Goal: Task Accomplishment & Management: Use online tool/utility

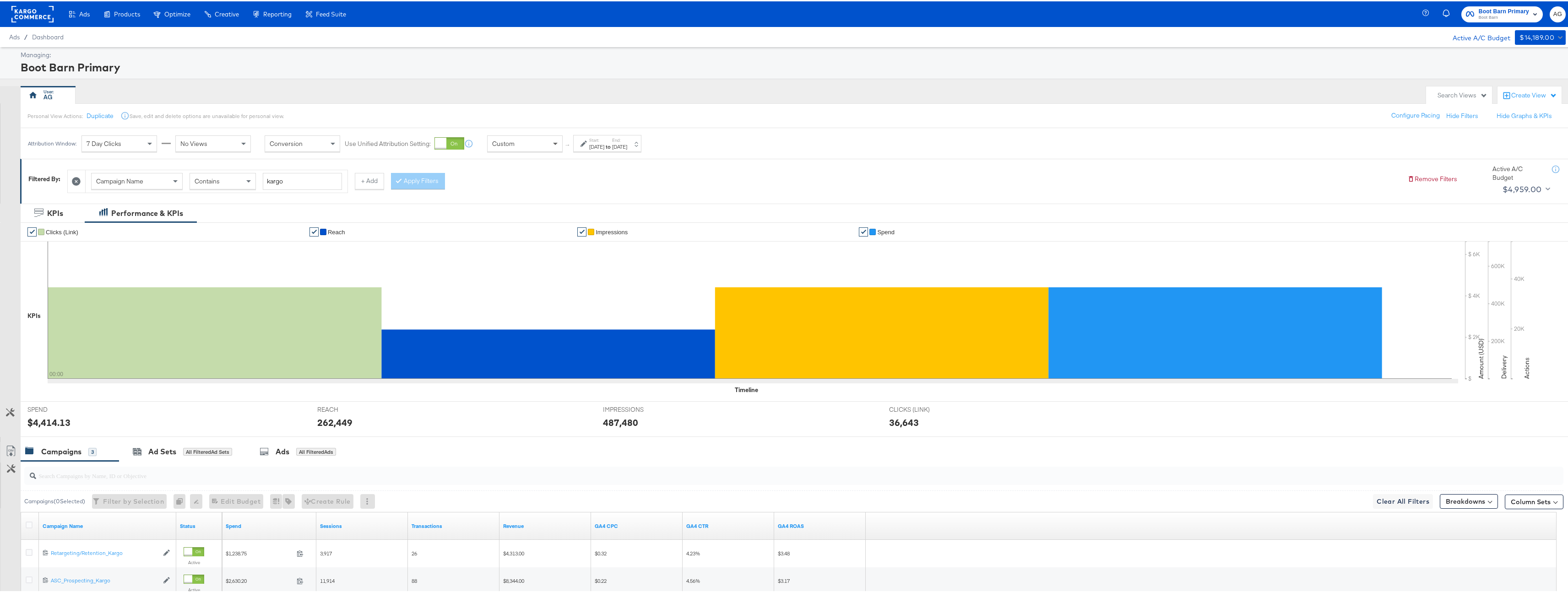
click at [551, 145] on span at bounding box center [556, 142] width 12 height 15
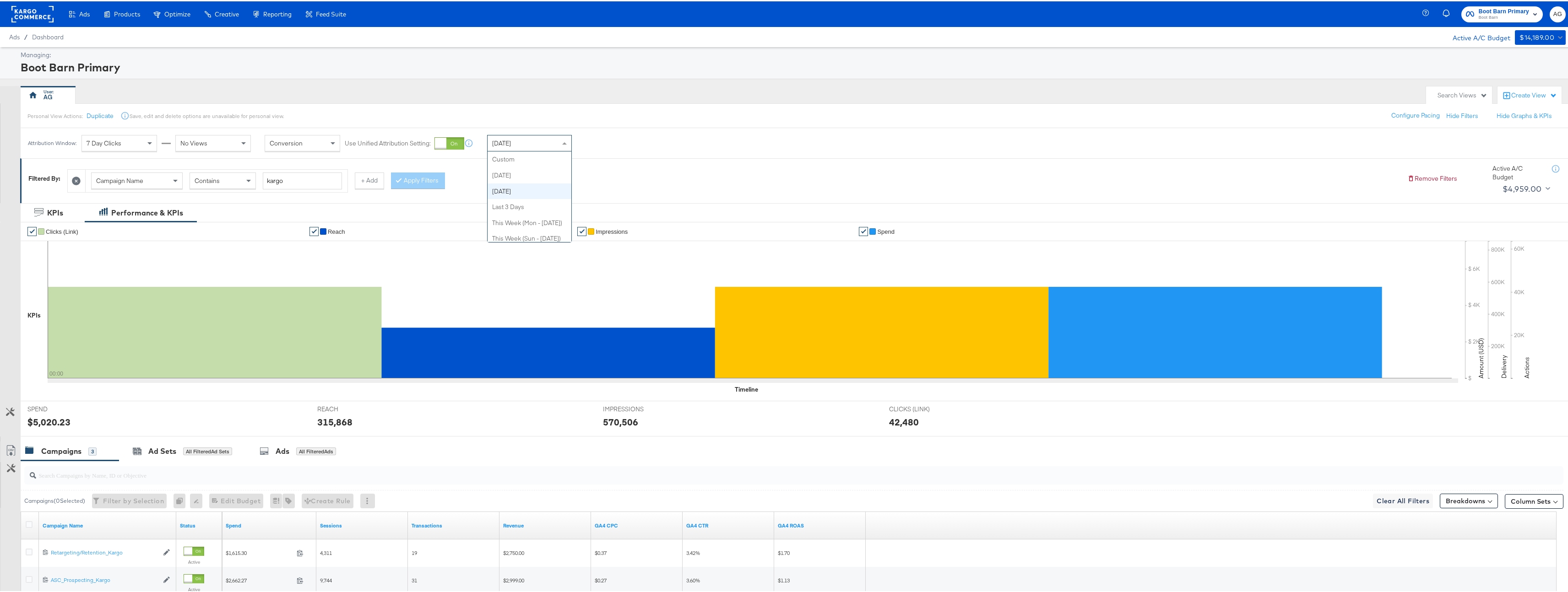
click at [561, 142] on span at bounding box center [565, 141] width 12 height 15
click at [611, 115] on div "Personal View Actions: Duplicate Save, edit and delete options are unavailable …" at bounding box center [797, 114] width 1555 height 24
click at [528, 145] on div "Yesterday" at bounding box center [529, 141] width 84 height 15
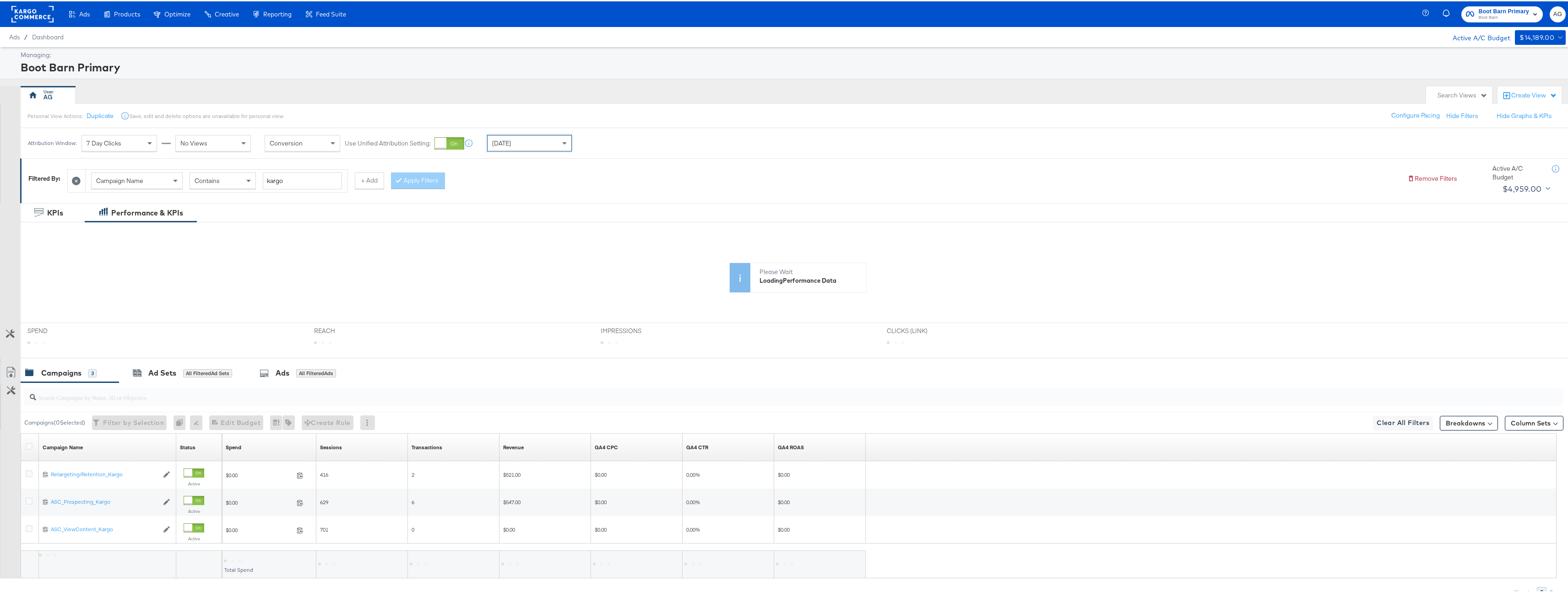
click at [526, 148] on div "Today" at bounding box center [529, 141] width 84 height 15
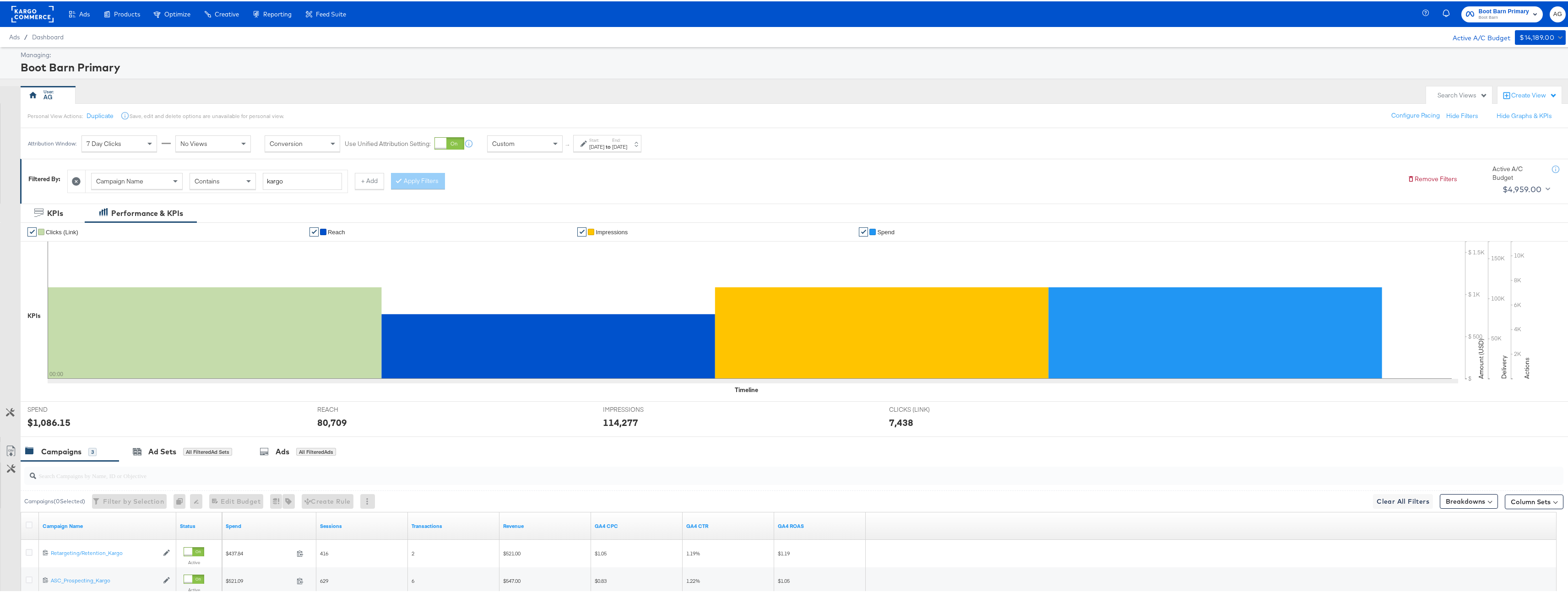
click at [604, 137] on label "Start:" at bounding box center [597, 139] width 15 height 6
click at [504, 213] on input "September 24th 2025" at bounding box center [499, 214] width 99 height 16
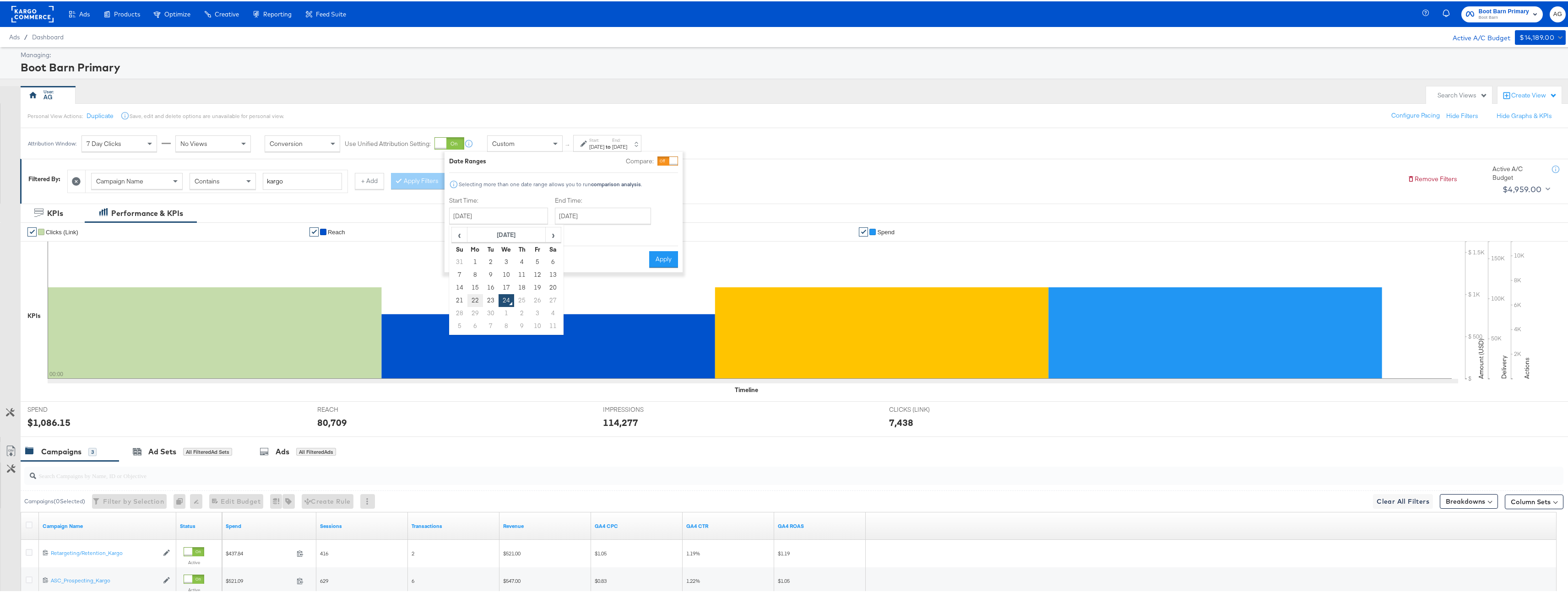
click at [468, 301] on td "22" at bounding box center [475, 299] width 15 height 13
type input "September 22nd 2025"
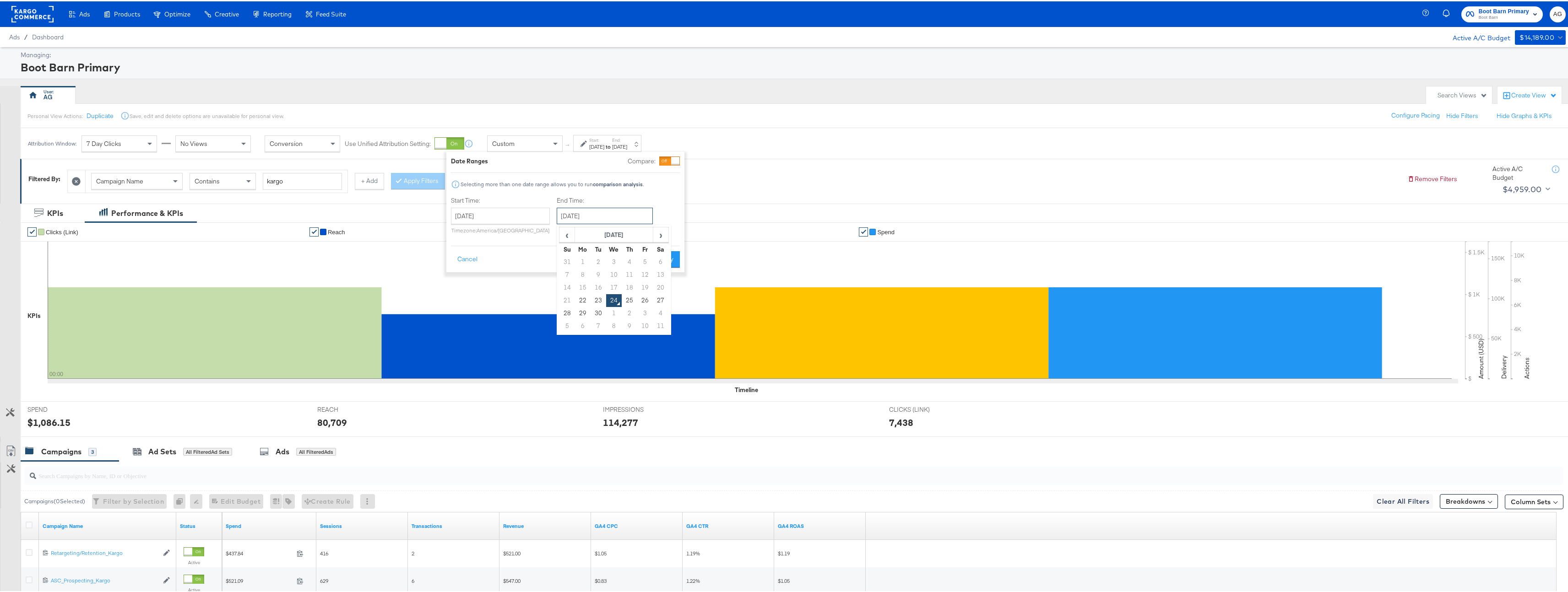
click at [631, 208] on input "September 24th 2025" at bounding box center [605, 214] width 96 height 16
click at [575, 299] on td "22" at bounding box center [583, 299] width 15 height 13
type input "September 22nd 2025"
click at [661, 263] on button "Apply" at bounding box center [666, 258] width 29 height 16
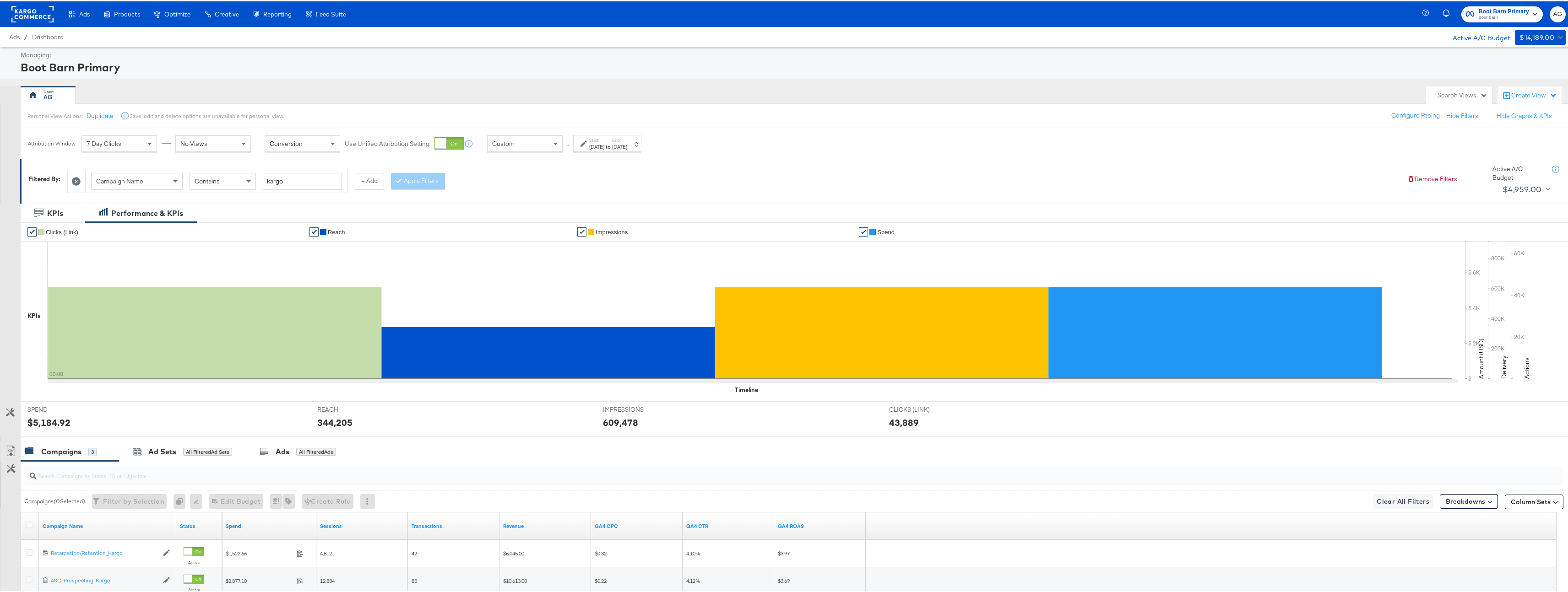
scroll to position [123, 0]
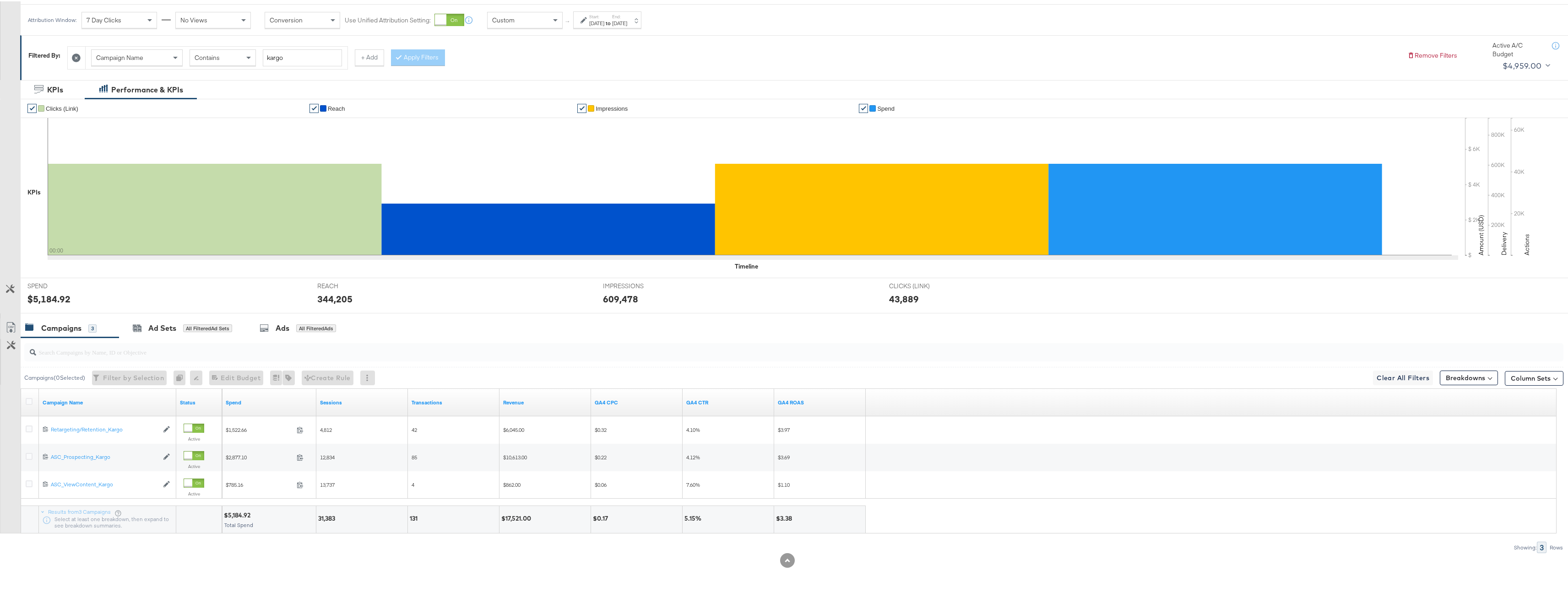
click at [604, 23] on div "Sep 22nd 2025" at bounding box center [597, 22] width 15 height 7
click at [532, 97] on input "September 22nd 2025" at bounding box center [502, 91] width 99 height 16
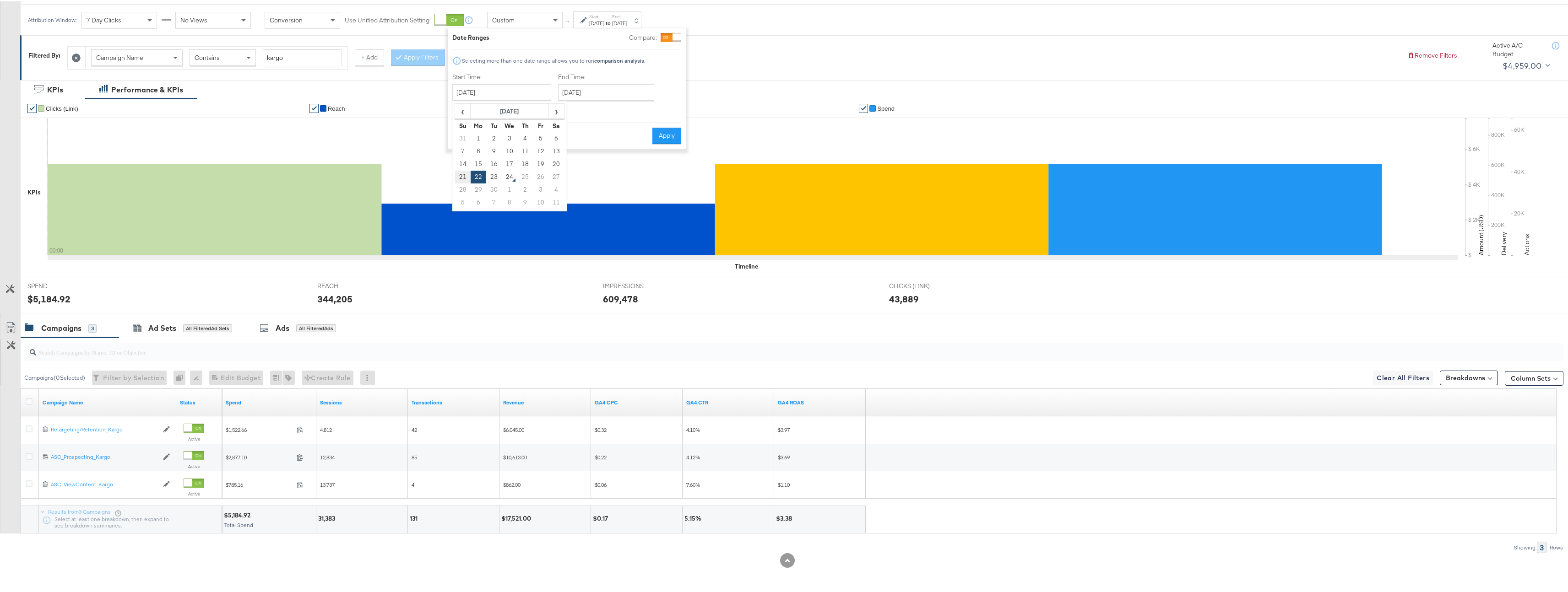
click at [462, 179] on td "21" at bounding box center [462, 175] width 15 height 13
type input "September 21st 2025"
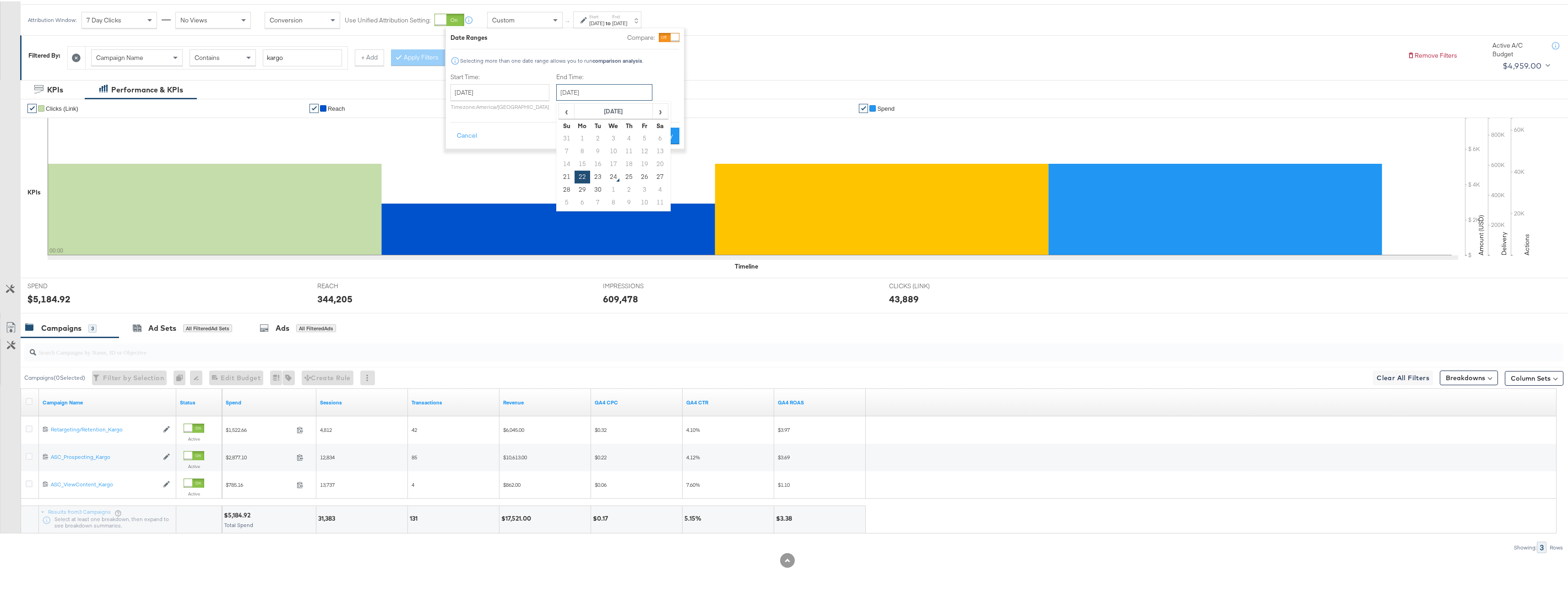
click at [583, 95] on input "September 22nd 2025" at bounding box center [604, 91] width 96 height 16
click at [559, 174] on td "21" at bounding box center [566, 175] width 15 height 13
type input "September 21st 2025"
click at [656, 135] on button "Apply" at bounding box center [662, 134] width 29 height 16
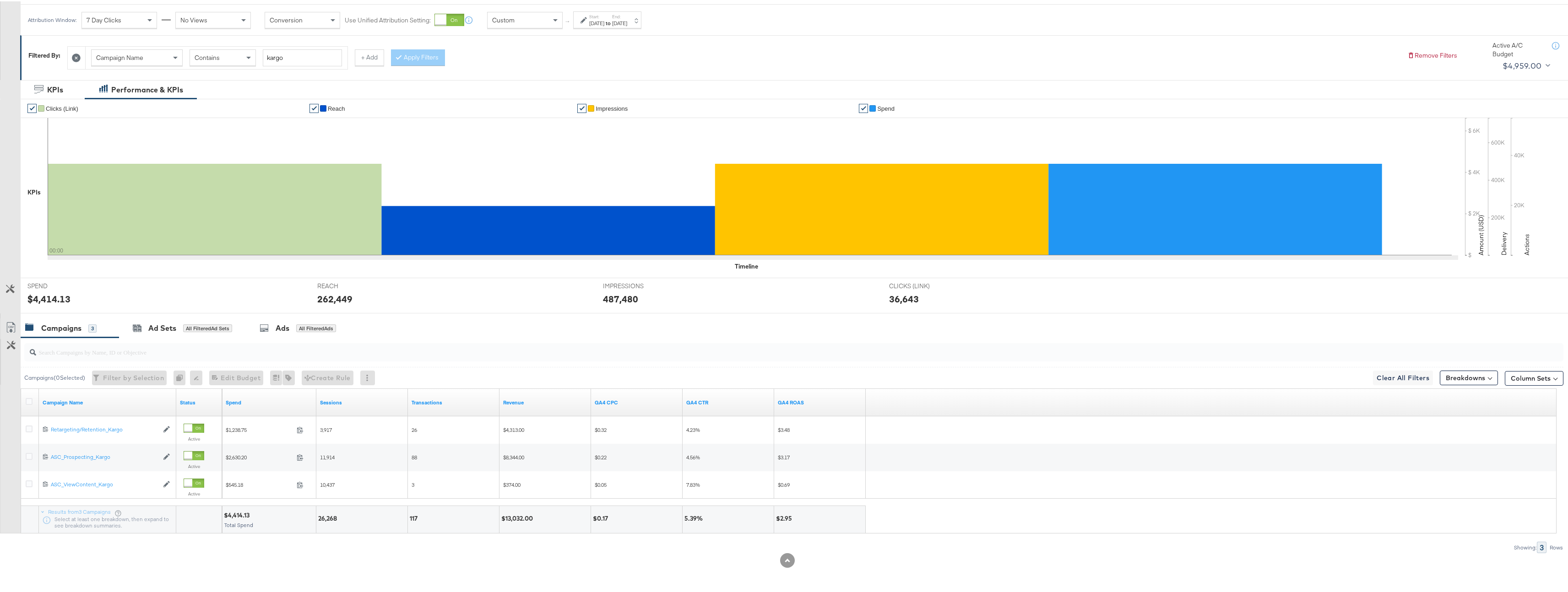
click at [604, 14] on label "Start:" at bounding box center [597, 15] width 15 height 6
click at [544, 93] on div "Start Time: September 21st 2025 ‹ September 2025 › Su Mo Tu We Th Fr Sa 31 1 2 …" at bounding box center [551, 92] width 205 height 42
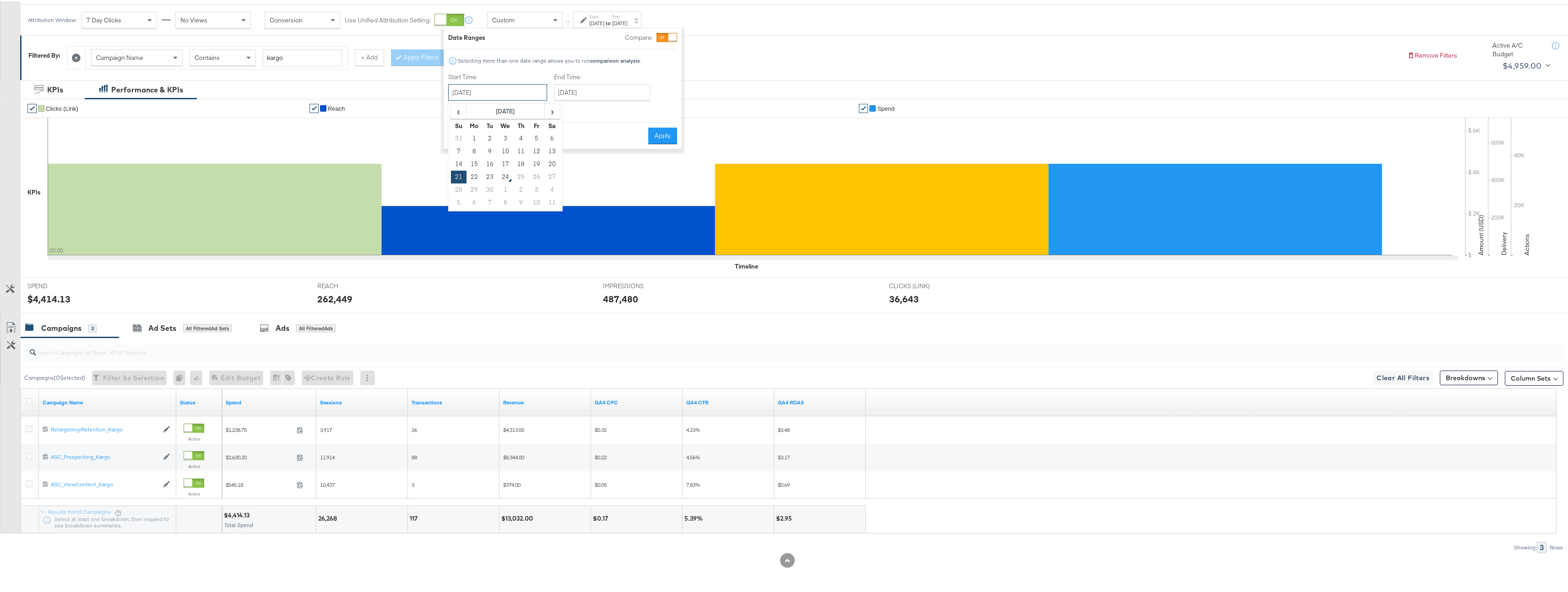
click at [542, 96] on input "September 21st 2025" at bounding box center [498, 91] width 99 height 16
click at [470, 178] on td "22" at bounding box center [474, 175] width 15 height 13
type input "September 22nd 2025"
click at [666, 132] on button "Apply" at bounding box center [666, 134] width 29 height 16
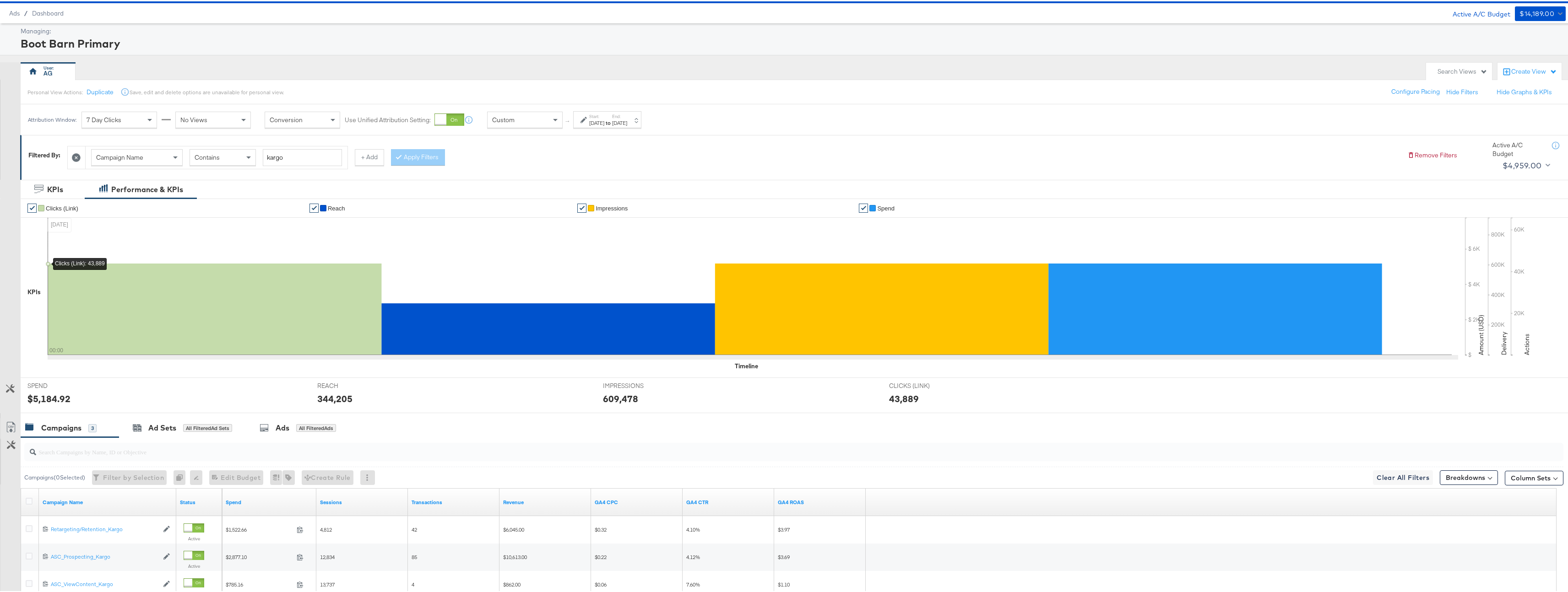
scroll to position [0, 0]
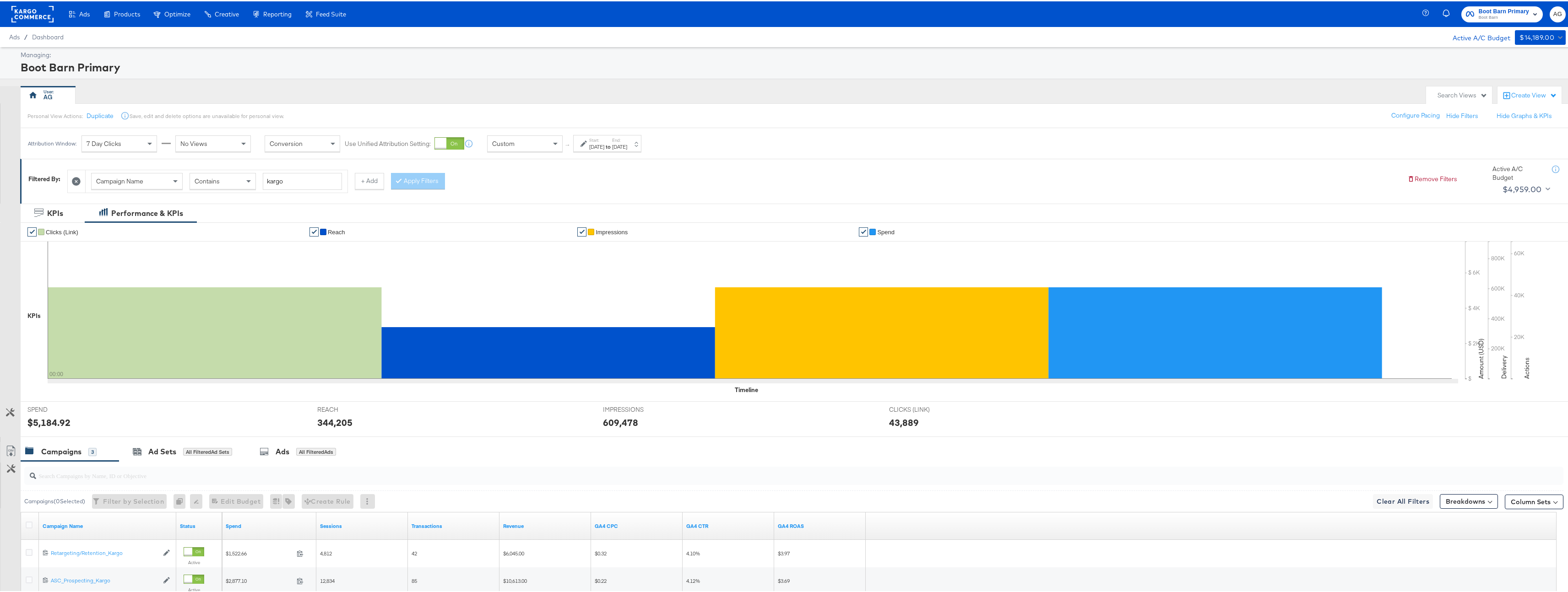
click at [37, 16] on rect at bounding box center [32, 12] width 42 height 16
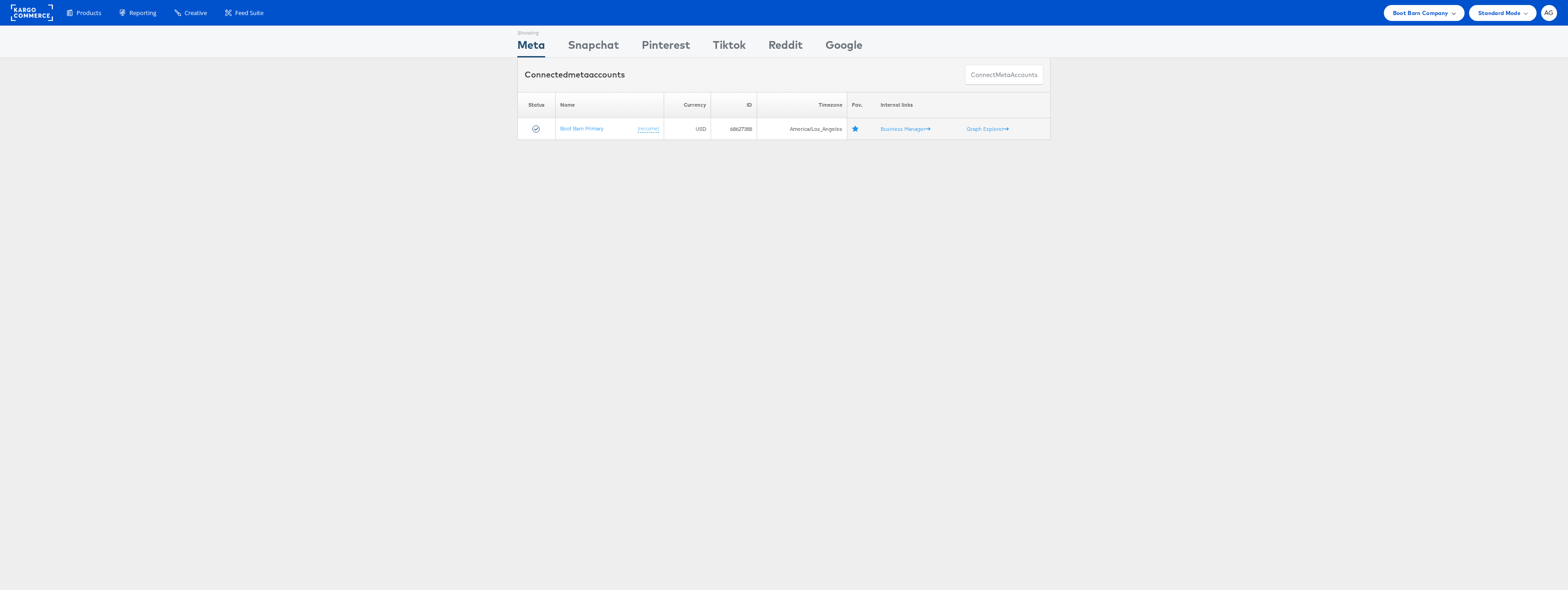
click at [1450, 12] on div "Boot Barn Company" at bounding box center [1424, 13] width 63 height 10
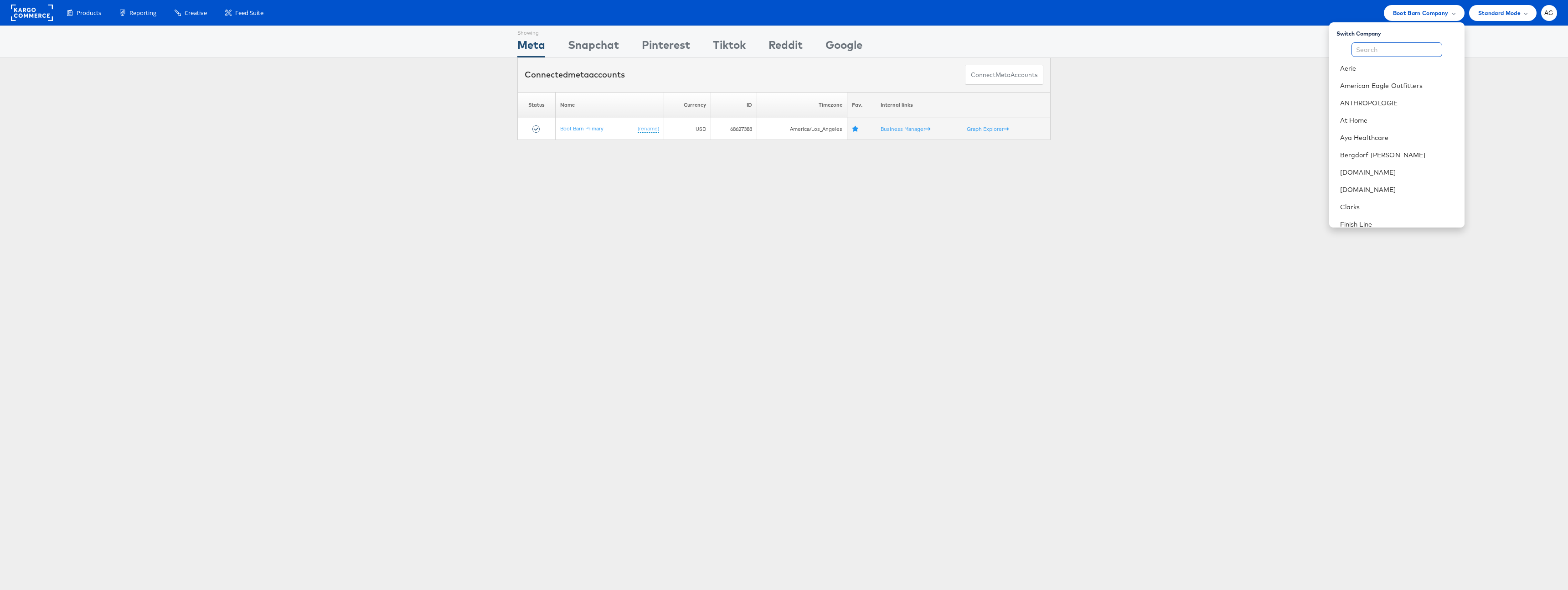
click at [1408, 54] on input "text" at bounding box center [1396, 50] width 91 height 15
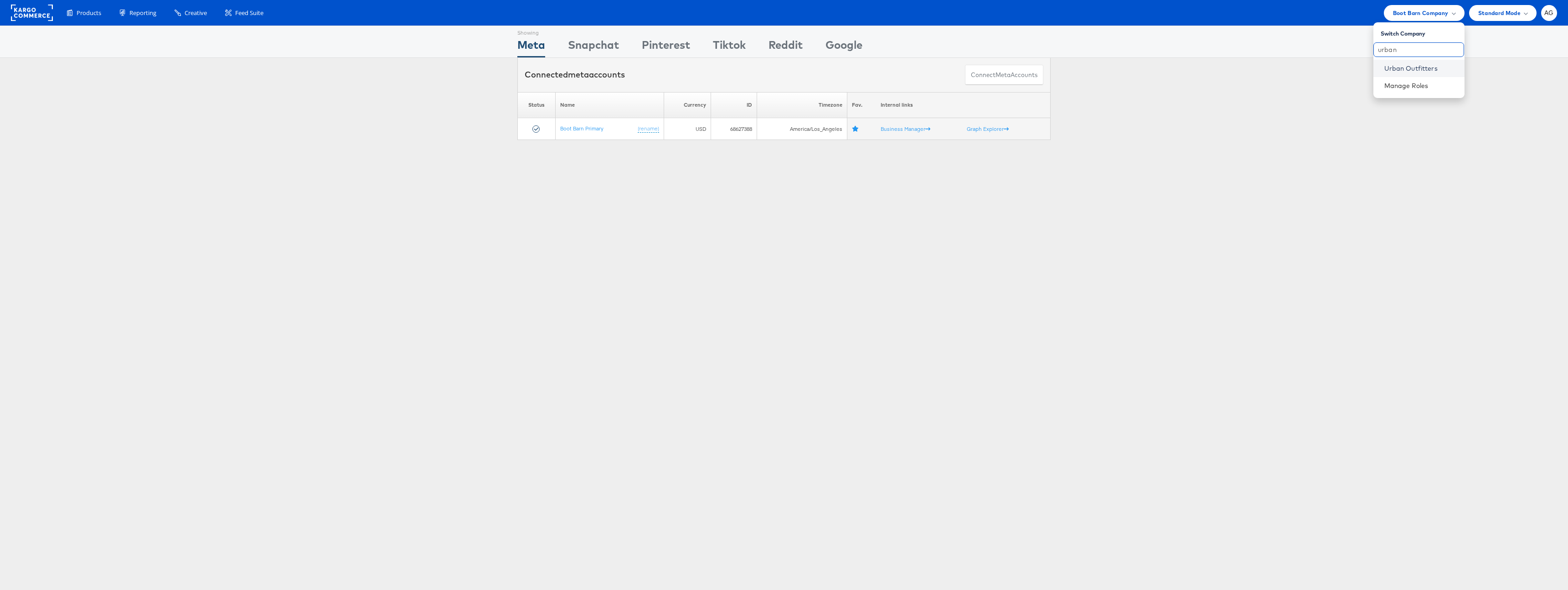
type input "urban"
click at [1402, 65] on link "Urban Outfitters" at bounding box center [1421, 68] width 73 height 9
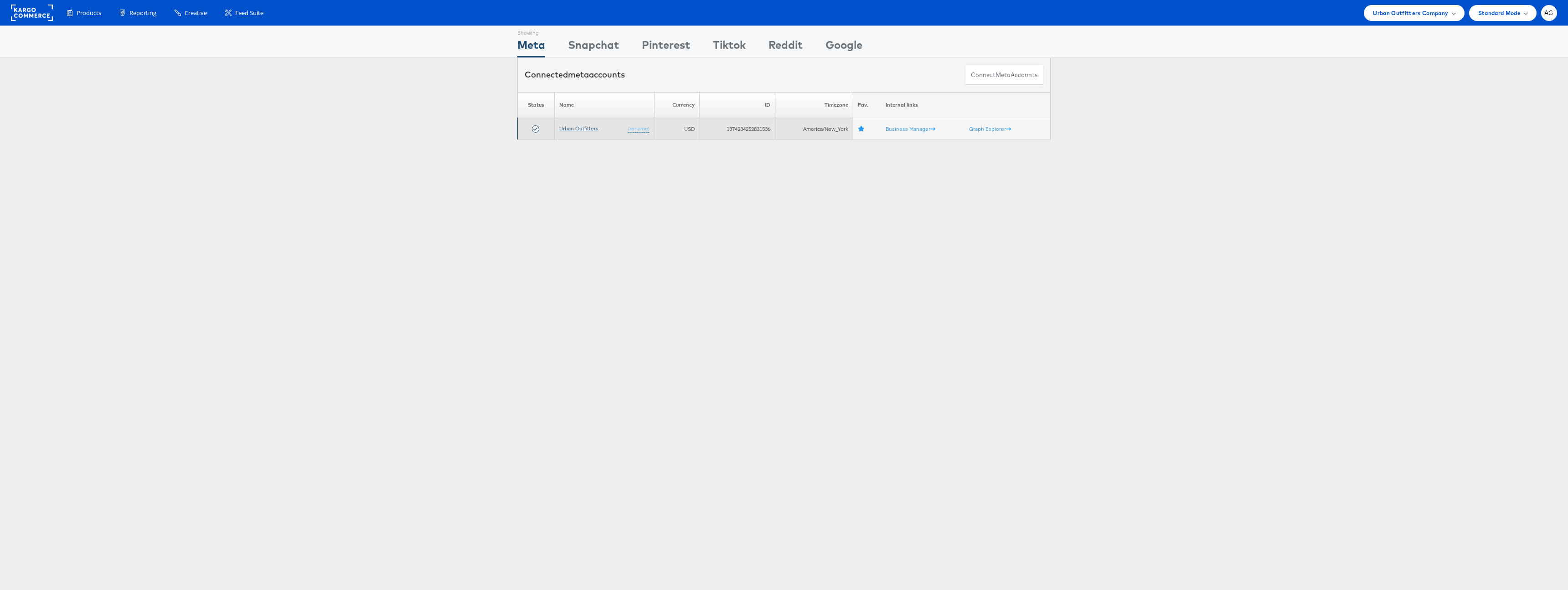
click at [576, 128] on link "Urban Outfitters" at bounding box center [579, 128] width 39 height 7
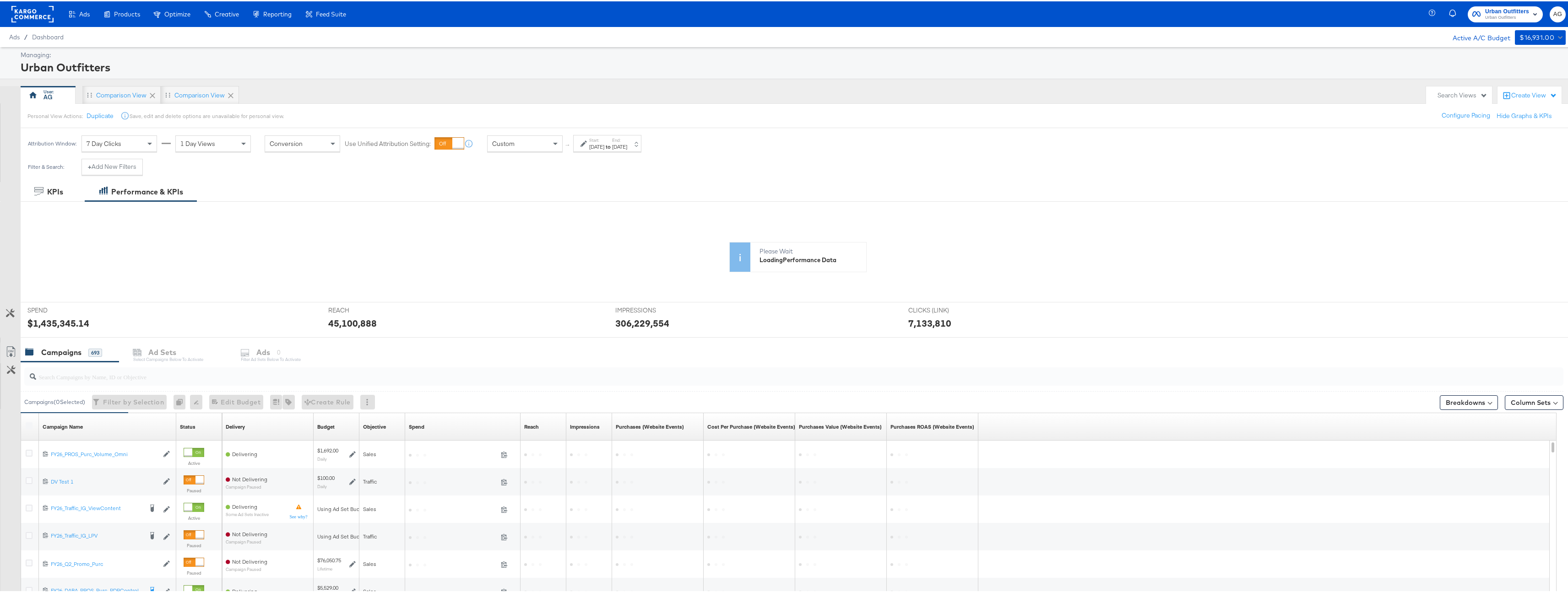
scroll to position [134, 0]
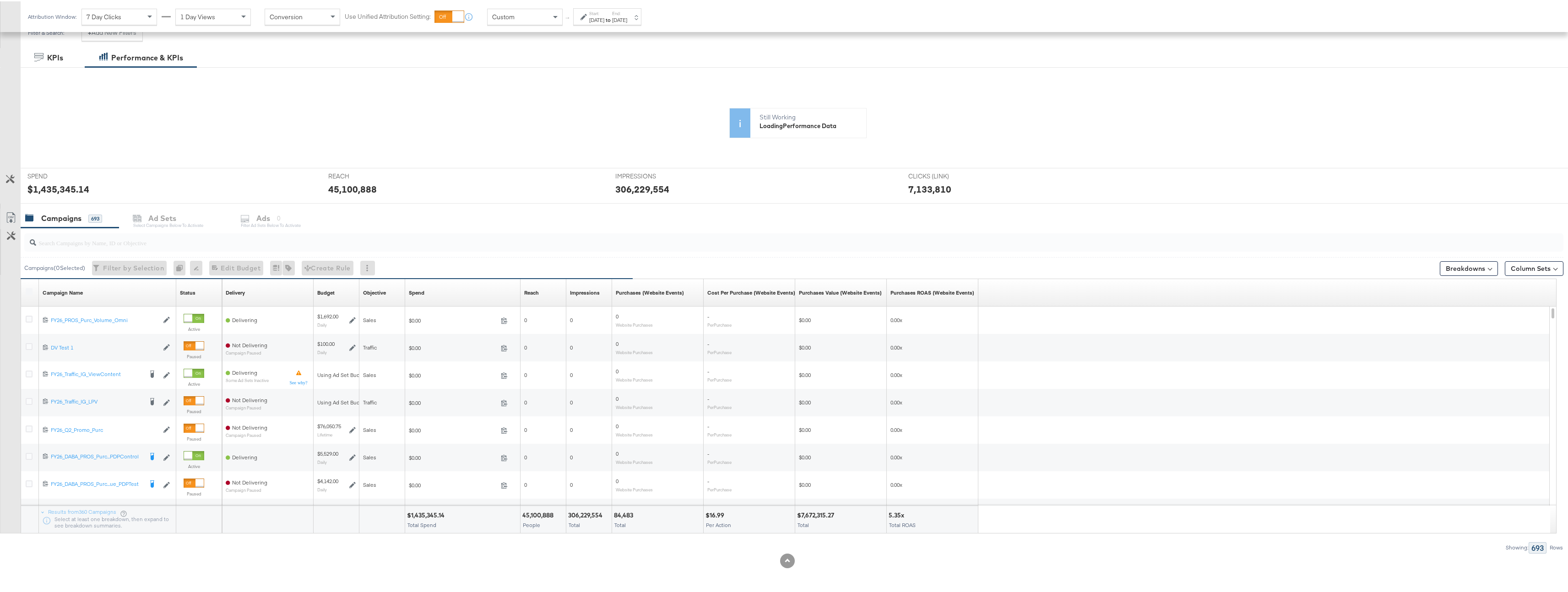
click at [598, 13] on label "Start:" at bounding box center [597, 12] width 15 height 6
click at [578, 93] on input "March 31st 2025" at bounding box center [598, 87] width 96 height 16
click at [650, 110] on span "›" at bounding box center [654, 106] width 14 height 13
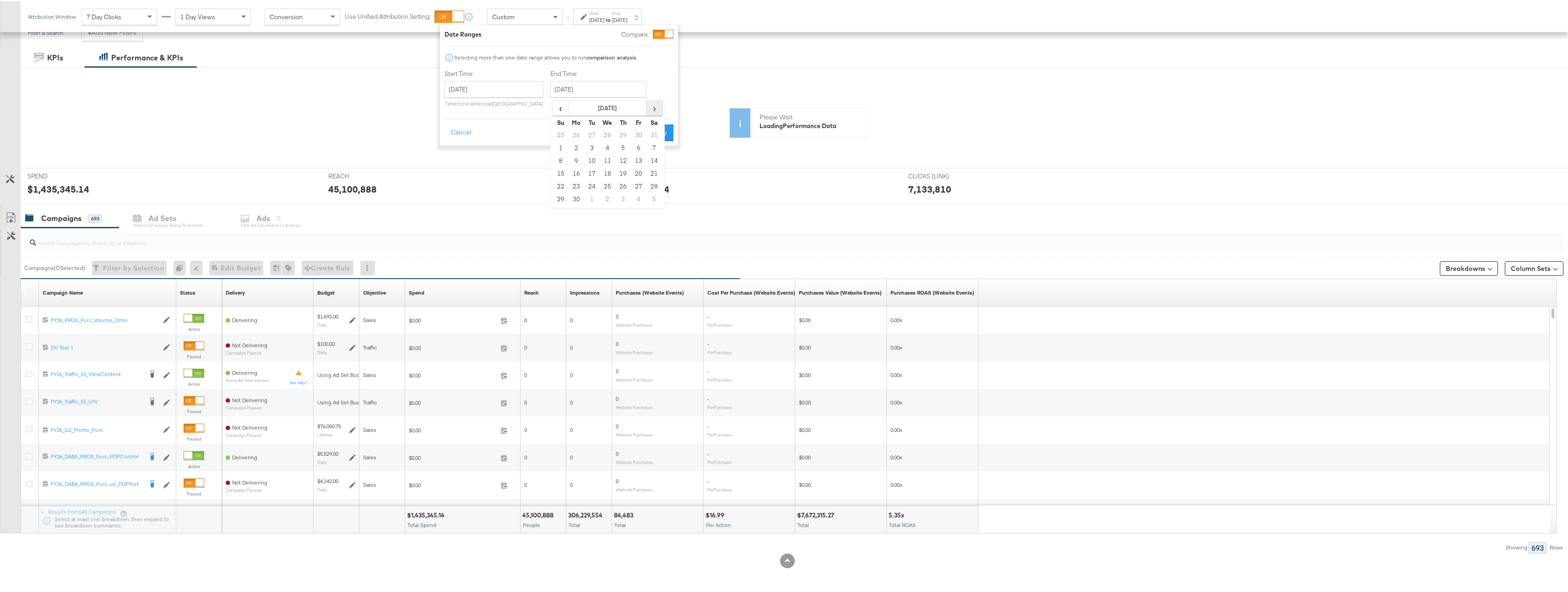
click at [650, 110] on span "›" at bounding box center [654, 106] width 14 height 13
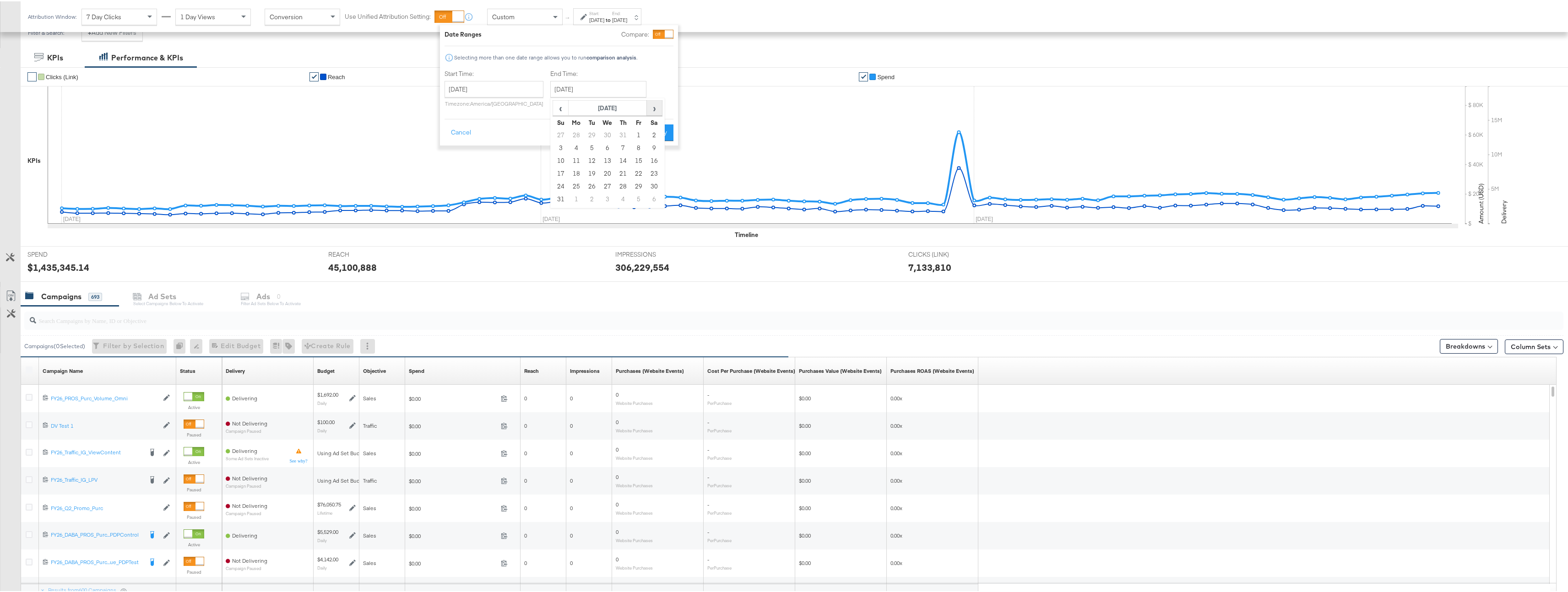
click at [650, 110] on span "›" at bounding box center [654, 106] width 14 height 13
click at [592, 187] on td "30" at bounding box center [592, 185] width 15 height 13
type input "September 30th 2025"
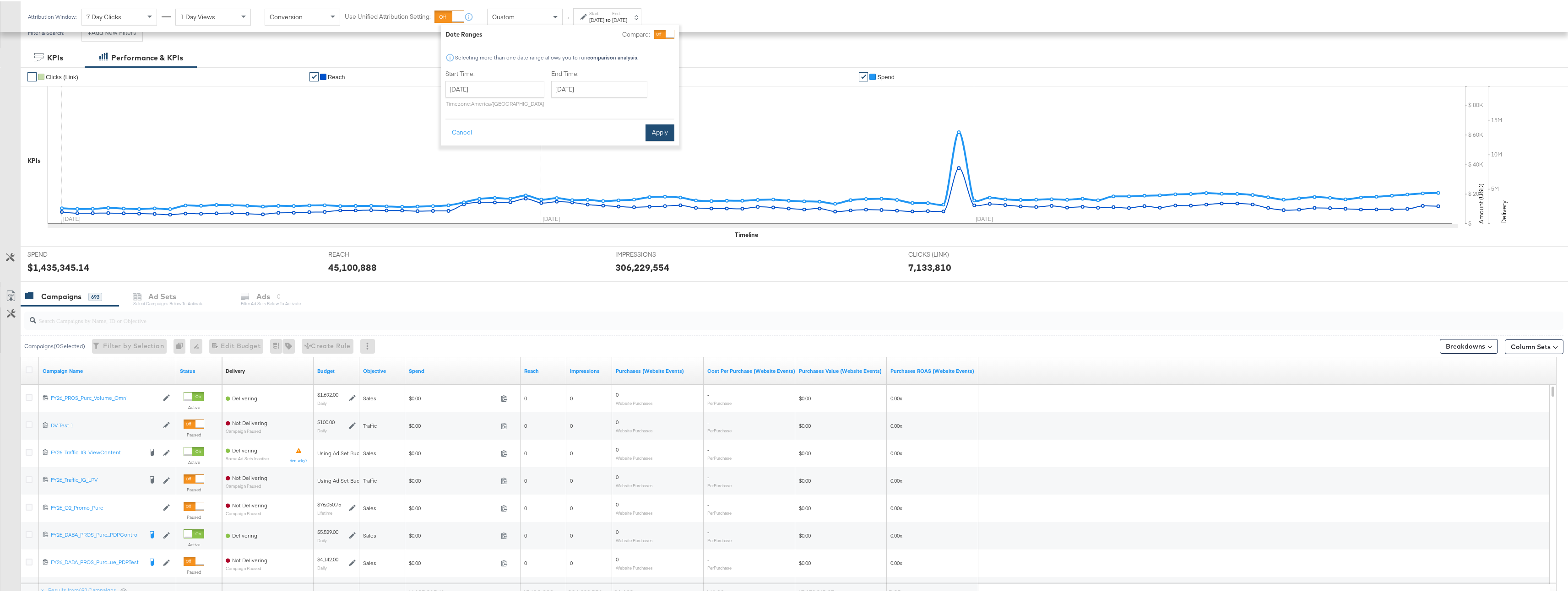
drag, startPoint x: 663, startPoint y: 119, endPoint x: 664, endPoint y: 130, distance: 11.0
click at [663, 119] on div "Cancel Apply" at bounding box center [560, 128] width 229 height 23
click at [664, 131] on button "Apply" at bounding box center [660, 131] width 29 height 16
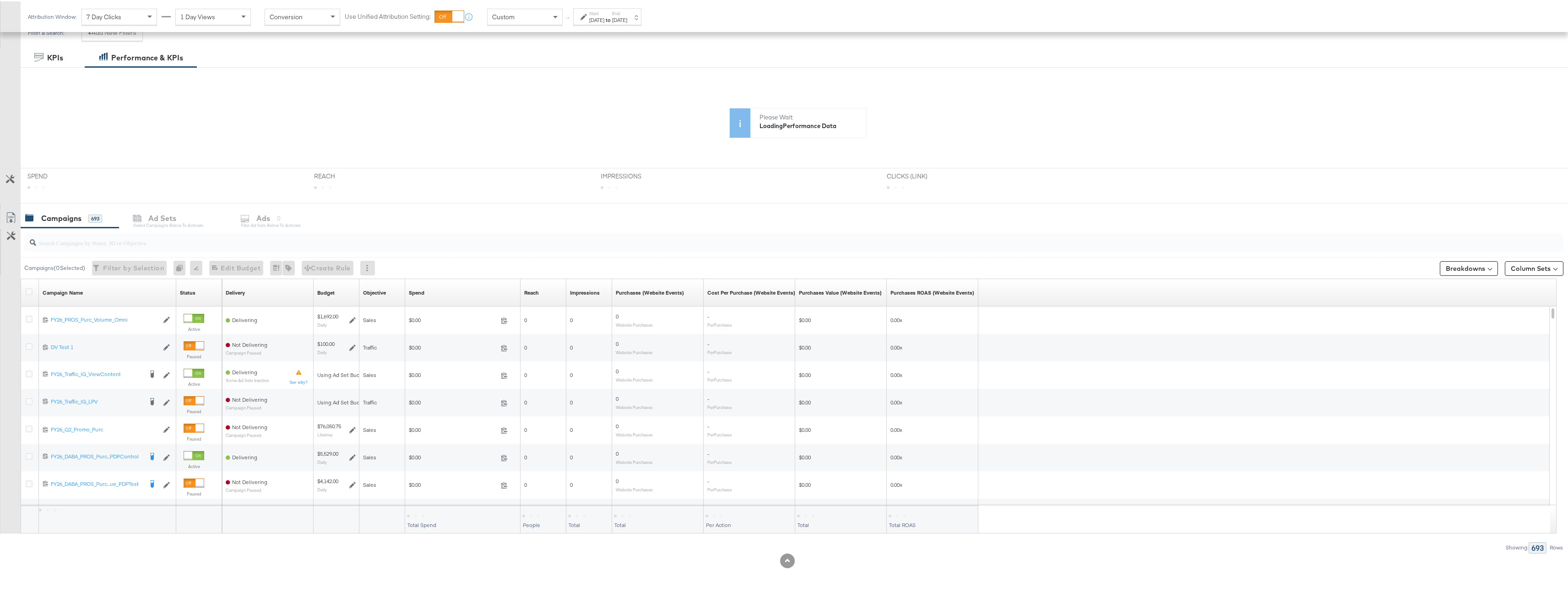
scroll to position [0, 0]
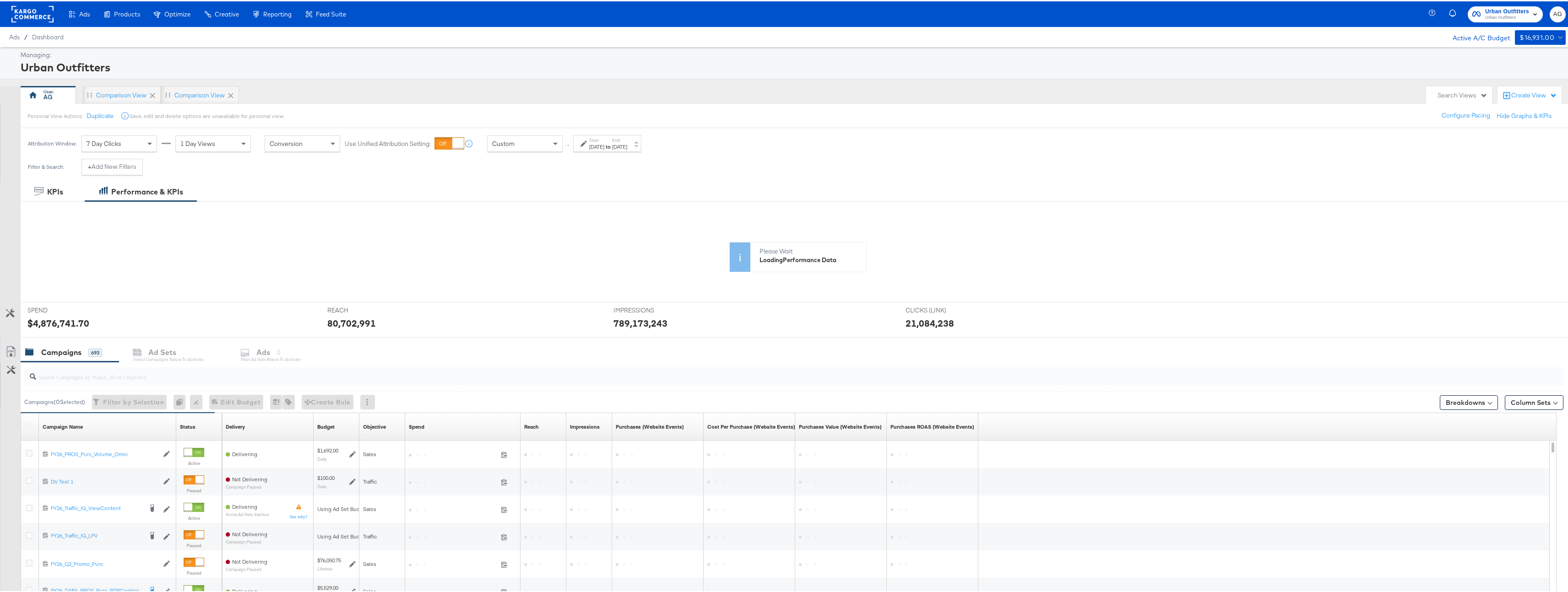
click at [453, 141] on div at bounding box center [458, 142] width 12 height 12
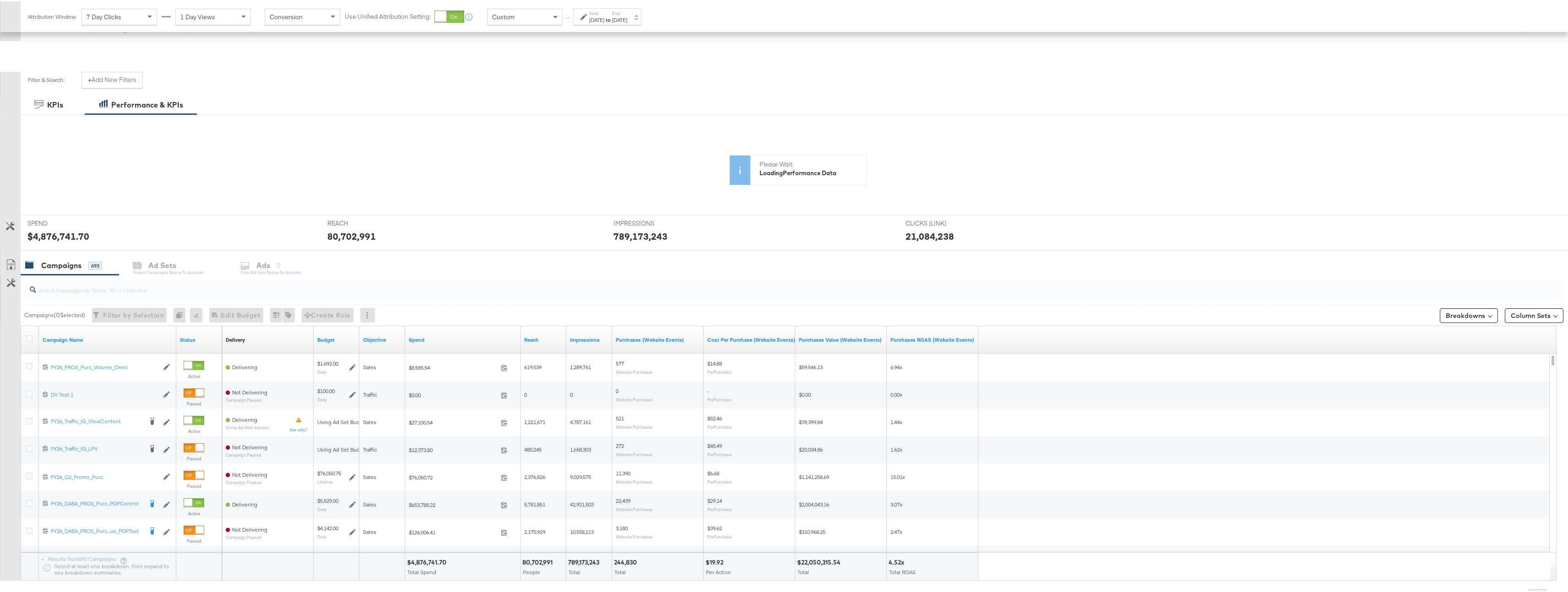
scroll to position [134, 0]
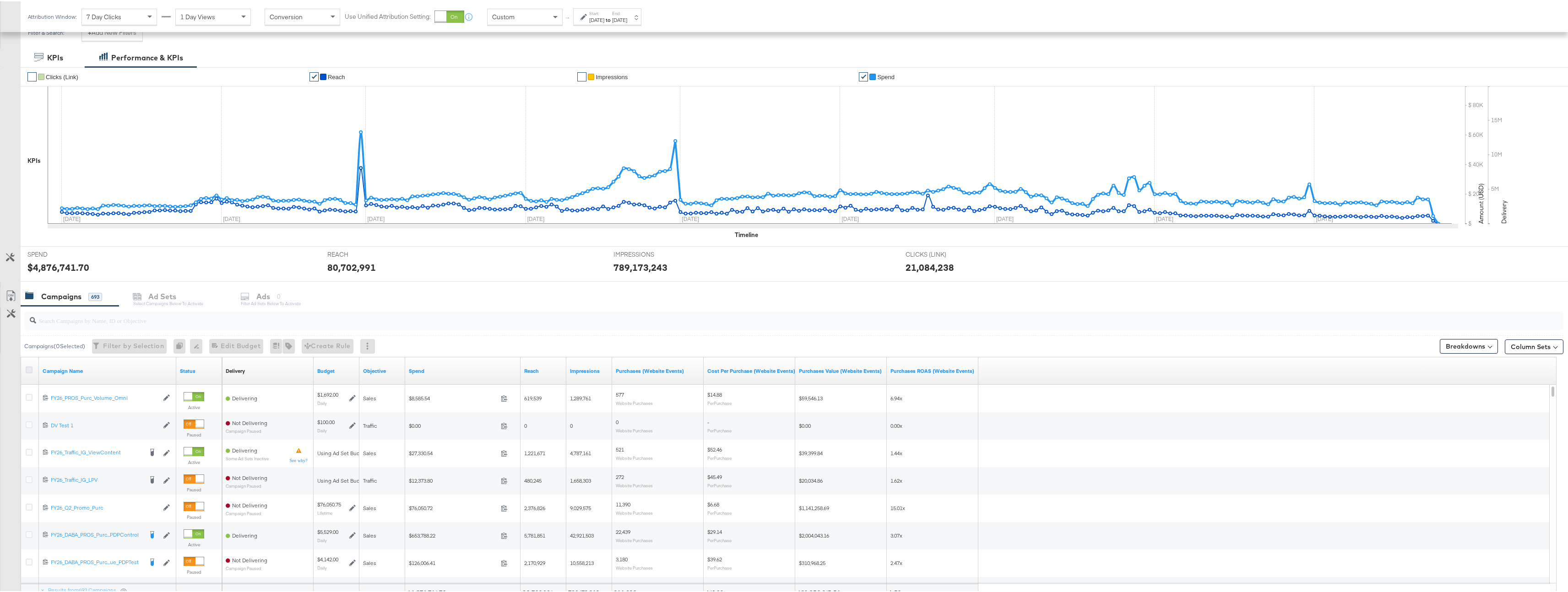
click at [29, 370] on icon at bounding box center [29, 368] width 7 height 7
click at [0, 0] on input "checkbox" at bounding box center [0, 0] width 0 height 0
click at [291, 298] on div "Ads" at bounding box center [284, 295] width 13 height 10
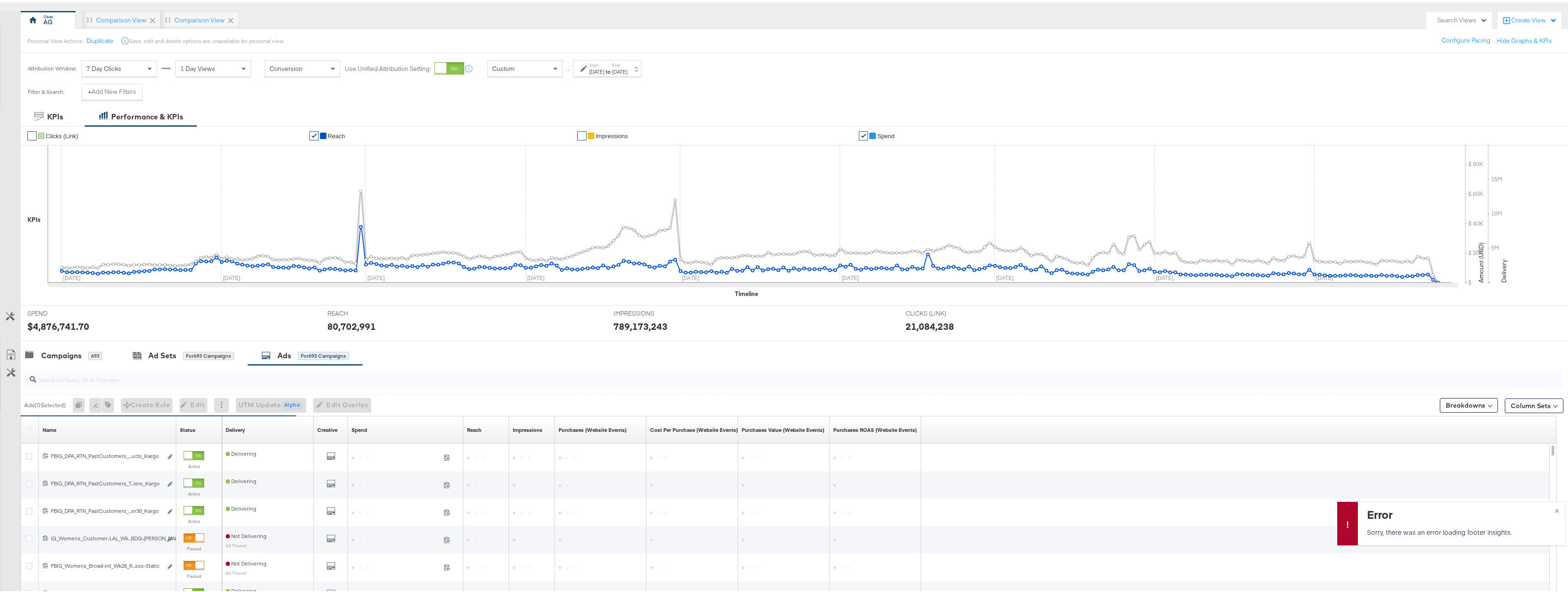
scroll to position [212, 0]
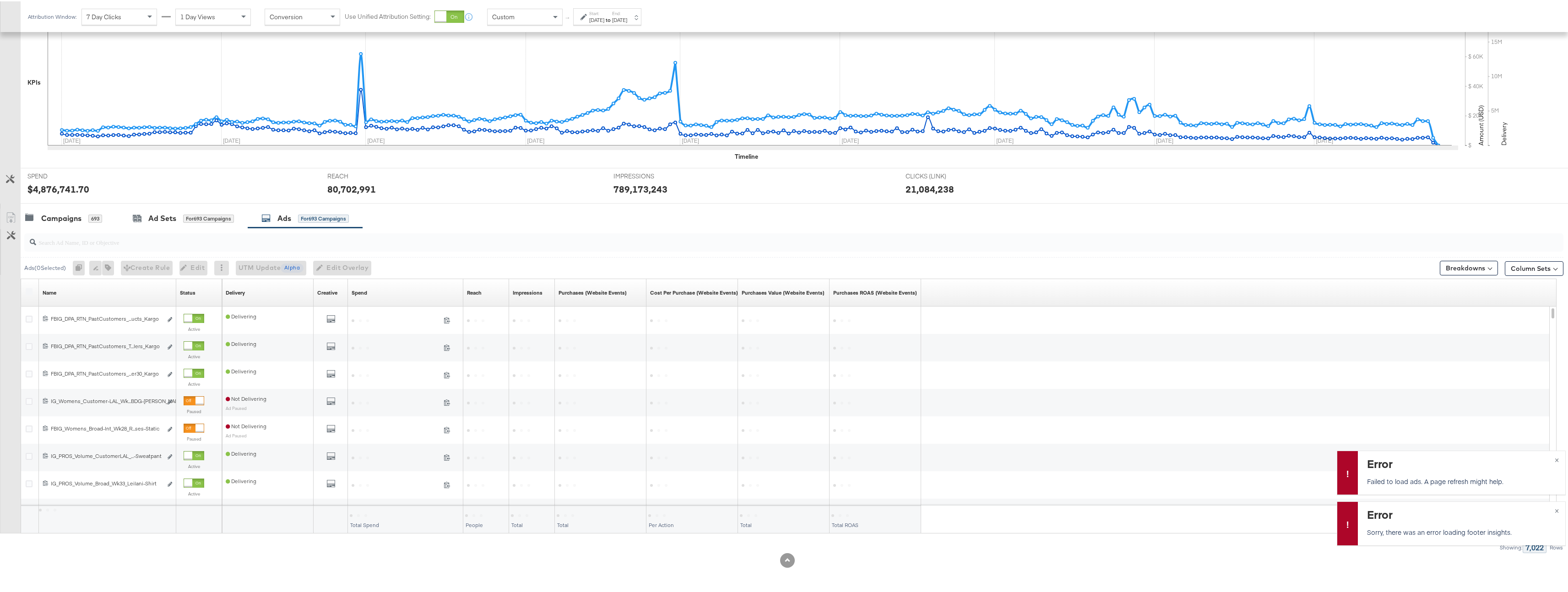
click at [372, 289] on div "Spend Sorting Unavailable" at bounding box center [405, 291] width 116 height 15
click at [366, 291] on div "Spend" at bounding box center [359, 291] width 15 height 7
click at [79, 221] on div "Campaigns" at bounding box center [61, 217] width 40 height 10
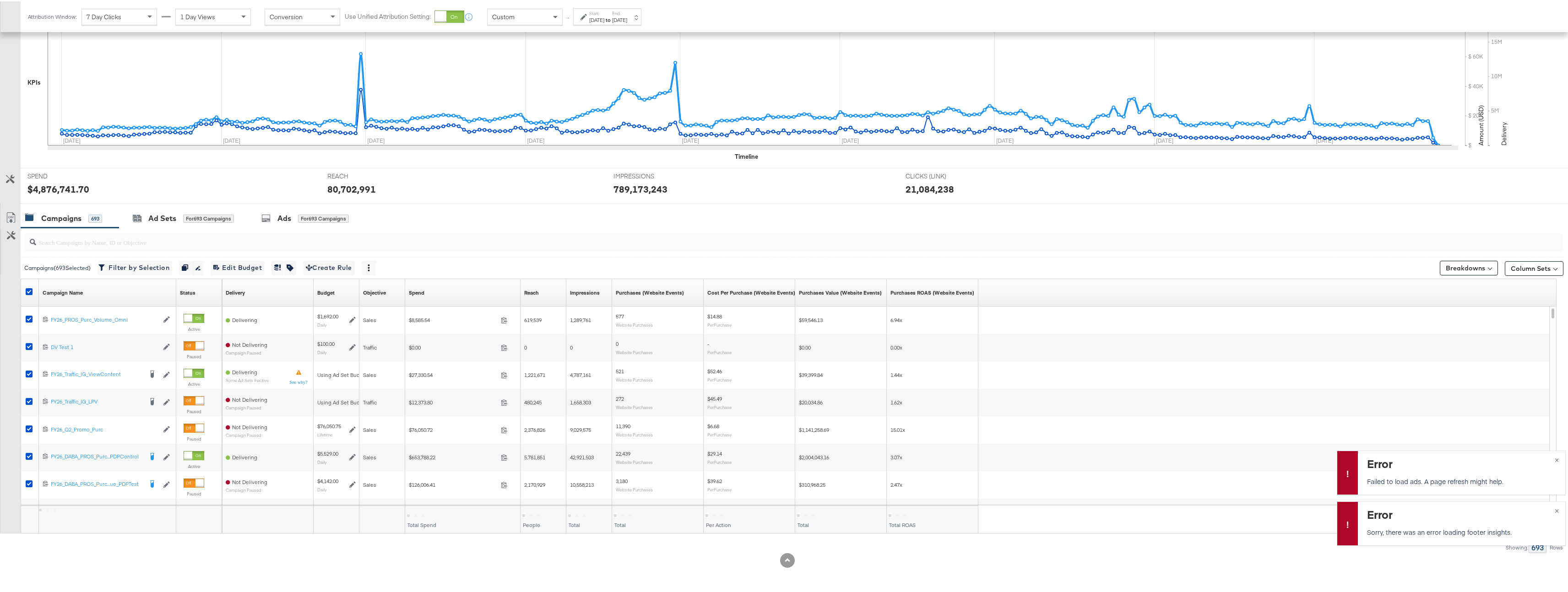
click at [636, 23] on div "Start: Jan 1st 2025 to End: Sep 30th 2025" at bounding box center [608, 15] width 68 height 17
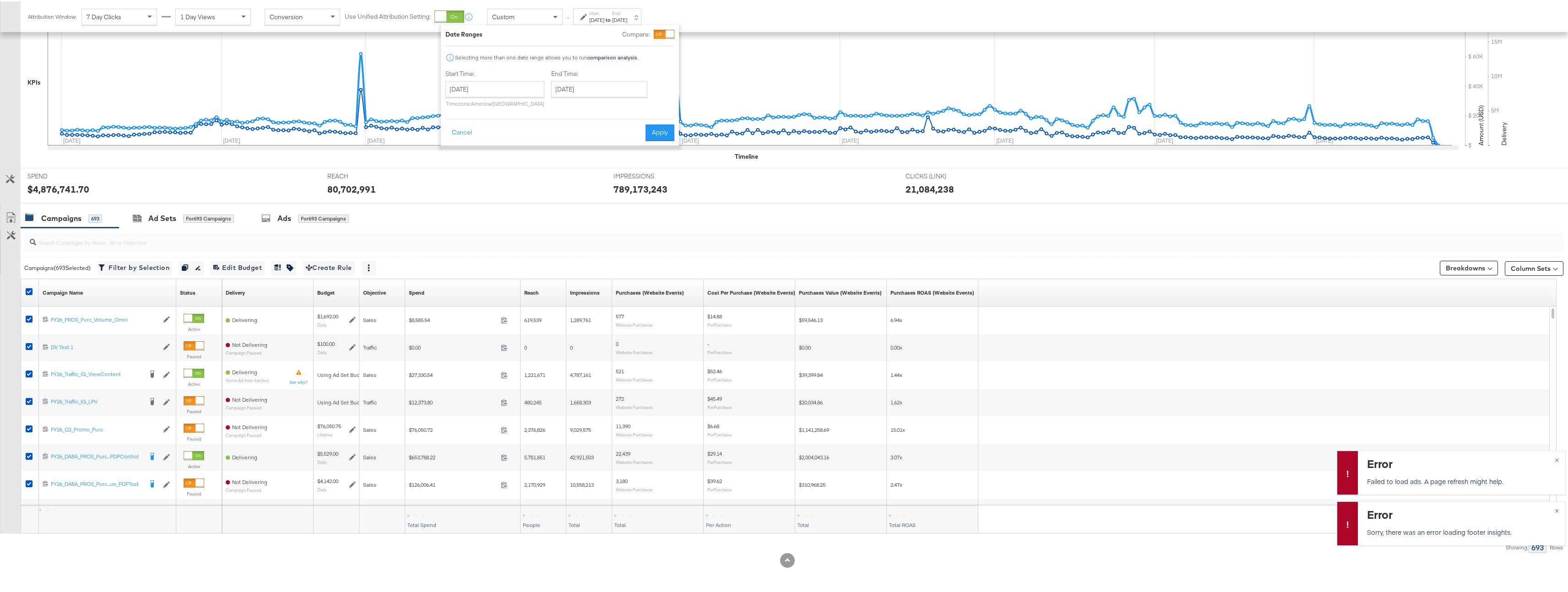
click at [608, 97] on div "End Time: September 30th 2025 ‹ September 2025 › Su Mo Tu We Th Fr Sa 31 1 2 3 …" at bounding box center [601, 89] width 100 height 42
click at [606, 90] on input "September 30th 2025" at bounding box center [599, 87] width 96 height 16
click at [557, 109] on span "‹" at bounding box center [561, 106] width 14 height 13
click at [650, 108] on span "›" at bounding box center [655, 106] width 14 height 13
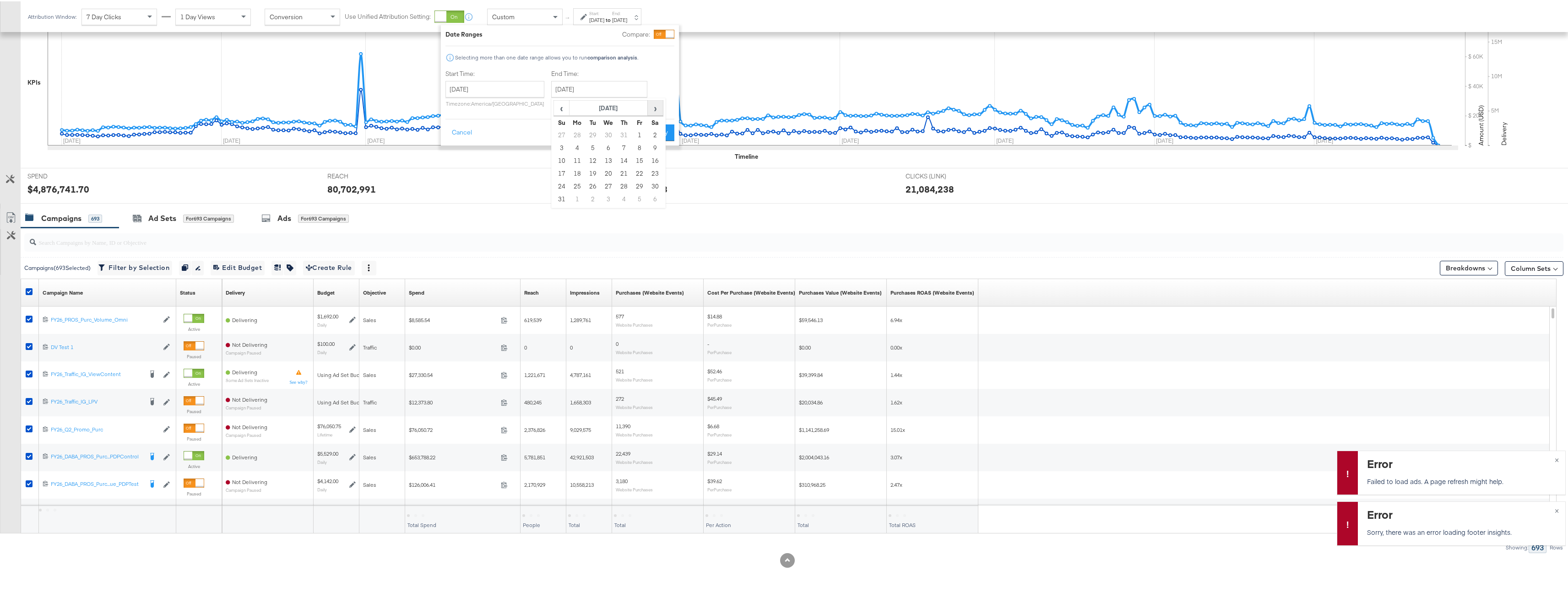
click at [650, 108] on span "›" at bounding box center [655, 106] width 14 height 13
click at [773, 215] on div "Campaigns 693 Ad Sets for 693 Campaigns Ads for 693 Campaigns" at bounding box center [798, 217] width 1554 height 20
click at [441, 299] on div "Spend Sorting Unavailable" at bounding box center [463, 291] width 116 height 27
click at [423, 294] on div "Spend" at bounding box center [416, 291] width 15 height 7
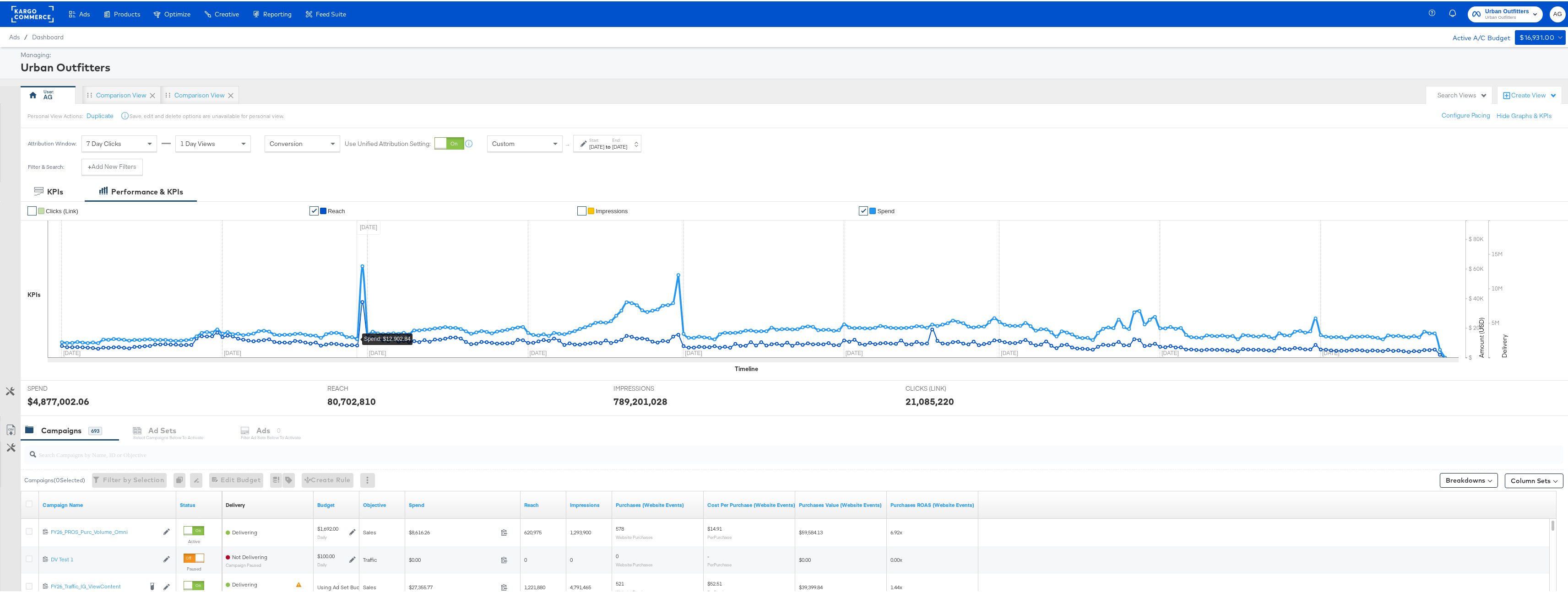
scroll to position [185, 0]
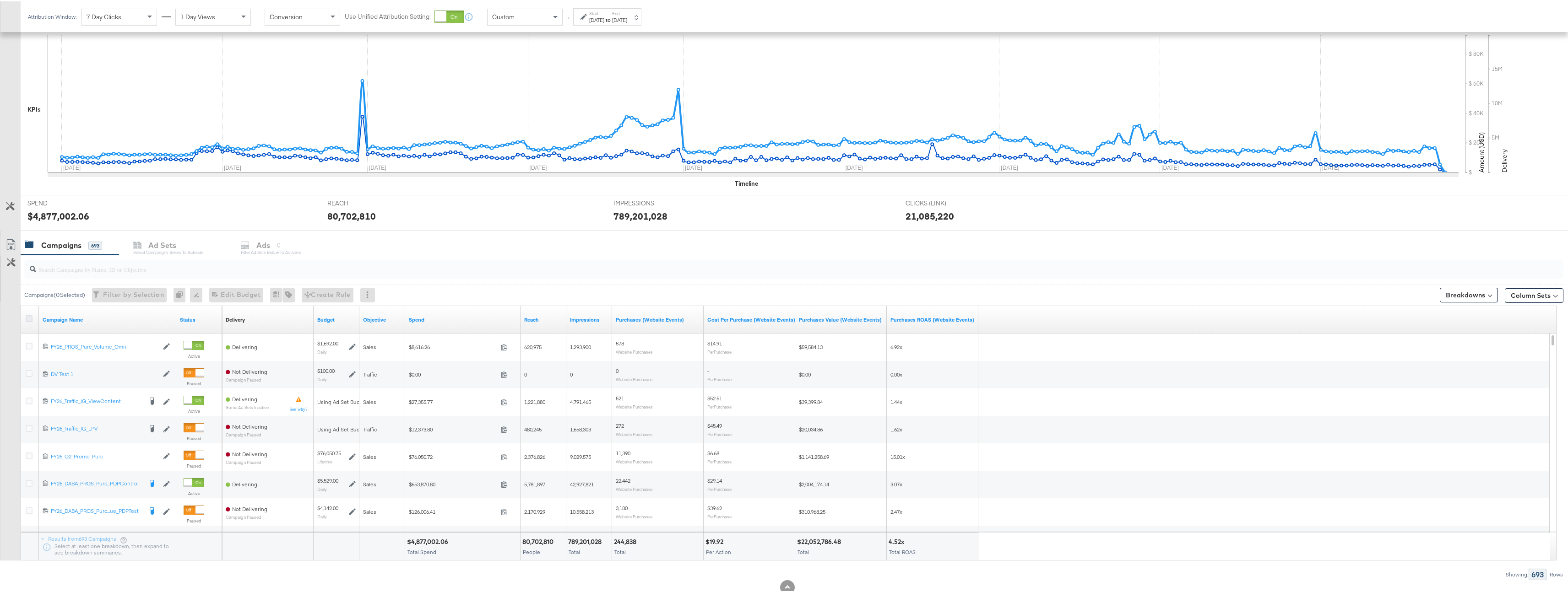
click at [29, 320] on icon at bounding box center [29, 317] width 7 height 7
click at [0, 0] on input "checkbox" at bounding box center [0, 0] width 0 height 0
click at [333, 234] on div "Ads for 693 Campaigns" at bounding box center [305, 244] width 115 height 20
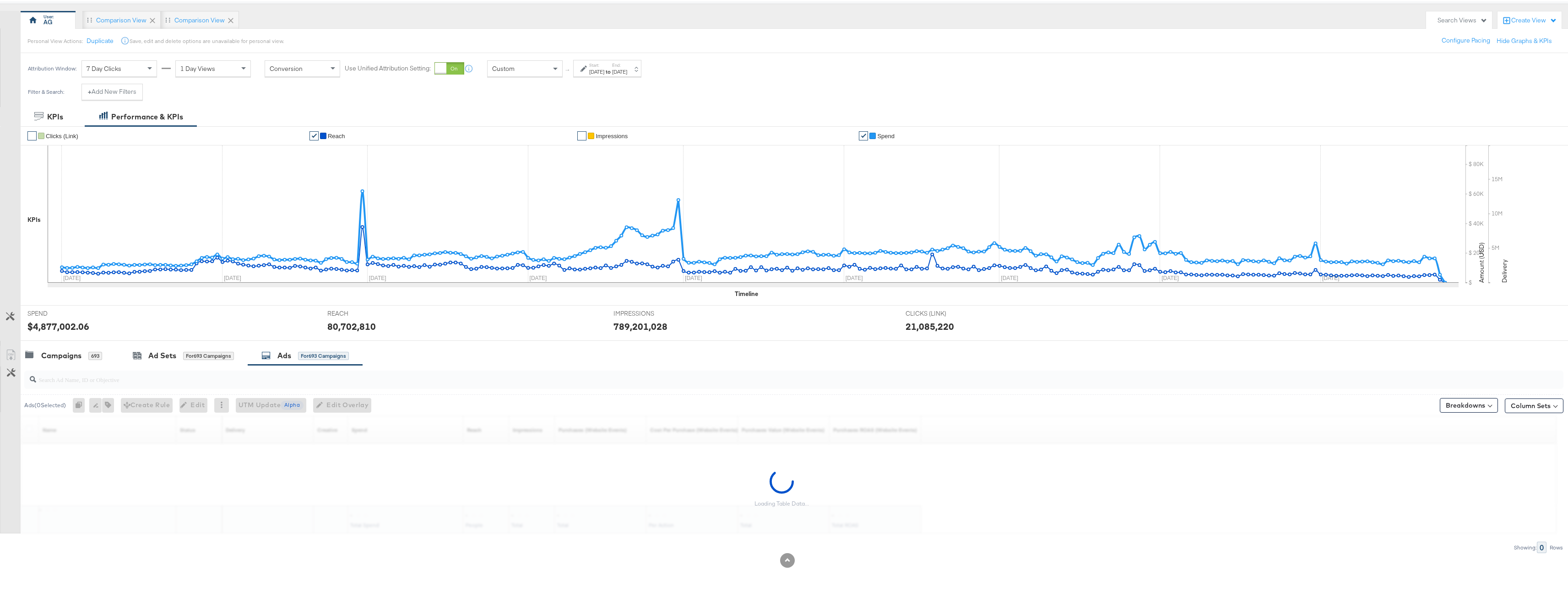
scroll to position [75, 0]
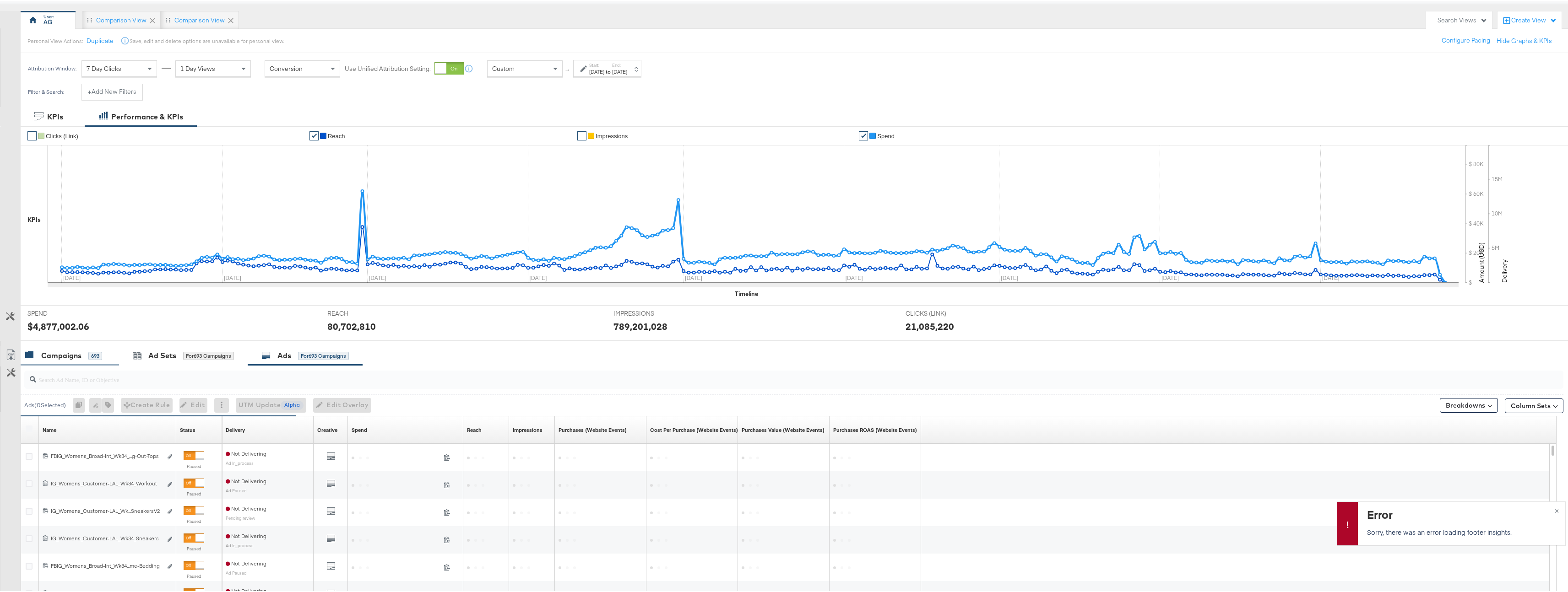
click at [72, 357] on div "Campaigns" at bounding box center [61, 354] width 40 height 10
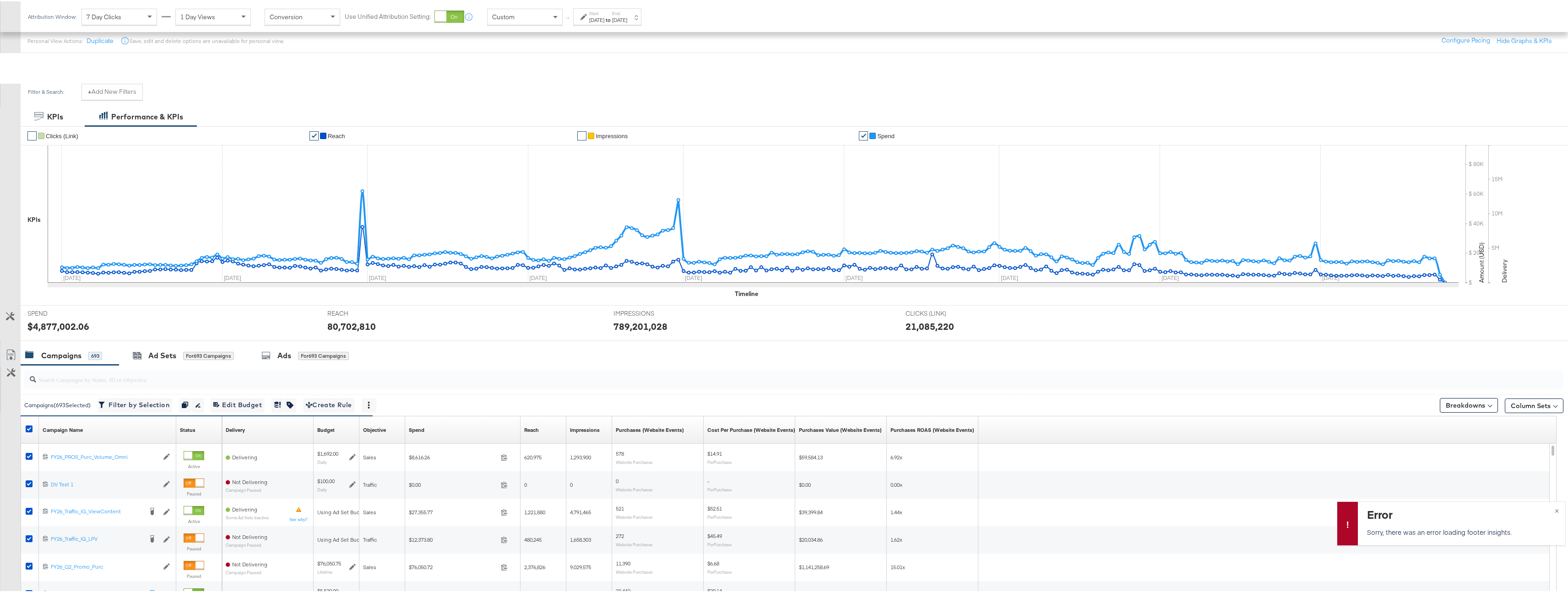
scroll to position [212, 0]
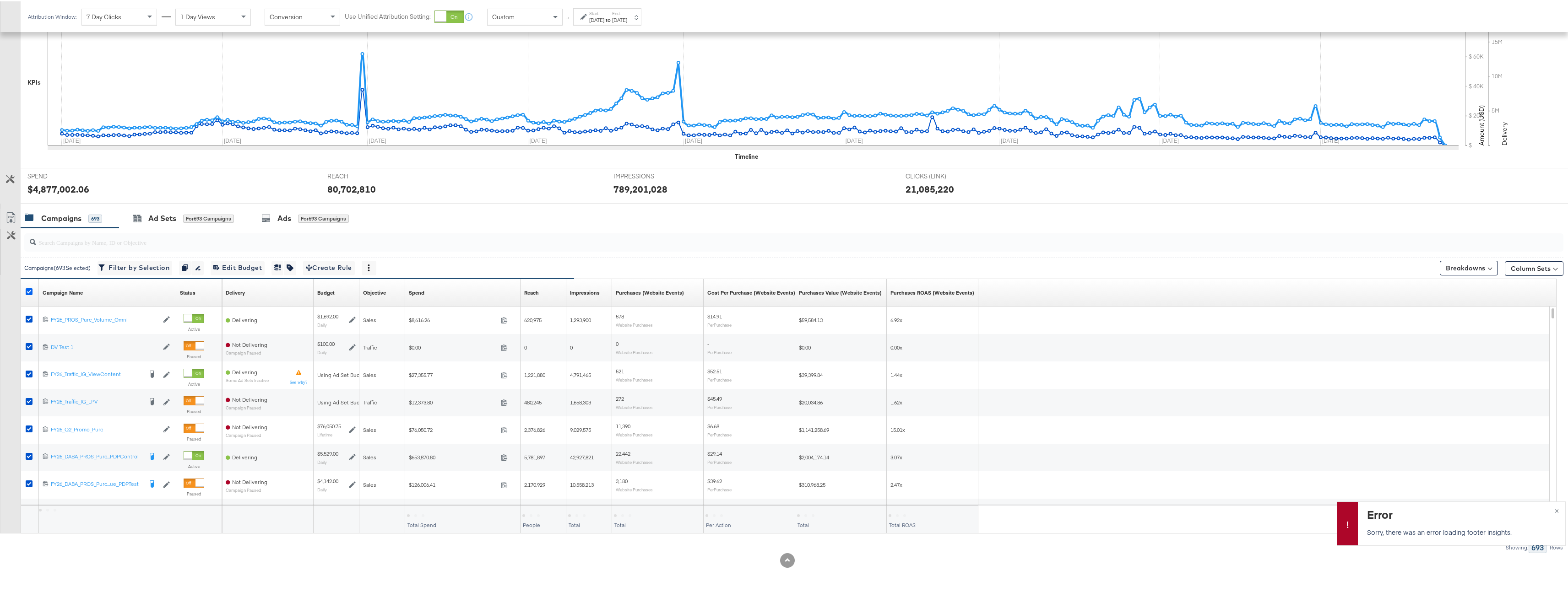
click at [29, 290] on icon at bounding box center [29, 290] width 7 height 7
click at [0, 0] on input "checkbox" at bounding box center [0, 0] width 0 height 0
click at [1548, 508] on button "×" at bounding box center [1557, 508] width 17 height 16
click at [29, 289] on icon at bounding box center [29, 290] width 7 height 7
click at [0, 0] on input "checkbox" at bounding box center [0, 0] width 0 height 0
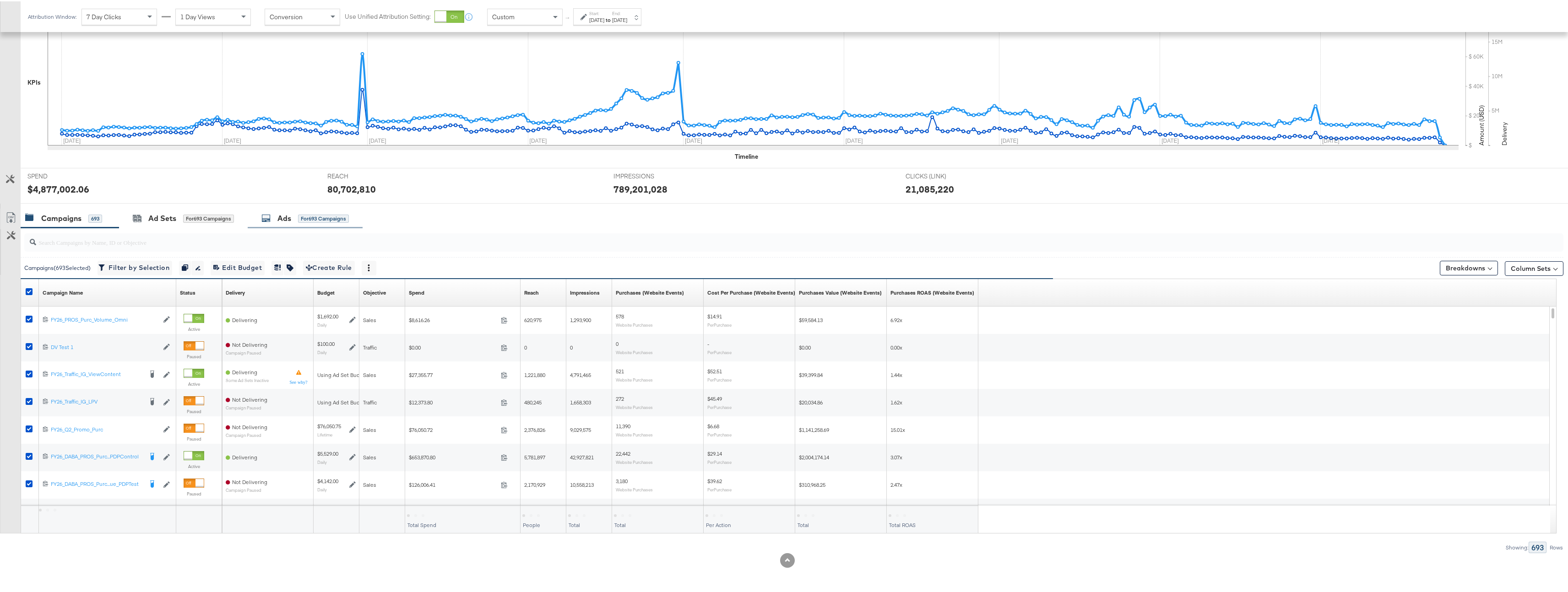
click at [258, 219] on div "Ads for 693 Campaigns" at bounding box center [305, 217] width 115 height 20
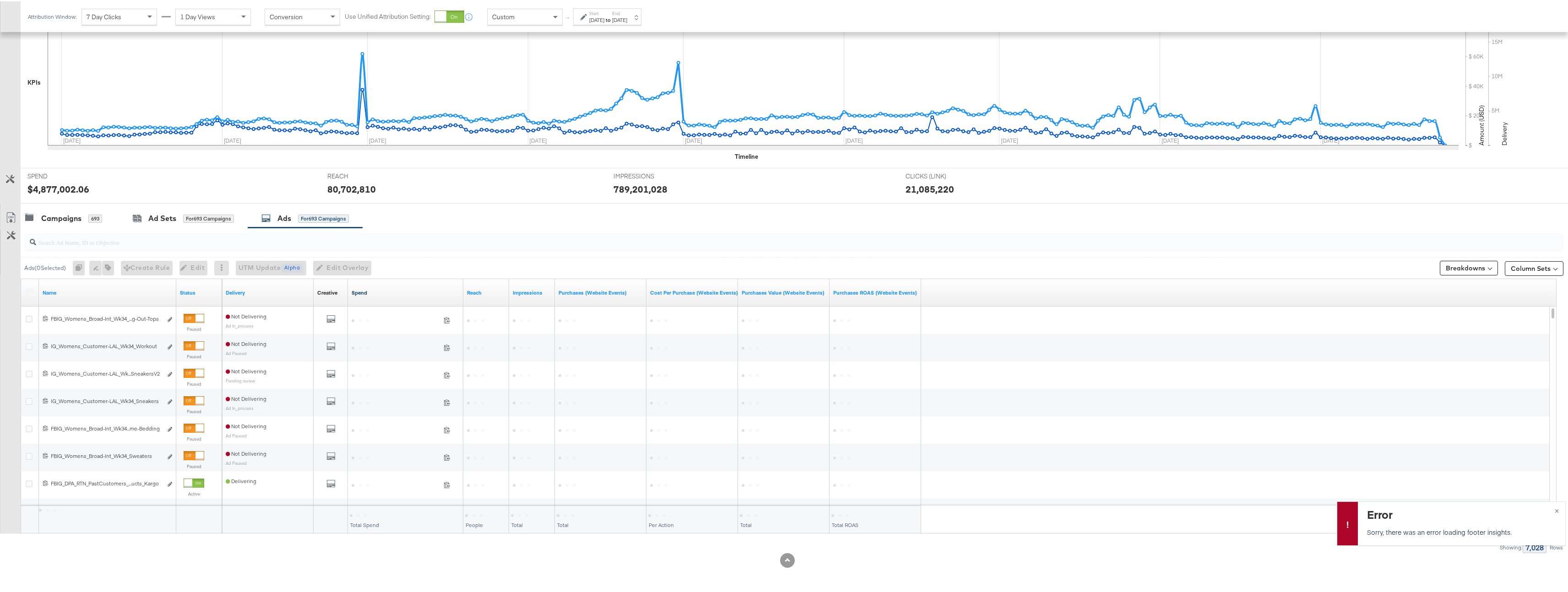
click at [362, 294] on link "Spend" at bounding box center [405, 291] width 108 height 7
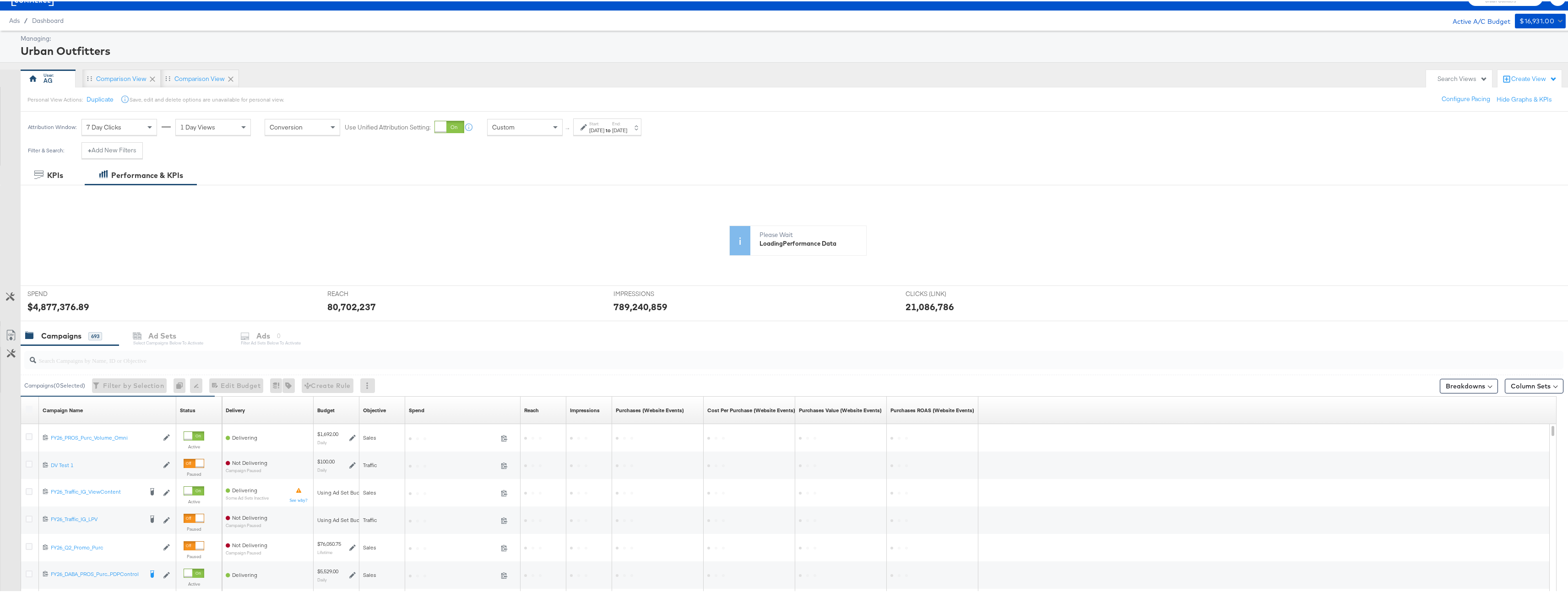
scroll to position [134, 0]
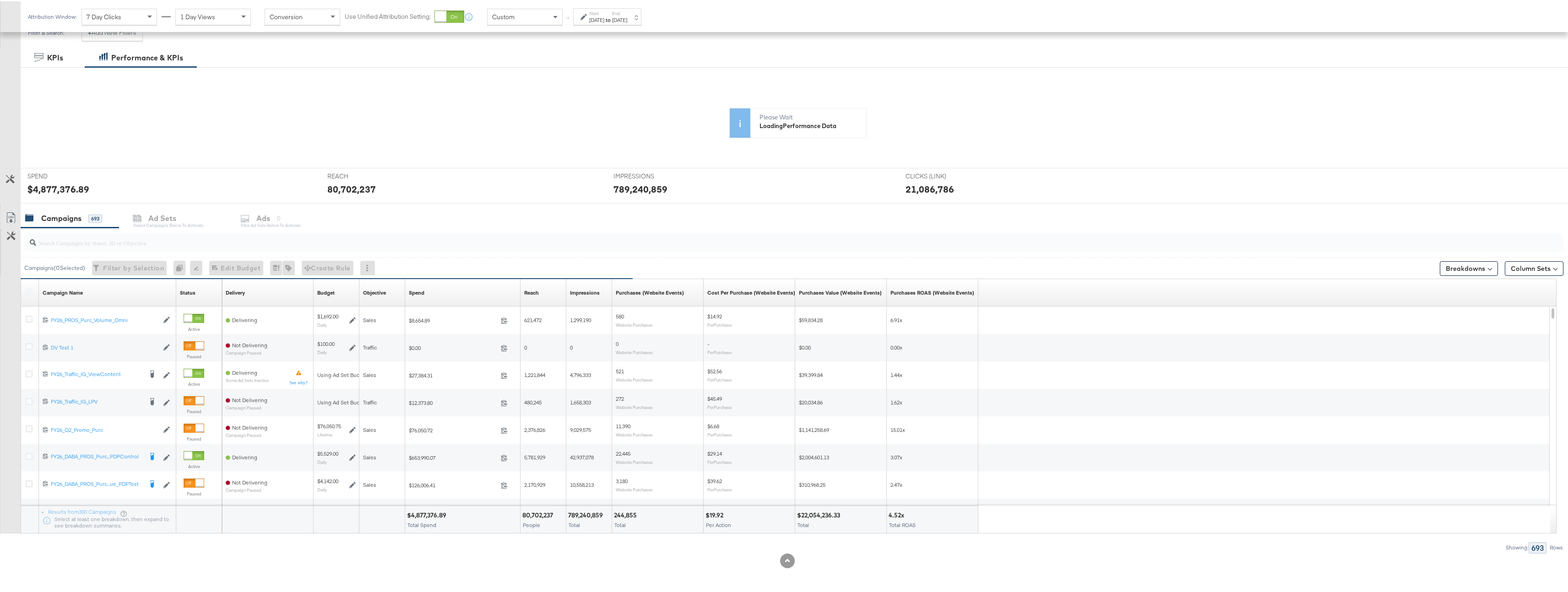
click at [171, 243] on input "search" at bounding box center [726, 237] width 1380 height 18
type input "PROS_"
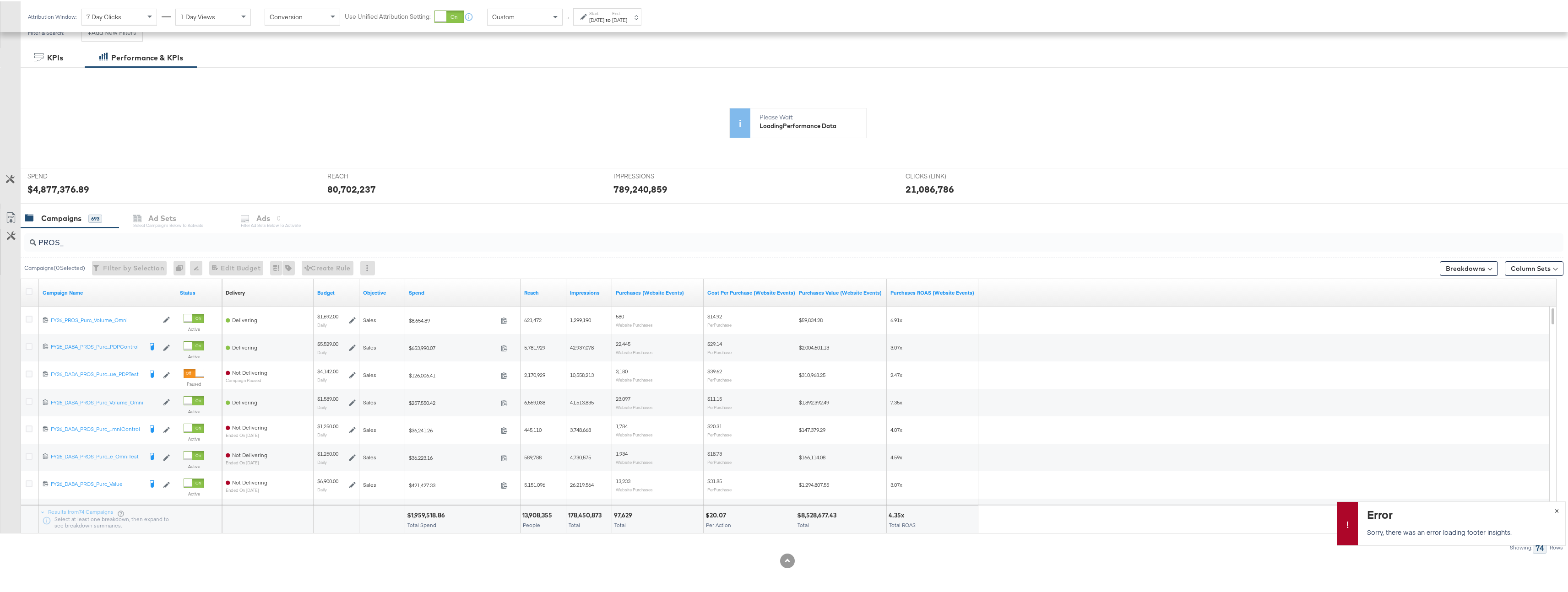
click at [1552, 508] on button "×" at bounding box center [1557, 508] width 17 height 16
click at [28, 289] on icon at bounding box center [29, 290] width 7 height 7
click at [0, 0] on input "checkbox" at bounding box center [0, 0] width 0 height 0
click at [287, 221] on div "Ads" at bounding box center [281, 217] width 13 height 10
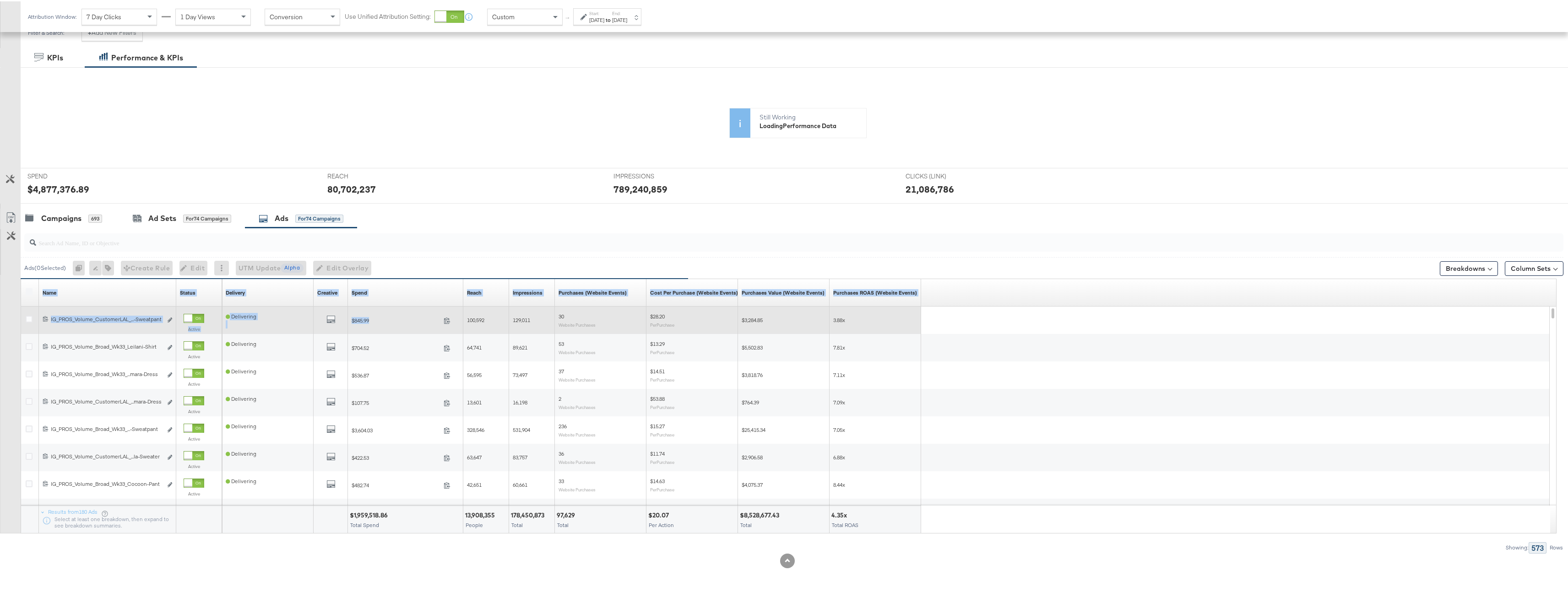
drag, startPoint x: 174, startPoint y: 291, endPoint x: 448, endPoint y: 309, distance: 274.6
click at [448, 309] on div "Name Sorting Unavailable Status Sorting Unavailable Delivery Sorting Unavailabl…" at bounding box center [789, 405] width 1536 height 254
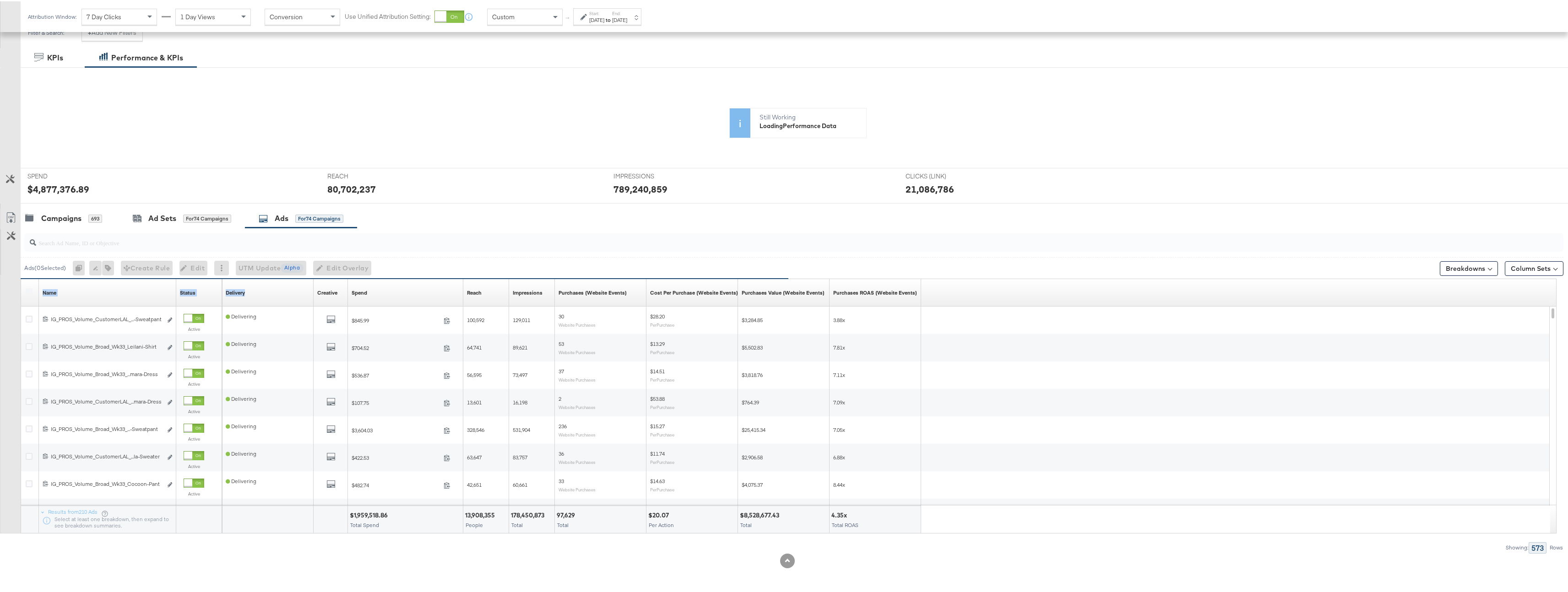
drag, startPoint x: 174, startPoint y: 287, endPoint x: 241, endPoint y: 296, distance: 67.6
click at [21, 278] on div "Name Sorting Unavailable Status Sorting Unavailable Delivery Sorting Unavailabl…" at bounding box center [21, 278] width 0 height 0
click at [9, 268] on div "Customize KPIs" at bounding box center [10, 250] width 20 height 46
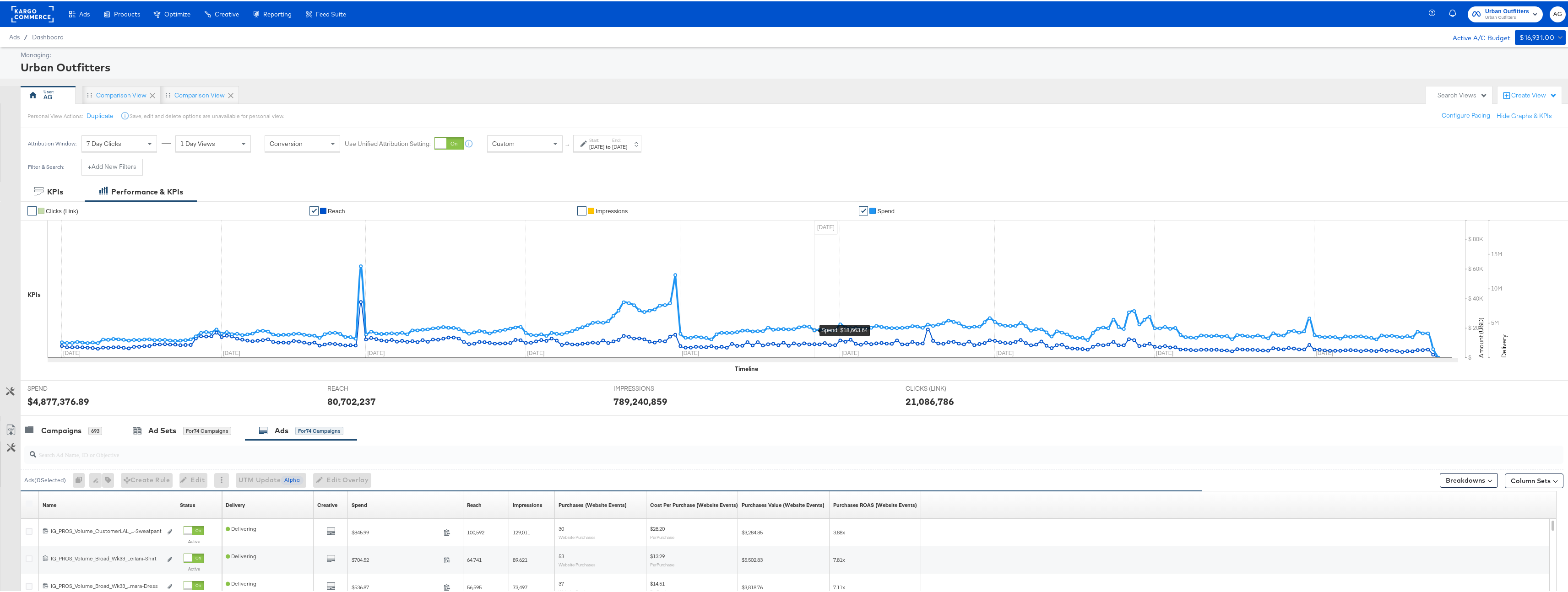
scroll to position [144, 0]
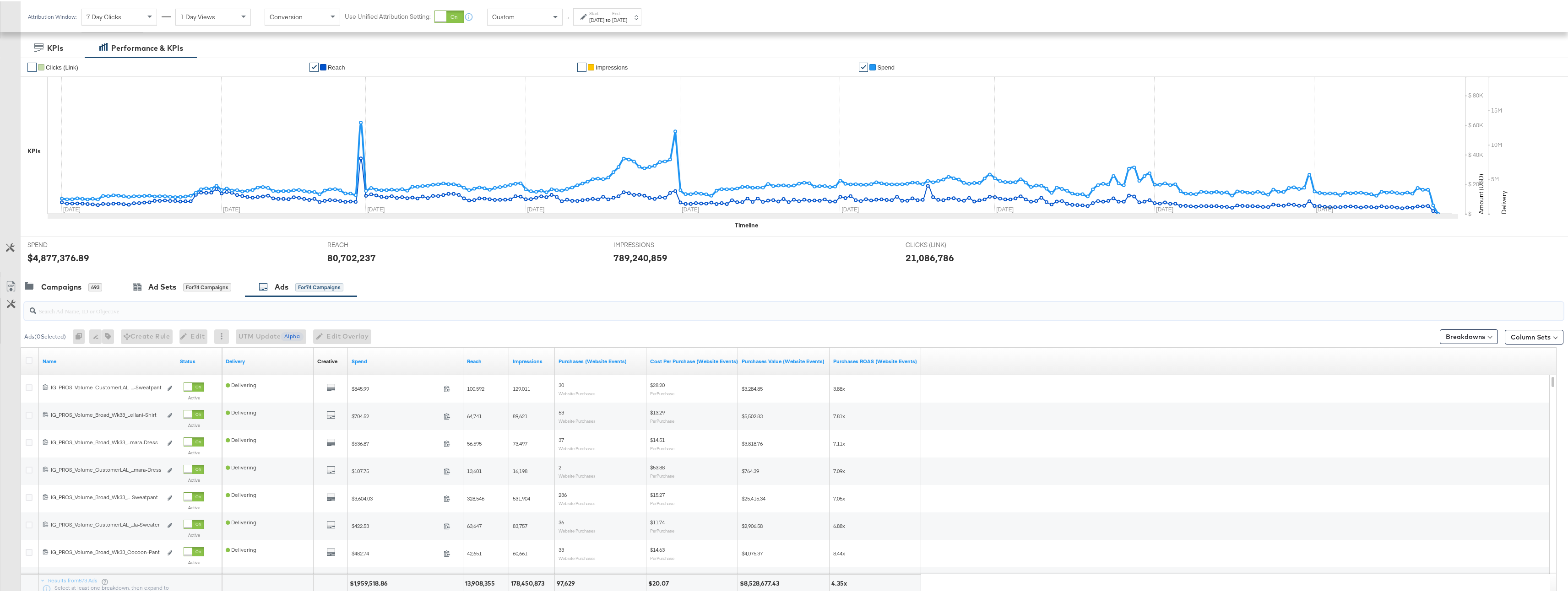
click at [156, 311] on input "search" at bounding box center [726, 305] width 1380 height 18
type input "_Kargo"
click at [1555, 512] on span "×" at bounding box center [1556, 508] width 4 height 10
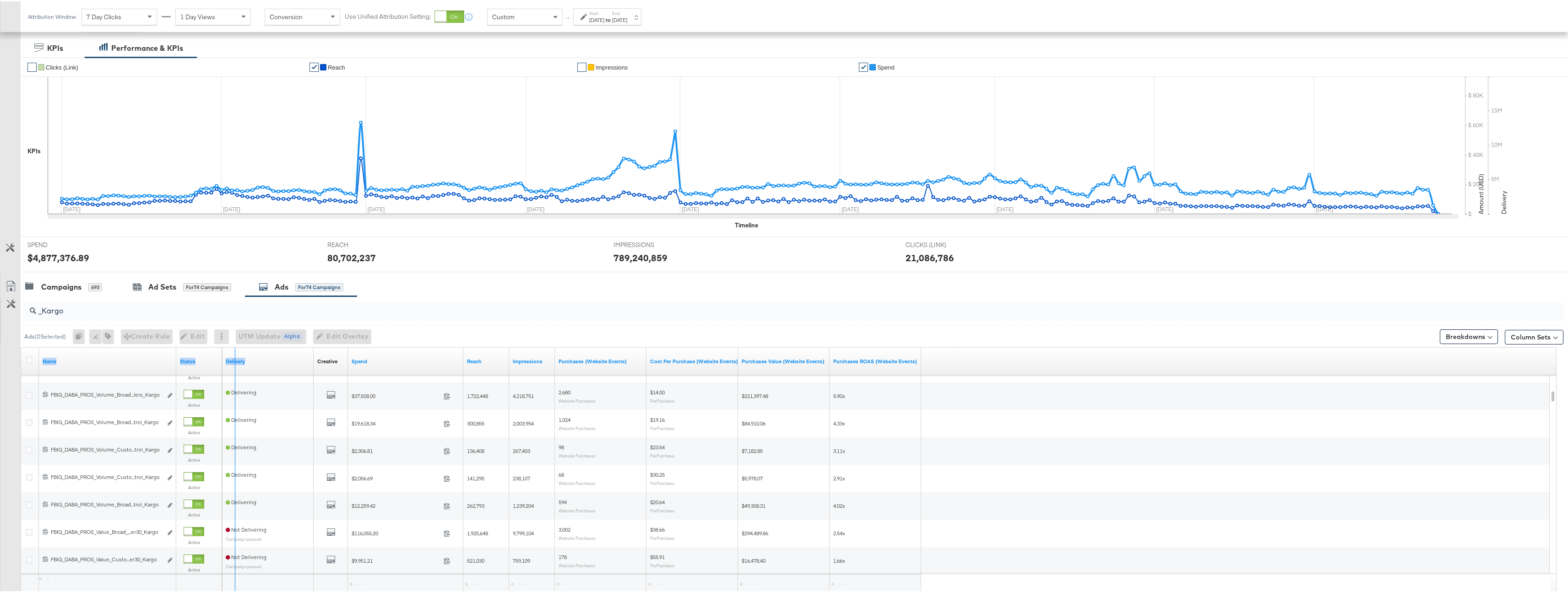
drag, startPoint x: 174, startPoint y: 355, endPoint x: 233, endPoint y: 365, distance: 59.8
click at [21, 346] on div "Name Status Delivery Creative Sorting Unavailable Spend Reach Impressions Purch…" at bounding box center [21, 346] width 0 height 0
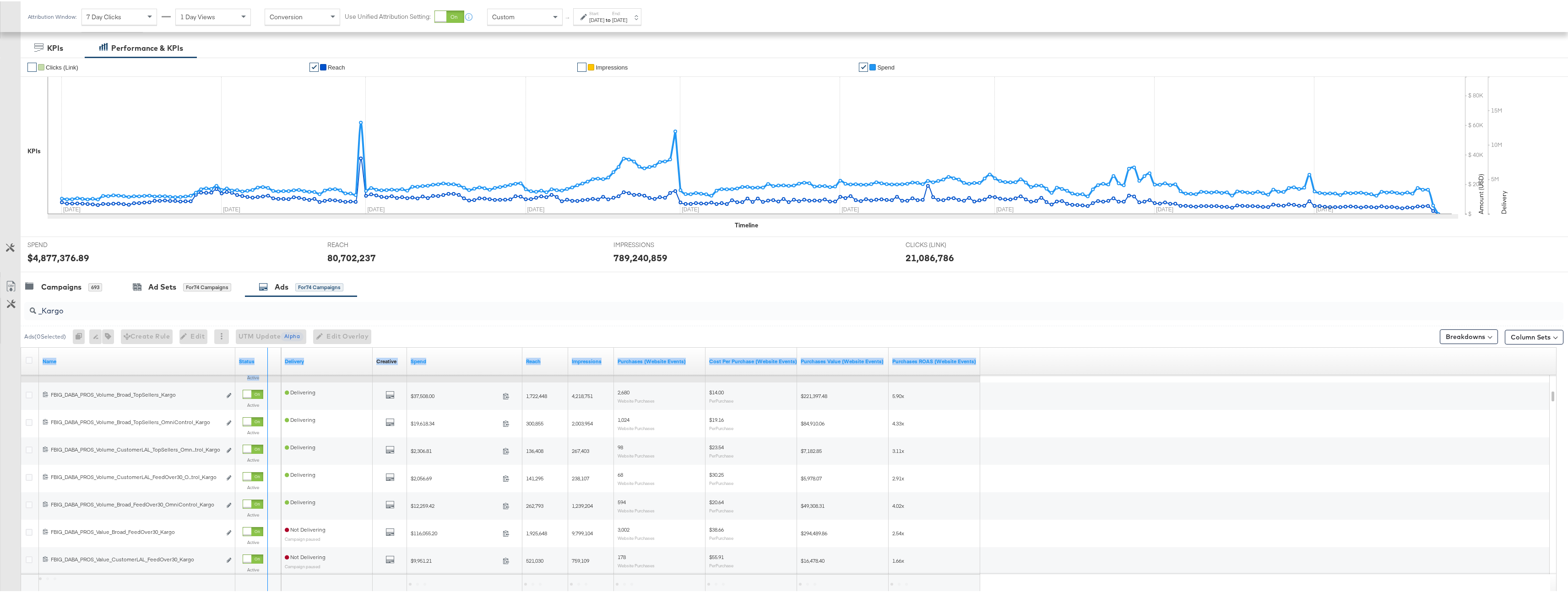
drag, startPoint x: 233, startPoint y: 365, endPoint x: 278, endPoint y: 377, distance: 46.6
click at [278, 377] on div "Name Status Delivery Creative Sorting Unavailable Spend Reach Impressions Purch…" at bounding box center [789, 473] width 1536 height 254
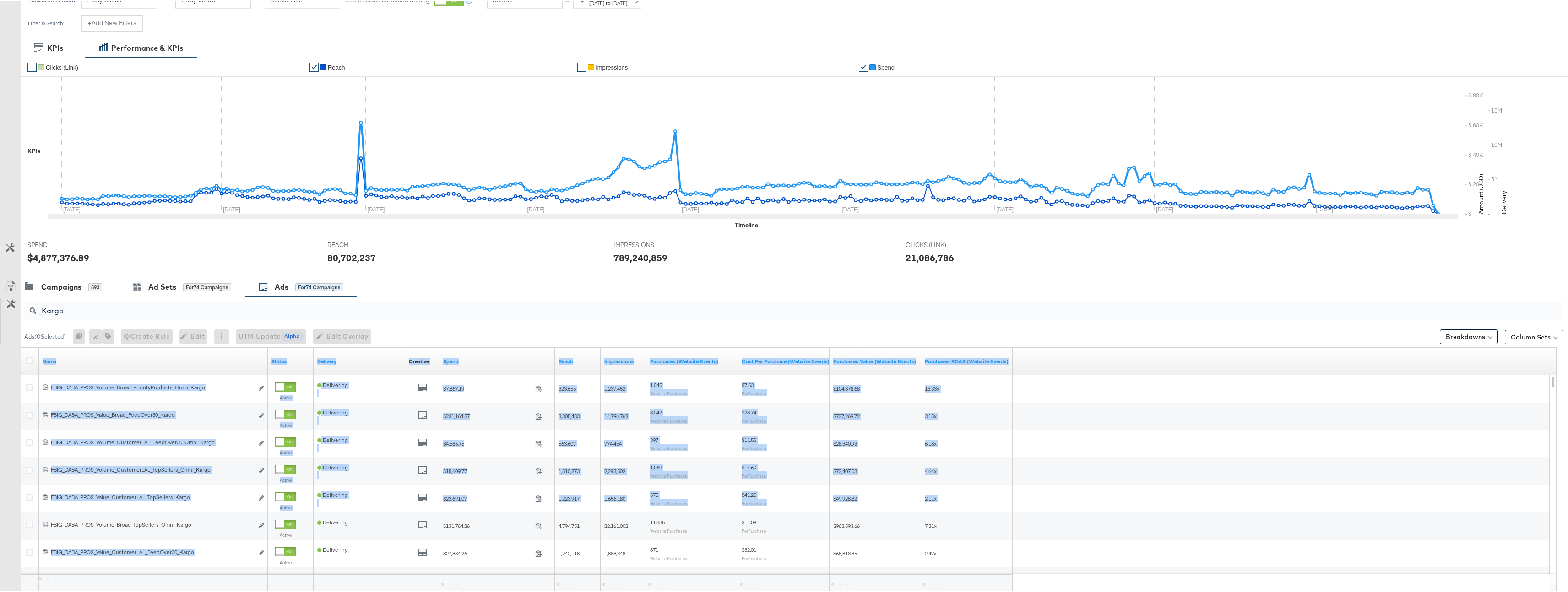
scroll to position [0, 0]
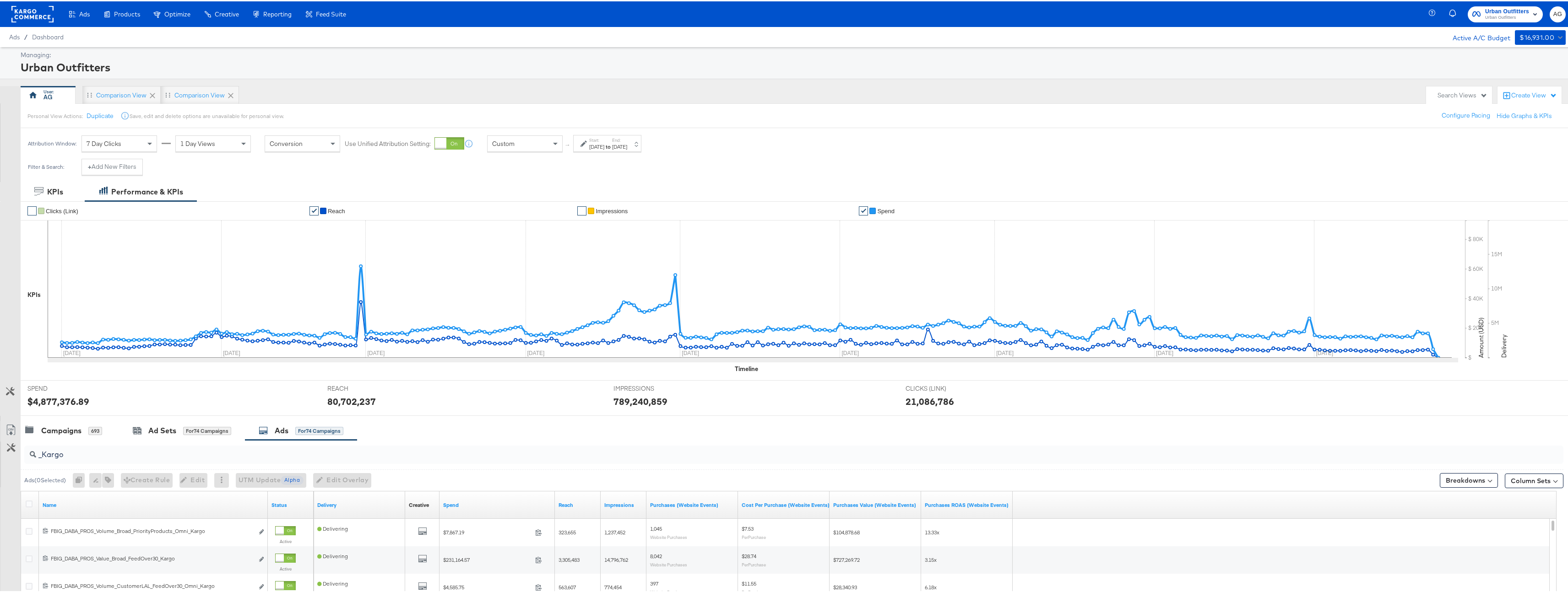
click at [9, 351] on div "Customize KPIs ✔ Clicks (Link) ✔ Reach ✔ Impressions ✔ Spend KPIs Mon, Mar 24th…" at bounding box center [787, 307] width 1575 height 214
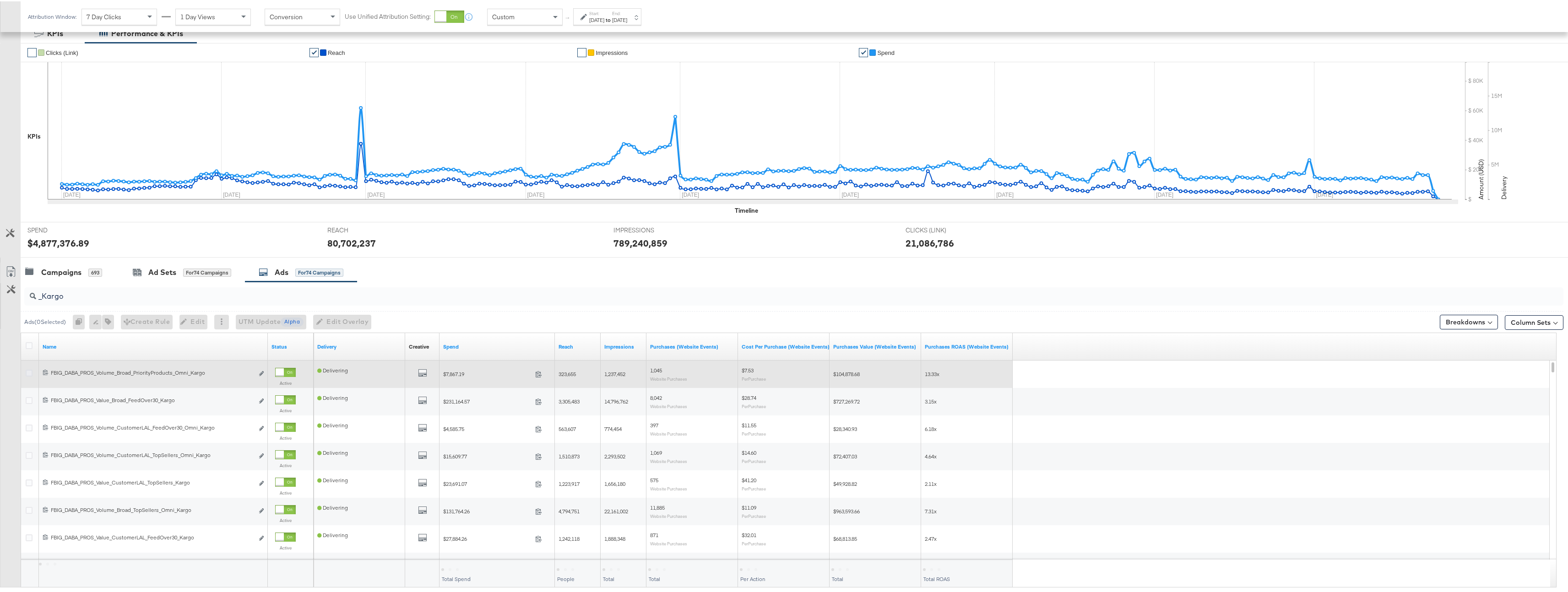
click at [32, 373] on icon at bounding box center [29, 371] width 7 height 7
click at [0, 0] on input "checkbox" at bounding box center [0, 0] width 0 height 0
click at [260, 373] on icon "link" at bounding box center [261, 372] width 4 height 5
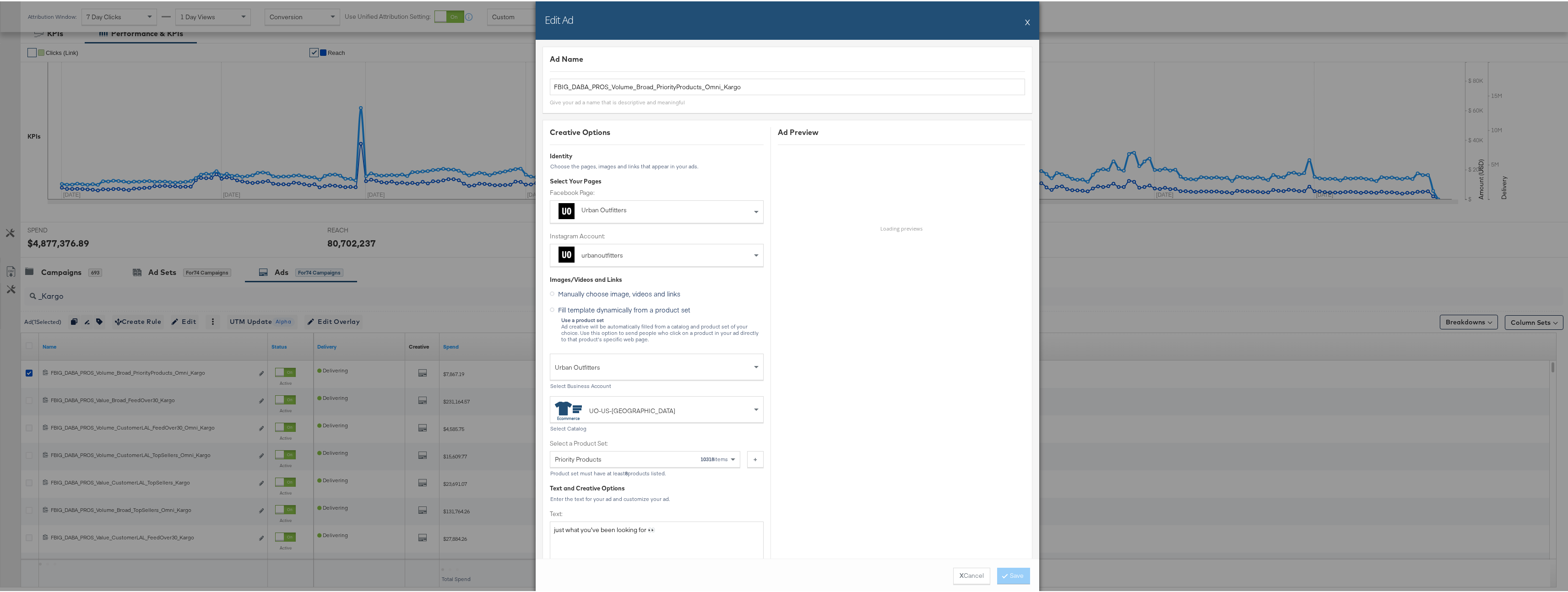
scroll to position [137, 0]
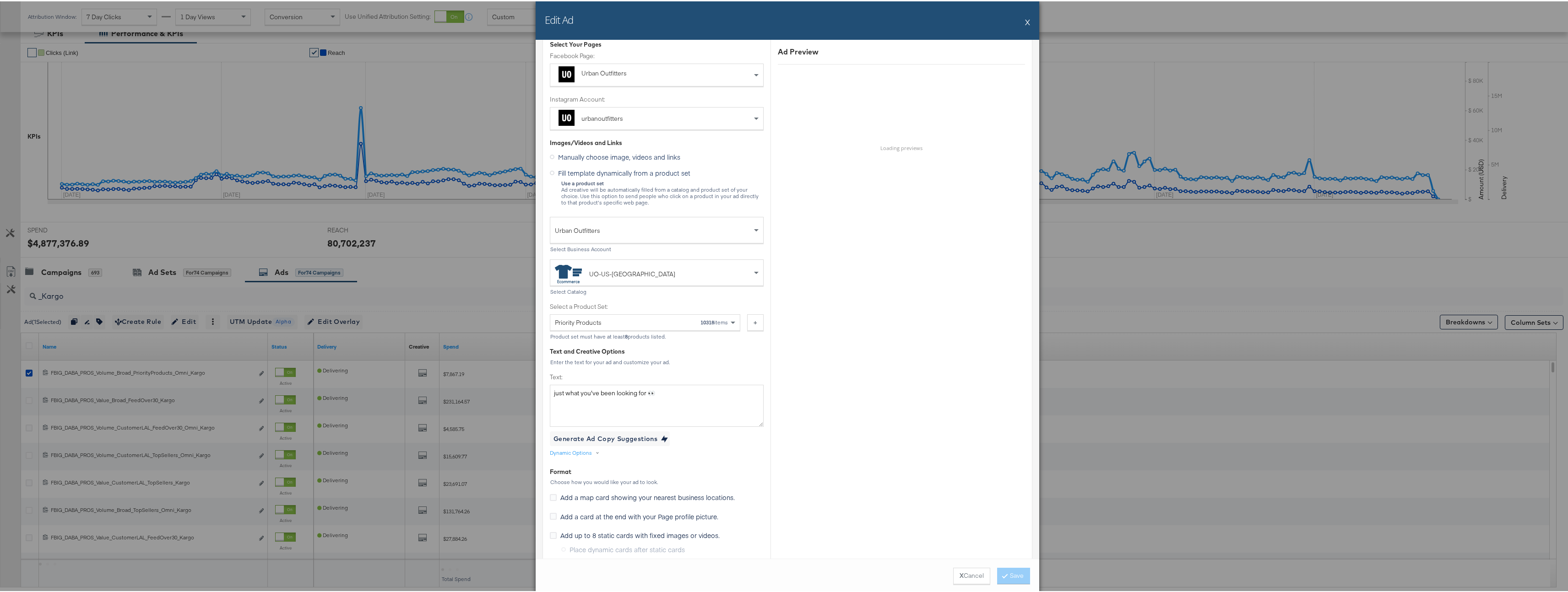
drag, startPoint x: 1023, startPoint y: 22, endPoint x: 1012, endPoint y: 20, distance: 11.2
click at [1025, 22] on button "X" at bounding box center [1028, 21] width 5 height 18
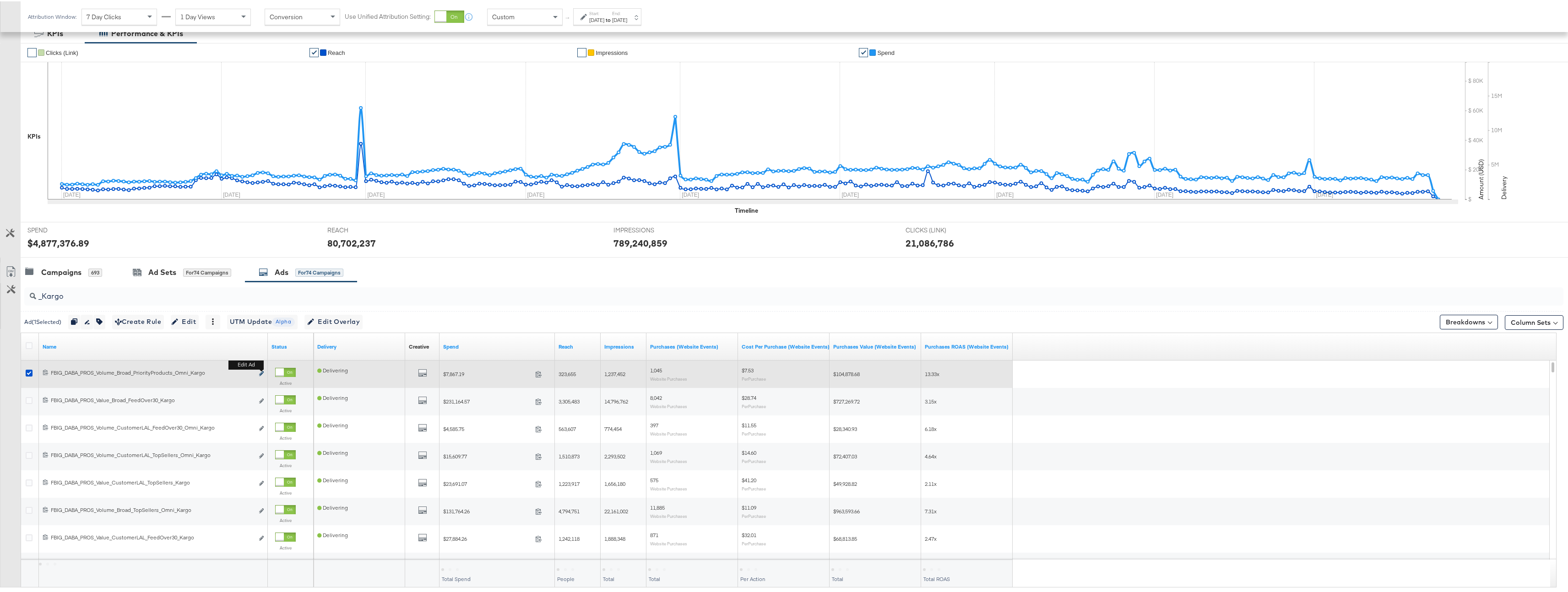
click at [260, 373] on icon "link" at bounding box center [261, 372] width 4 height 5
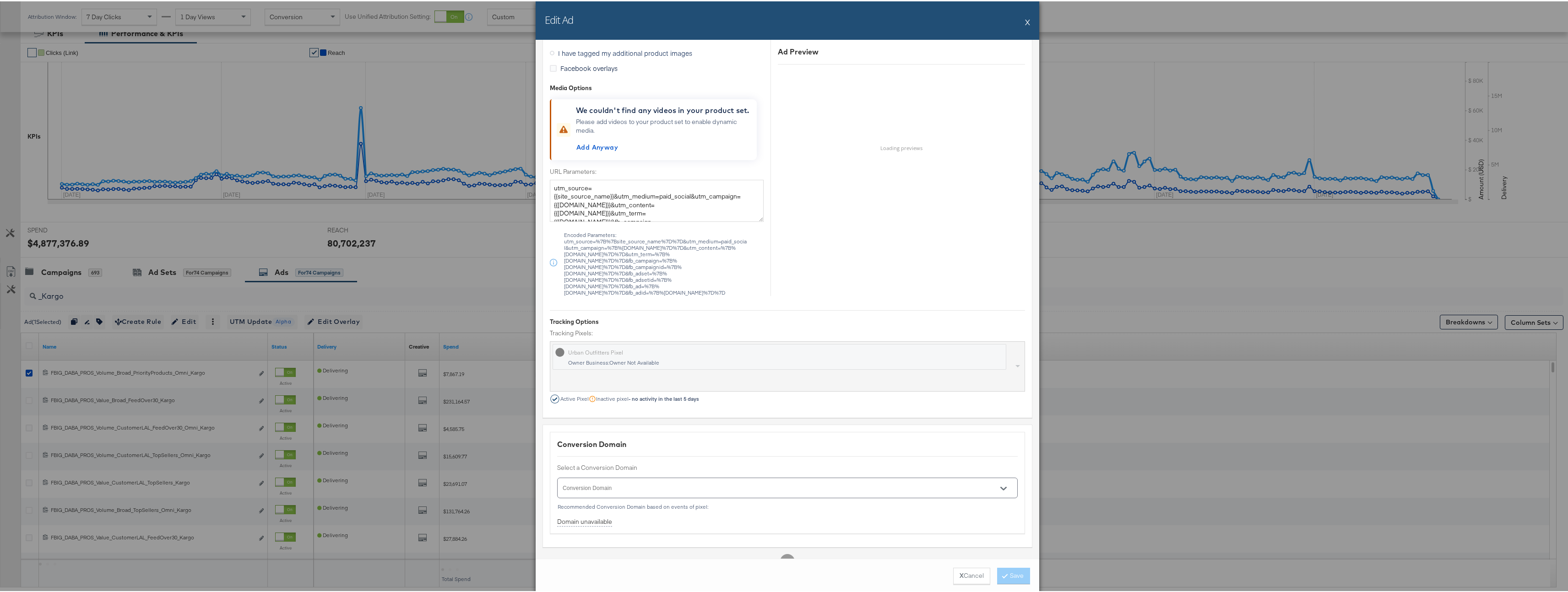
scroll to position [858, 0]
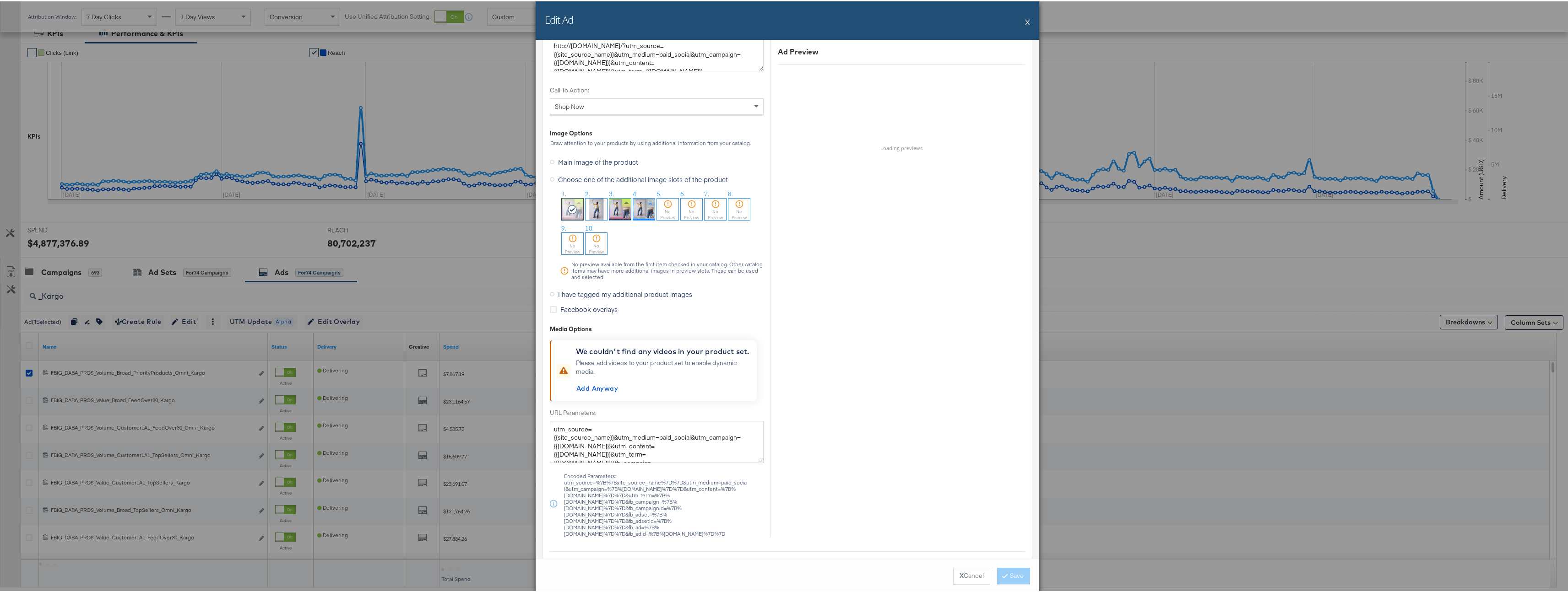
click at [1025, 21] on button "X" at bounding box center [1028, 21] width 5 height 18
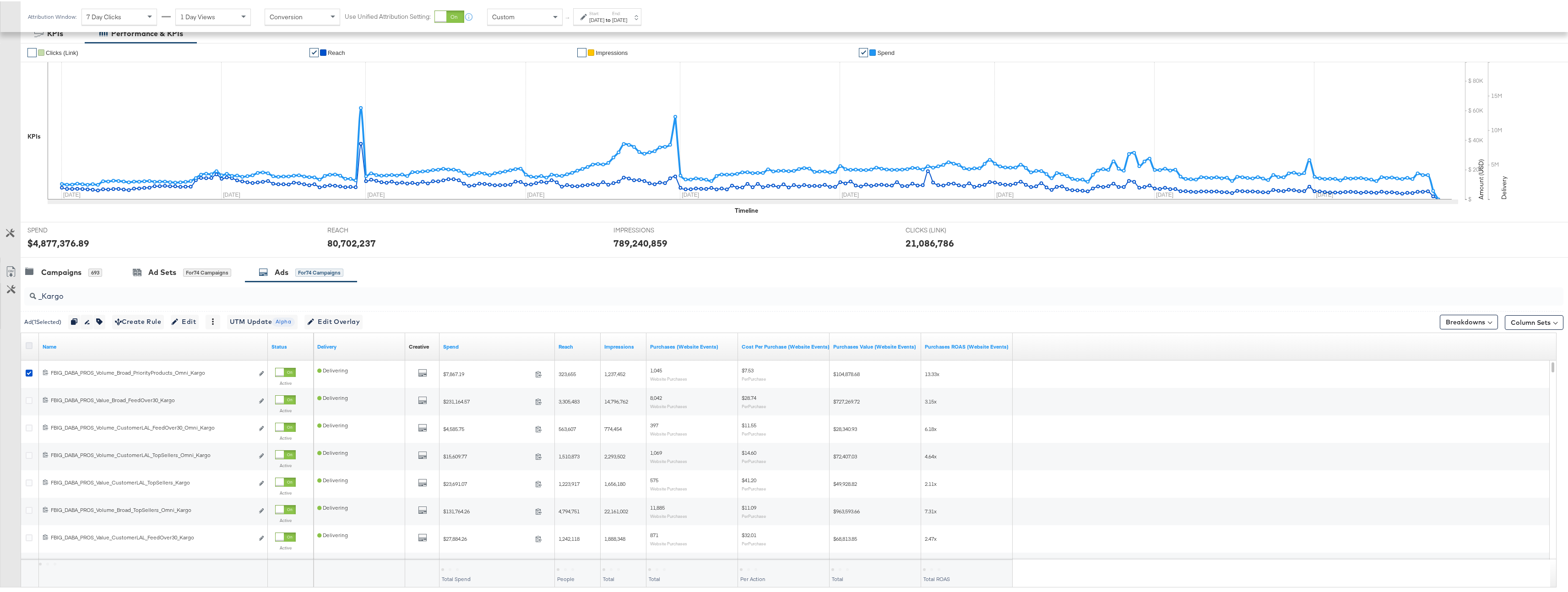
click at [32, 343] on icon at bounding box center [29, 344] width 7 height 7
click at [0, 0] on input "checkbox" at bounding box center [0, 0] width 0 height 0
click at [112, 318] on icon "button" at bounding box center [109, 320] width 6 height 6
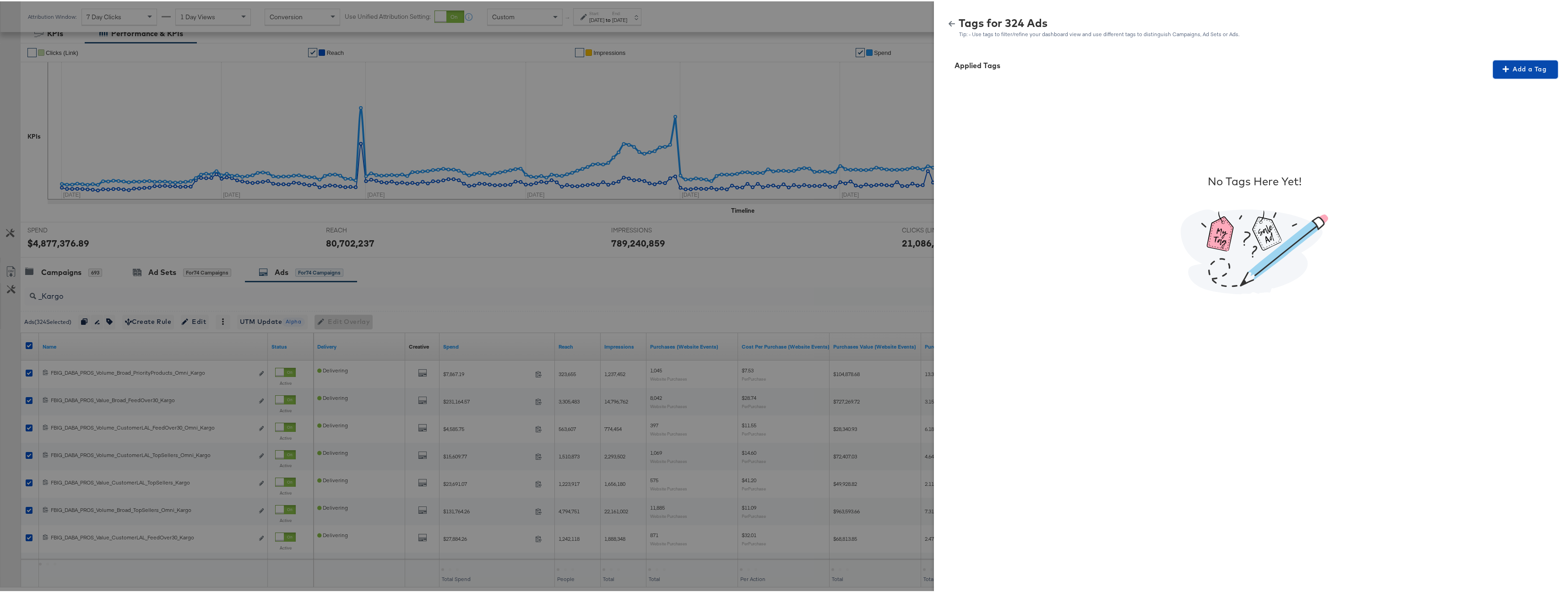
click at [1506, 64] on span "Add a Tag" at bounding box center [1525, 68] width 57 height 12
click at [1486, 126] on div "Search or Add Tag Name" at bounding box center [1519, 126] width 94 height 15
type input "Multi"
click at [1517, 152] on span "Apply" at bounding box center [1519, 148] width 57 height 13
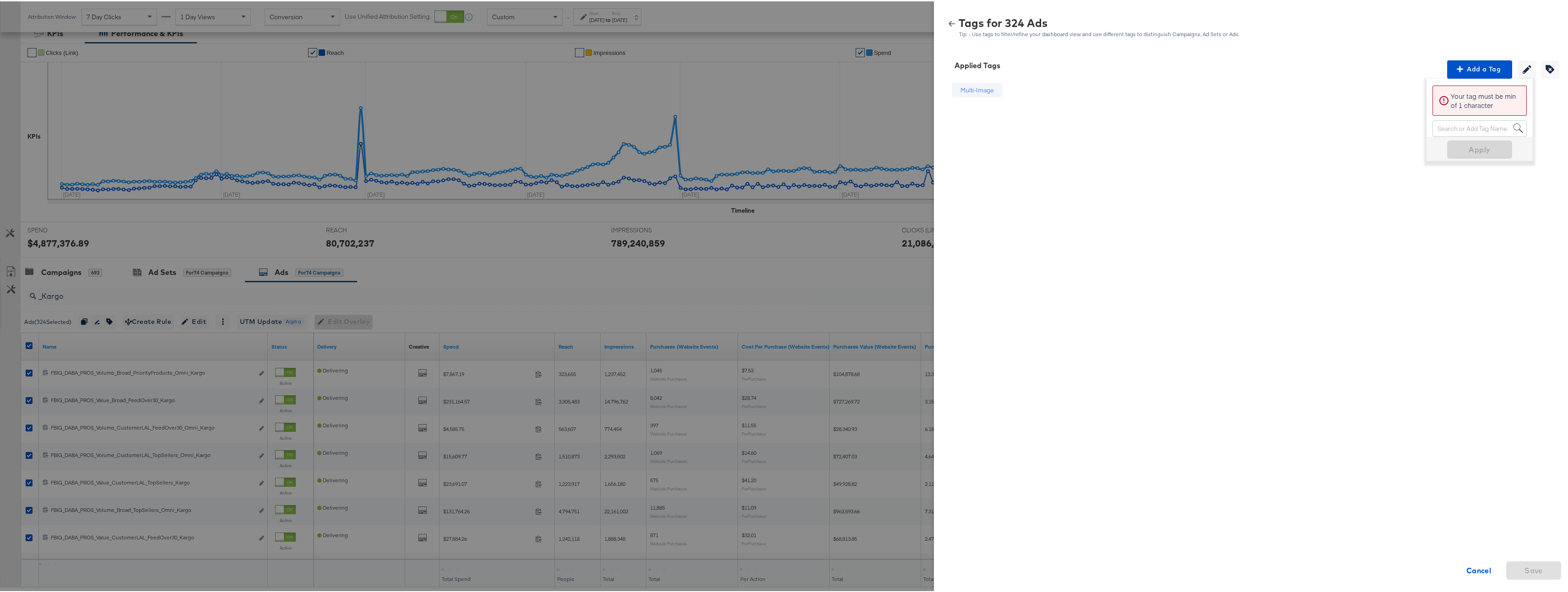
click at [971, 37] on div "Tags for 324 Ads Tip: - Use tags to filter/refine your dashboard view and use d…" at bounding box center [1254, 23] width 641 height 41
click at [949, 24] on icon "button" at bounding box center [952, 22] width 6 height 6
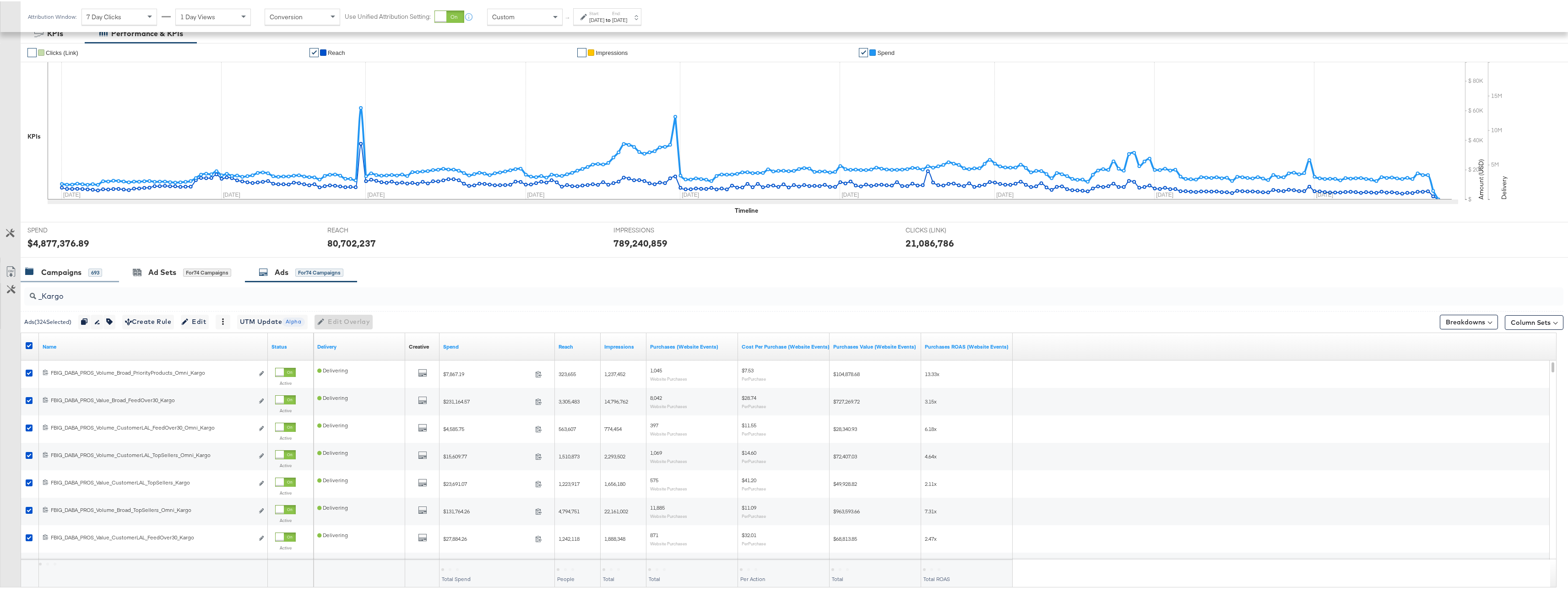
click at [81, 266] on div "Campaigns 693" at bounding box center [64, 271] width 77 height 10
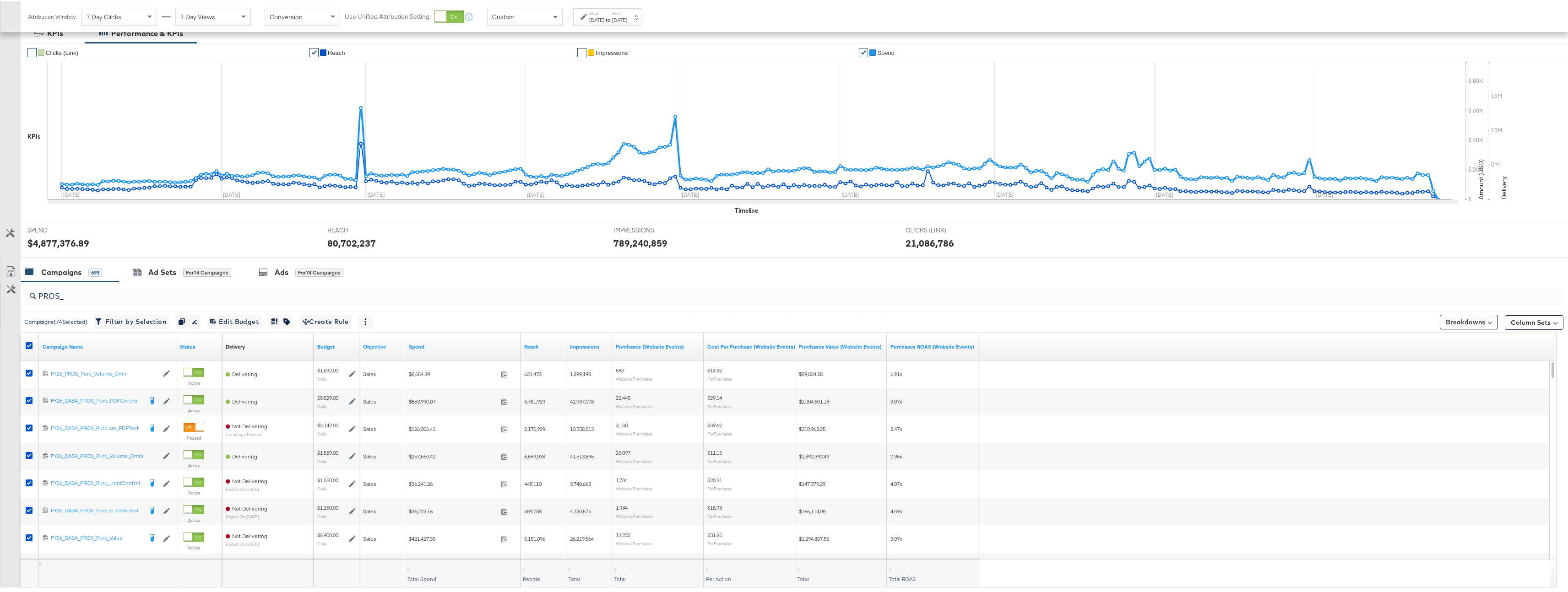
click at [109, 301] on div "PROS_" at bounding box center [794, 295] width 1539 height 18
drag, startPoint x: 108, startPoint y: 294, endPoint x: 31, endPoint y: 299, distance: 77.2
click at [31, 299] on div "PROS_" at bounding box center [794, 295] width 1539 height 18
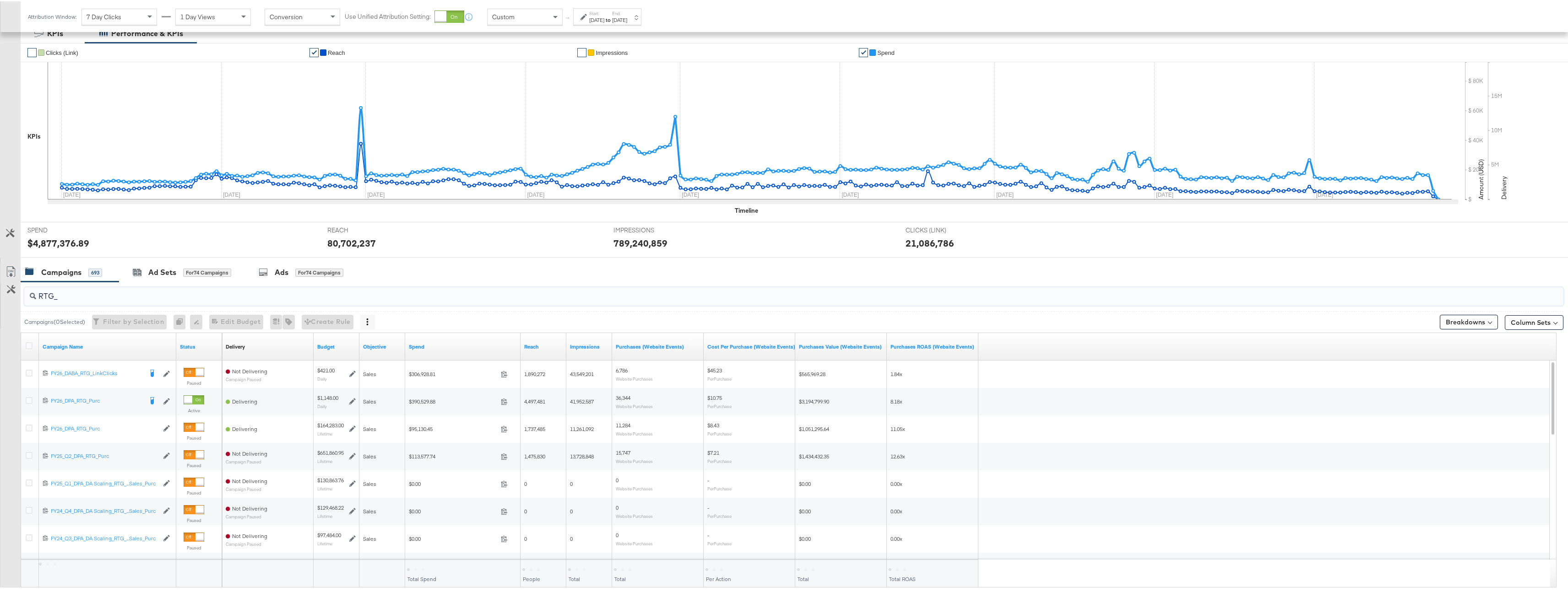
type input "RTG_"
click at [30, 346] on icon at bounding box center [29, 344] width 7 height 7
click at [0, 0] on input "checkbox" at bounding box center [0, 0] width 0 height 0
click at [297, 268] on div "for 19 Campaigns" at bounding box center [319, 271] width 48 height 8
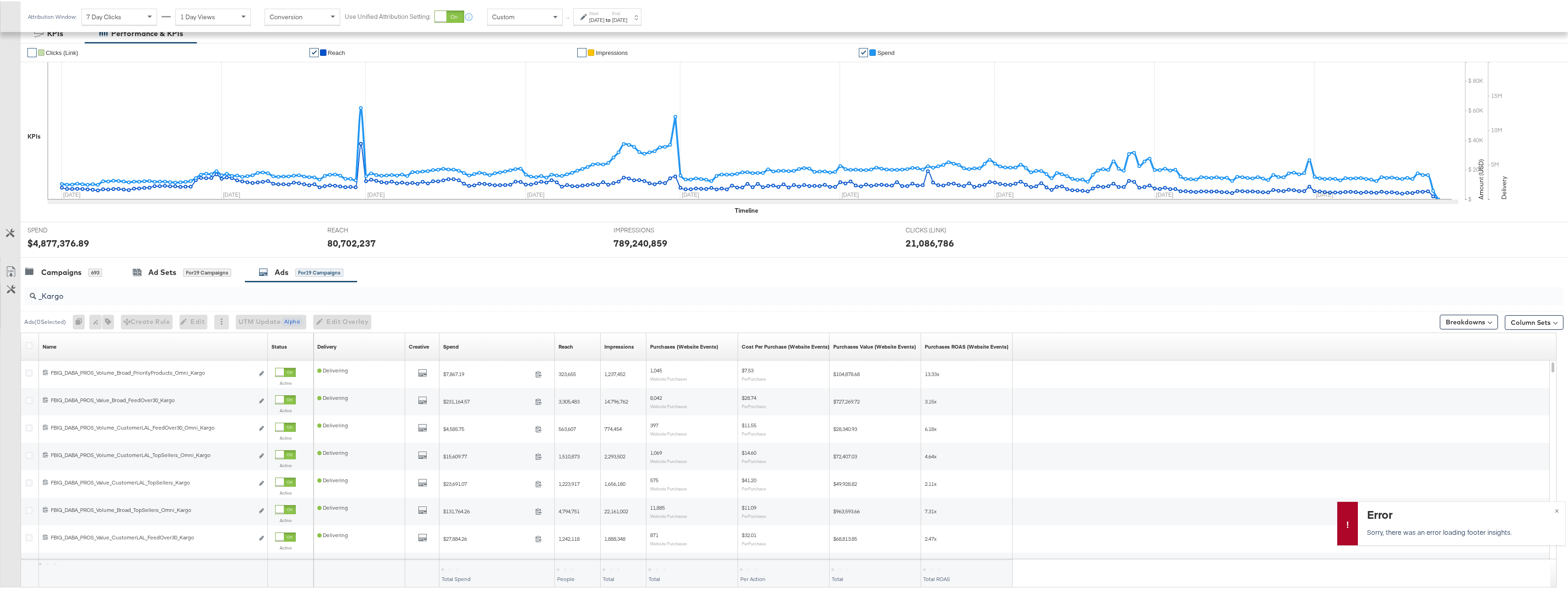
scroll to position [75, 0]
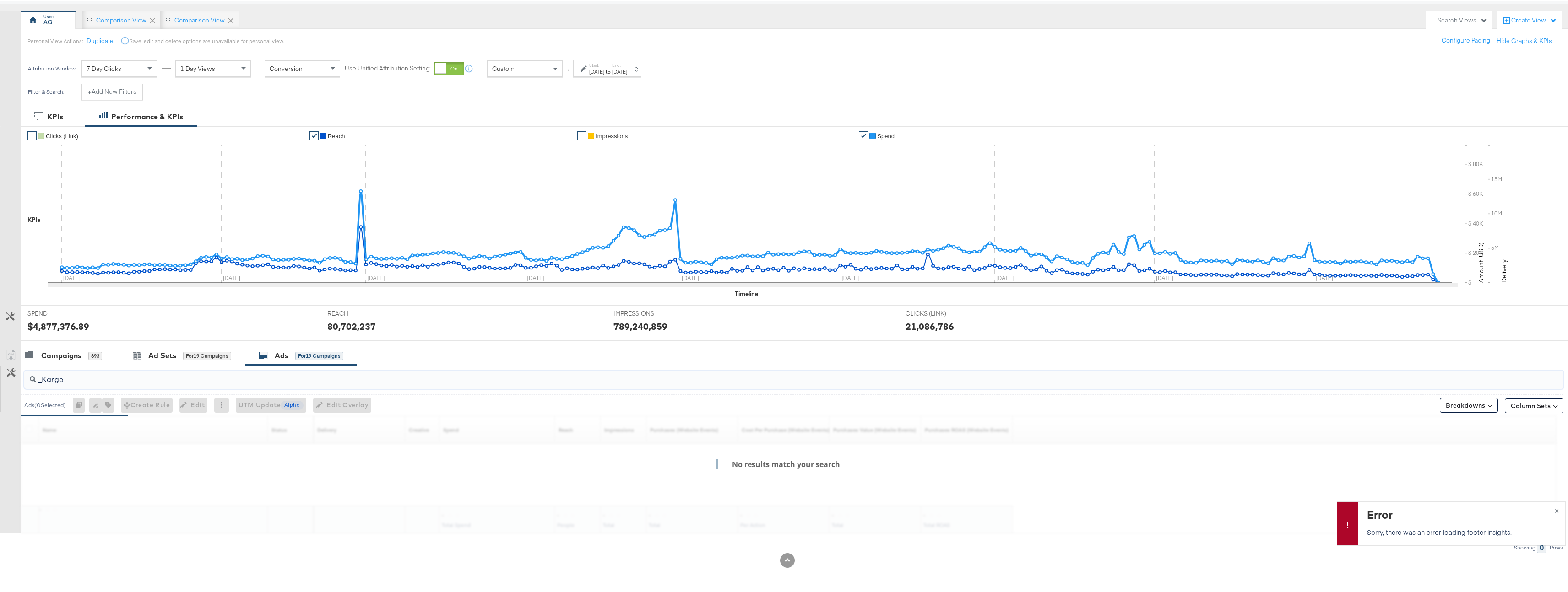
click at [191, 379] on input "_Kargo" at bounding box center [726, 374] width 1380 height 18
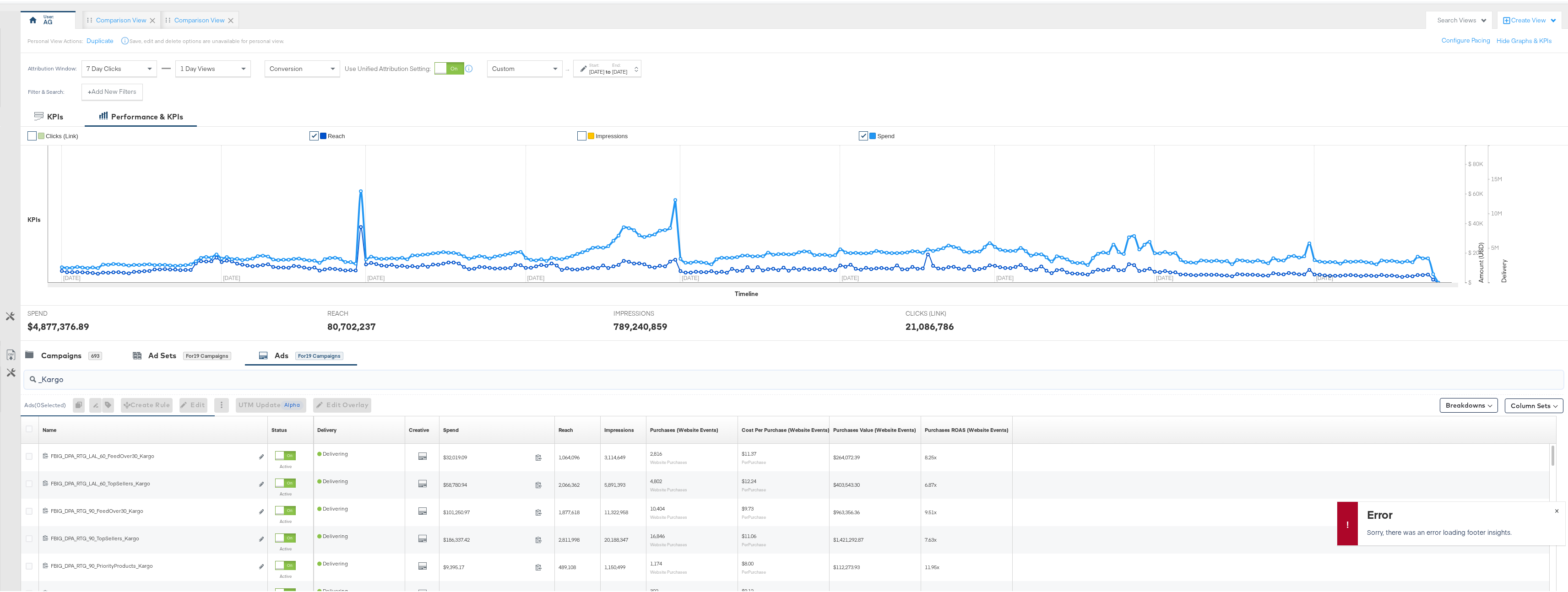
click at [1555, 511] on span "×" at bounding box center [1556, 508] width 4 height 10
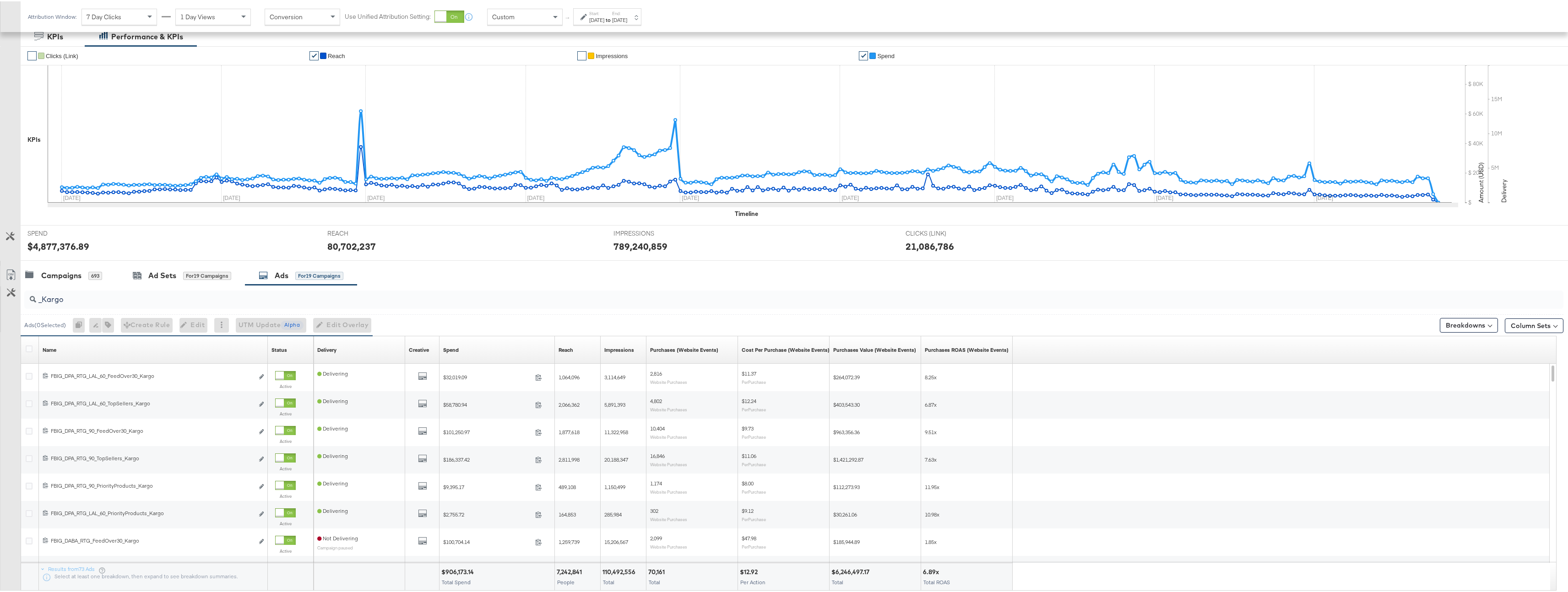
scroll to position [191, 0]
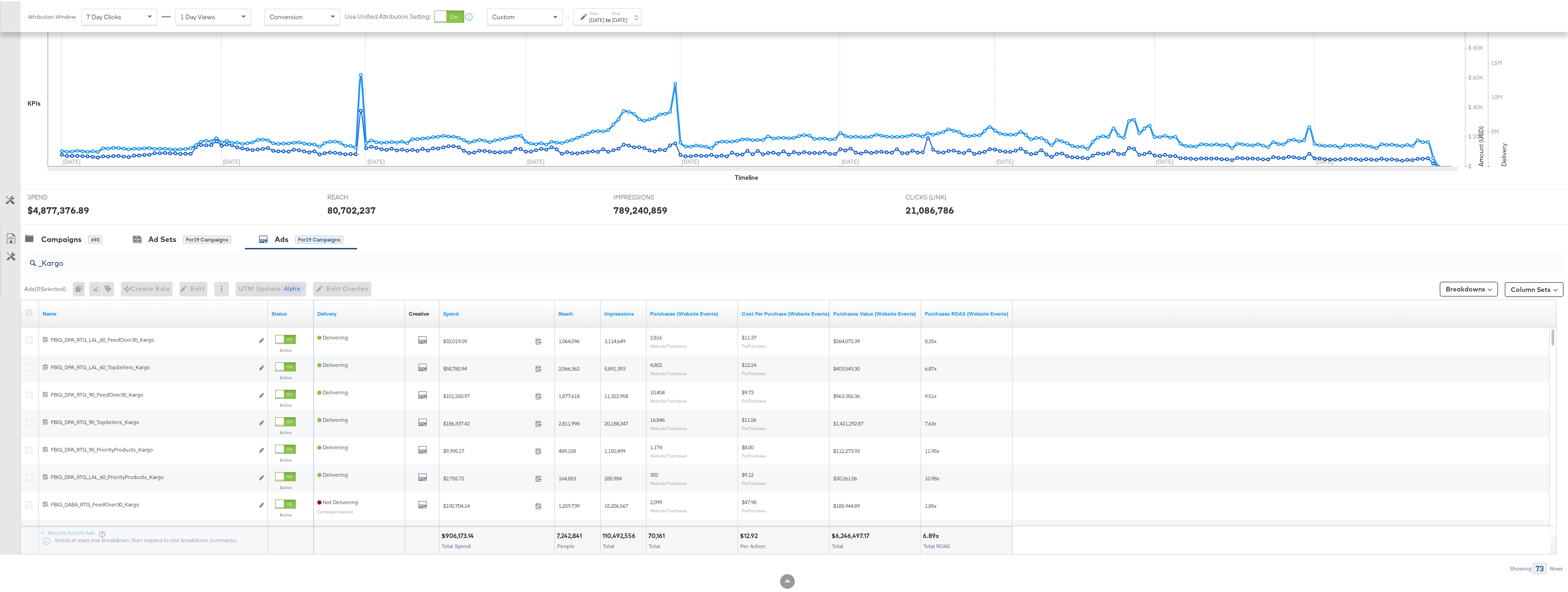
click at [30, 311] on icon at bounding box center [29, 311] width 7 height 7
click at [0, 0] on input "checkbox" at bounding box center [0, 0] width 0 height 0
click at [1528, 289] on button "Column Sets" at bounding box center [1534, 288] width 59 height 15
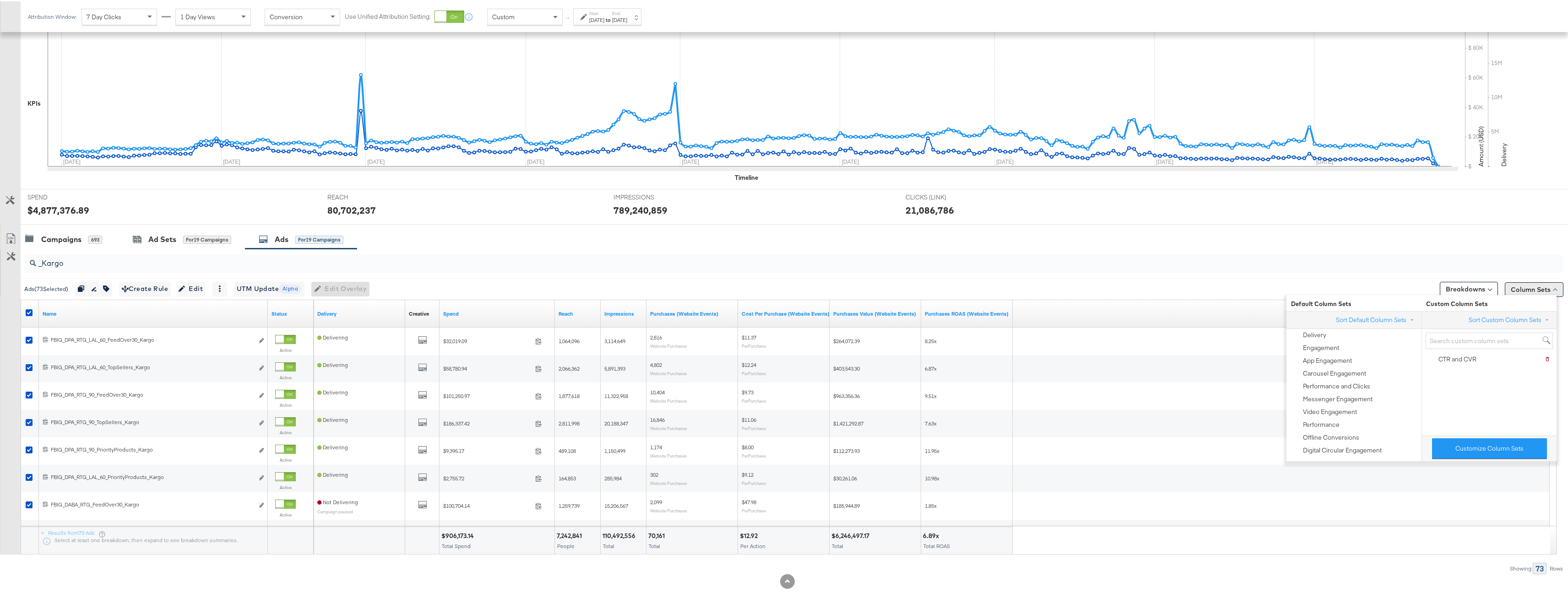
click at [1526, 285] on button "Column Sets" at bounding box center [1534, 288] width 59 height 15
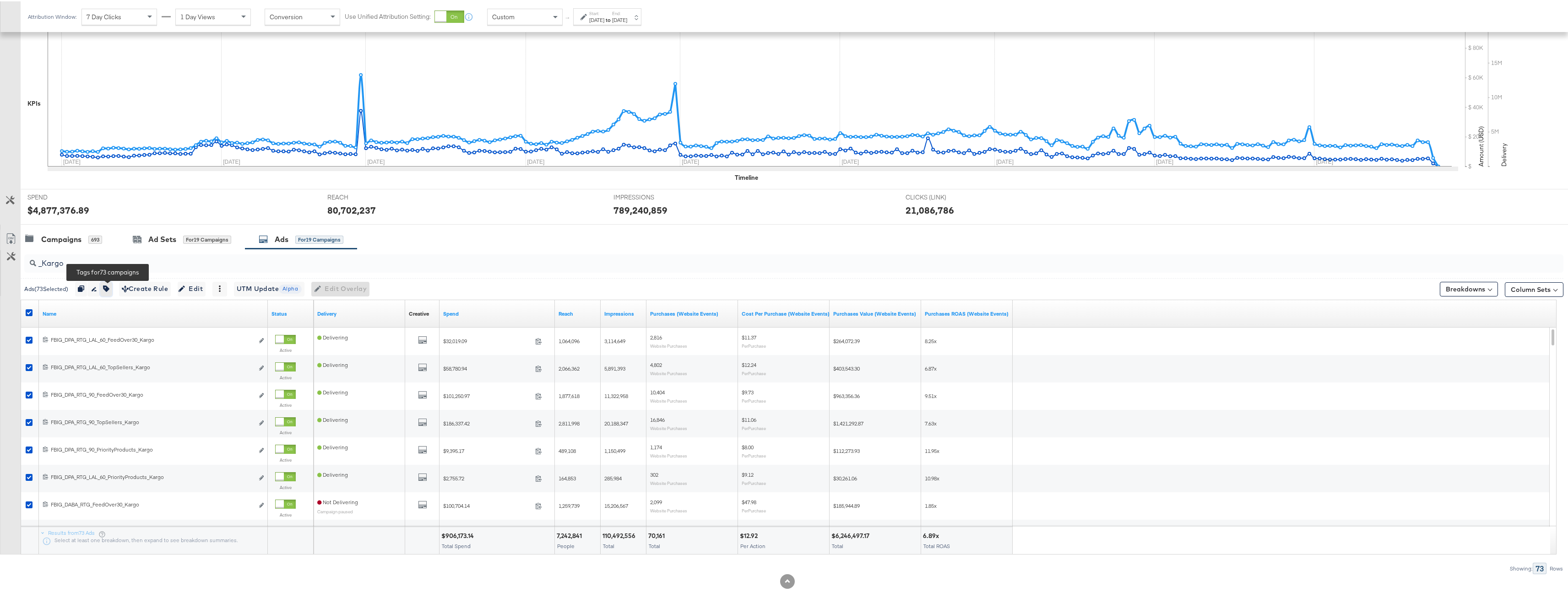
click at [109, 288] on icon "button" at bounding box center [106, 287] width 6 height 6
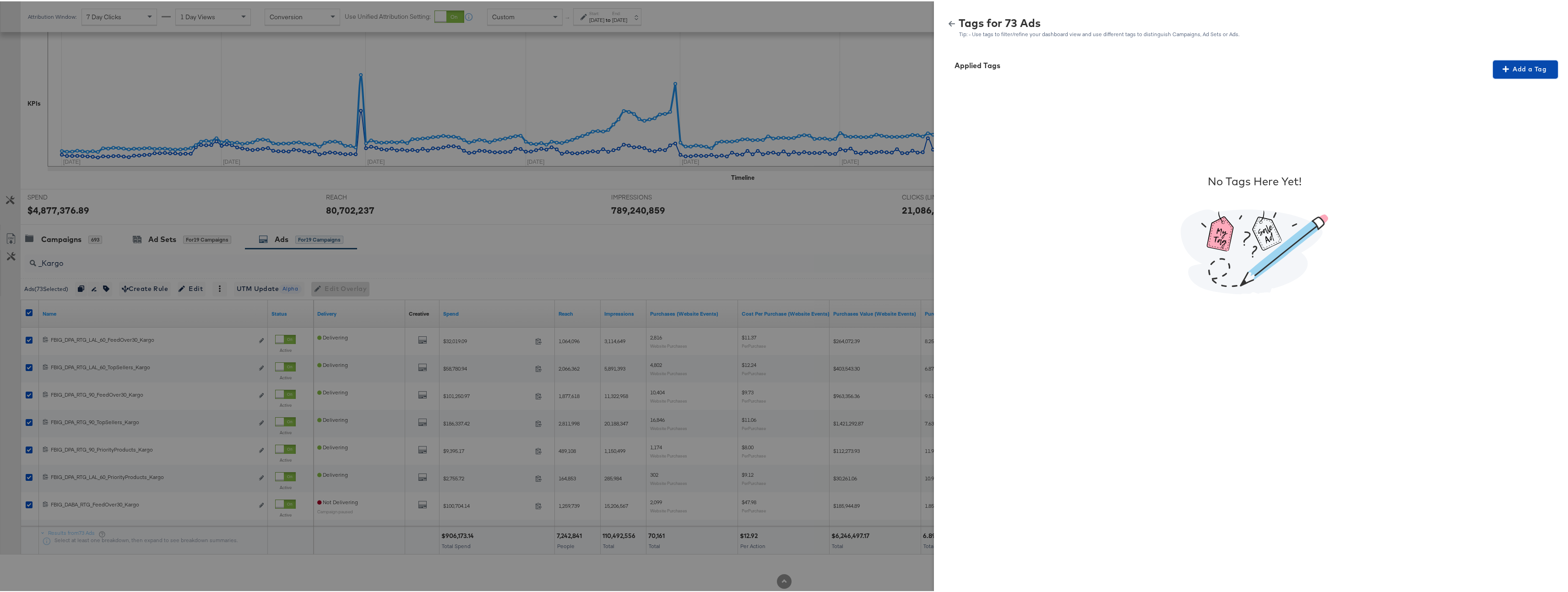
click at [1519, 65] on span "Add a Tag" at bounding box center [1525, 68] width 57 height 12
click at [1497, 123] on div "Search or Add Tag Name" at bounding box center [1519, 126] width 94 height 15
type input "Multi"
click at [1516, 150] on span "Apply" at bounding box center [1519, 148] width 57 height 13
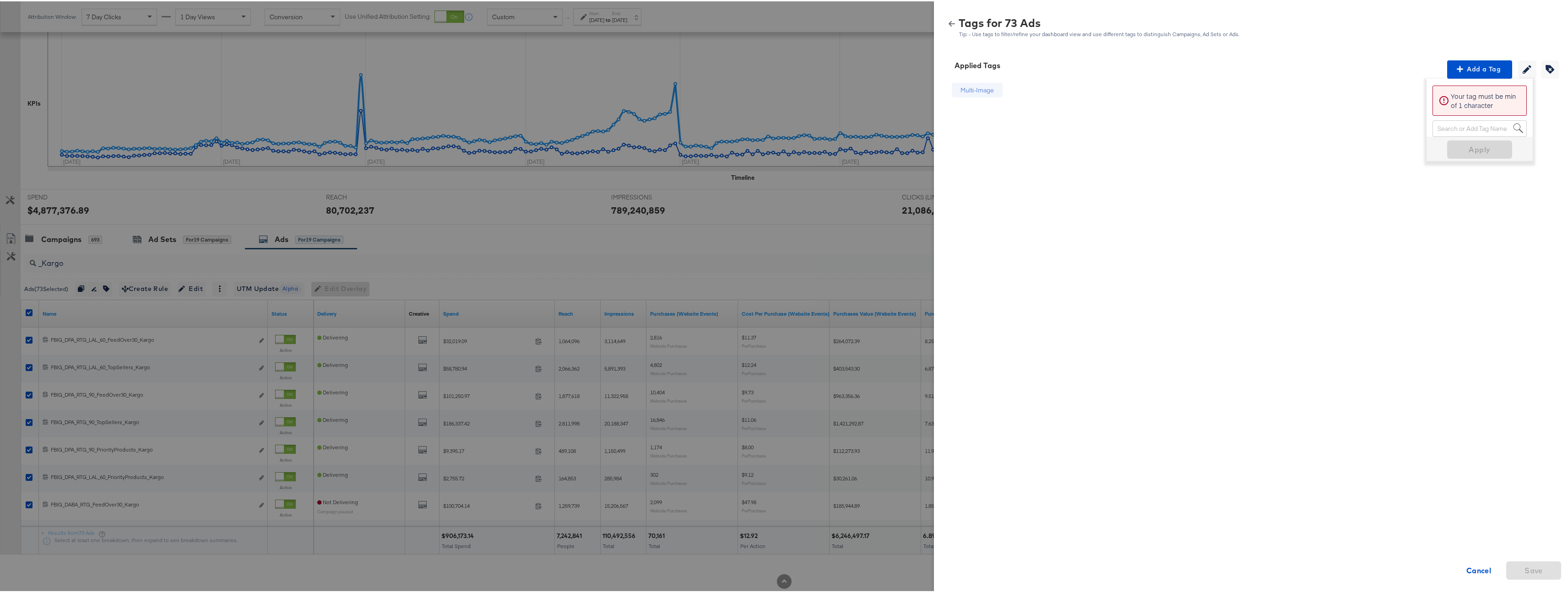
click at [754, 90] on div at bounding box center [787, 296] width 1575 height 592
click at [949, 20] on icon "button" at bounding box center [952, 22] width 6 height 6
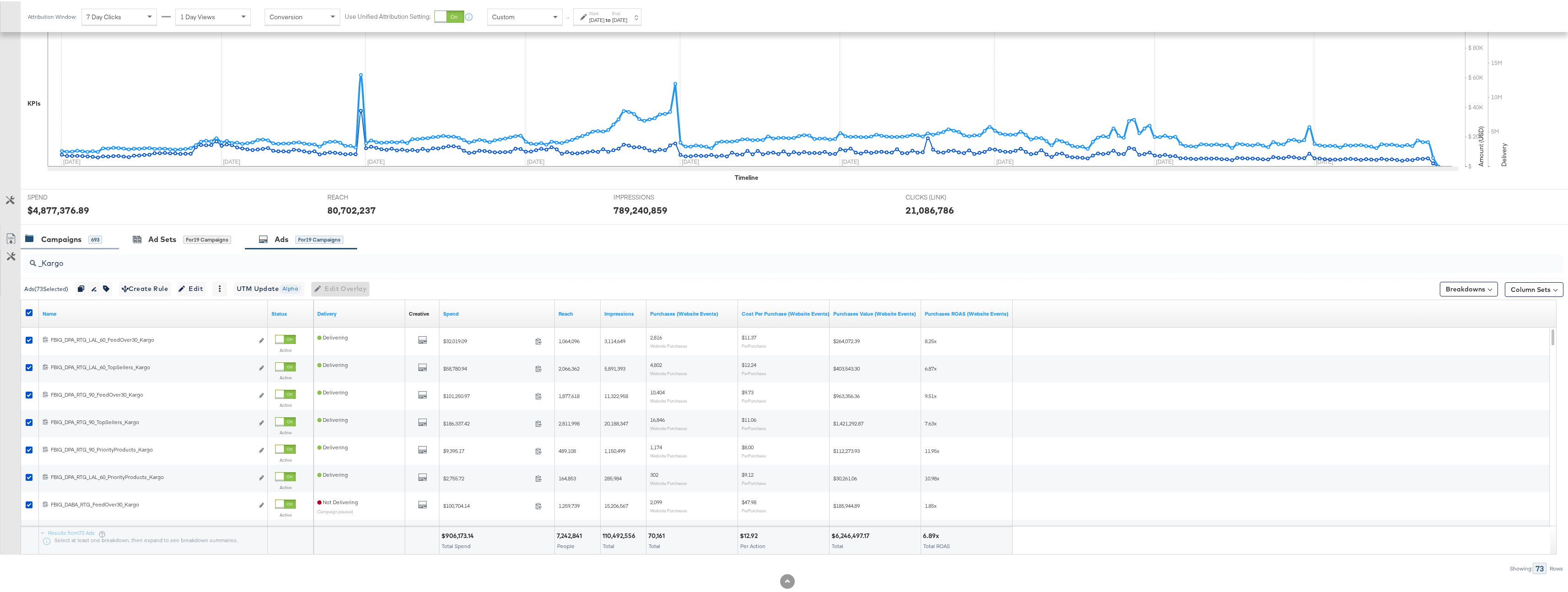
click at [97, 240] on div "693" at bounding box center [95, 238] width 13 height 8
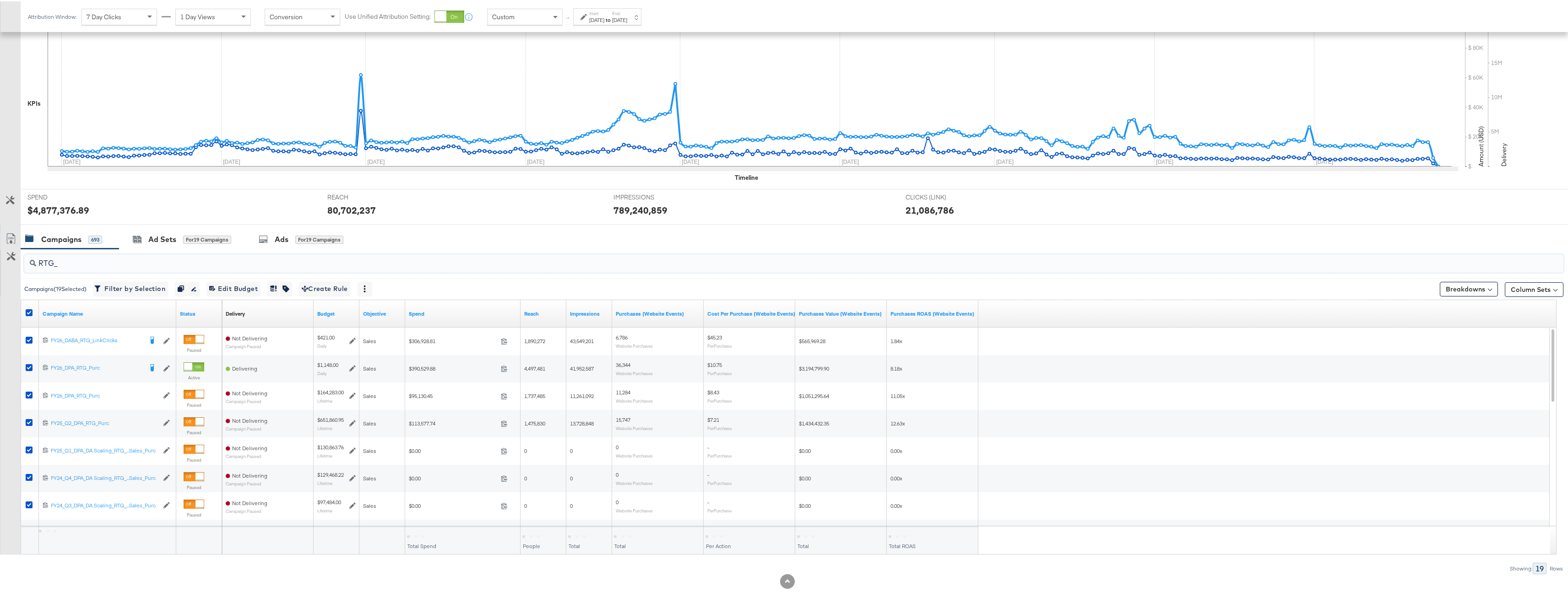
click at [94, 264] on input "RTG_" at bounding box center [726, 258] width 1380 height 18
click at [94, 263] on input "RTG_" at bounding box center [726, 258] width 1380 height 18
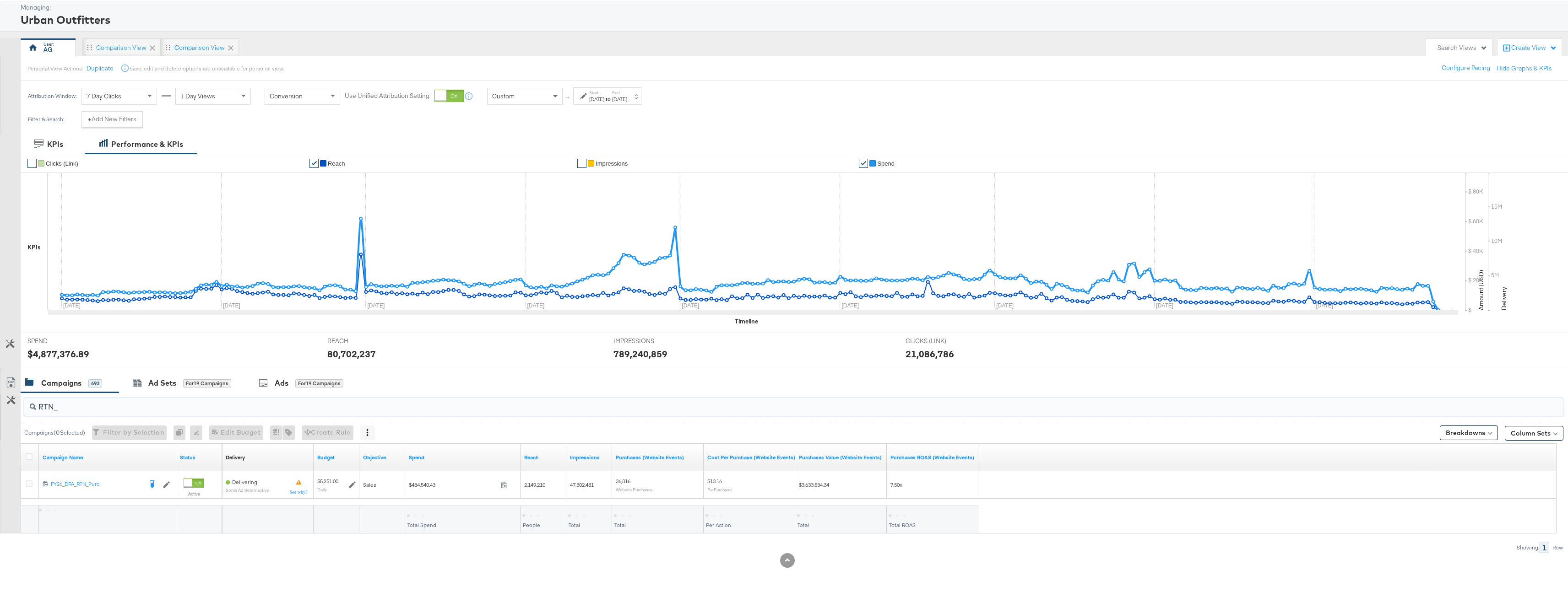
type input "RTN_"
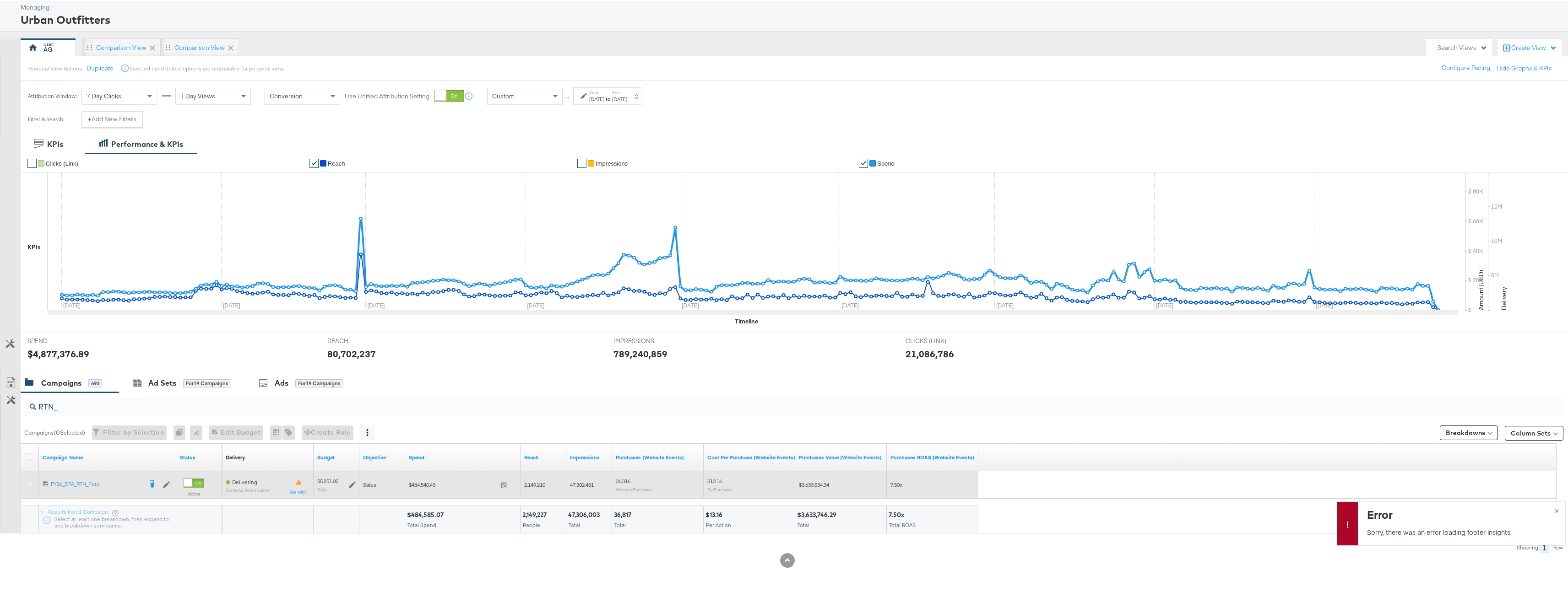
click at [29, 482] on icon at bounding box center [29, 482] width 7 height 7
click at [0, 0] on input "checkbox" at bounding box center [0, 0] width 0 height 0
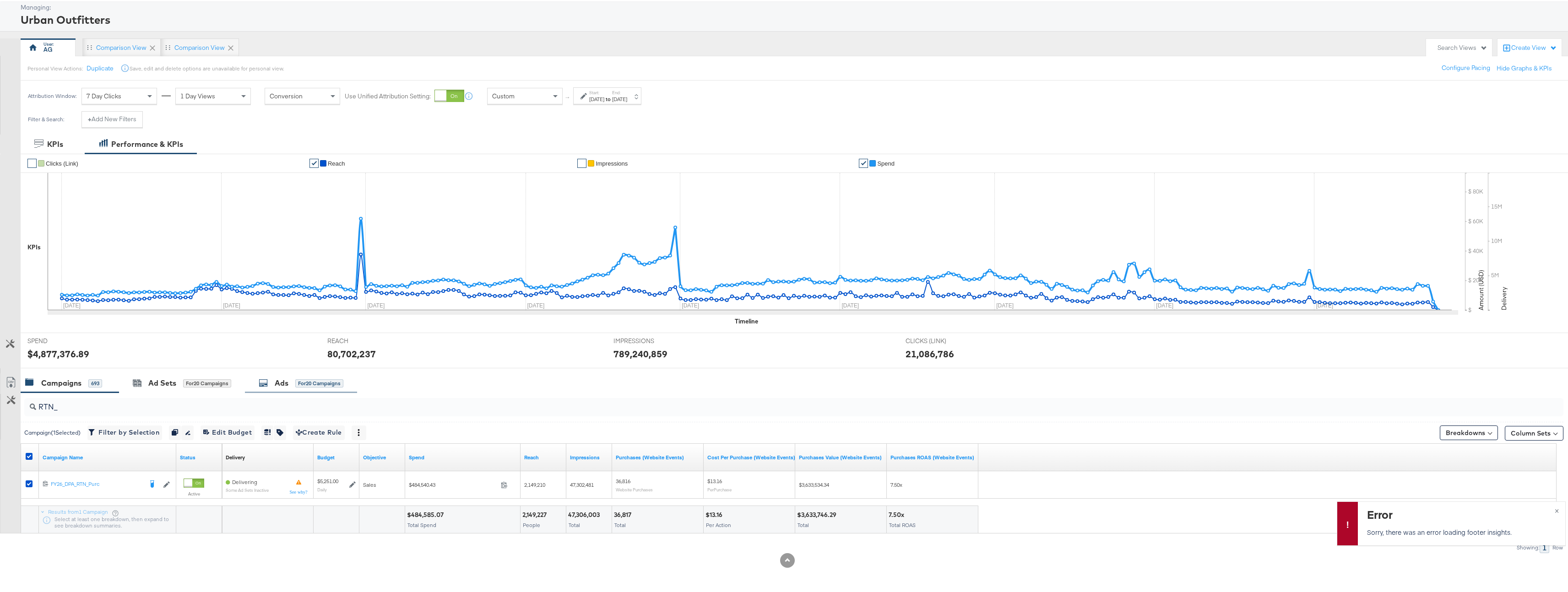
click at [278, 384] on div "Ads" at bounding box center [281, 381] width 13 height 10
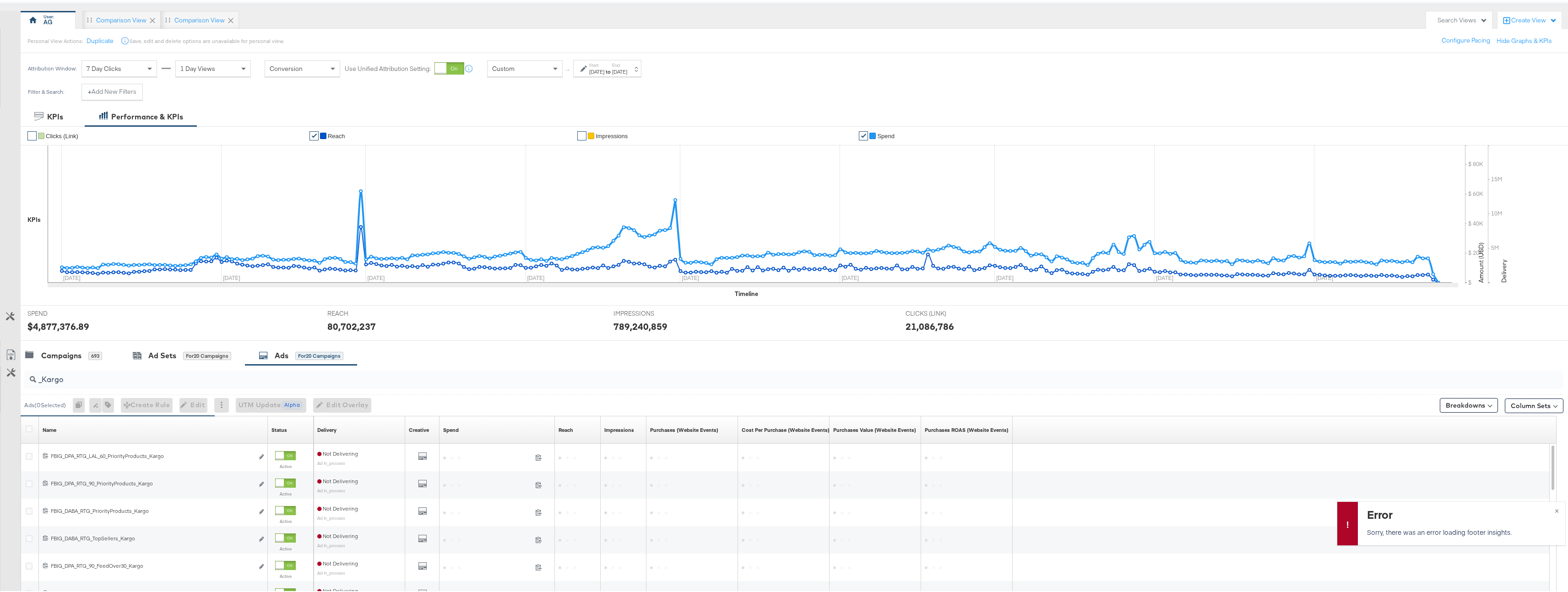
scroll to position [212, 0]
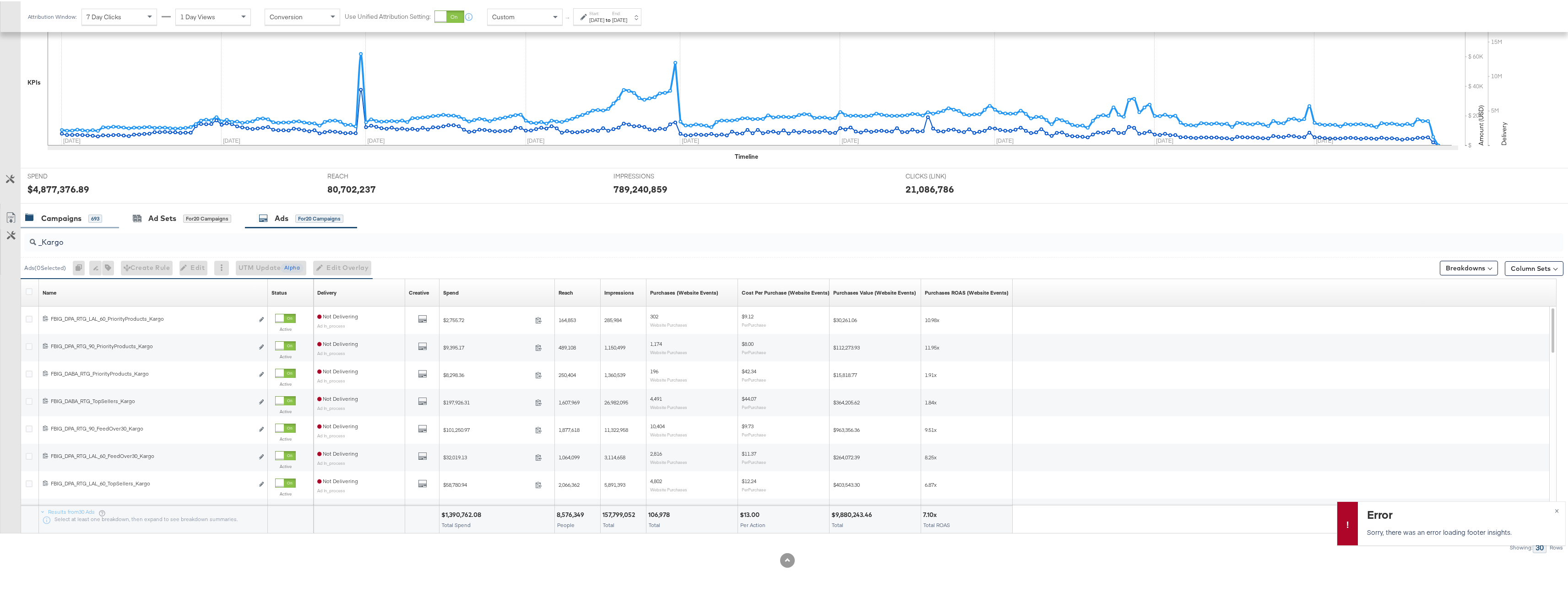
click at [100, 213] on div "693" at bounding box center [95, 217] width 13 height 9
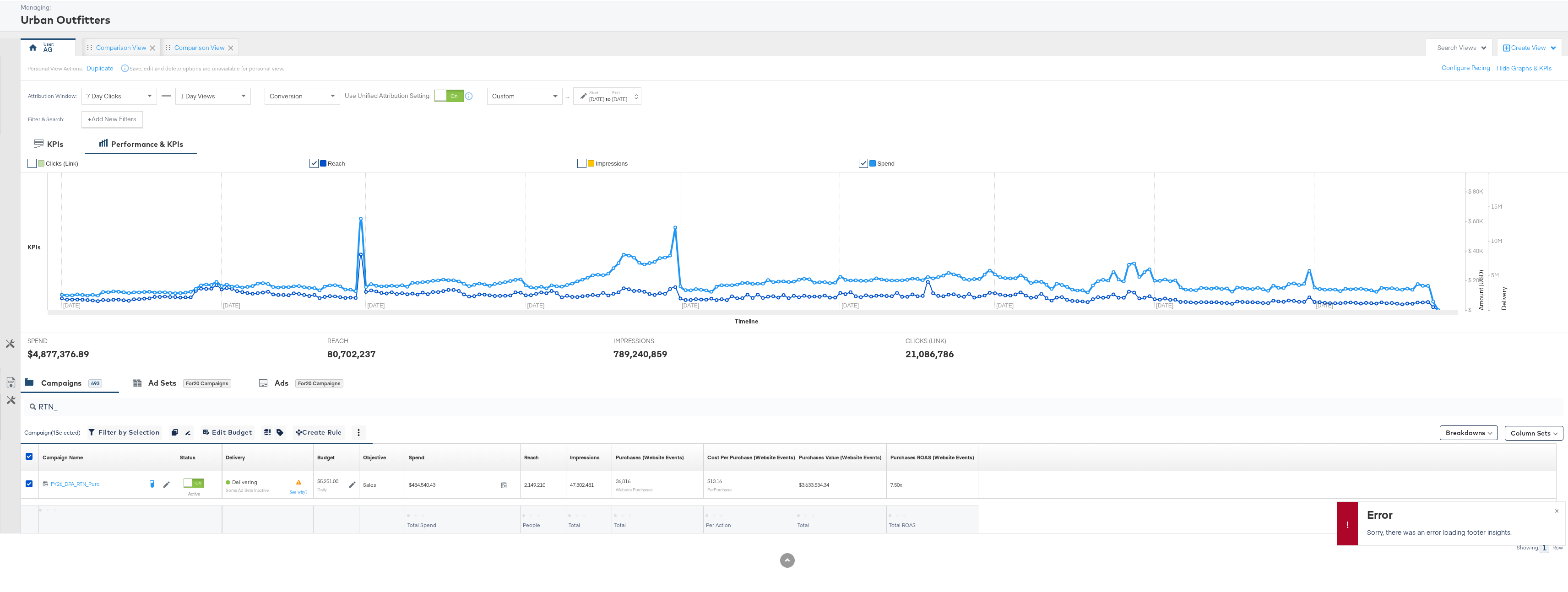
scroll to position [48, 0]
click at [28, 456] on icon at bounding box center [29, 455] width 7 height 7
click at [0, 0] on input "checkbox" at bounding box center [0, 0] width 0 height 0
click at [296, 375] on div "Ads for 1 Campaign" at bounding box center [293, 382] width 108 height 20
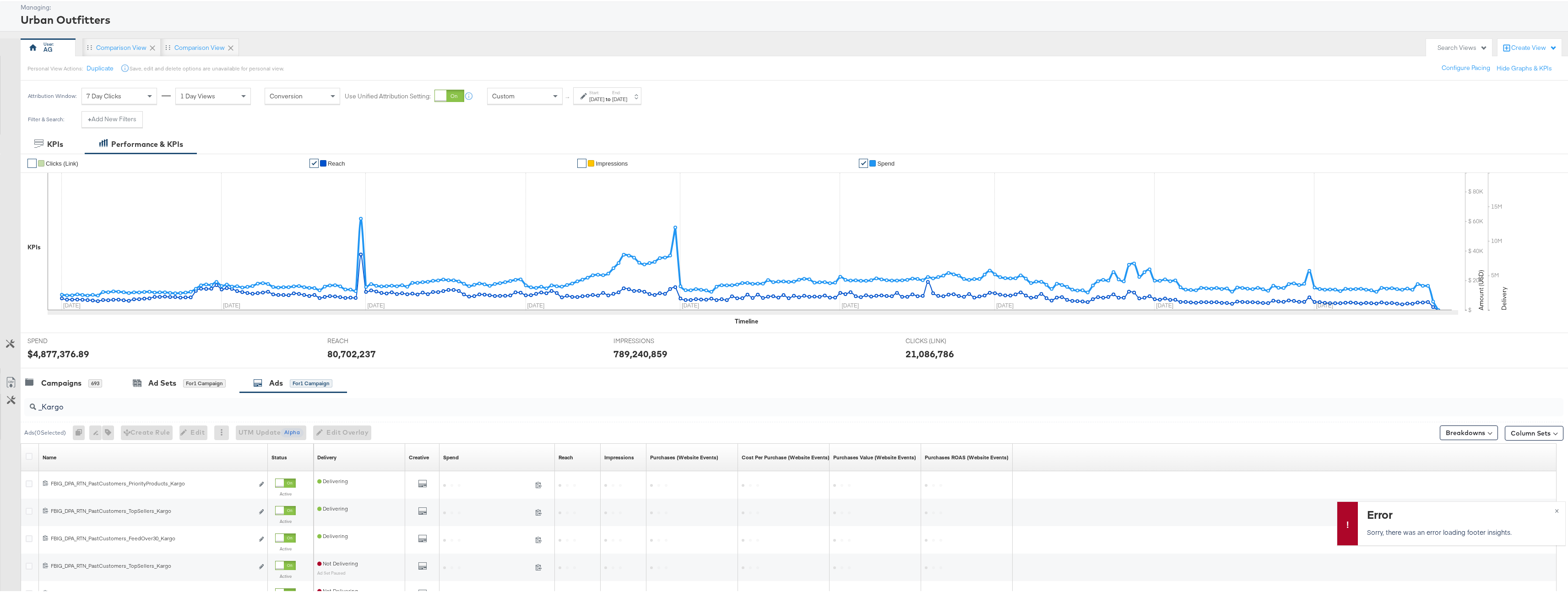
scroll to position [122, 0]
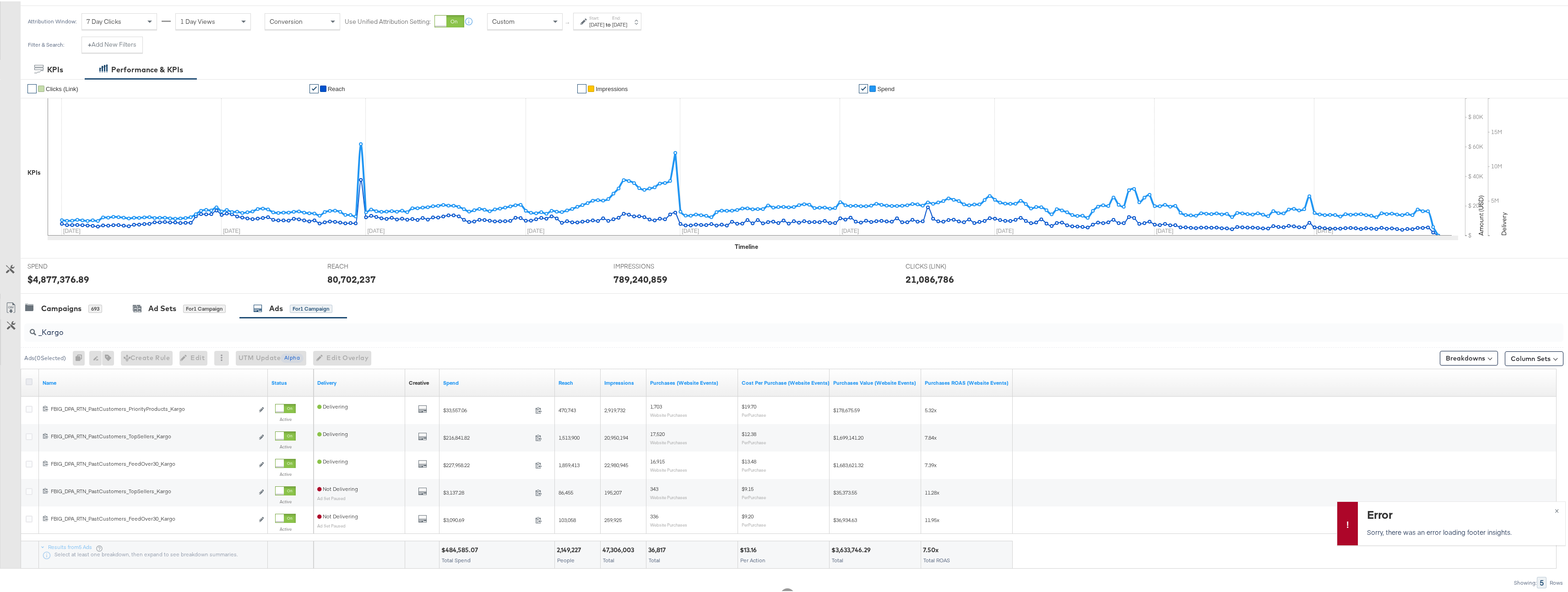
click at [30, 382] on icon at bounding box center [29, 380] width 7 height 7
click at [0, 0] on input "checkbox" at bounding box center [0, 0] width 0 height 0
click at [1525, 350] on div "Column Sets" at bounding box center [1534, 357] width 59 height 15
click at [105, 356] on icon "button" at bounding box center [103, 356] width 6 height 6
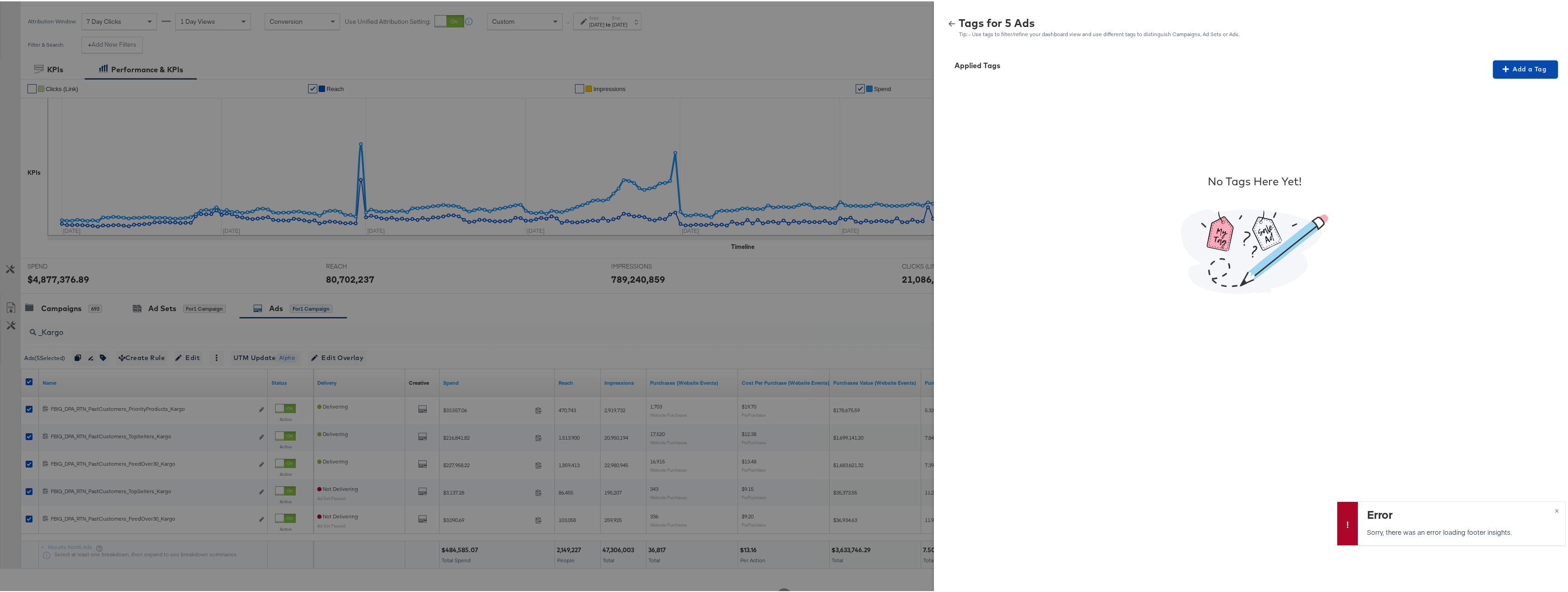
click at [1509, 69] on span "Add a Tag" at bounding box center [1525, 68] width 57 height 12
click at [1504, 120] on div "Search or Add Tag Name" at bounding box center [1519, 126] width 94 height 15
type input "Multi"
click at [1520, 147] on span "Apply" at bounding box center [1519, 148] width 57 height 13
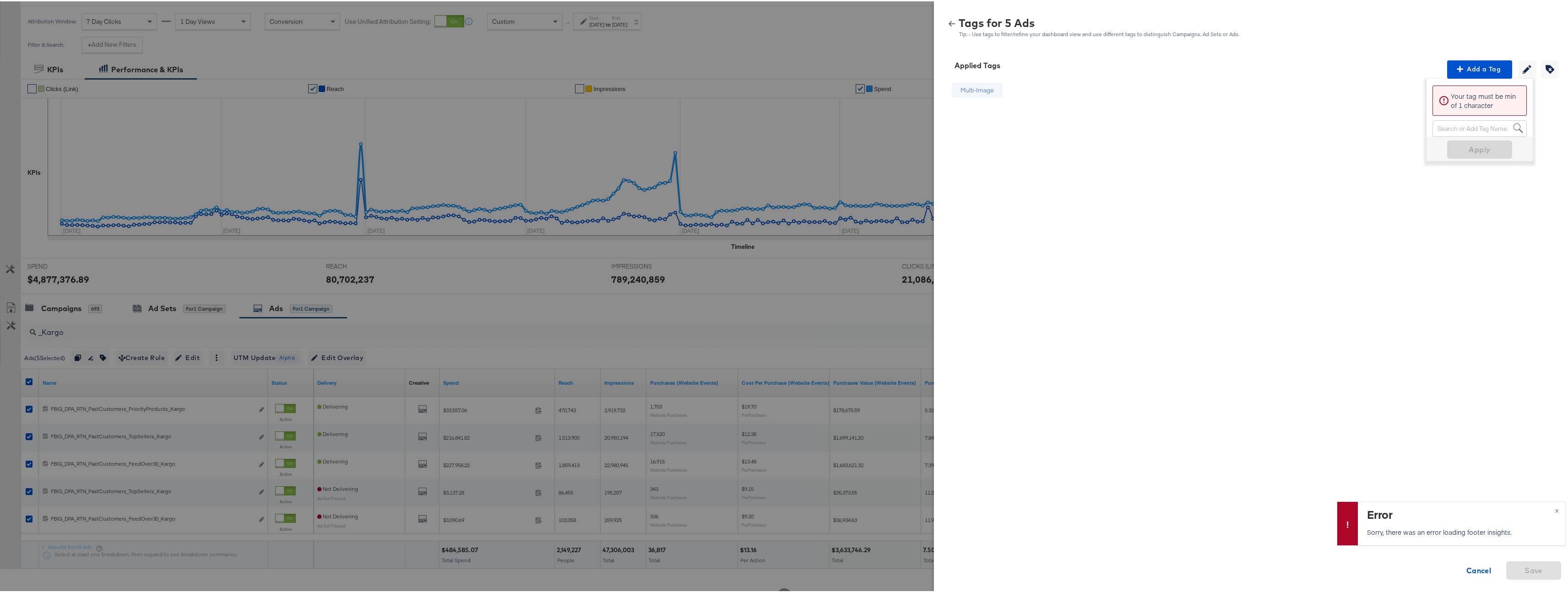
click at [615, 241] on div at bounding box center [787, 296] width 1575 height 592
click at [946, 33] on div "Tags for 5 Ads Tip: - Use tags to filter/refine your dashboard view and use dif…" at bounding box center [1254, 26] width 619 height 20
click at [947, 26] on div "Tags for 5 Ads Tip: - Use tags to filter/refine your dashboard view and use dif…" at bounding box center [1254, 26] width 619 height 20
click at [949, 22] on icon "button" at bounding box center [952, 22] width 6 height 5
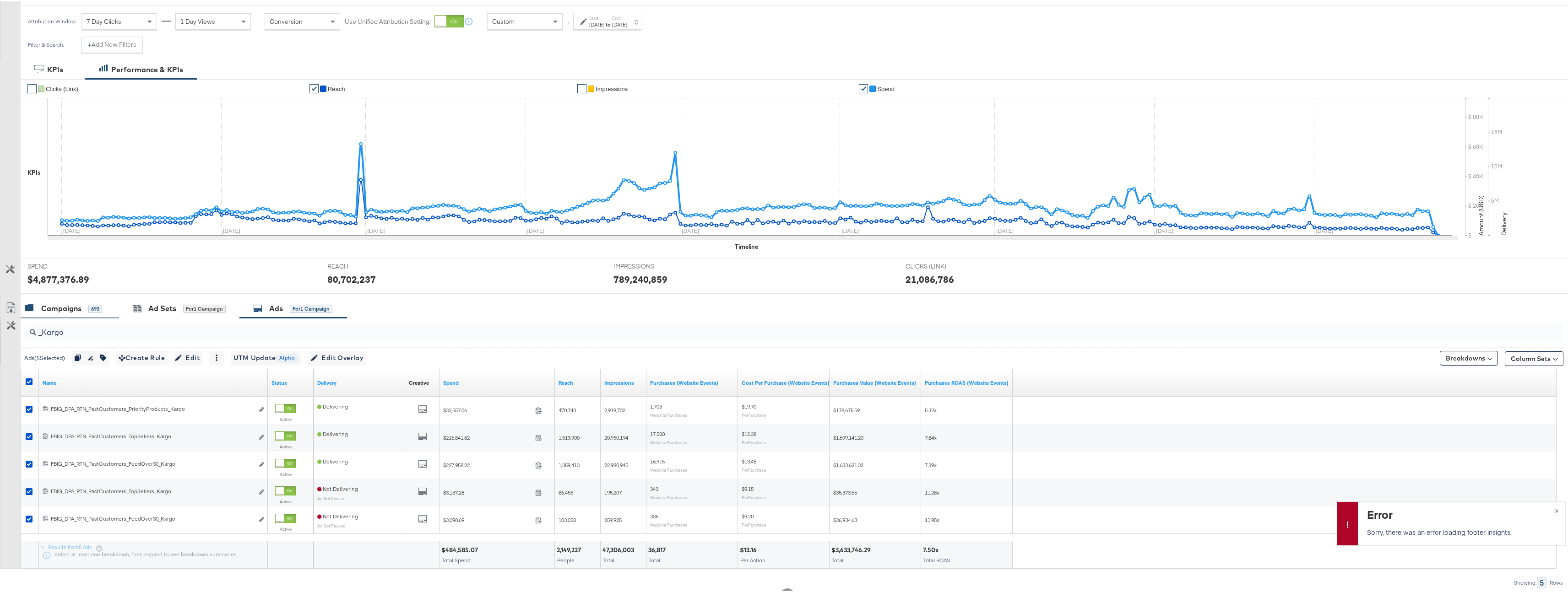
click at [102, 312] on div "Campaigns 693" at bounding box center [64, 307] width 77 height 10
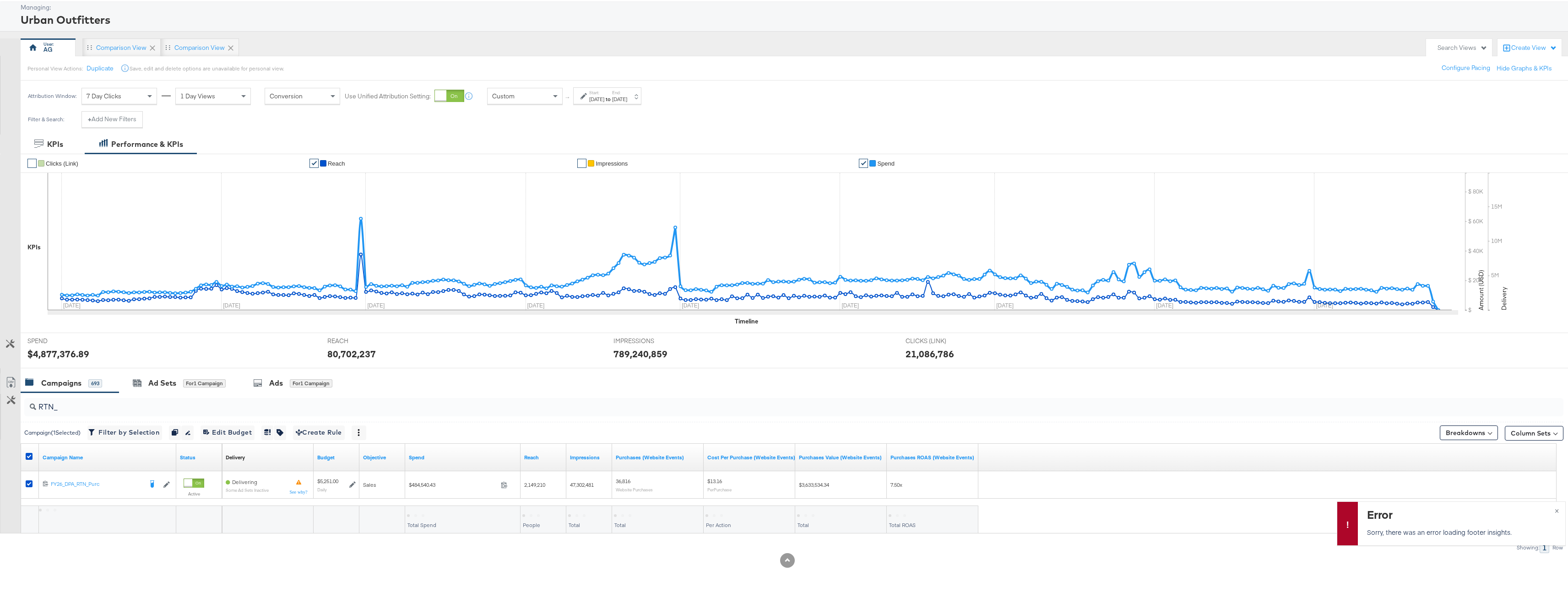
scroll to position [48, 0]
click at [97, 413] on div "RTN_" at bounding box center [794, 406] width 1539 height 18
click at [98, 407] on input "RTN_" at bounding box center [726, 401] width 1380 height 18
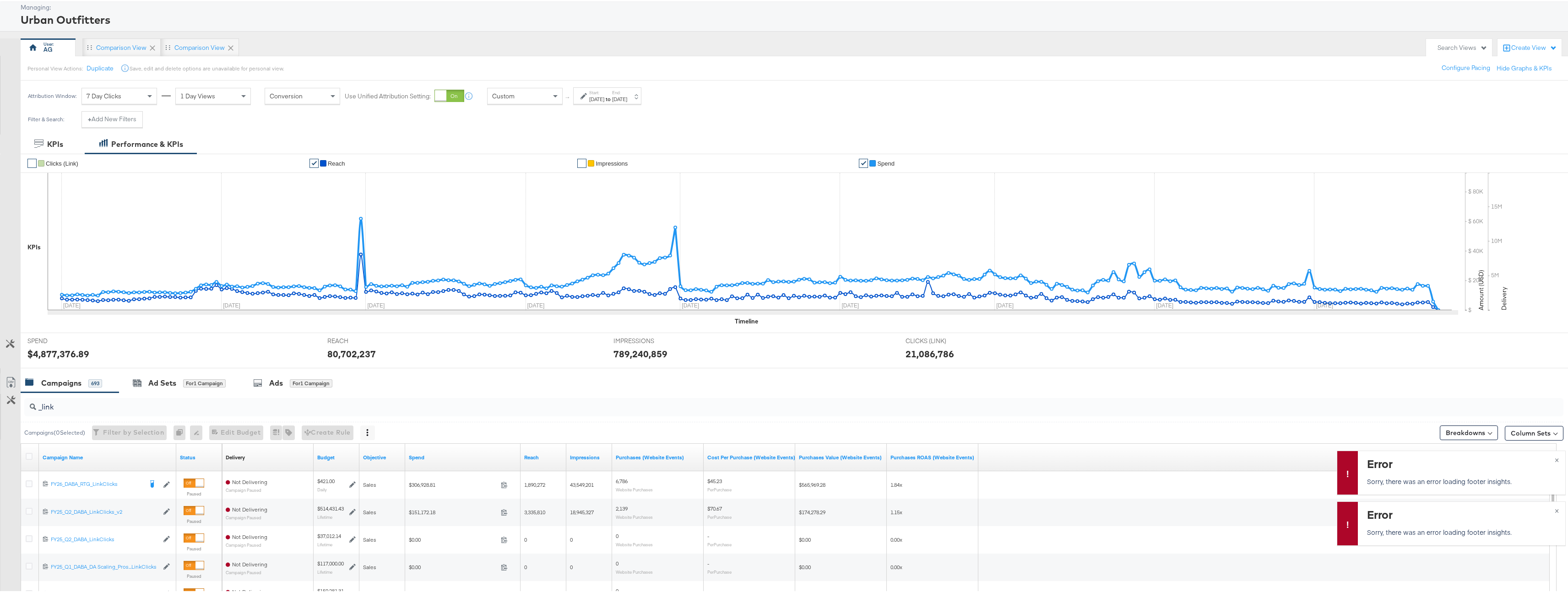
click at [136, 407] on input "_link" at bounding box center [726, 401] width 1380 height 18
type input "_linkclicks"
click at [285, 379] on div "Ads for 1 Campaign" at bounding box center [293, 381] width 79 height 10
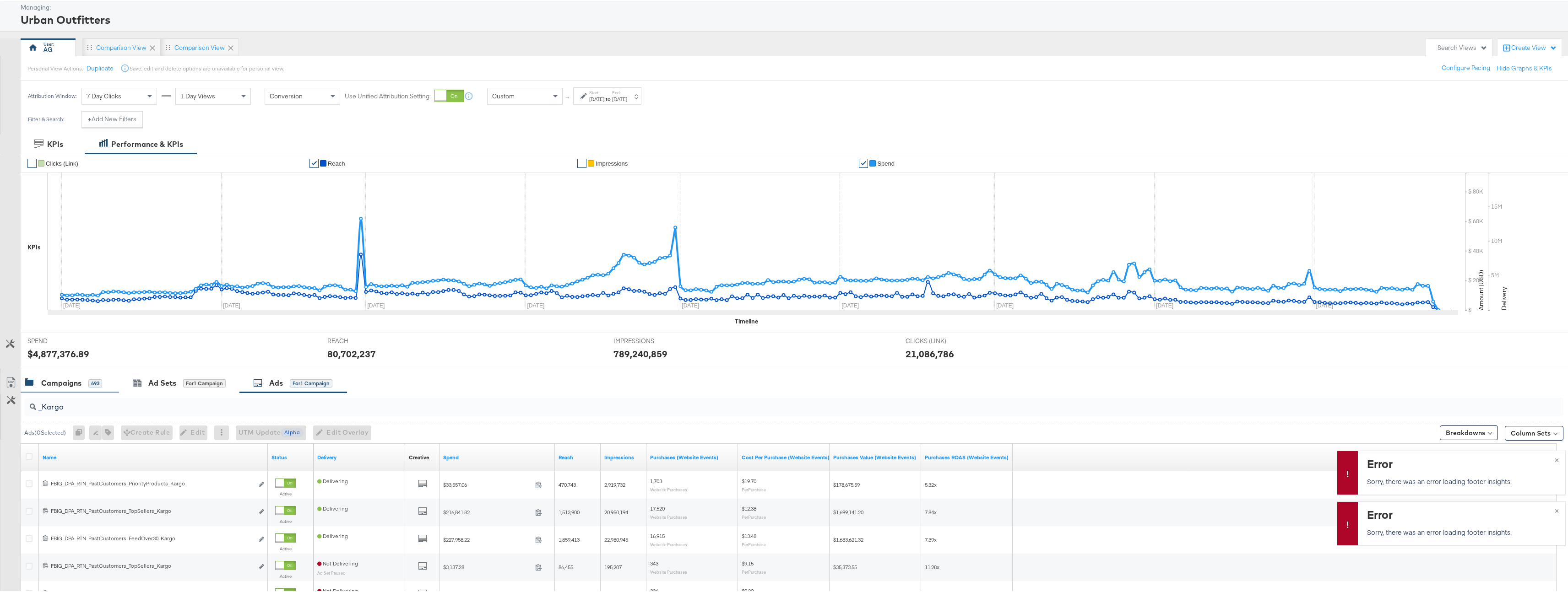
click at [101, 381] on div "693" at bounding box center [95, 382] width 13 height 8
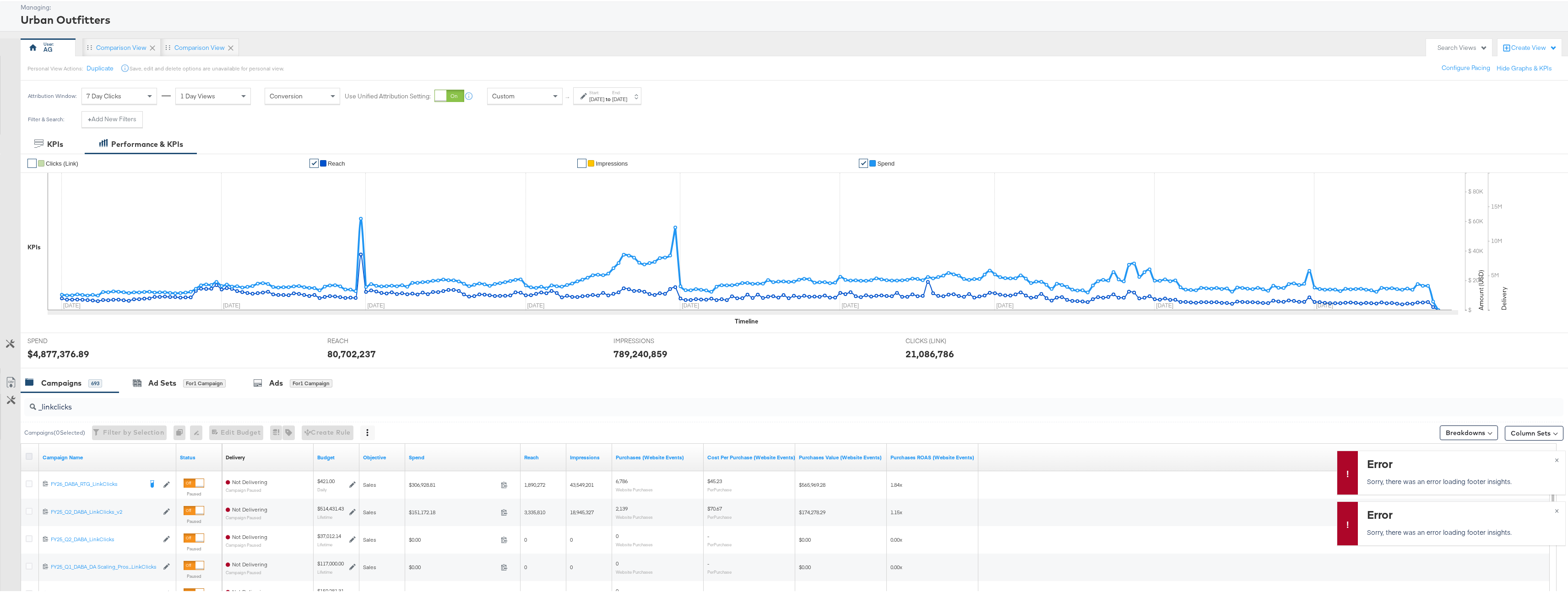
click at [26, 456] on icon at bounding box center [29, 455] width 7 height 7
click at [0, 0] on input "checkbox" at bounding box center [0, 0] width 0 height 0
click at [26, 456] on icon at bounding box center [29, 455] width 7 height 7
click at [0, 0] on input "checkbox" at bounding box center [0, 0] width 0 height 0
click at [29, 456] on icon at bounding box center [29, 455] width 7 height 7
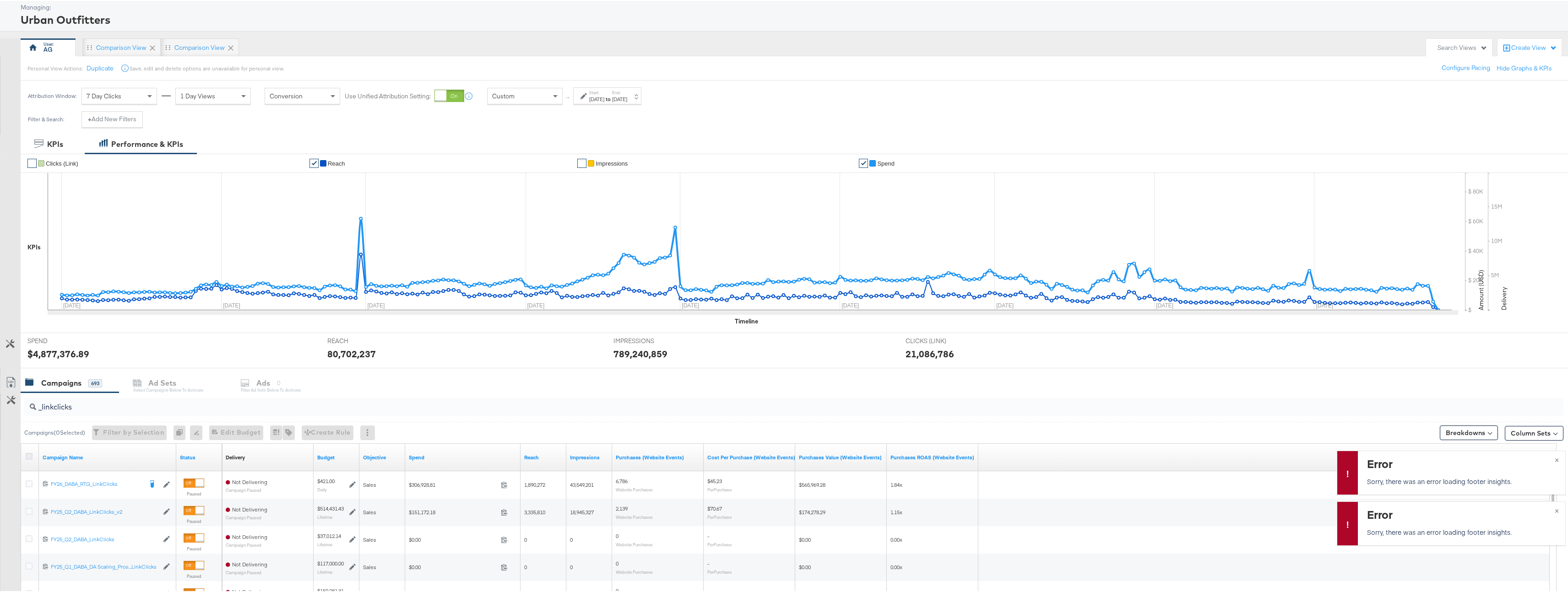
click at [0, 0] on input "checkbox" at bounding box center [0, 0] width 0 height 0
click at [310, 376] on div "Ads for 26 Campaigns" at bounding box center [301, 382] width 112 height 20
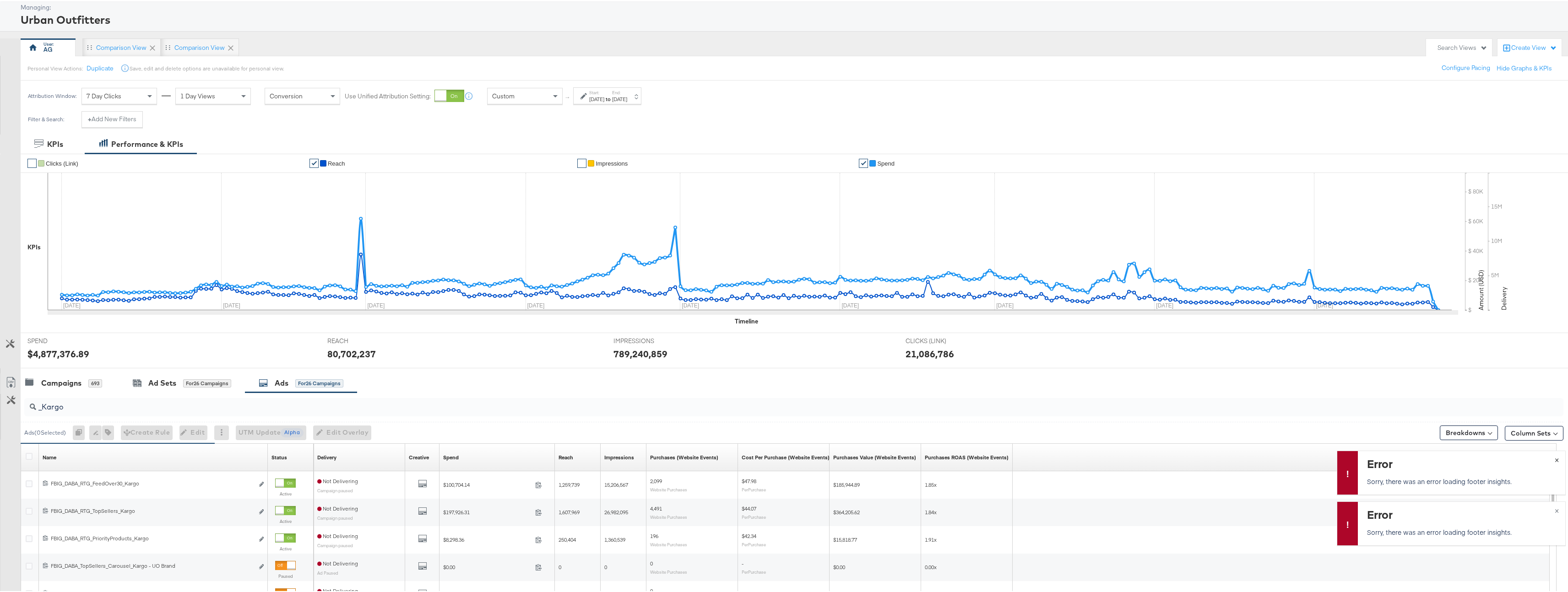
click at [1548, 460] on button "×" at bounding box center [1557, 458] width 17 height 16
click at [1555, 505] on span "×" at bounding box center [1556, 508] width 4 height 10
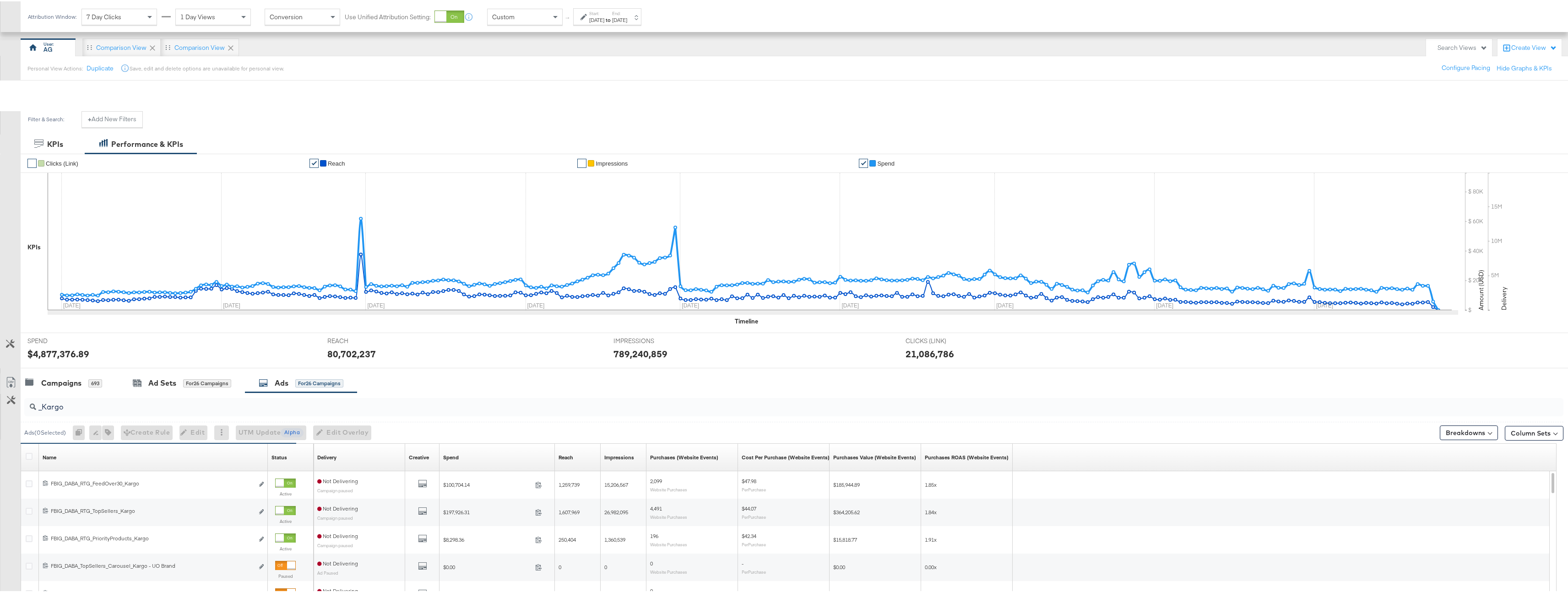
scroll to position [212, 0]
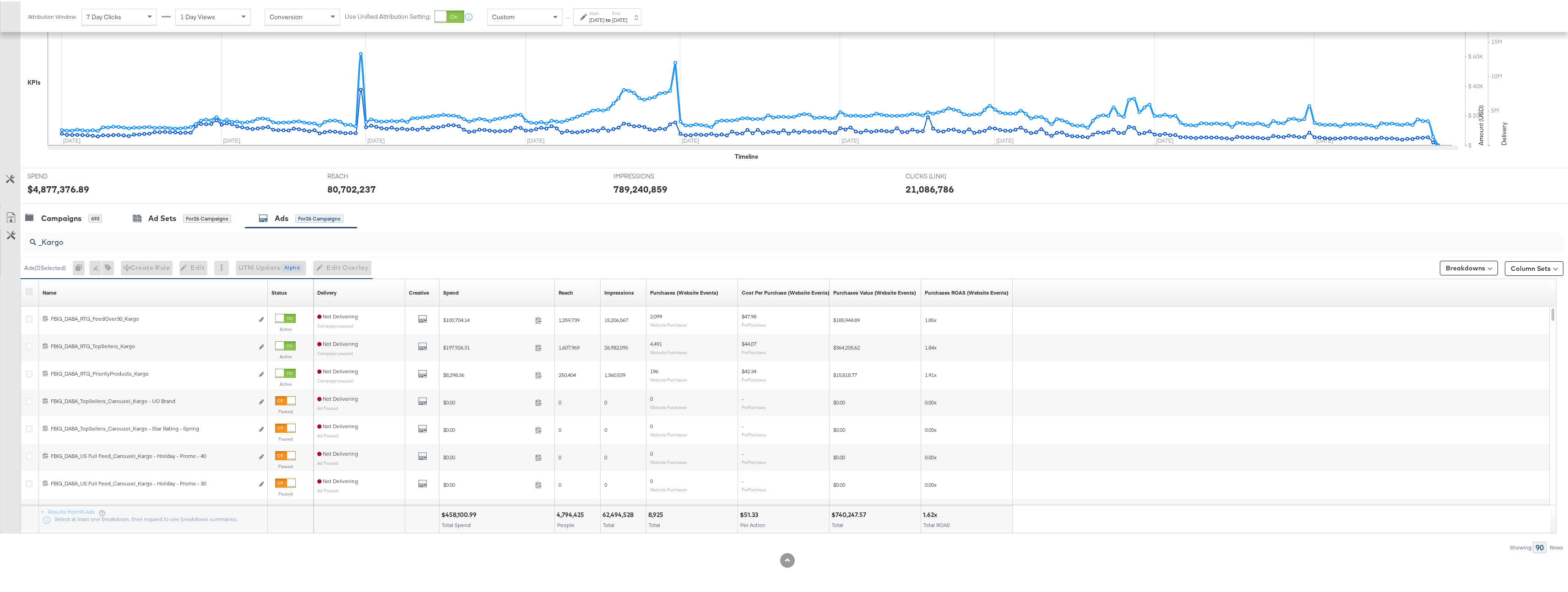
click at [32, 290] on icon at bounding box center [29, 290] width 7 height 7
click at [0, 0] on input "checkbox" at bounding box center [0, 0] width 0 height 0
click at [110, 266] on icon "button" at bounding box center [107, 266] width 6 height 6
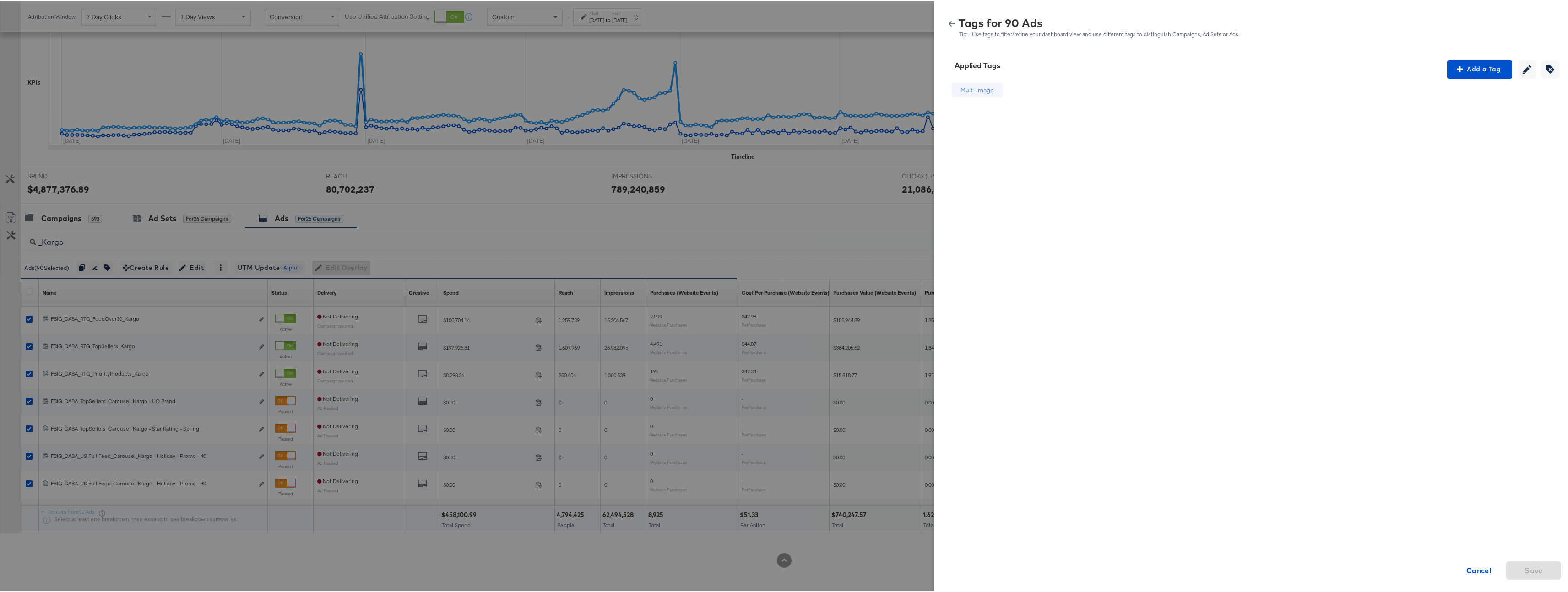
click at [949, 21] on icon "button" at bounding box center [952, 22] width 6 height 5
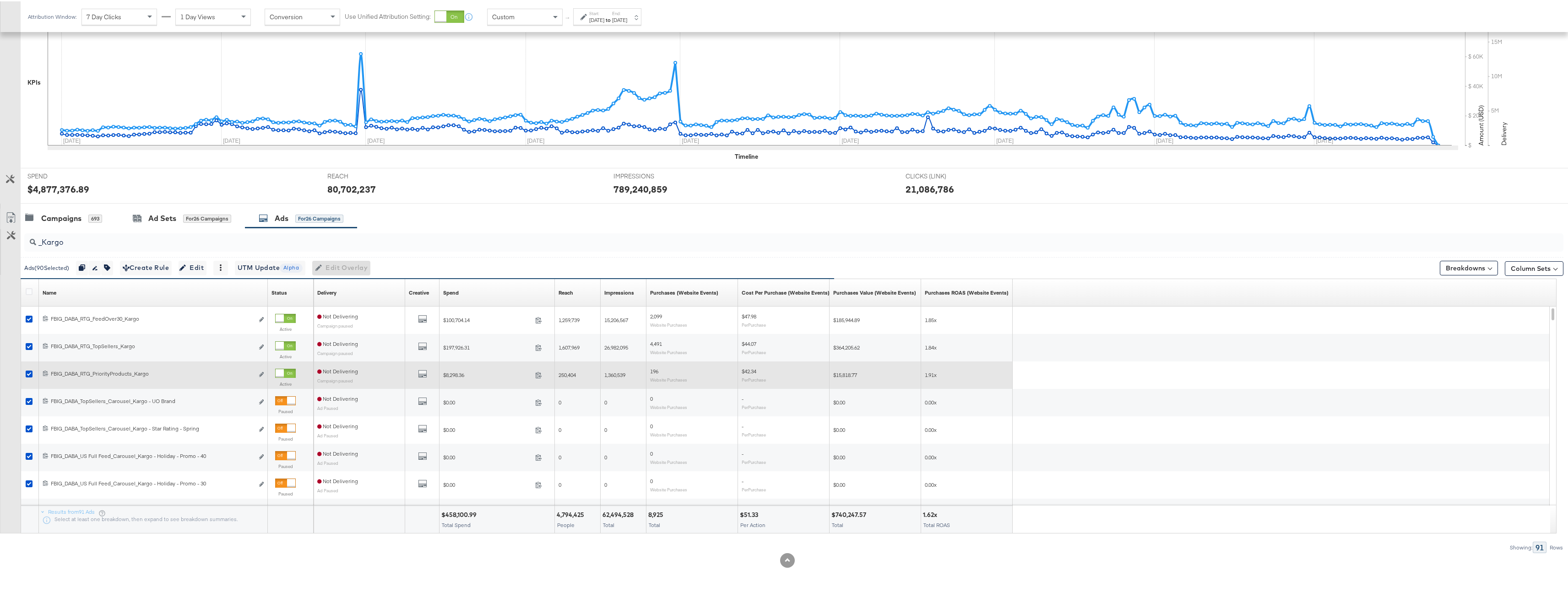
scroll to position [165, 0]
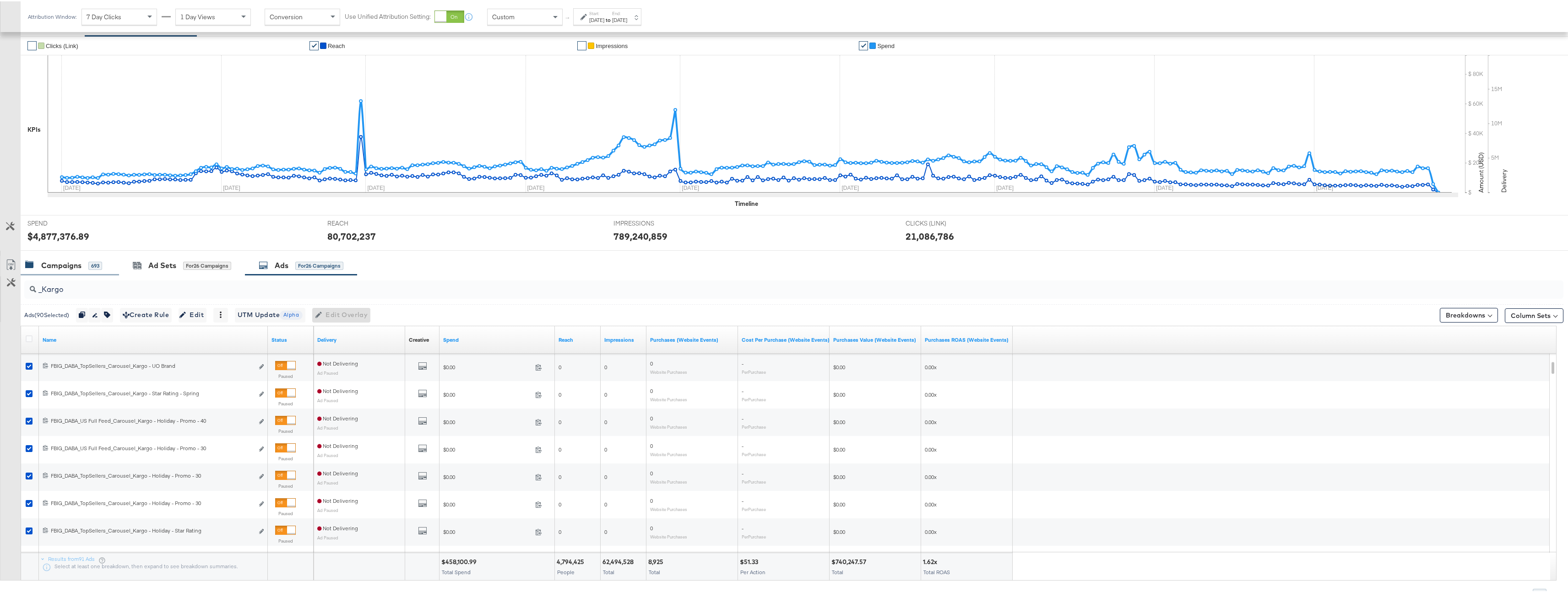
click at [75, 273] on div "Campaigns 693" at bounding box center [70, 264] width 98 height 20
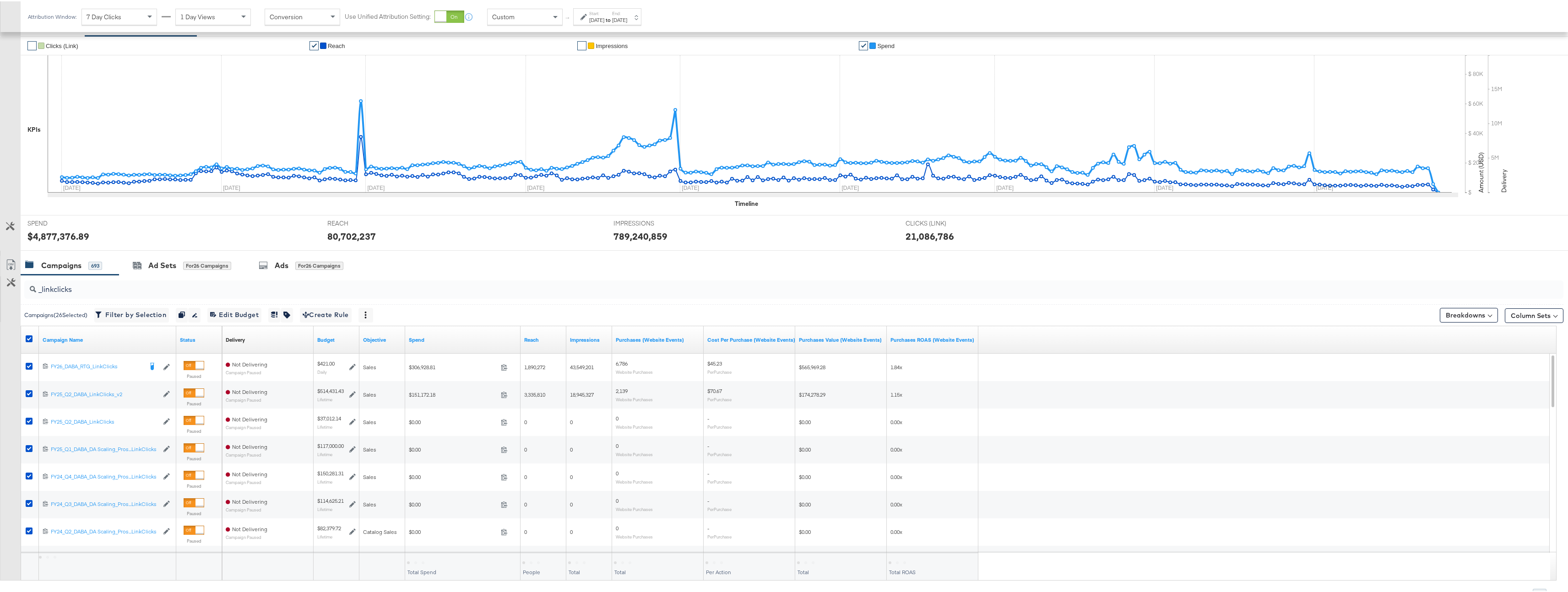
click at [78, 289] on input "_linkclicks" at bounding box center [726, 284] width 1380 height 18
click at [42, 290] on input "_linkclicks" at bounding box center [726, 284] width 1380 height 18
click at [39, 289] on input "_linkclicks" at bounding box center [726, 284] width 1380 height 18
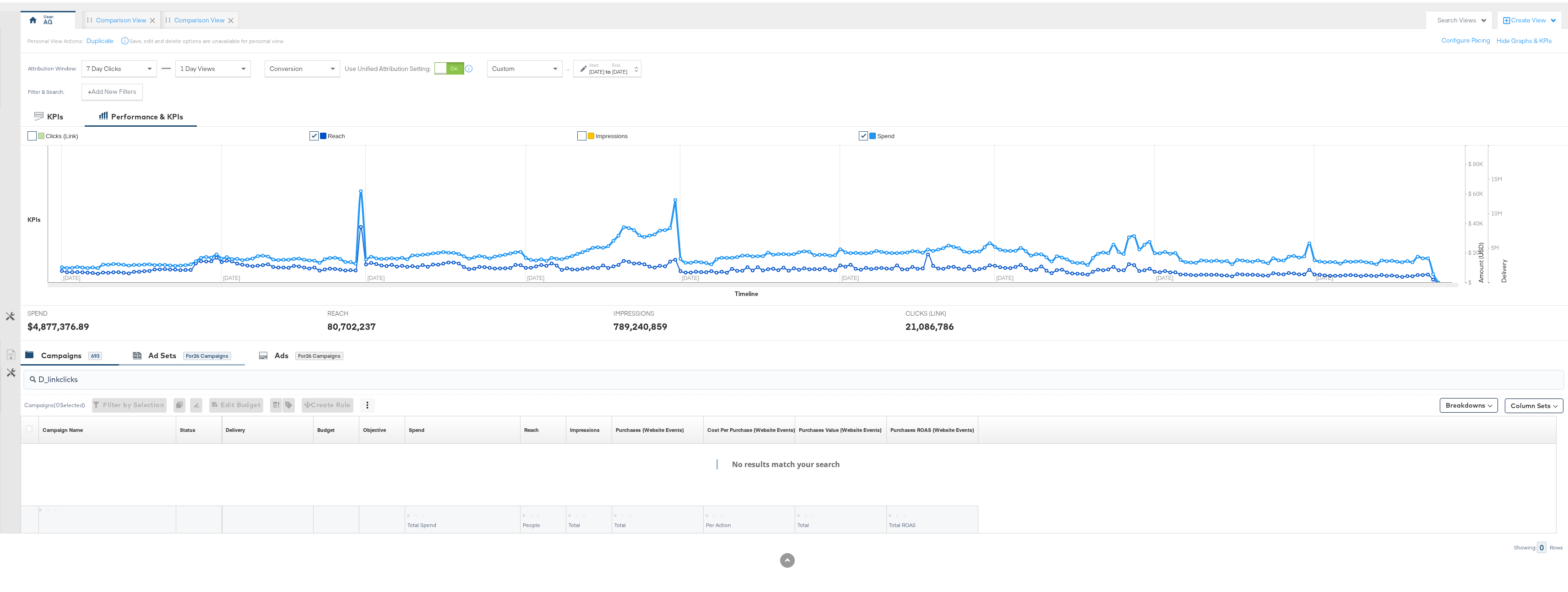
scroll to position [75, 0]
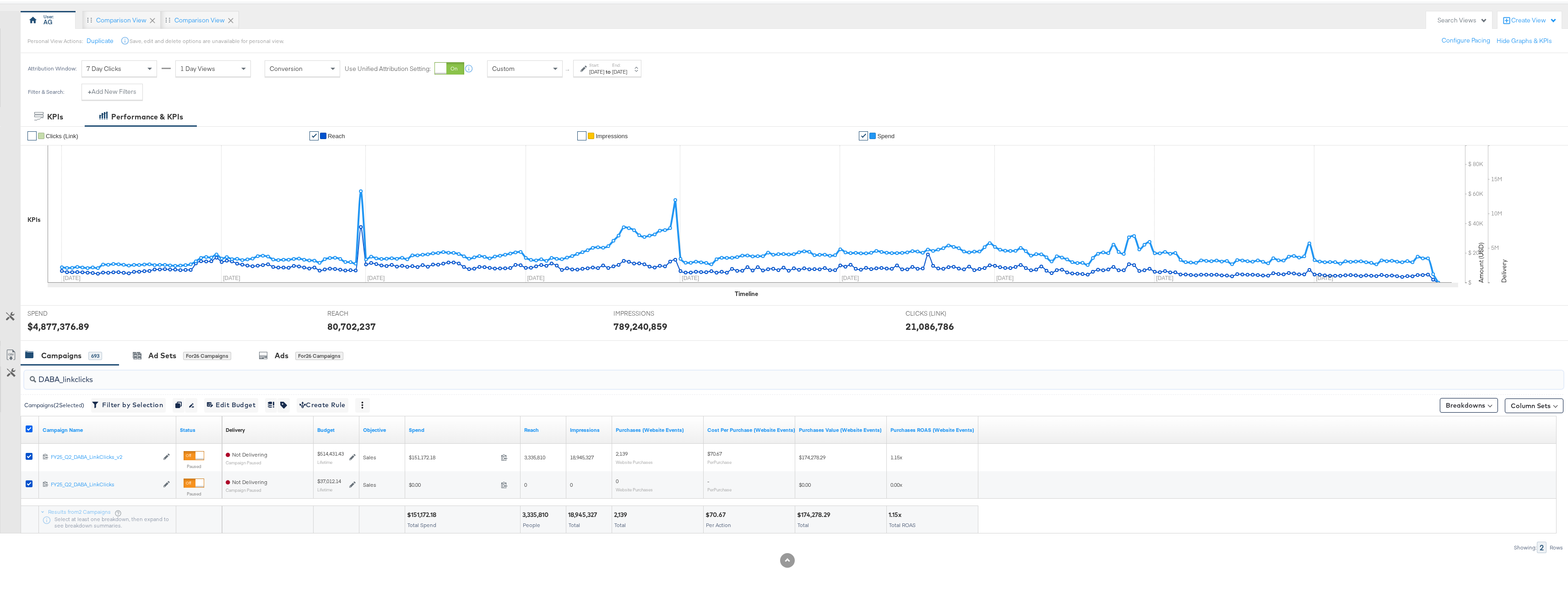
type input "DABA_linkclicks"
click at [29, 428] on icon at bounding box center [29, 427] width 7 height 7
click at [0, 0] on input "checkbox" at bounding box center [0, 0] width 0 height 0
click at [29, 427] on icon at bounding box center [29, 427] width 7 height 7
click at [0, 0] on input "checkbox" at bounding box center [0, 0] width 0 height 0
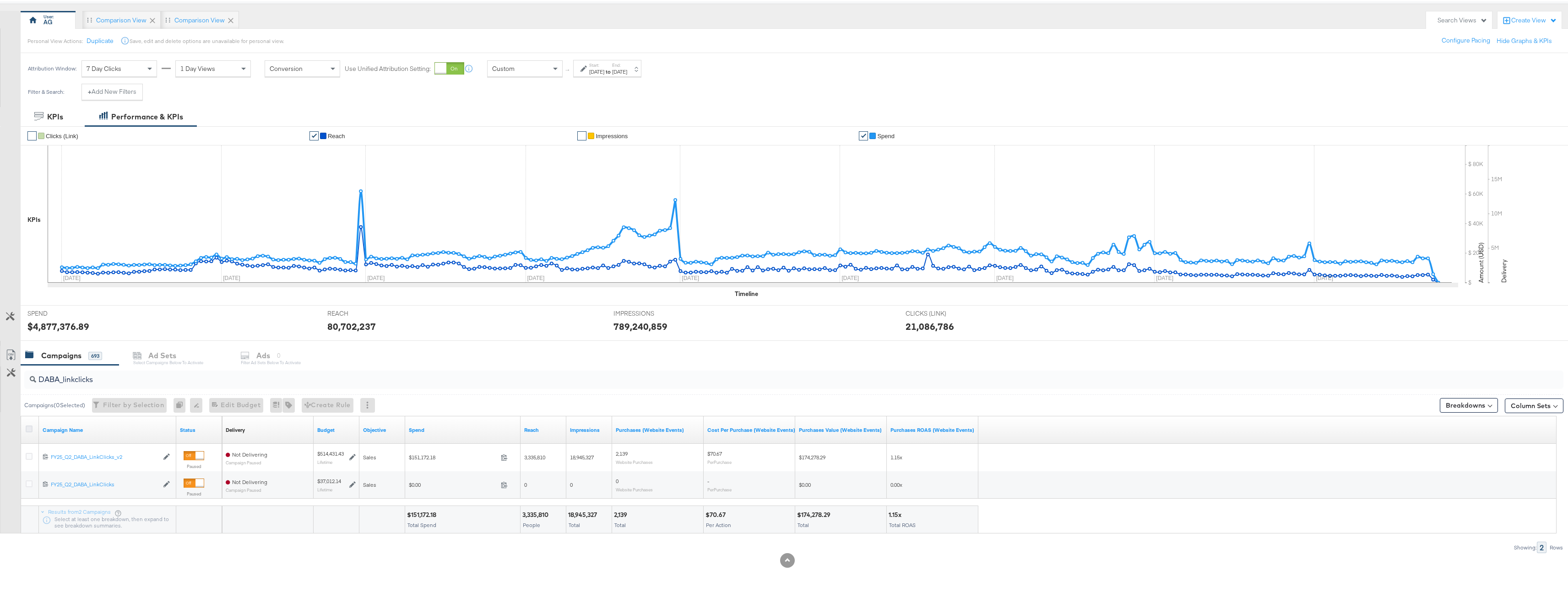
click at [29, 427] on icon at bounding box center [29, 427] width 7 height 7
click at [0, 0] on input "checkbox" at bounding box center [0, 0] width 0 height 0
click at [282, 345] on div "Ads for 2 Campaigns" at bounding box center [296, 354] width 109 height 20
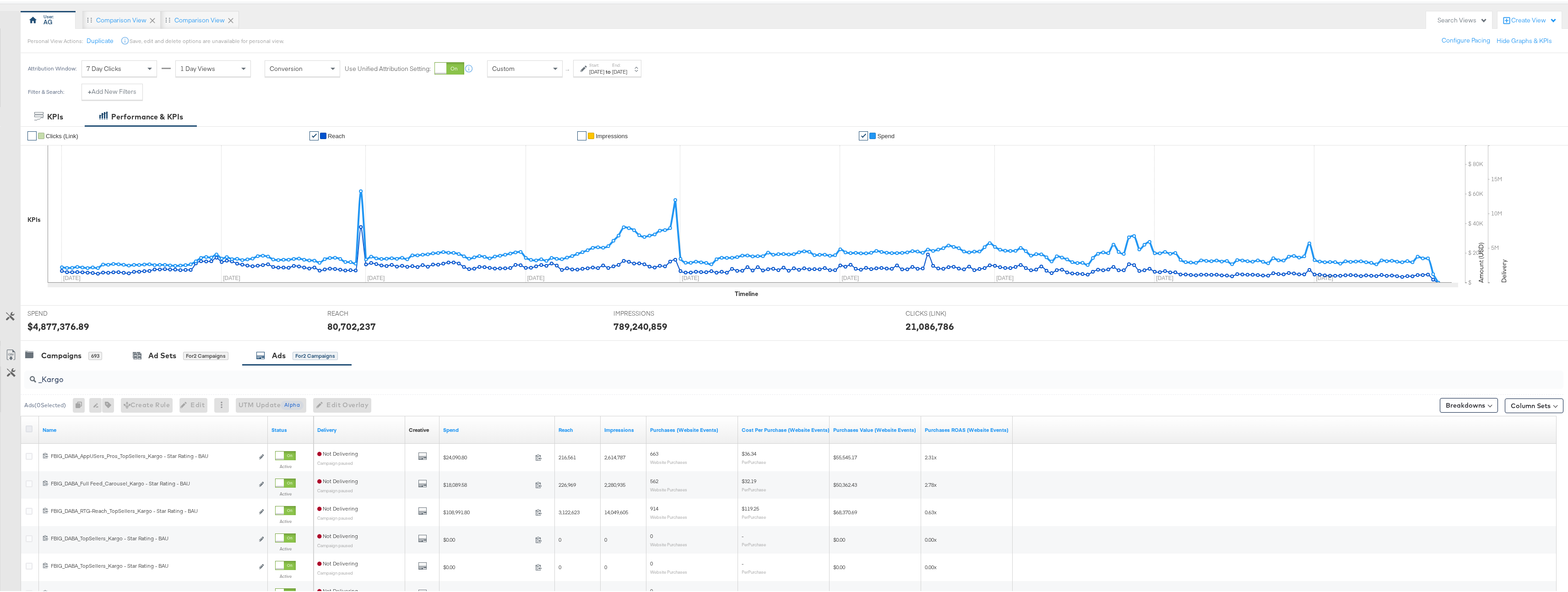
click at [32, 427] on icon at bounding box center [29, 427] width 7 height 7
click at [0, 0] on input "checkbox" at bounding box center [0, 0] width 0 height 0
click at [112, 403] on div "Ads ( 6 Selected) Duplicate 6 ads Rename 6 ads Tags for 6 campaigns Create Rule…" at bounding box center [202, 404] width 356 height 15
click at [109, 401] on button "button" at bounding box center [103, 404] width 12 height 15
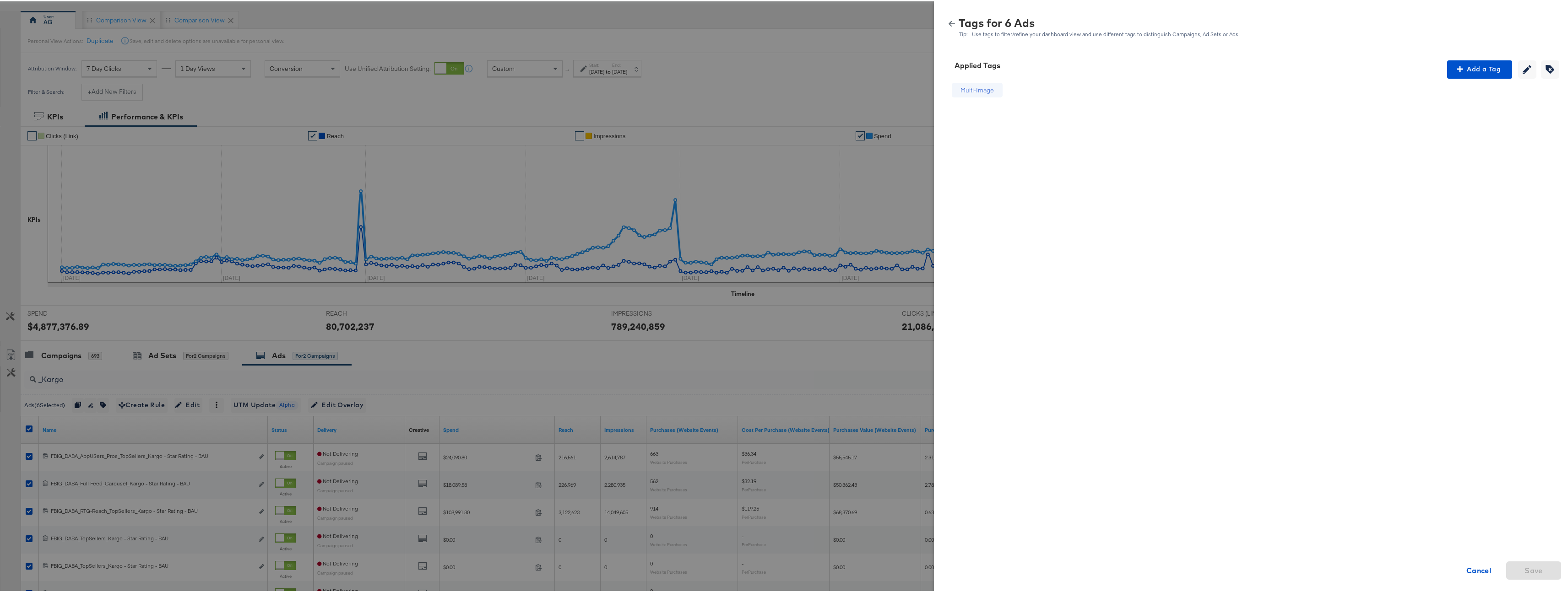
click at [950, 22] on button "button" at bounding box center [952, 22] width 13 height 6
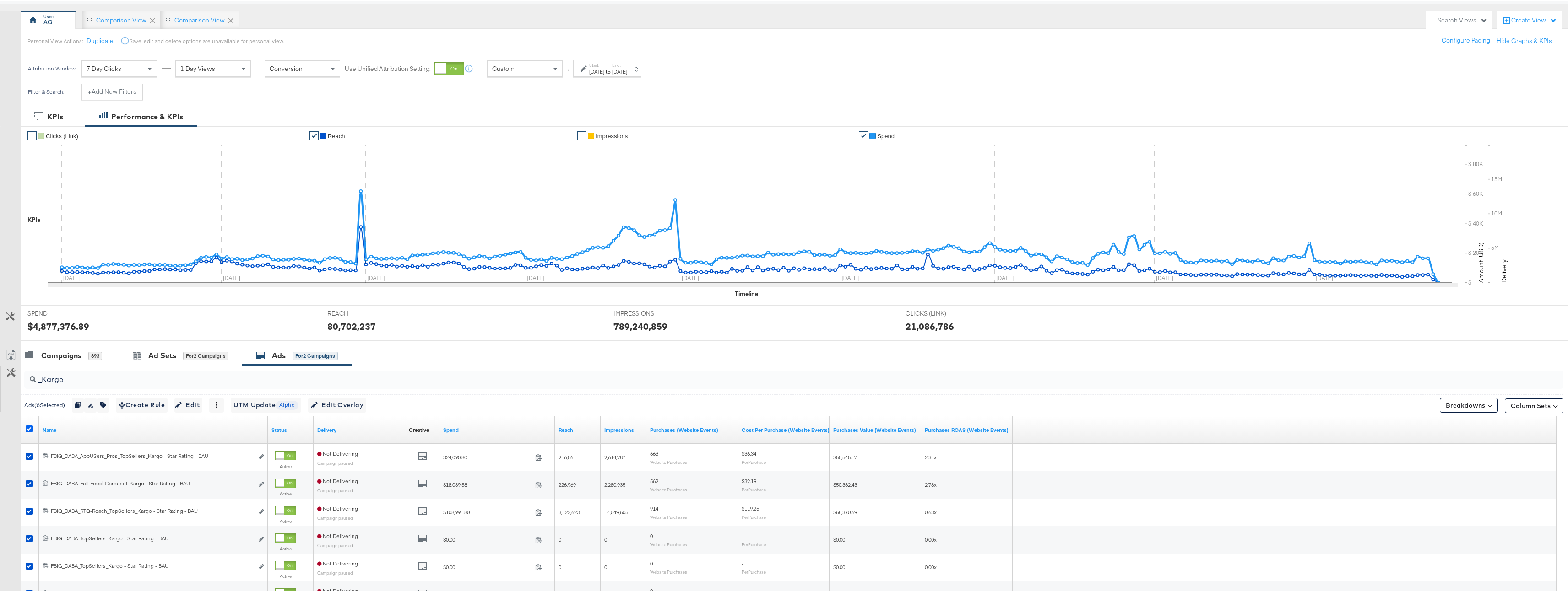
click at [27, 429] on icon at bounding box center [29, 427] width 7 height 7
click at [0, 0] on input "checkbox" at bounding box center [0, 0] width 0 height 0
click at [495, 427] on link "Spend" at bounding box center [497, 429] width 108 height 7
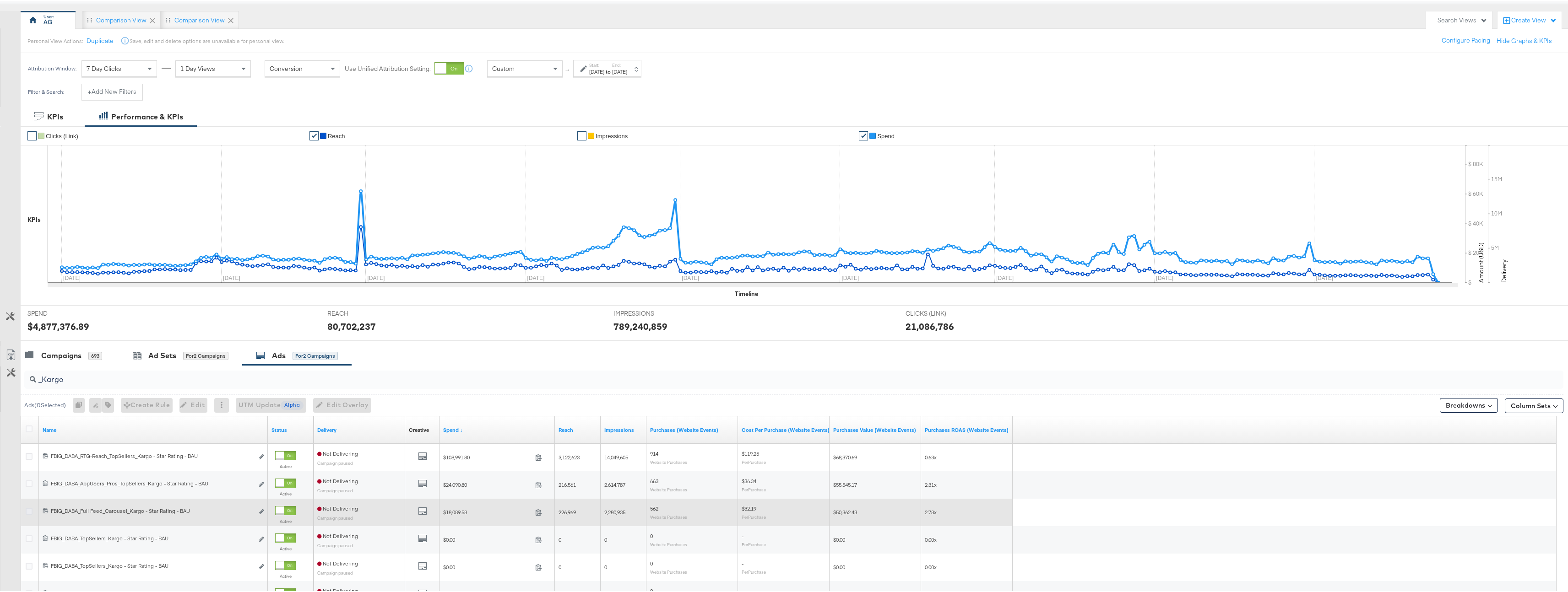
click at [31, 511] on icon at bounding box center [29, 510] width 7 height 7
click at [0, 0] on input "checkbox" at bounding box center [0, 0] width 0 height 0
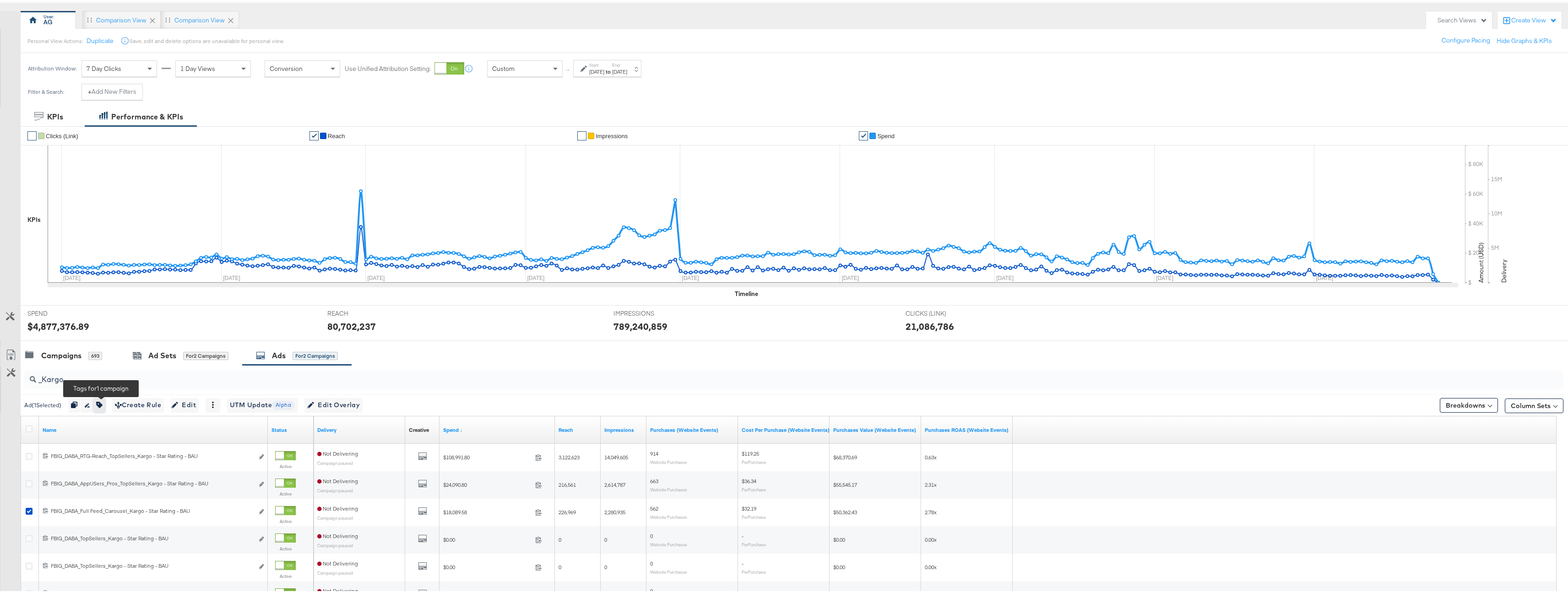
click at [105, 409] on button "button" at bounding box center [99, 404] width 12 height 15
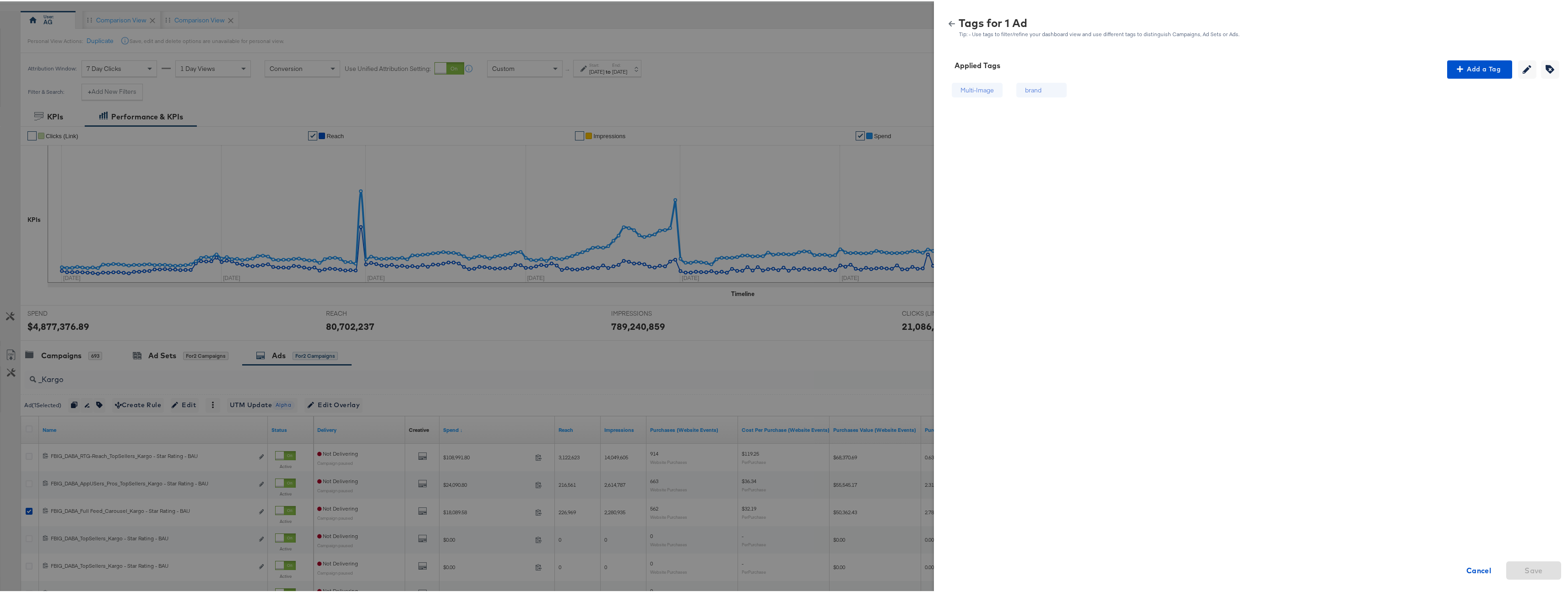
click at [289, 381] on div at bounding box center [787, 296] width 1575 height 592
click at [1523, 68] on icon "button" at bounding box center [1527, 68] width 9 height 9
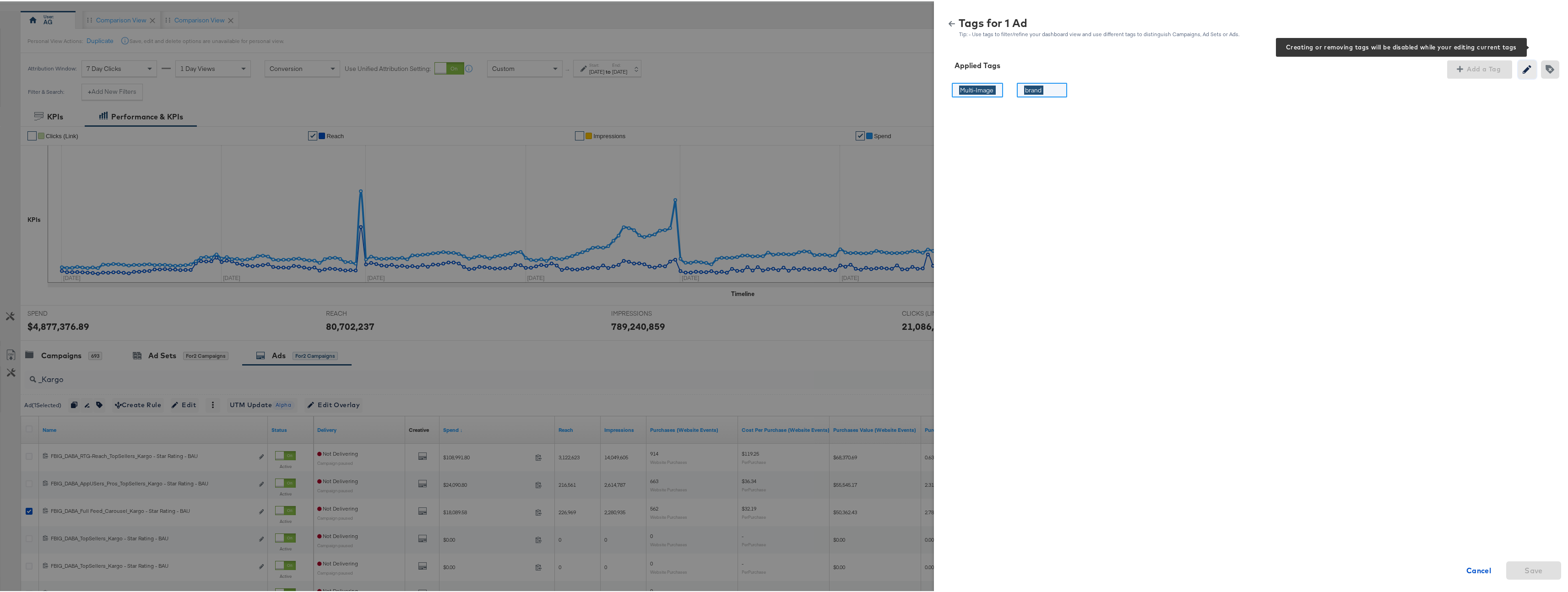
click at [1523, 68] on icon "button" at bounding box center [1527, 68] width 9 height 9
drag, startPoint x: 1547, startPoint y: 68, endPoint x: 1529, endPoint y: 73, distance: 18.7
click at [1547, 68] on icon "button" at bounding box center [1550, 68] width 9 height 9
click at [1067, 89] on icon at bounding box center [1070, 89] width 6 height 6
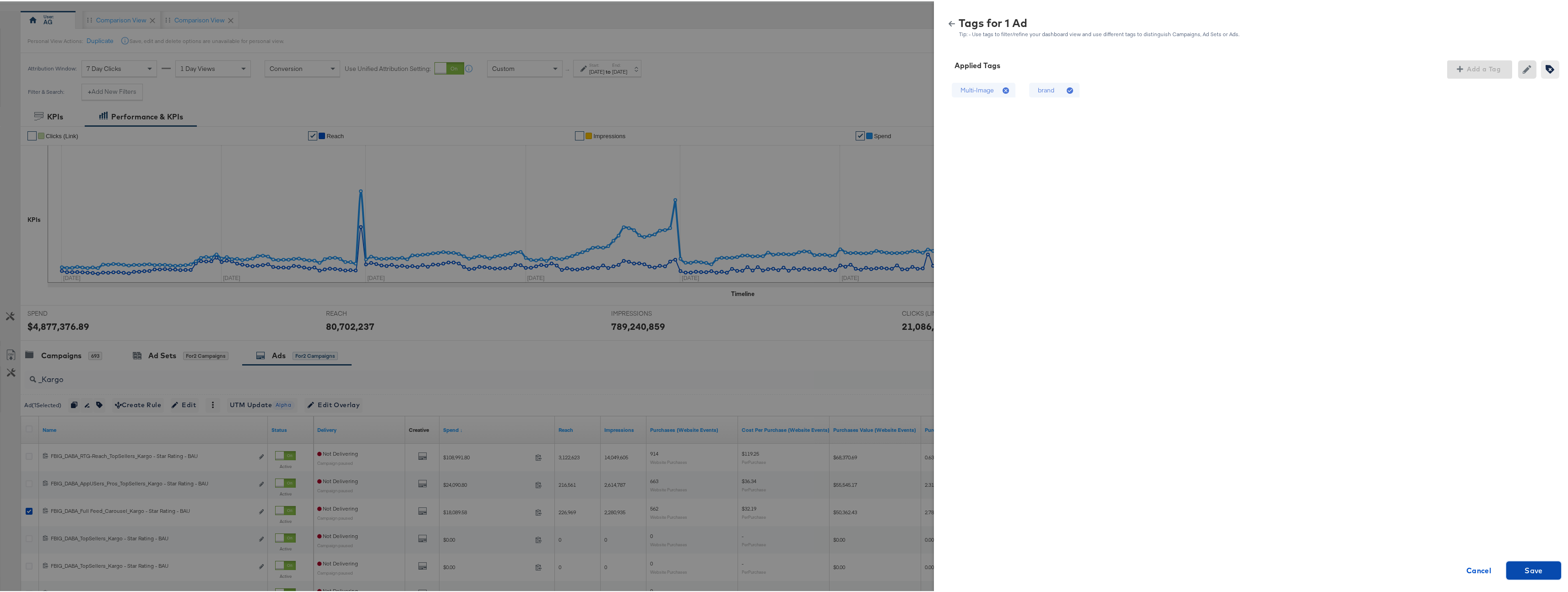
click at [1525, 573] on span "Save" at bounding box center [1534, 569] width 18 height 13
click at [800, 366] on div at bounding box center [787, 296] width 1575 height 592
click at [949, 19] on icon "button" at bounding box center [952, 22] width 6 height 6
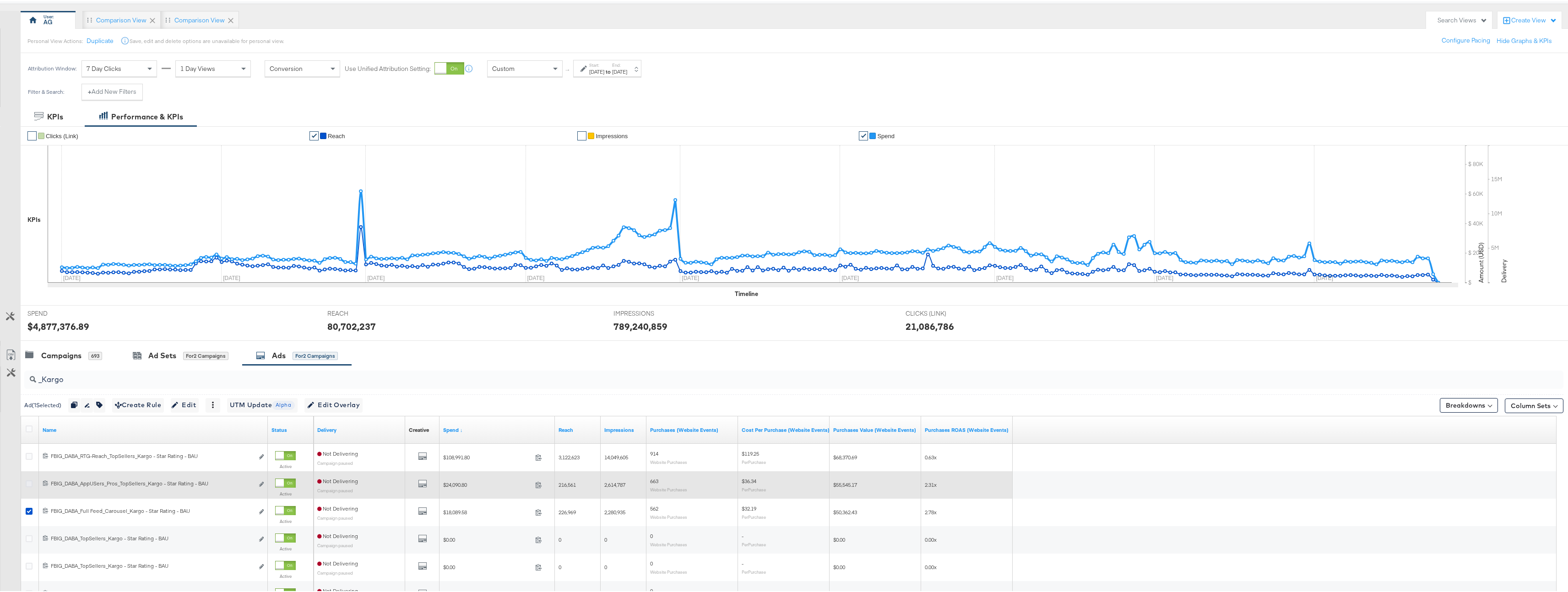
click at [27, 481] on icon at bounding box center [29, 482] width 7 height 7
click at [0, 0] on input "checkbox" at bounding box center [0, 0] width 0 height 0
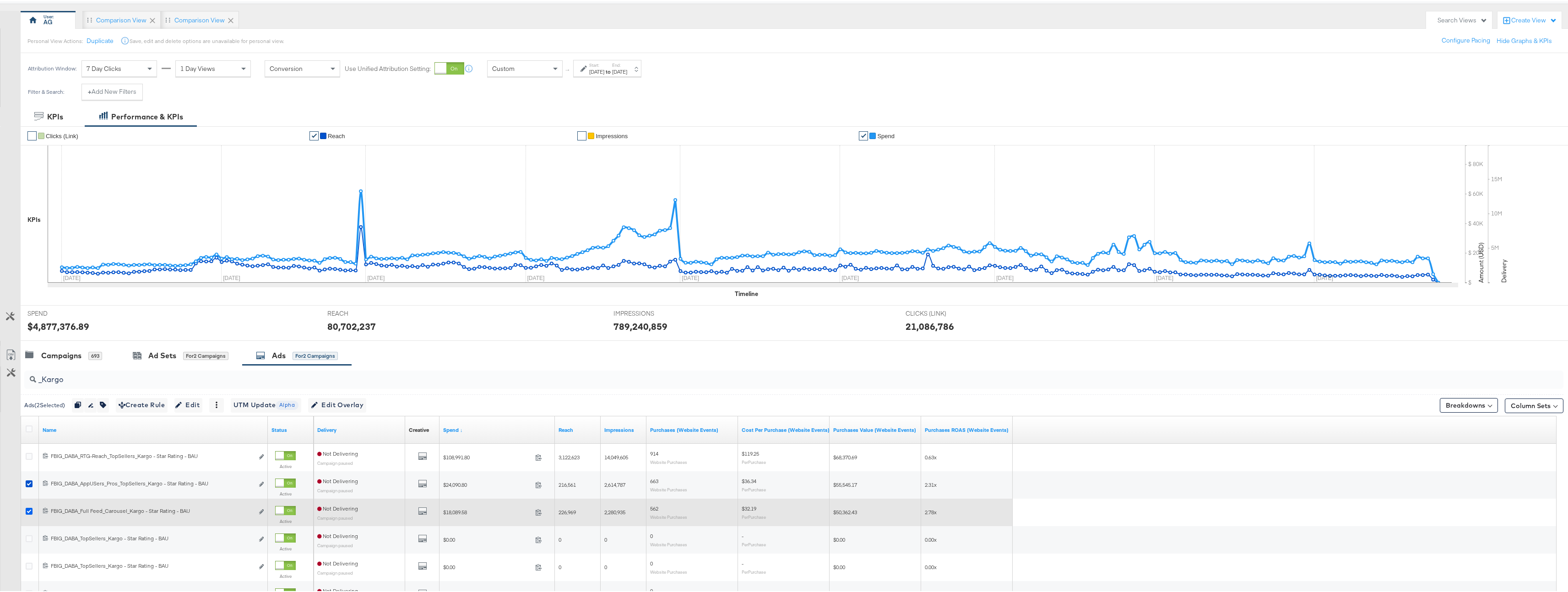
click at [30, 511] on icon at bounding box center [29, 510] width 7 height 7
click at [0, 0] on input "checkbox" at bounding box center [0, 0] width 0 height 0
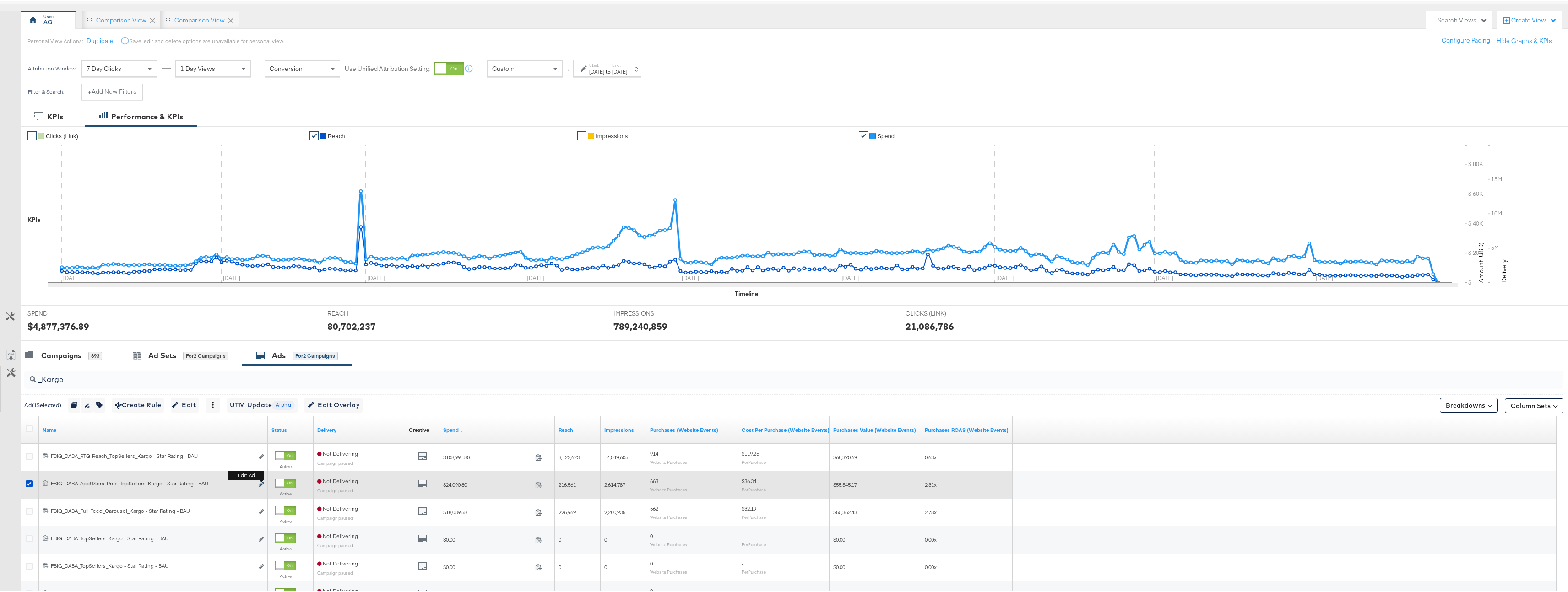
click at [261, 485] on icon "link" at bounding box center [261, 483] width 4 height 5
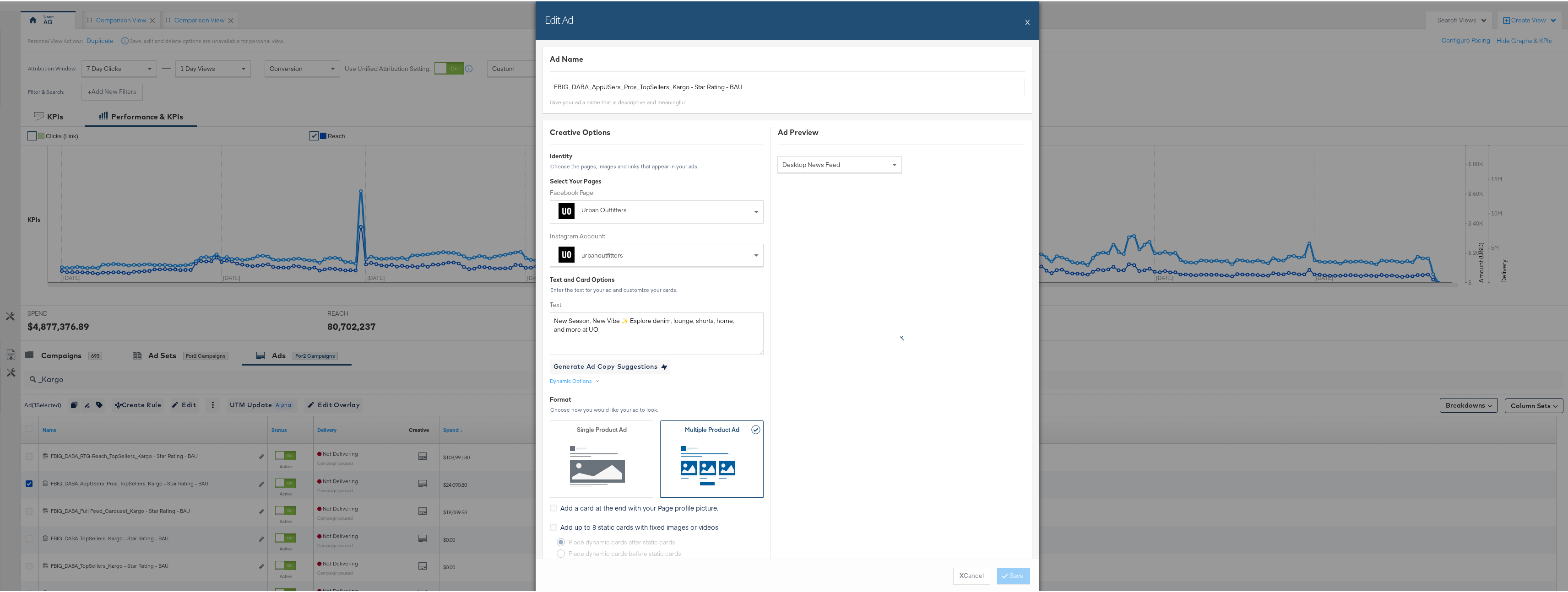
scroll to position [416, 0]
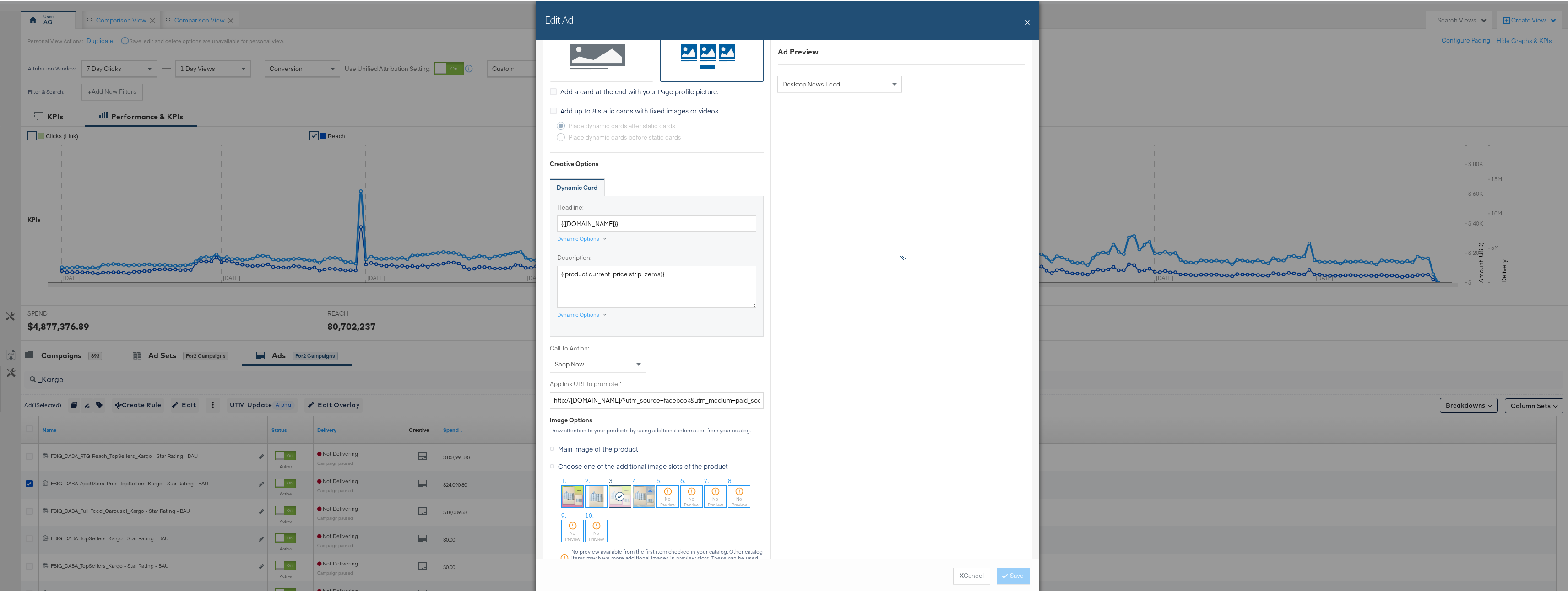
click at [1026, 21] on button "X" at bounding box center [1028, 21] width 5 height 18
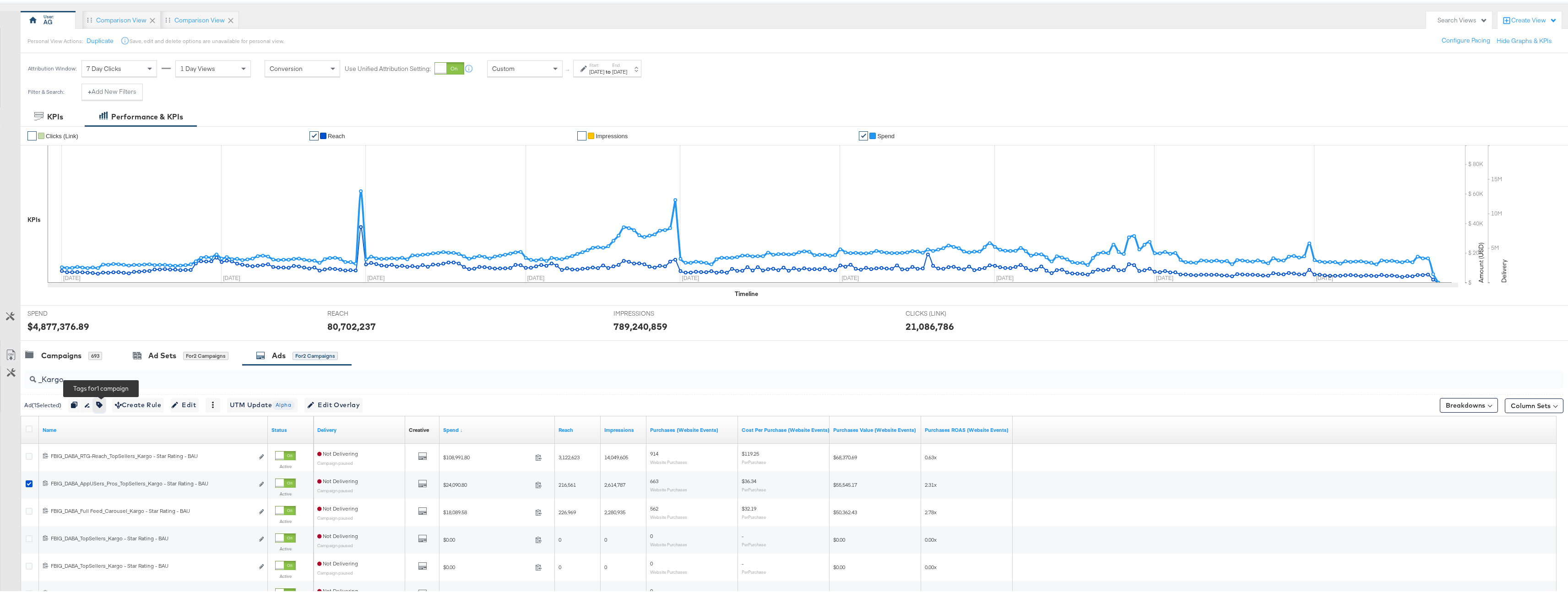
click at [103, 400] on icon "button" at bounding box center [99, 403] width 6 height 6
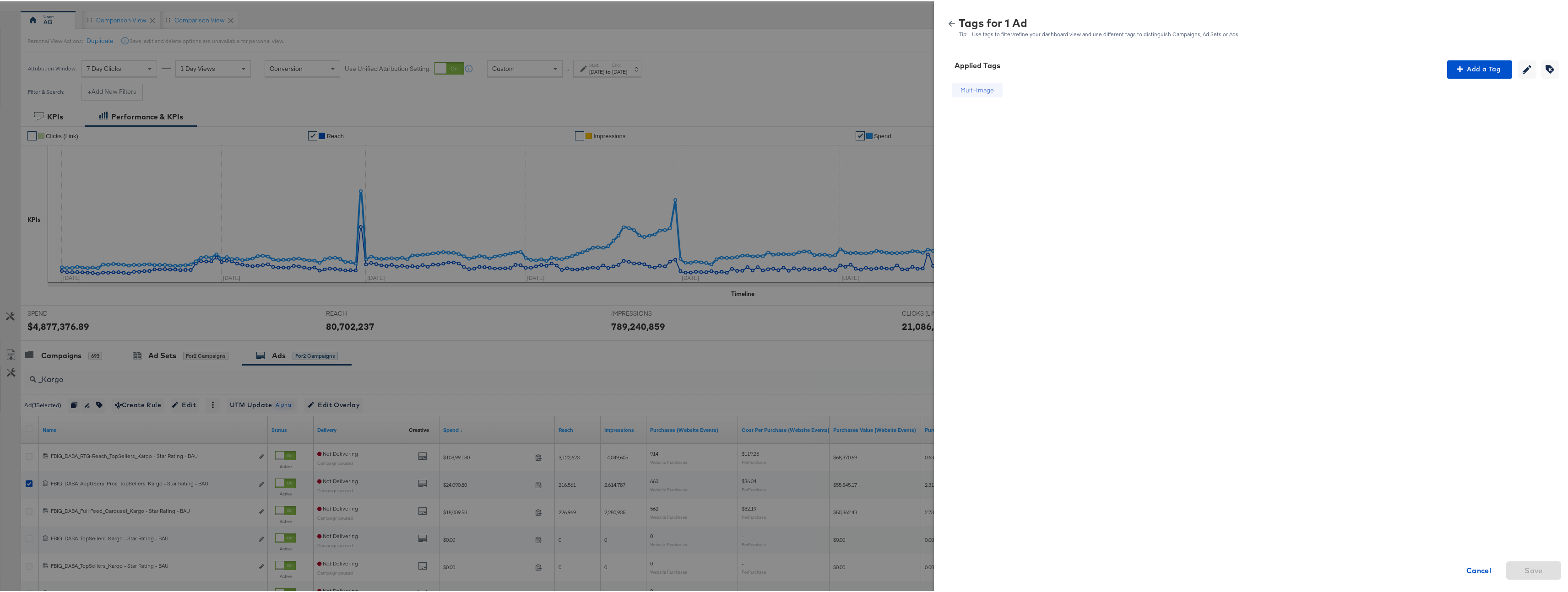
click at [950, 24] on button "button" at bounding box center [952, 22] width 13 height 6
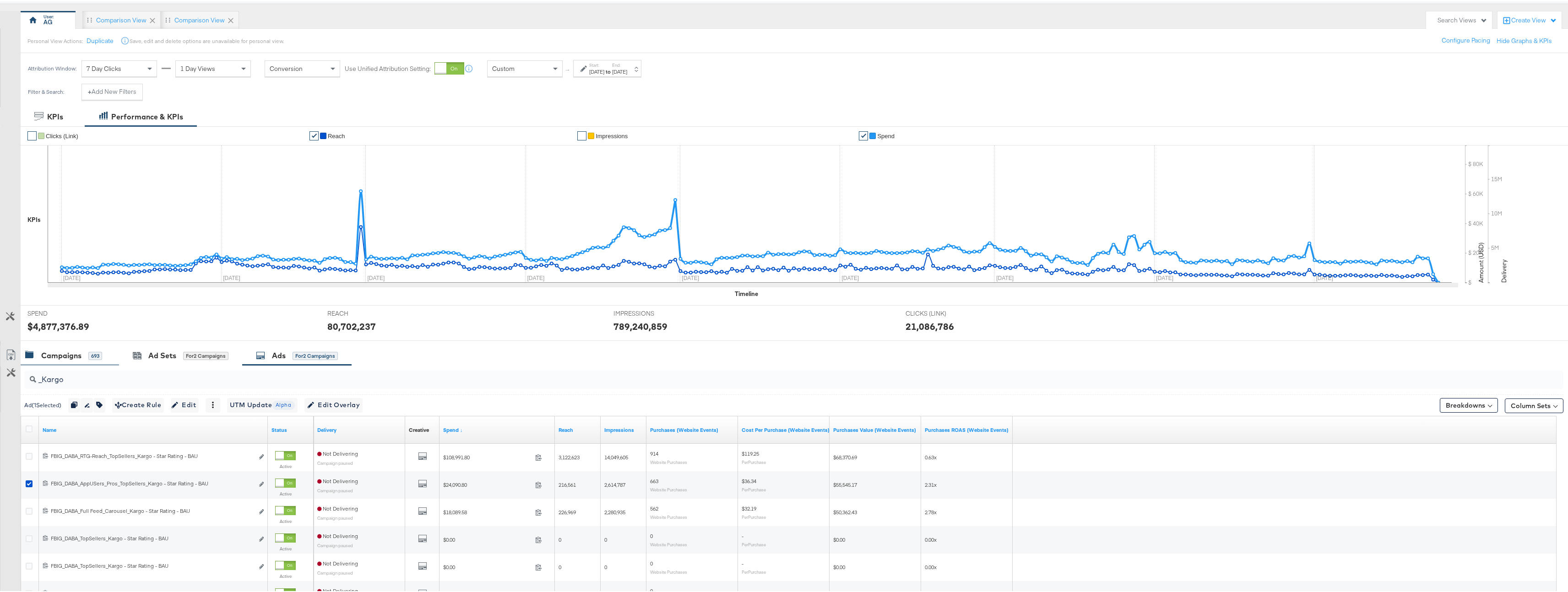
click at [81, 354] on div "Campaigns" at bounding box center [61, 354] width 40 height 10
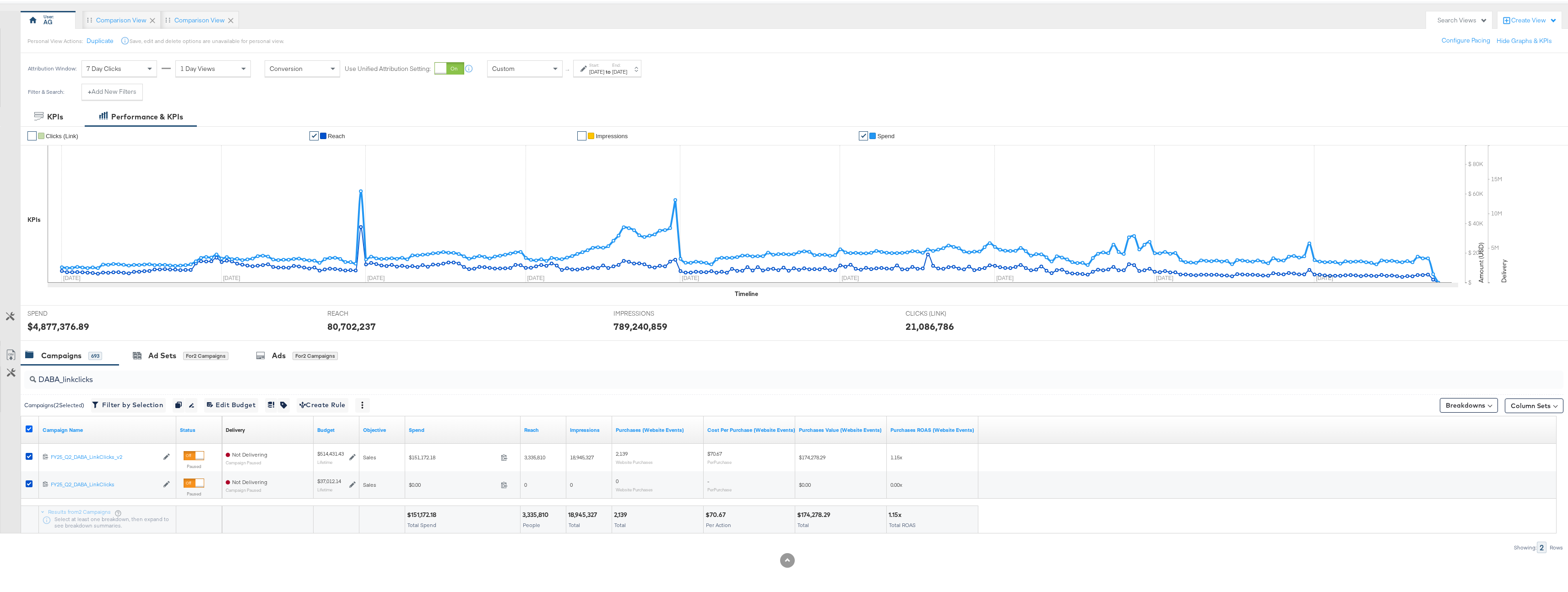
click at [29, 429] on icon at bounding box center [29, 427] width 7 height 7
click at [0, 0] on input "checkbox" at bounding box center [0, 0] width 0 height 0
click at [119, 385] on div "DABA_linkclicks" at bounding box center [794, 378] width 1539 height 18
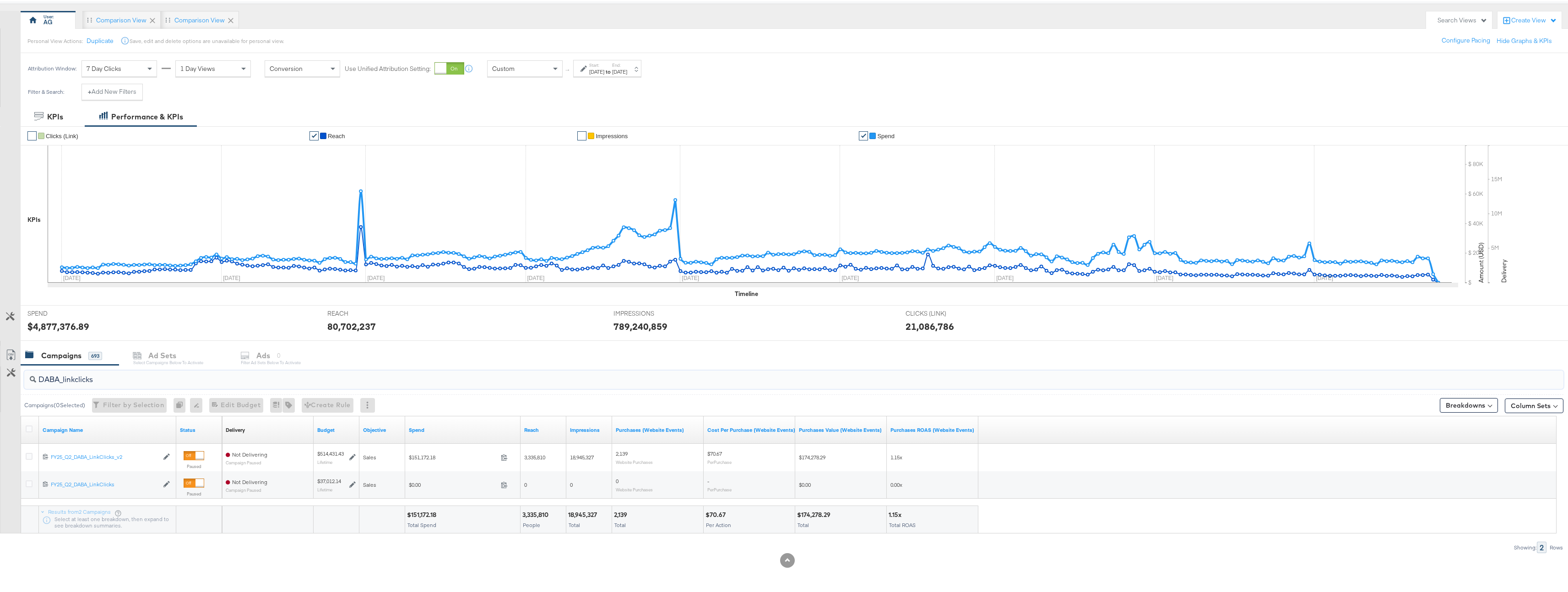
drag, startPoint x: 121, startPoint y: 381, endPoint x: 0, endPoint y: 373, distance: 121.3
click at [0, 373] on div "DABA_linkclicks Campaigns ( 0 Selected) Filter by Selection Filter 0 campaigns …" at bounding box center [781, 458] width 1563 height 188
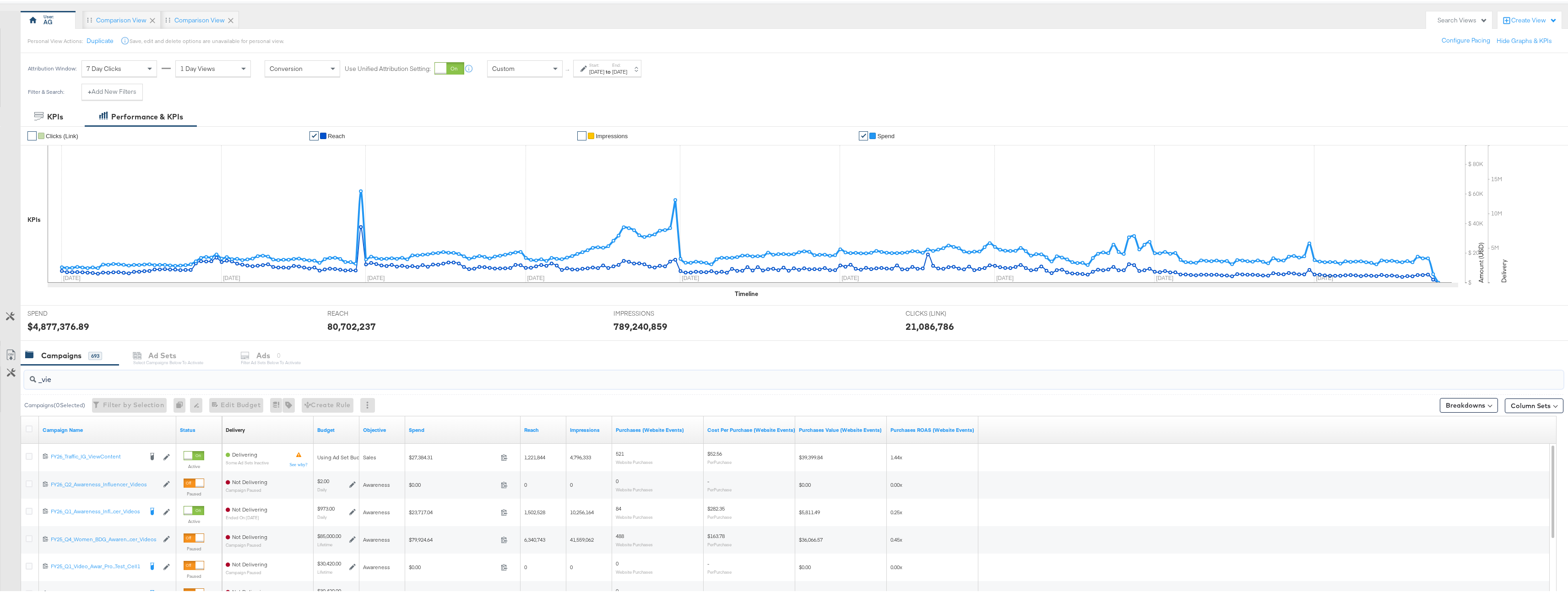
scroll to position [48, 0]
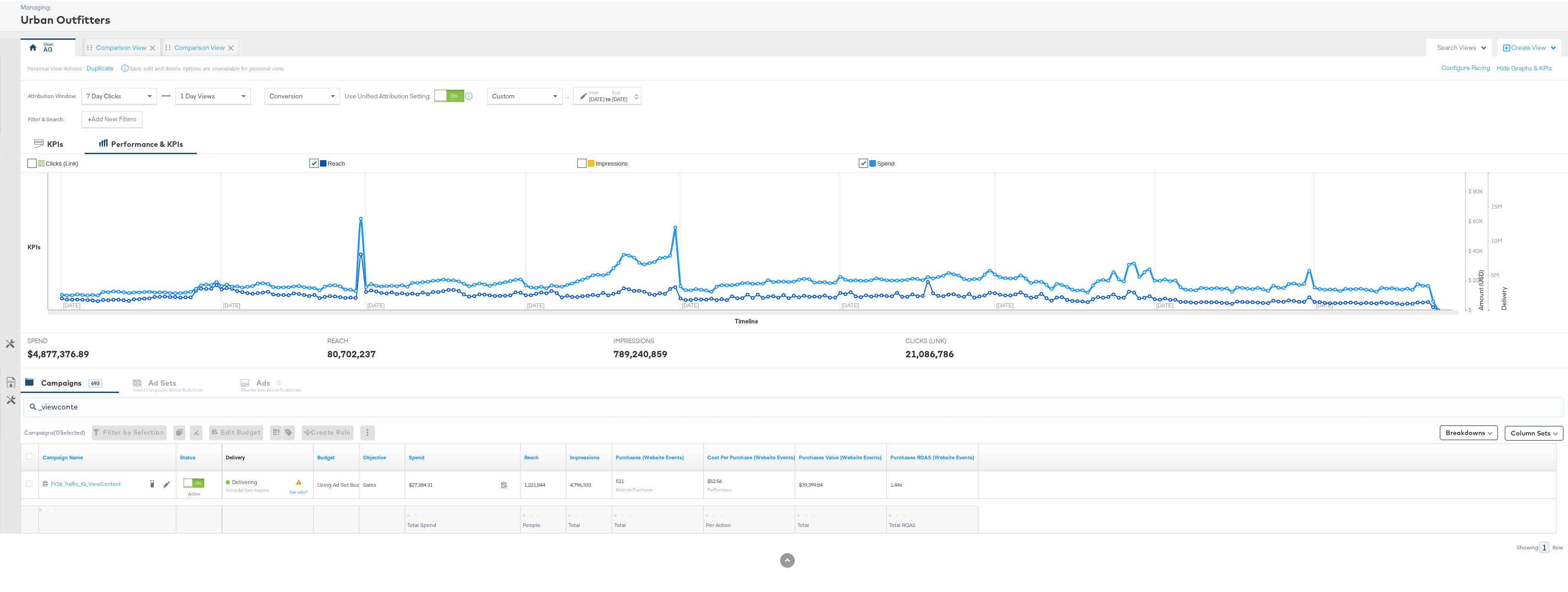
type input "_viewconte"
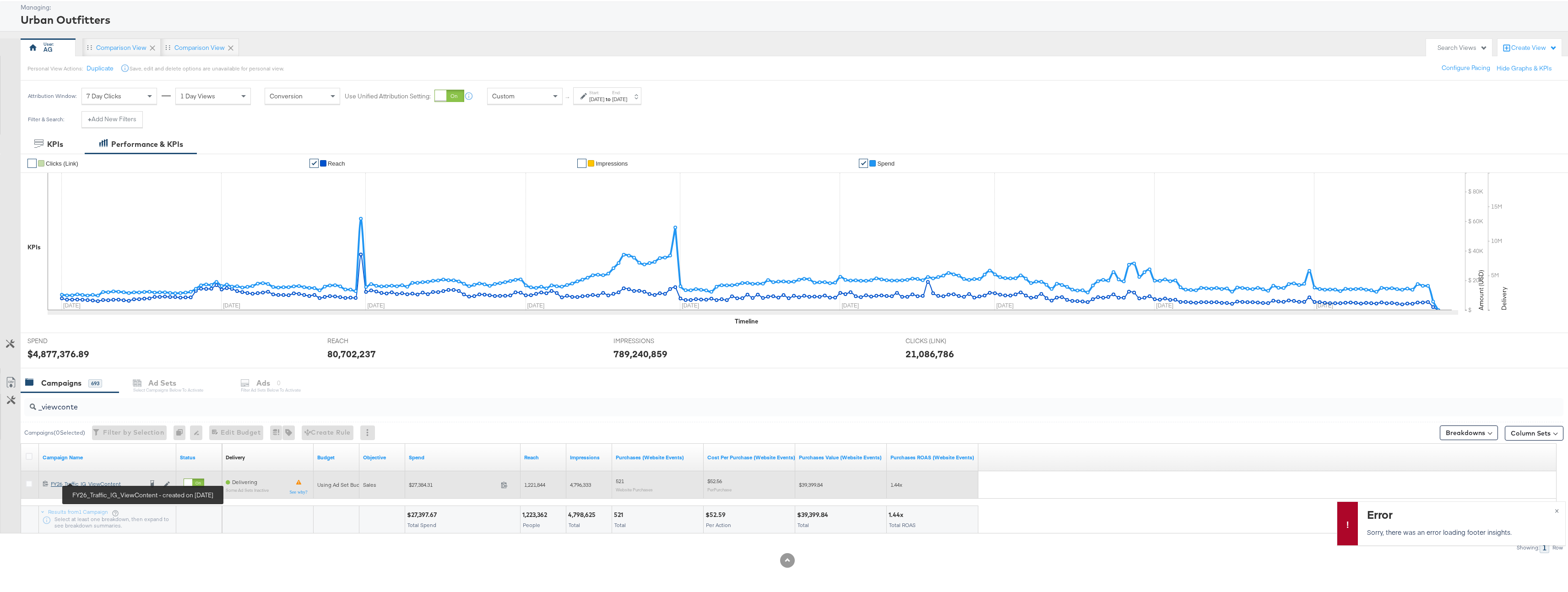
click at [100, 480] on div "FY26_Traffic_IG_ViewContent FY26_Traffic_IG_ViewContent" at bounding box center [97, 483] width 92 height 7
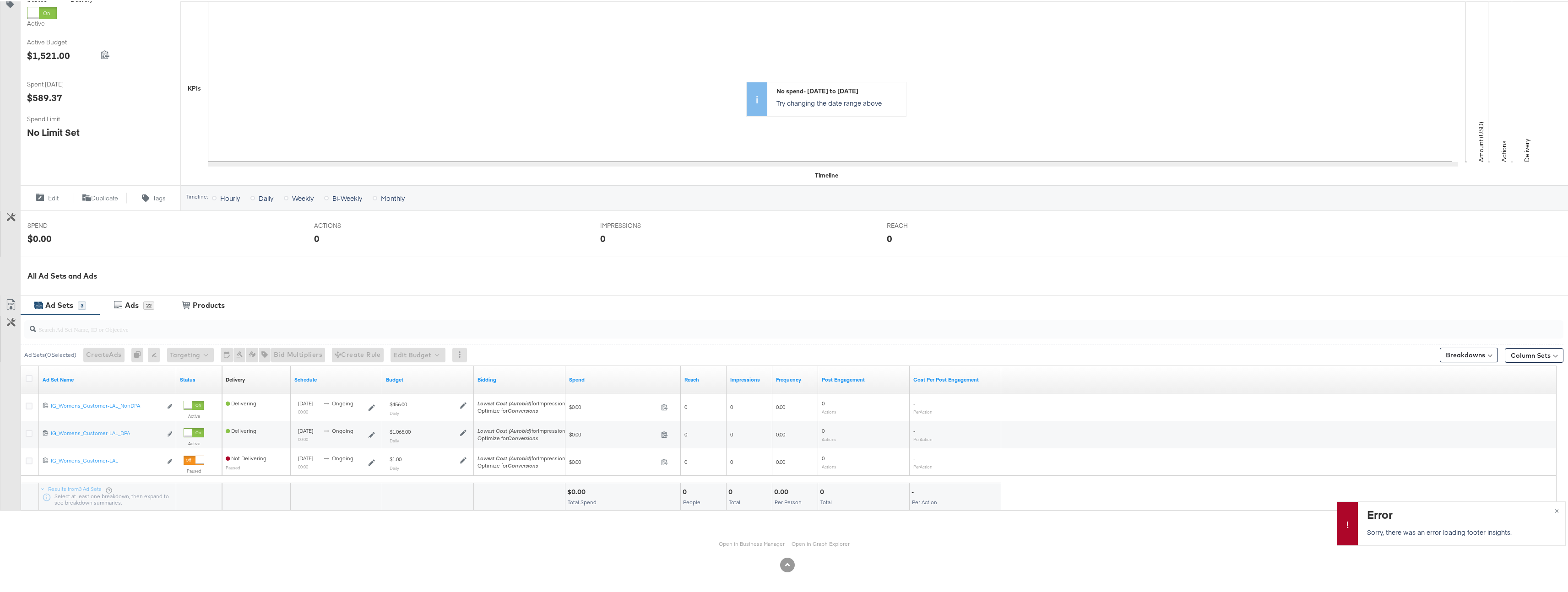
click at [135, 308] on div "Ads" at bounding box center [131, 304] width 13 height 10
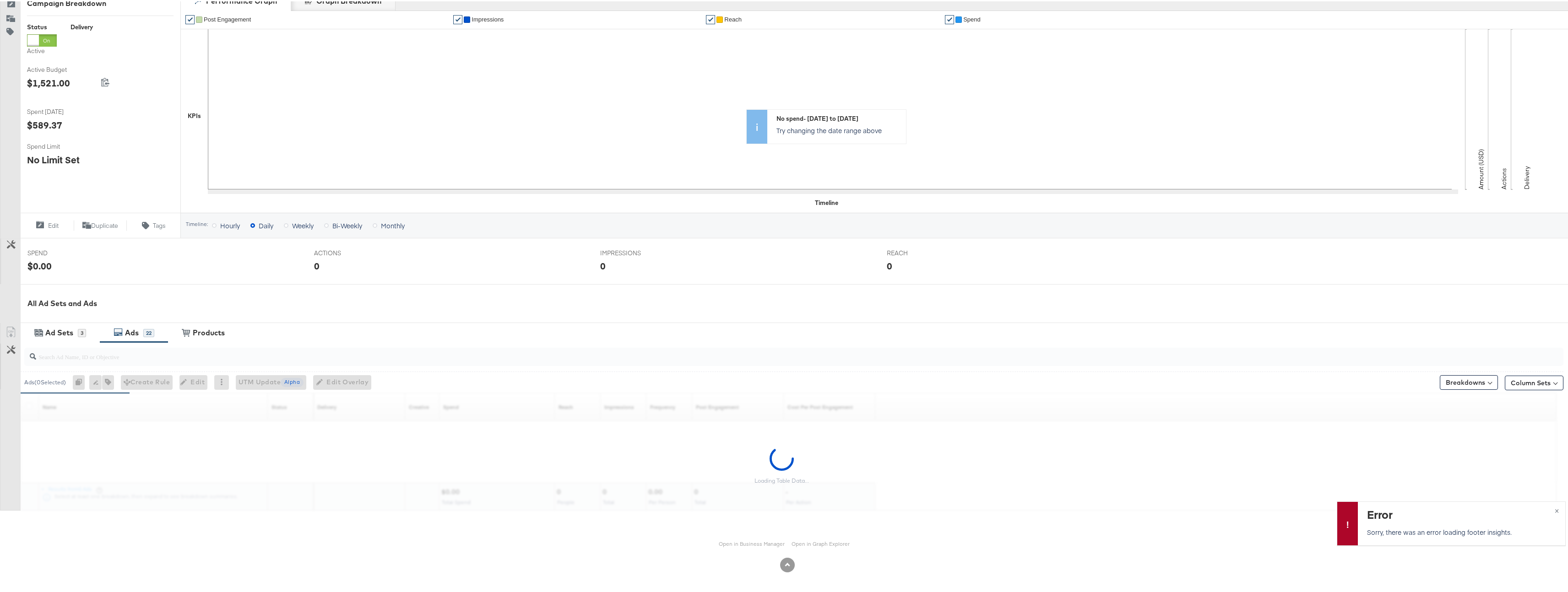
scroll to position [162, 0]
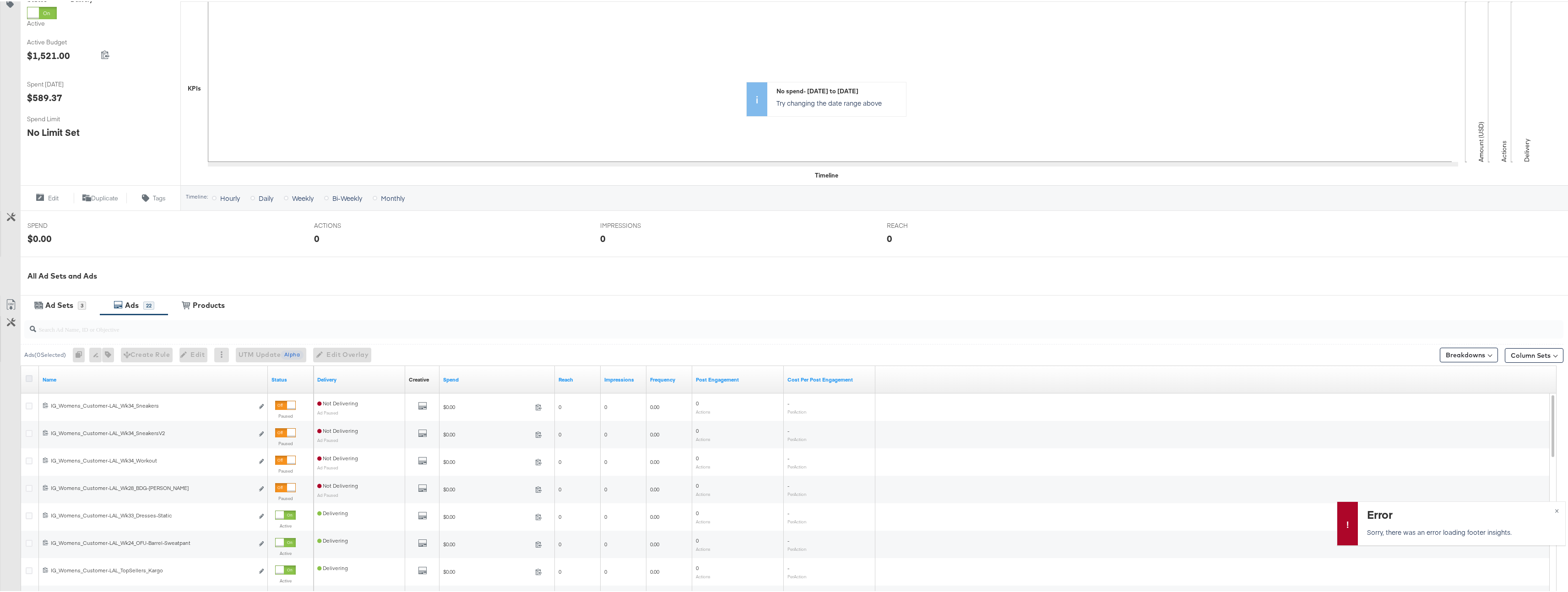
click at [30, 375] on icon at bounding box center [29, 377] width 7 height 7
click at [0, 0] on input "checkbox" at bounding box center [0, 0] width 0 height 0
click at [115, 327] on input "search" at bounding box center [726, 324] width 1380 height 18
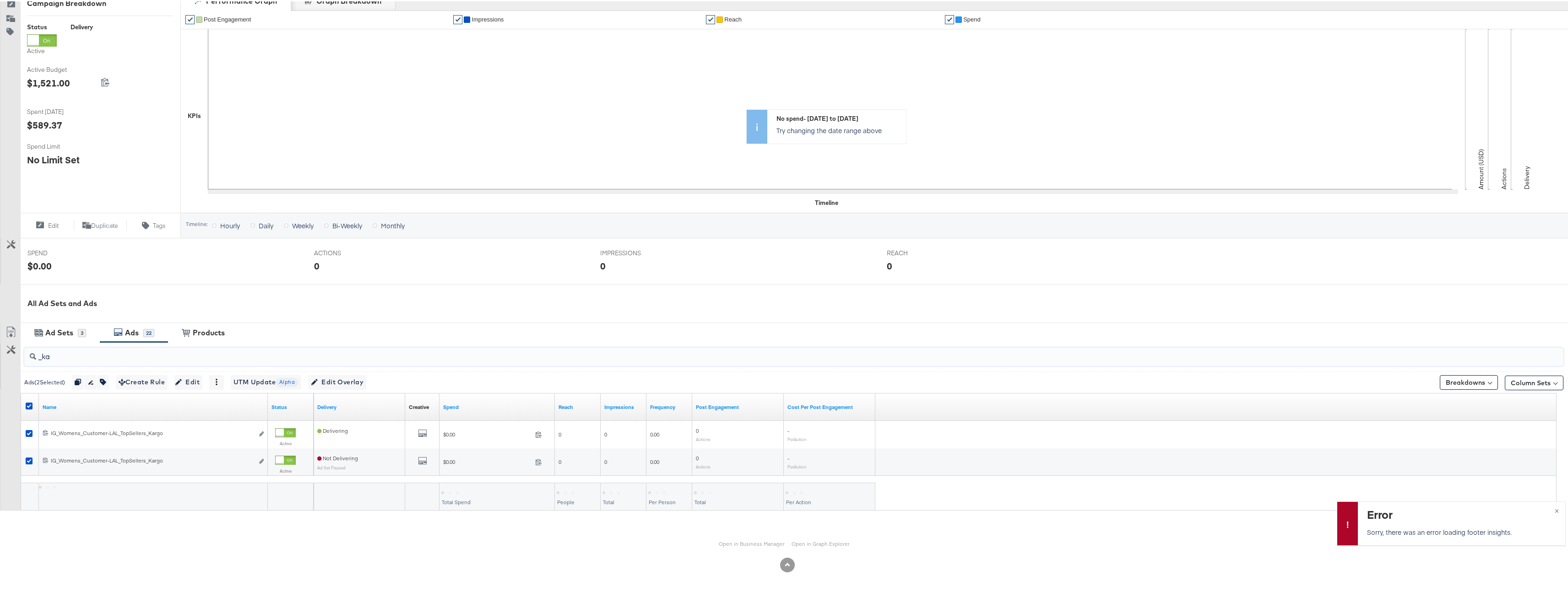
scroll to position [134, 0]
type input "_kargo"
click at [32, 403] on icon at bounding box center [29, 404] width 7 height 7
click at [0, 0] on input "checkbox" at bounding box center [0, 0] width 0 height 0
click at [32, 403] on icon at bounding box center [29, 404] width 7 height 7
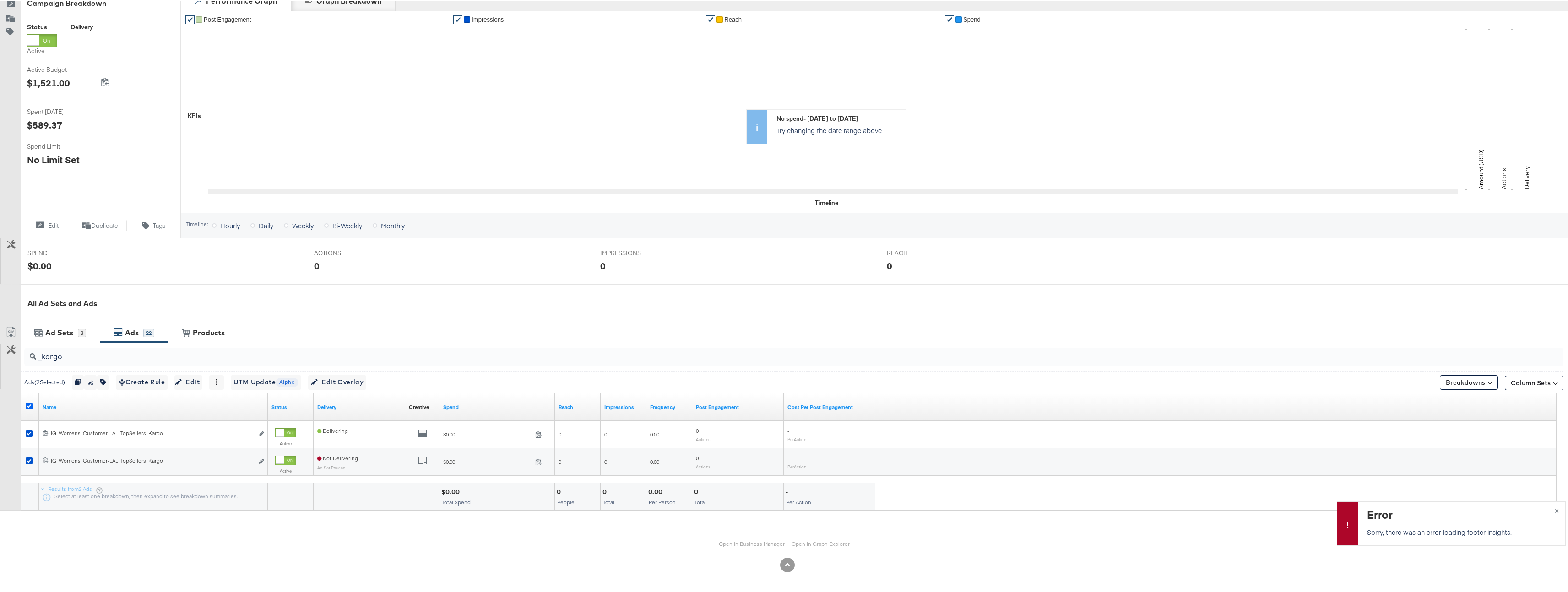
click at [0, 0] on input "checkbox" at bounding box center [0, 0] width 0 height 0
click at [32, 403] on icon at bounding box center [29, 404] width 7 height 7
click at [0, 0] on input "checkbox" at bounding box center [0, 0] width 0 height 0
drag, startPoint x: 103, startPoint y: 376, endPoint x: 331, endPoint y: 327, distance: 233.2
click at [322, 329] on div "Campaign Activity Campaign FY26_Traffic_IG_ViewContent Sales Edit Campaign Dupl…" at bounding box center [787, 259] width 1575 height 624
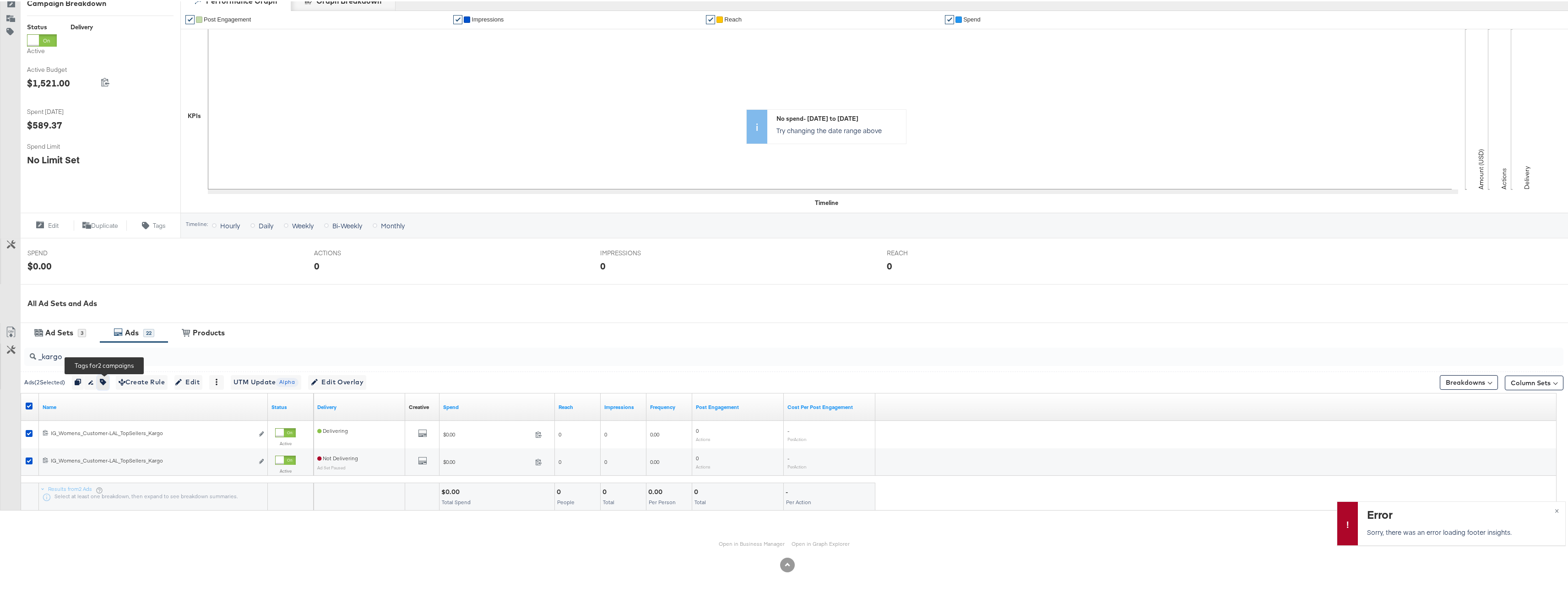
click at [105, 379] on icon "button" at bounding box center [103, 381] width 6 height 6
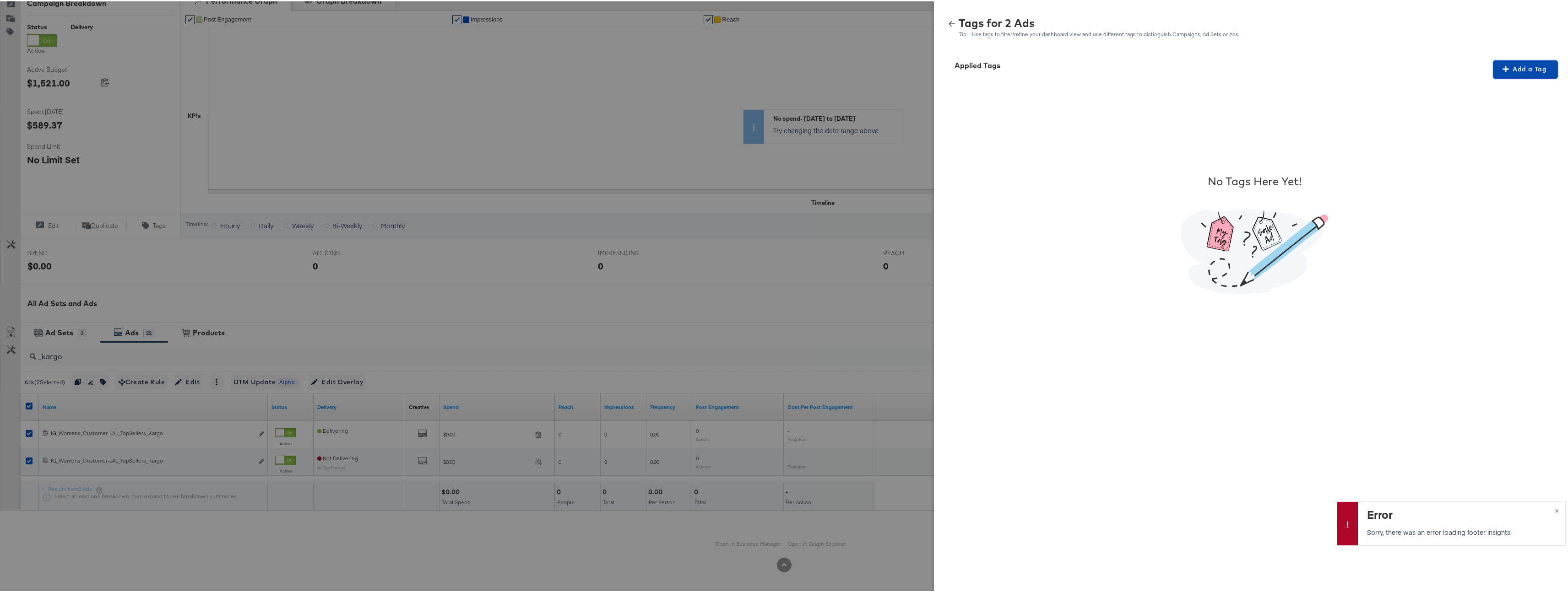
click at [1544, 67] on span "Add a Tag" at bounding box center [1525, 68] width 57 height 12
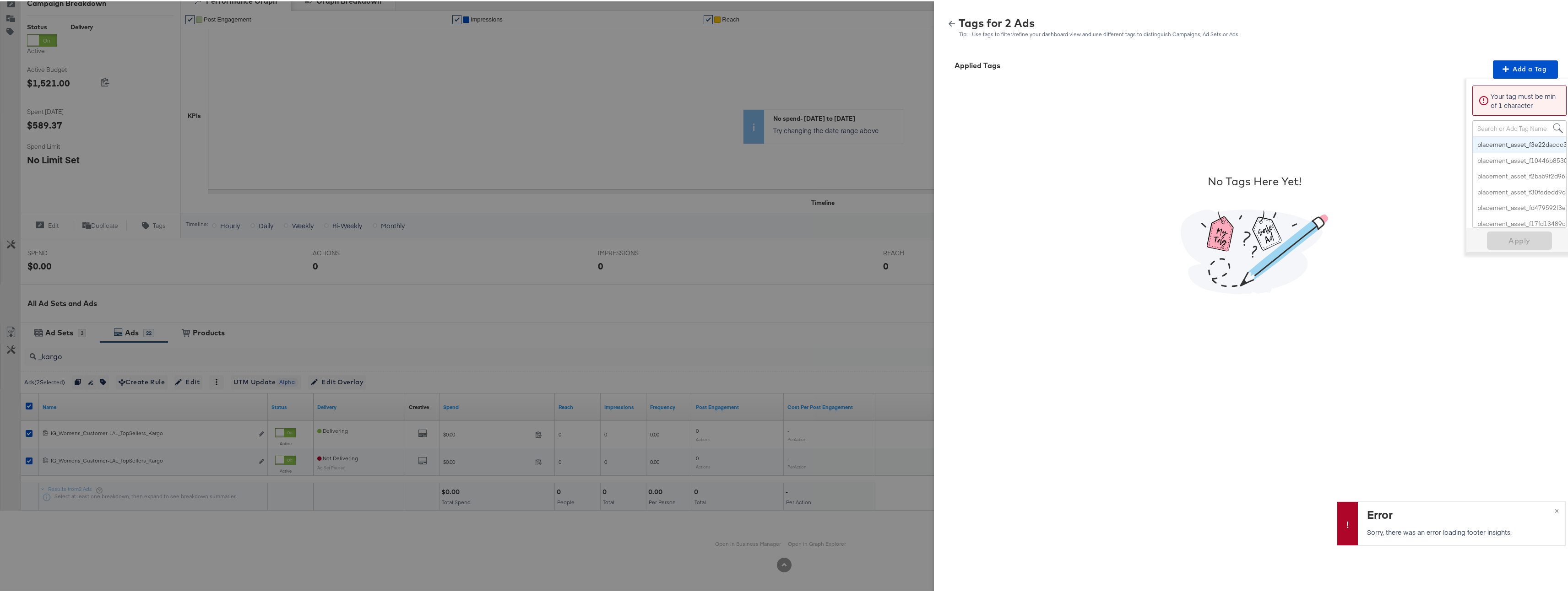
click at [1487, 128] on div "Search or Add Tag Name" at bounding box center [1519, 126] width 94 height 15
type input "Multi"
click at [1523, 148] on span "Apply" at bounding box center [1519, 148] width 57 height 13
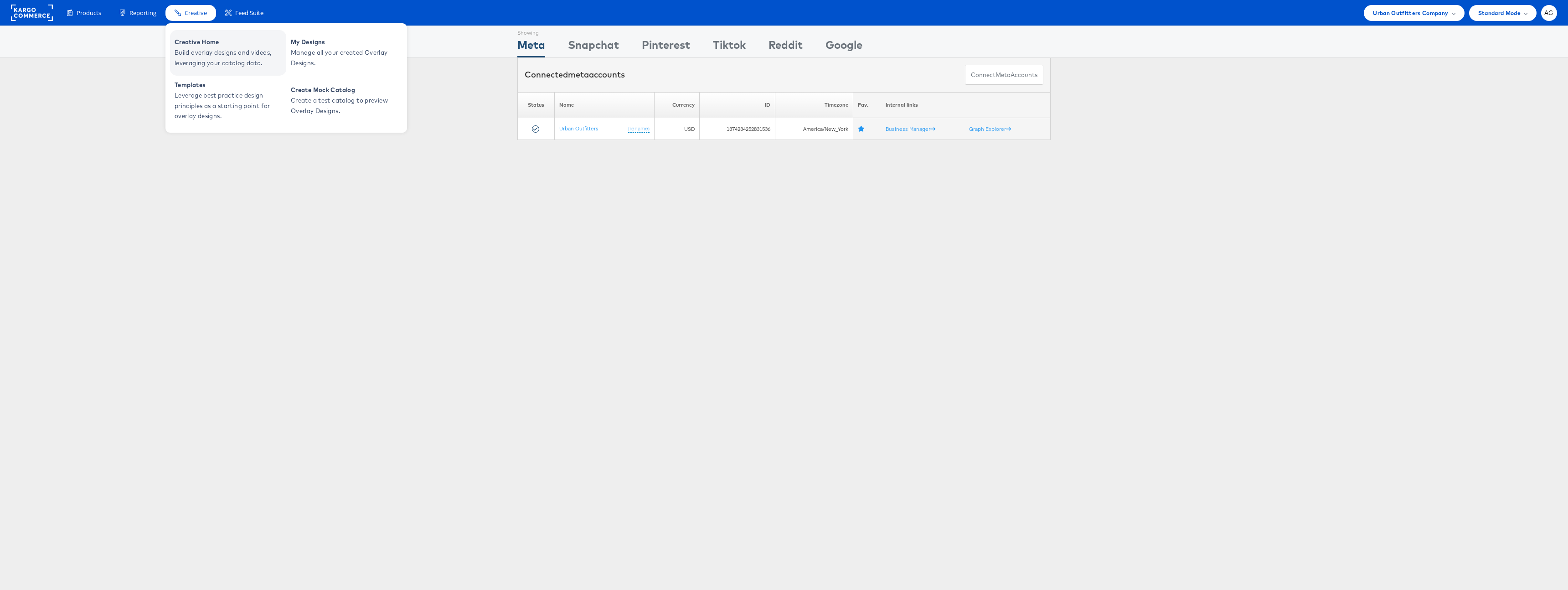
click at [237, 59] on span "Build overlay designs and videos, leveraging your catalog data." at bounding box center [229, 58] width 110 height 21
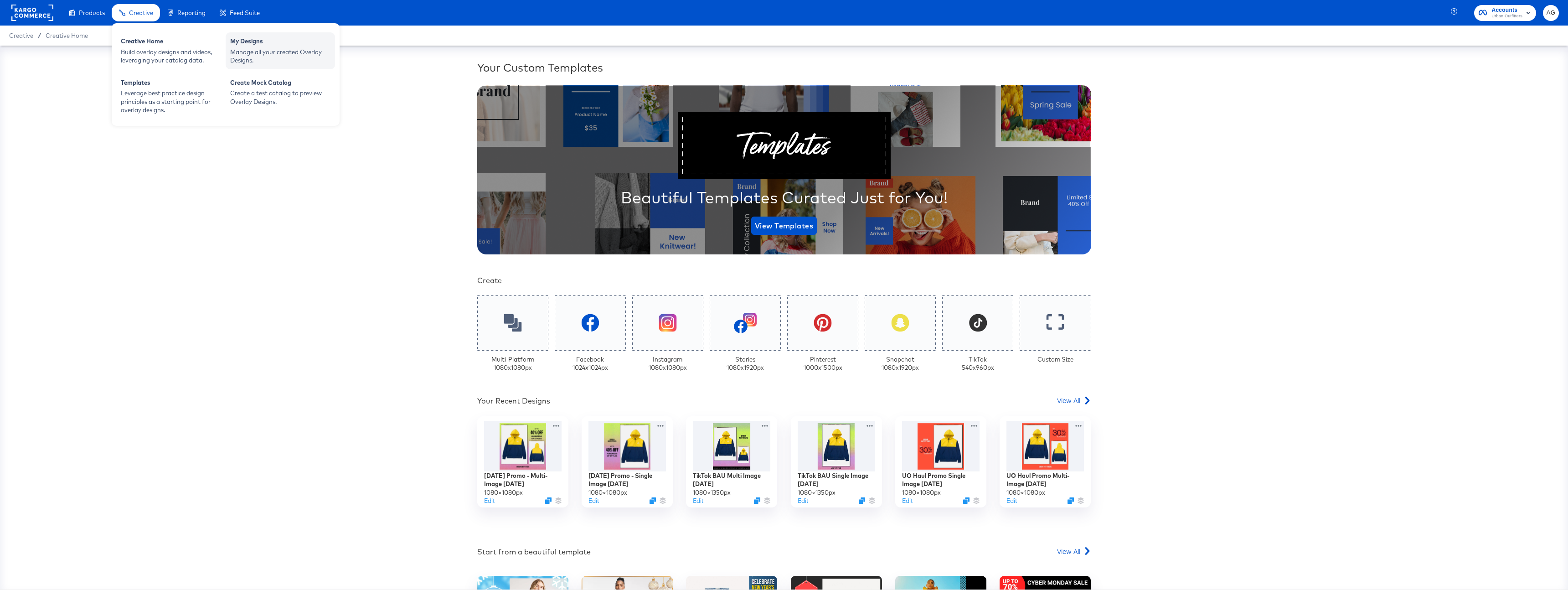
click at [259, 54] on div "Manage all your created Overlay Designs." at bounding box center [280, 57] width 100 height 17
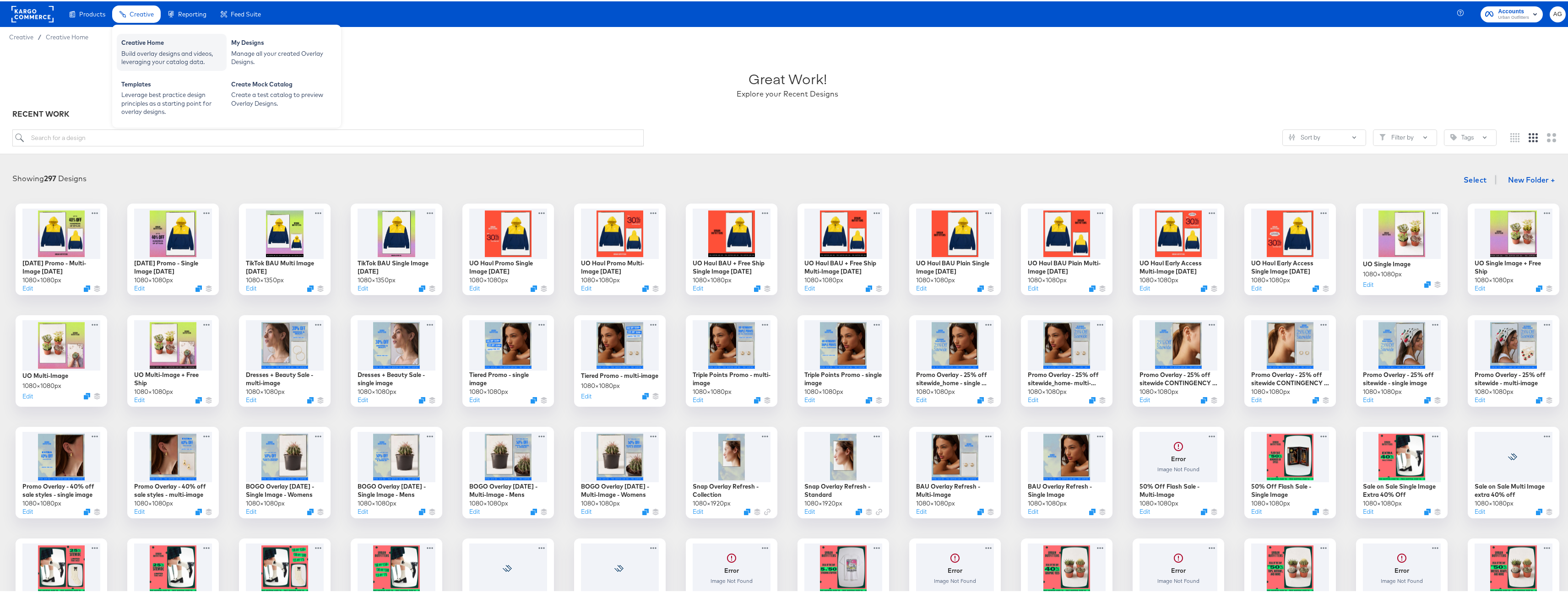
click at [177, 46] on div "Creative Home" at bounding box center [171, 43] width 101 height 11
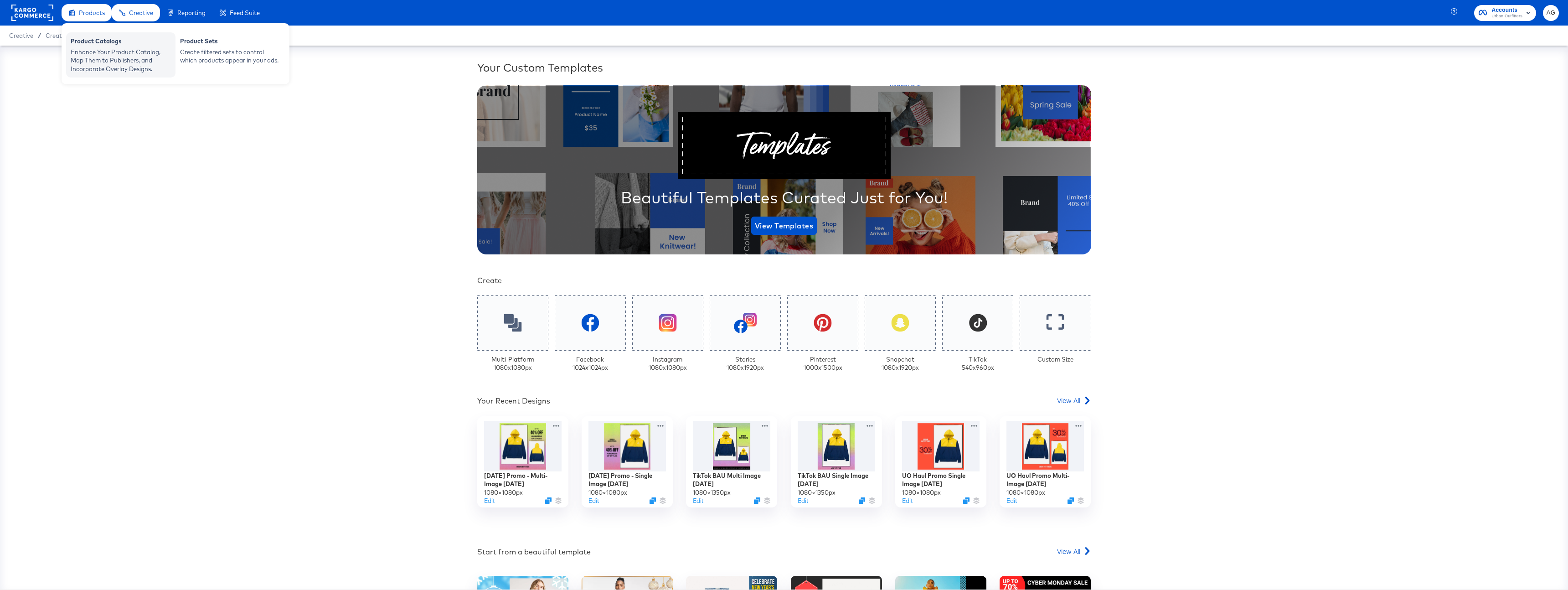
click at [135, 62] on div "Enhance Your Product Catalog, Map Them to Publishers, and Incorporate Overlay D…" at bounding box center [121, 61] width 100 height 26
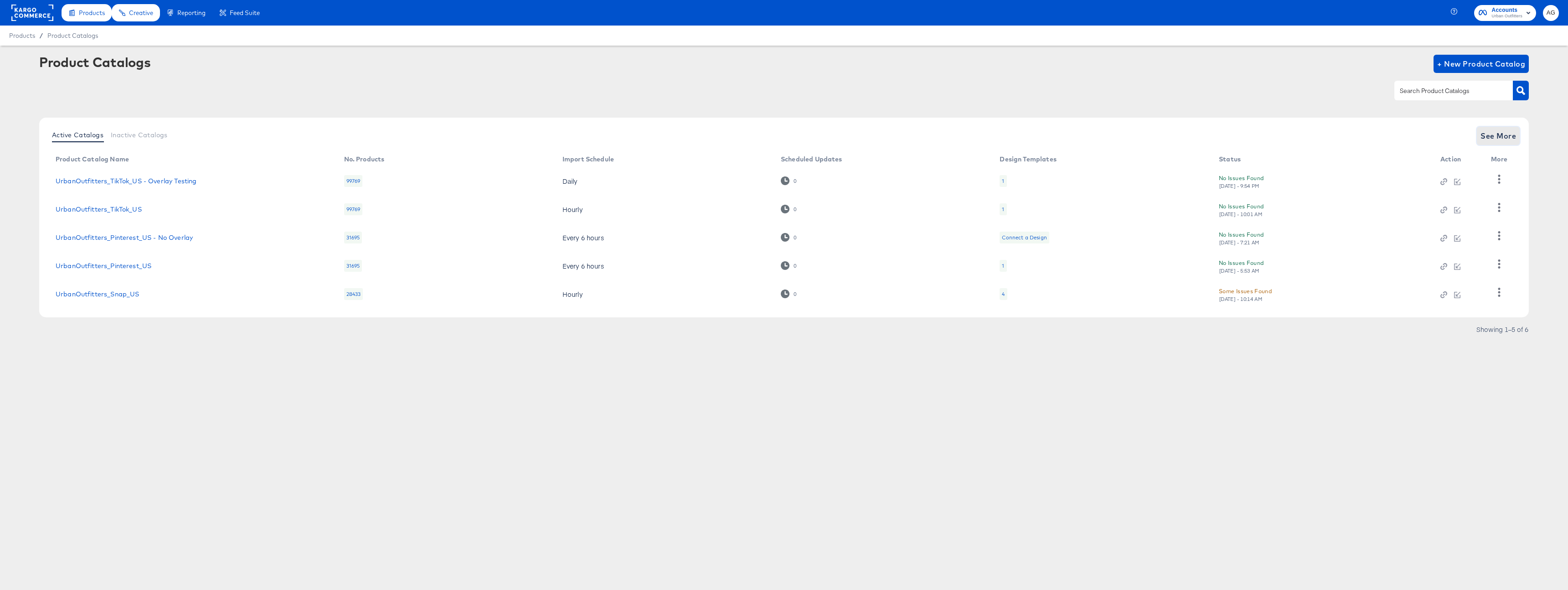
click at [1510, 134] on span "See More" at bounding box center [1498, 136] width 35 height 13
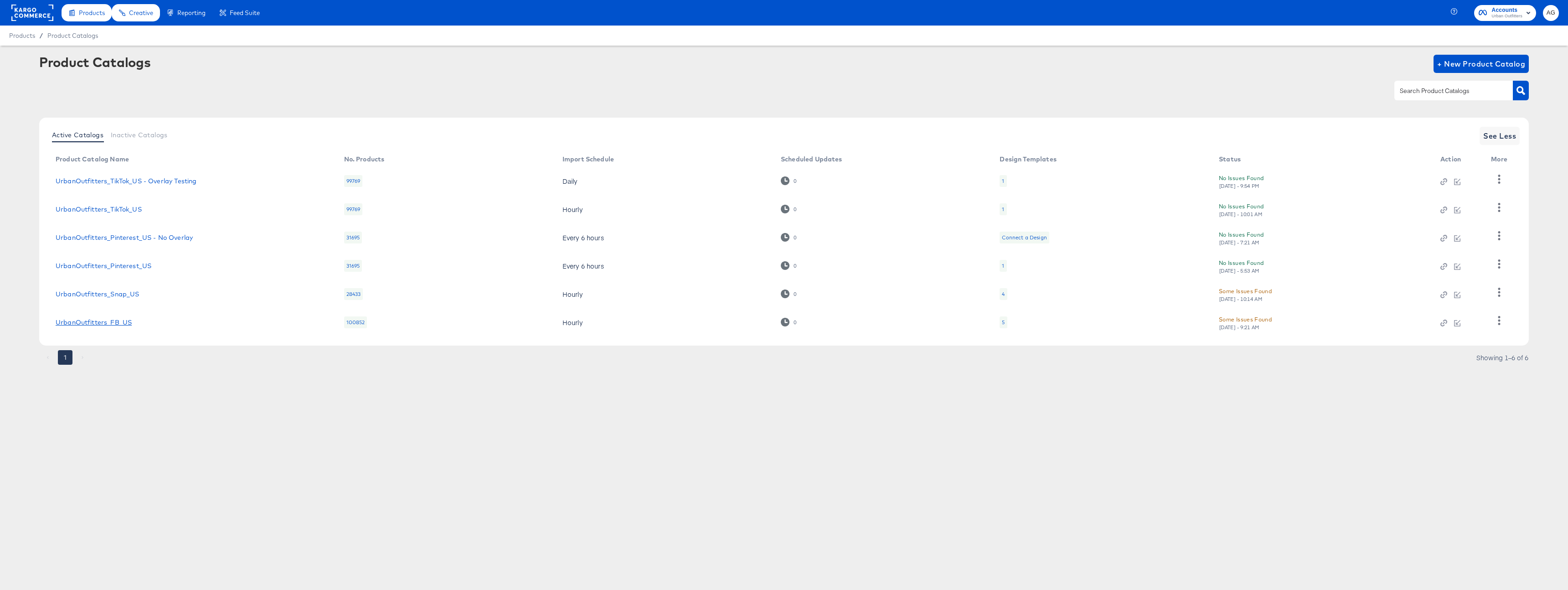
click at [106, 324] on link "UrbanOutfitters_FB_US" at bounding box center [93, 322] width 76 height 7
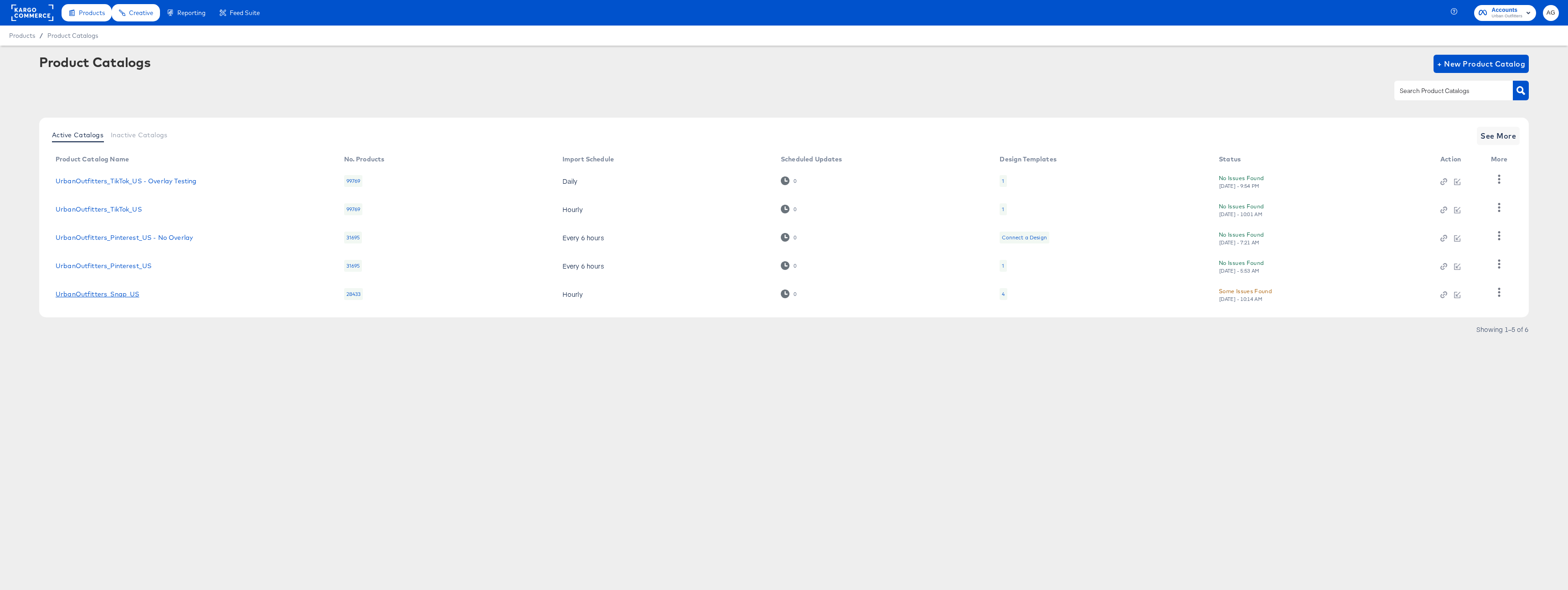
click at [119, 295] on link "UrbanOutfitters_Snap_US" at bounding box center [97, 294] width 83 height 7
click at [1508, 130] on span "See More" at bounding box center [1498, 136] width 35 height 13
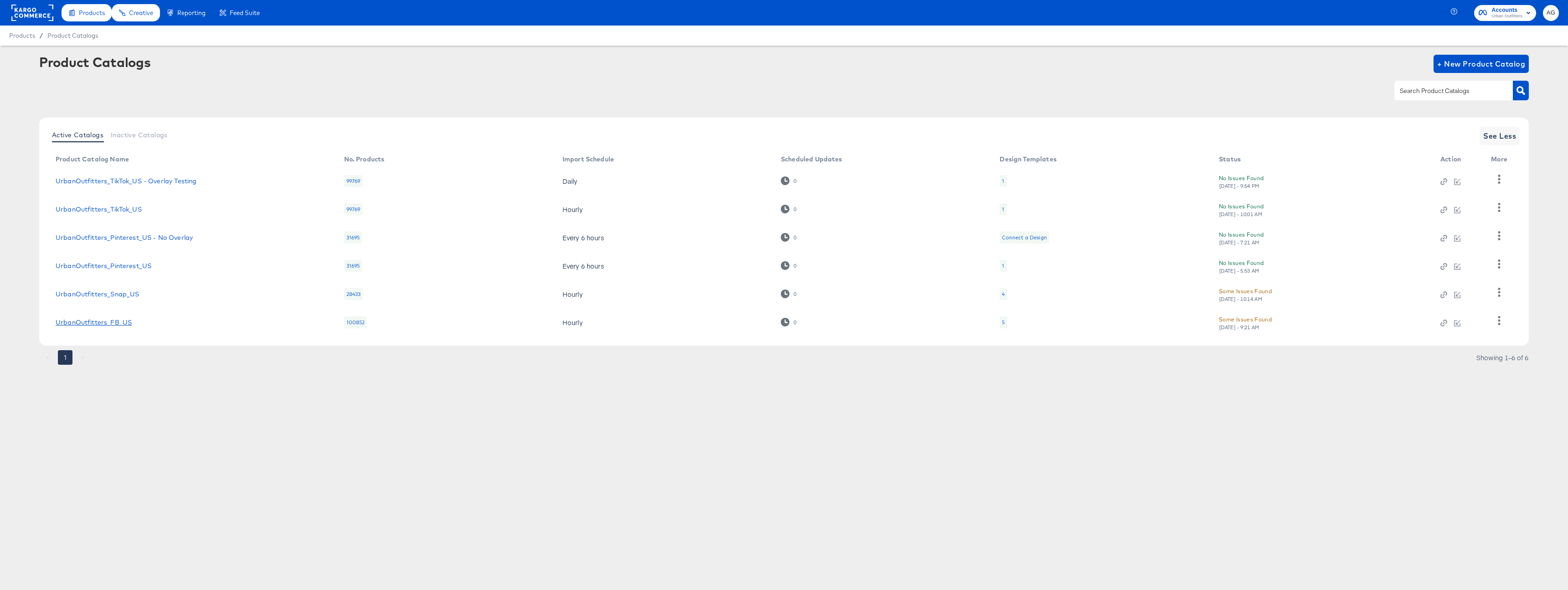
click at [119, 325] on link "UrbanOutfitters_FB_US" at bounding box center [93, 322] width 76 height 7
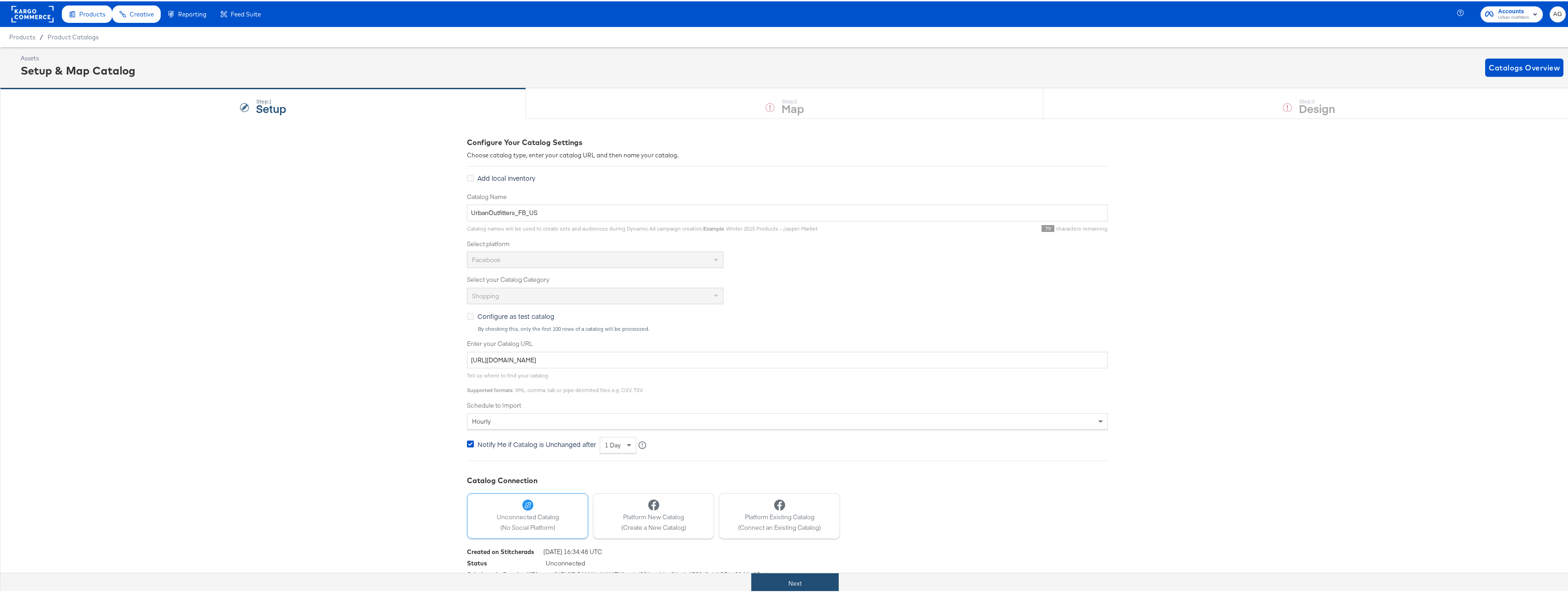
click at [789, 581] on button "Next" at bounding box center [795, 582] width 87 height 21
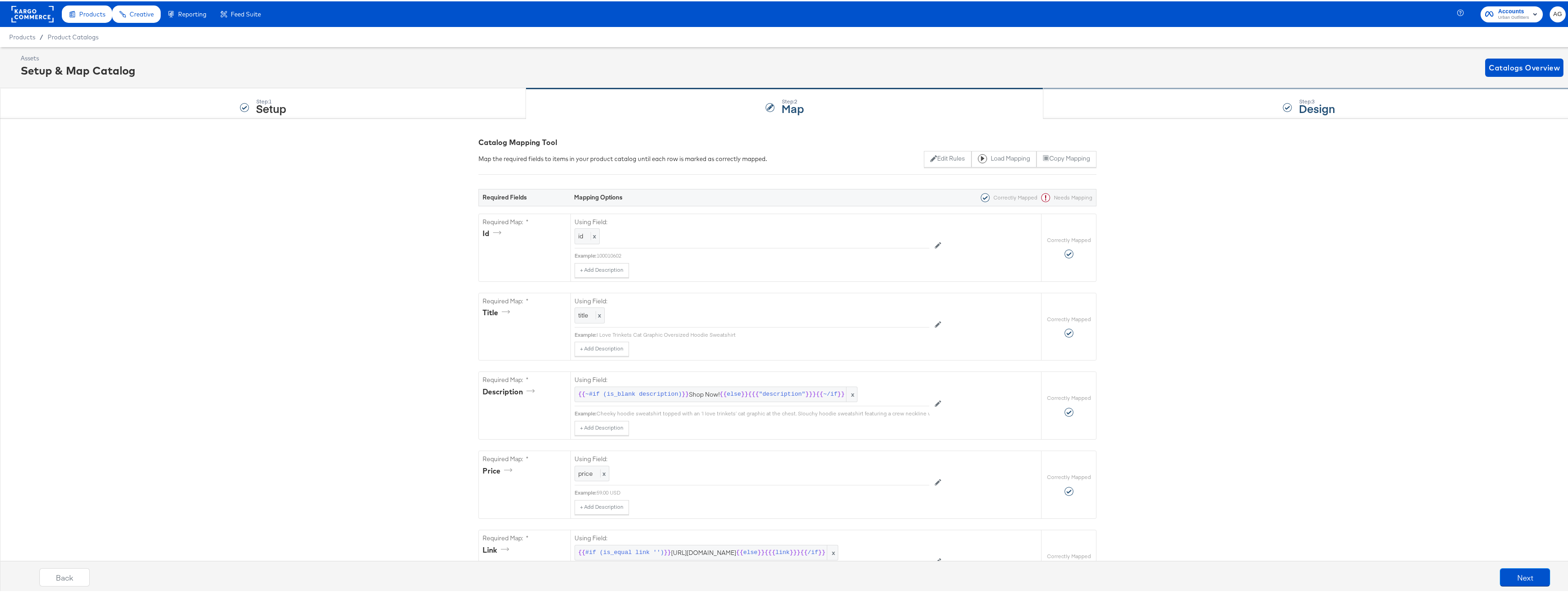
click at [1183, 111] on div "Step: 3 Design" at bounding box center [1309, 102] width 531 height 30
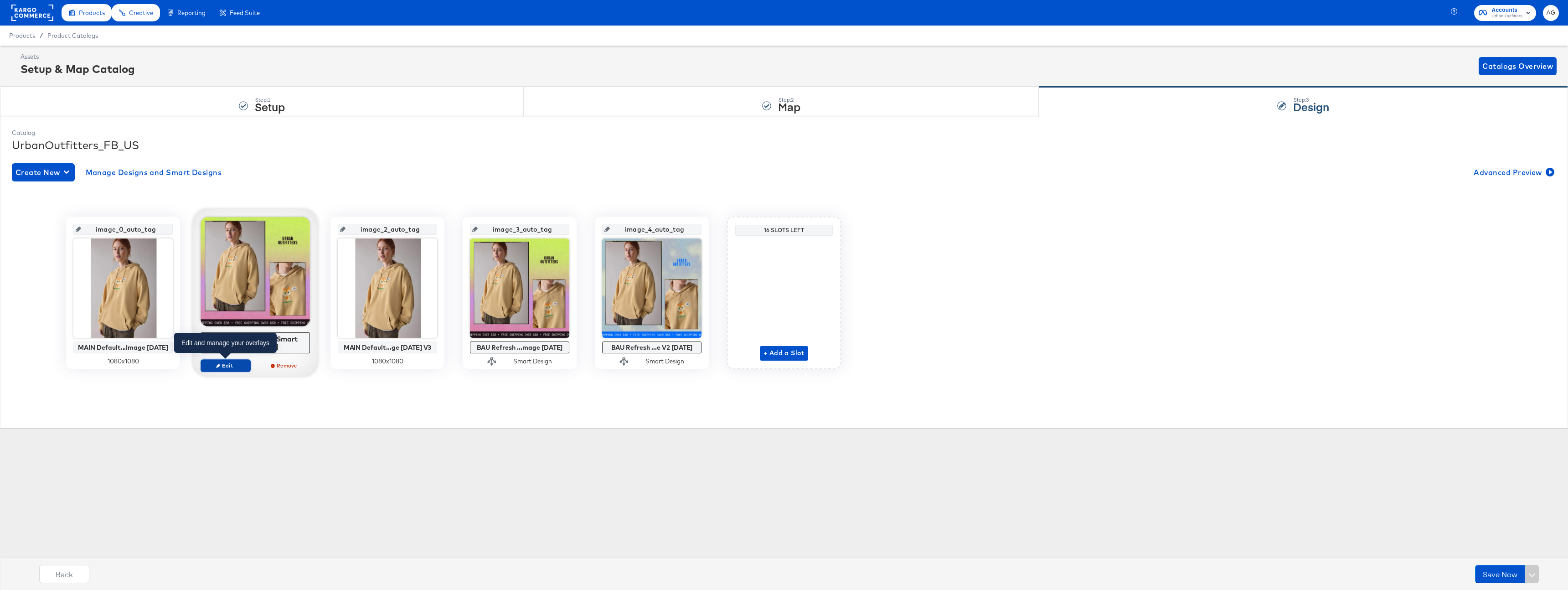
click at [243, 361] on button "Edit" at bounding box center [225, 365] width 50 height 13
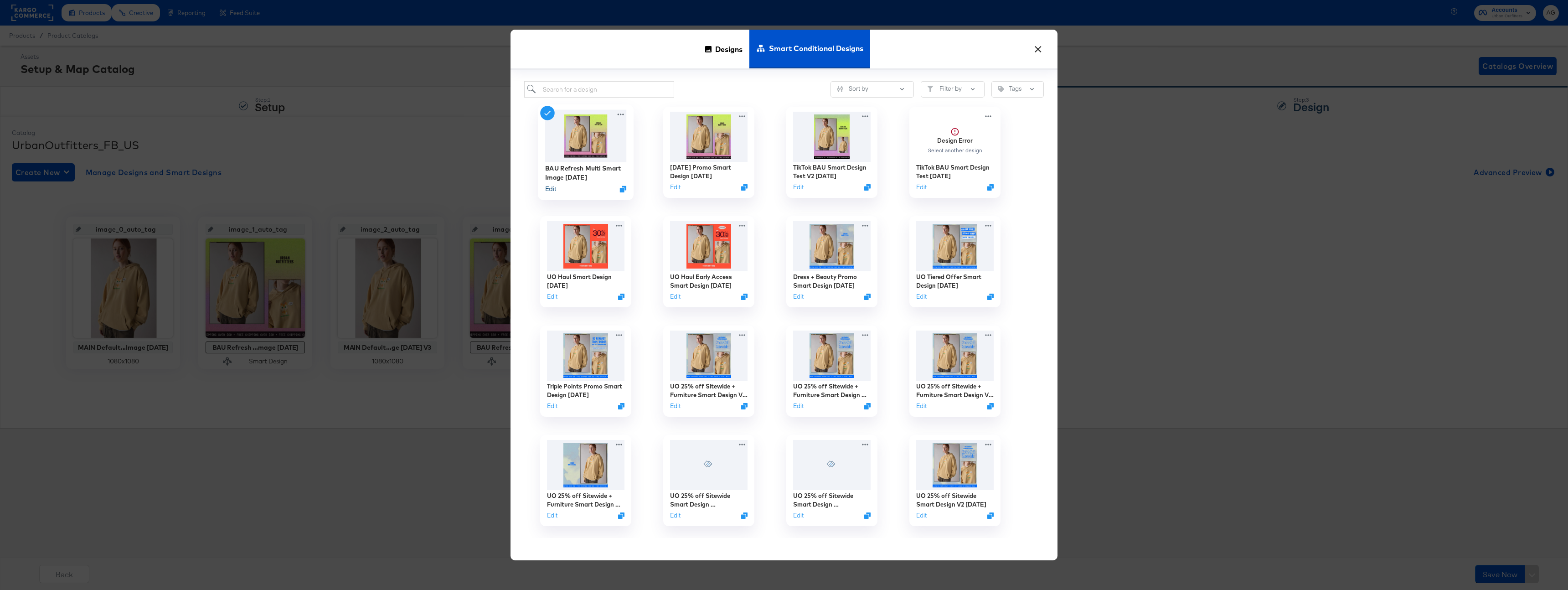
click at [550, 189] on button "Edit" at bounding box center [551, 189] width 11 height 9
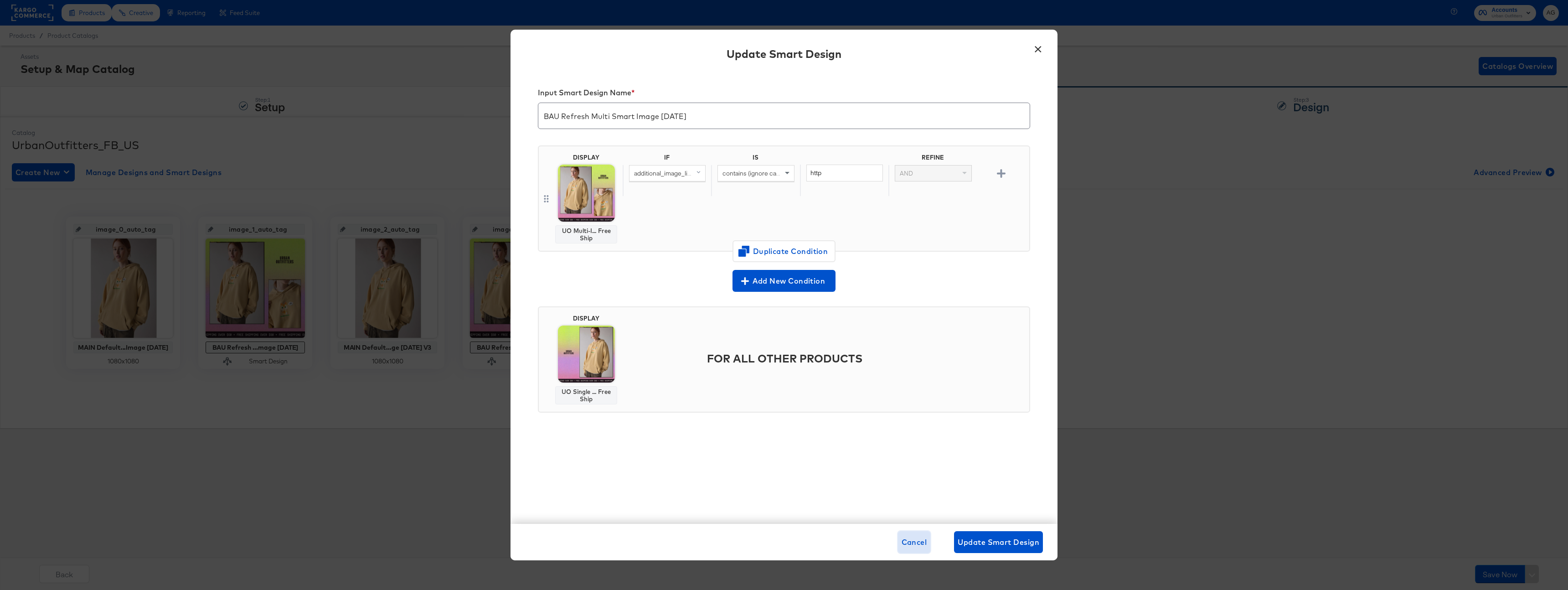
click at [905, 541] on span "Cancel" at bounding box center [914, 542] width 26 height 13
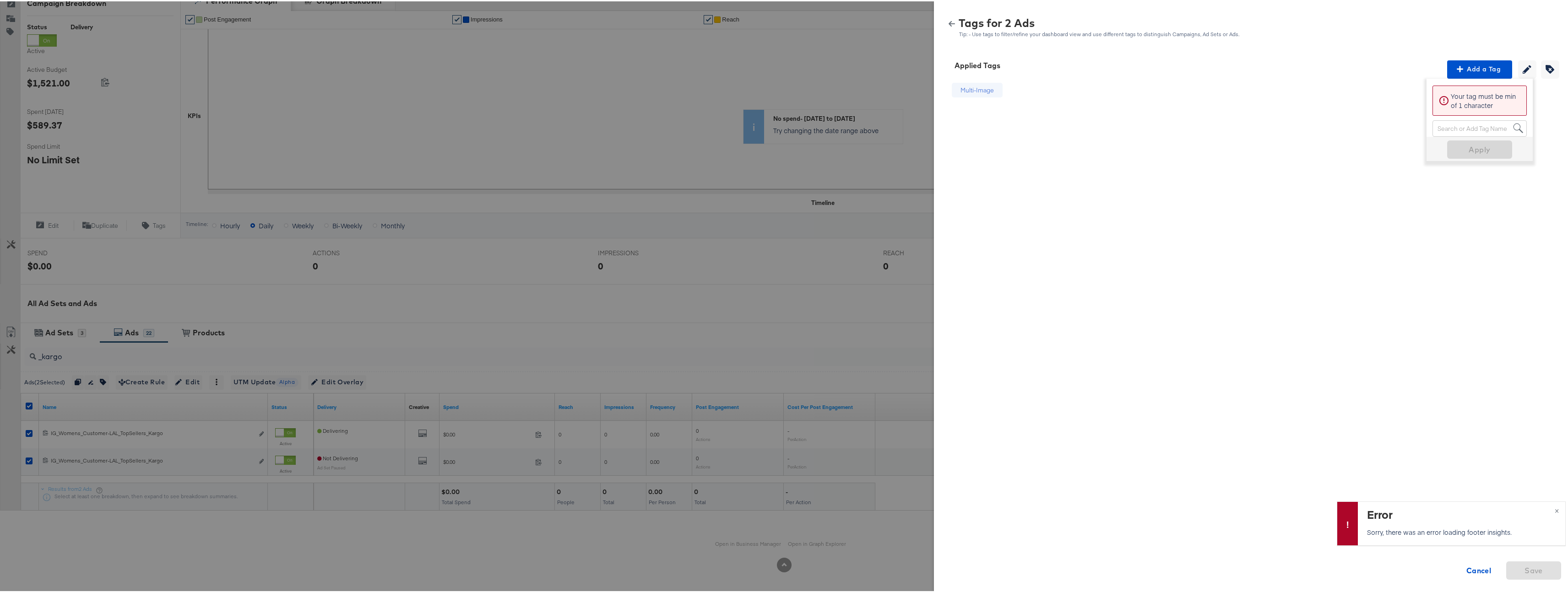
click at [936, 24] on div "Tags for 2 Ads Tip: - Use tags to filter/refine your dashboard view and use dif…" at bounding box center [1254, 23] width 641 height 41
click at [949, 21] on icon "button" at bounding box center [952, 22] width 6 height 6
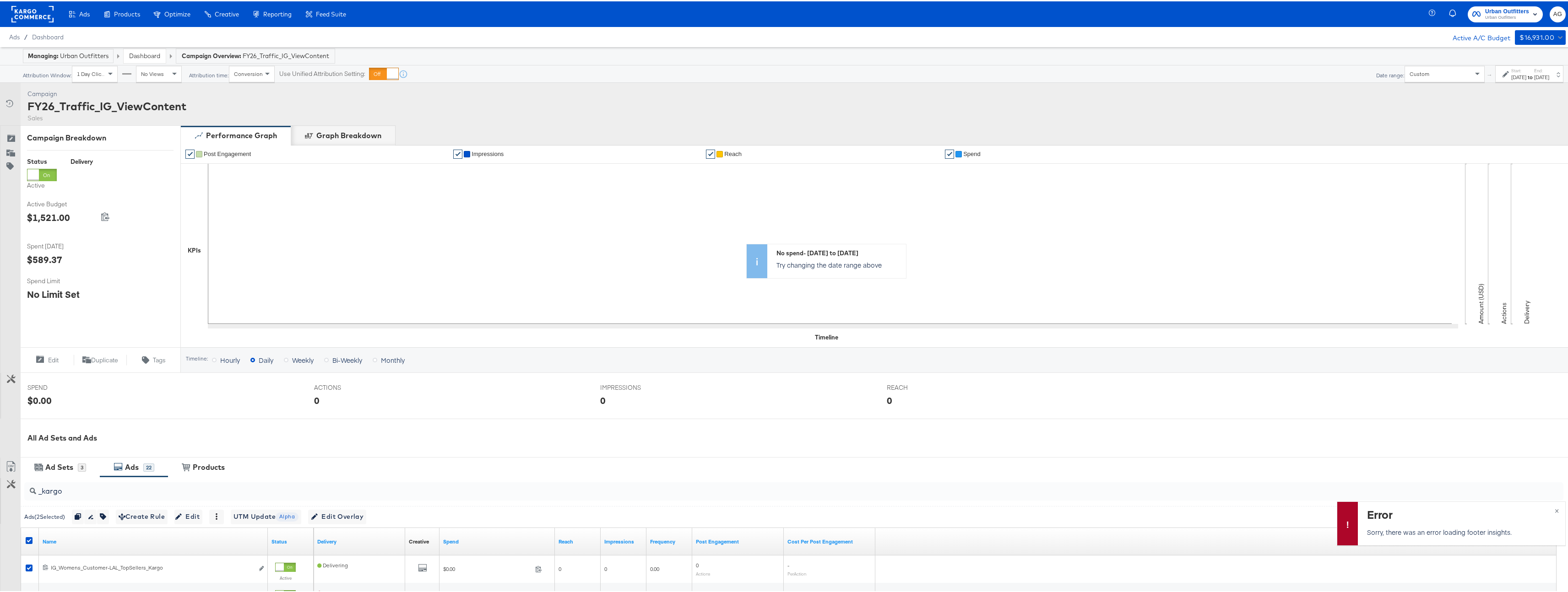
click at [139, 57] on link "Dashboard" at bounding box center [144, 54] width 31 height 8
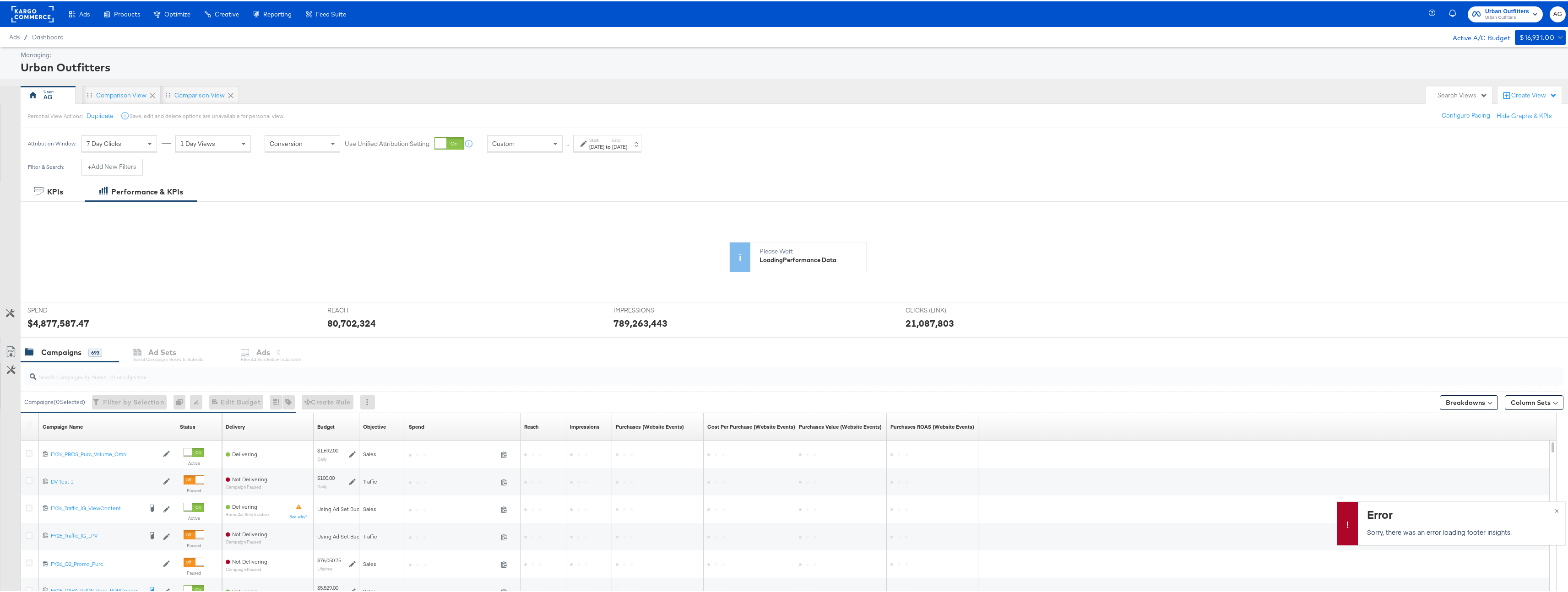
click at [123, 382] on div at bounding box center [794, 375] width 1539 height 18
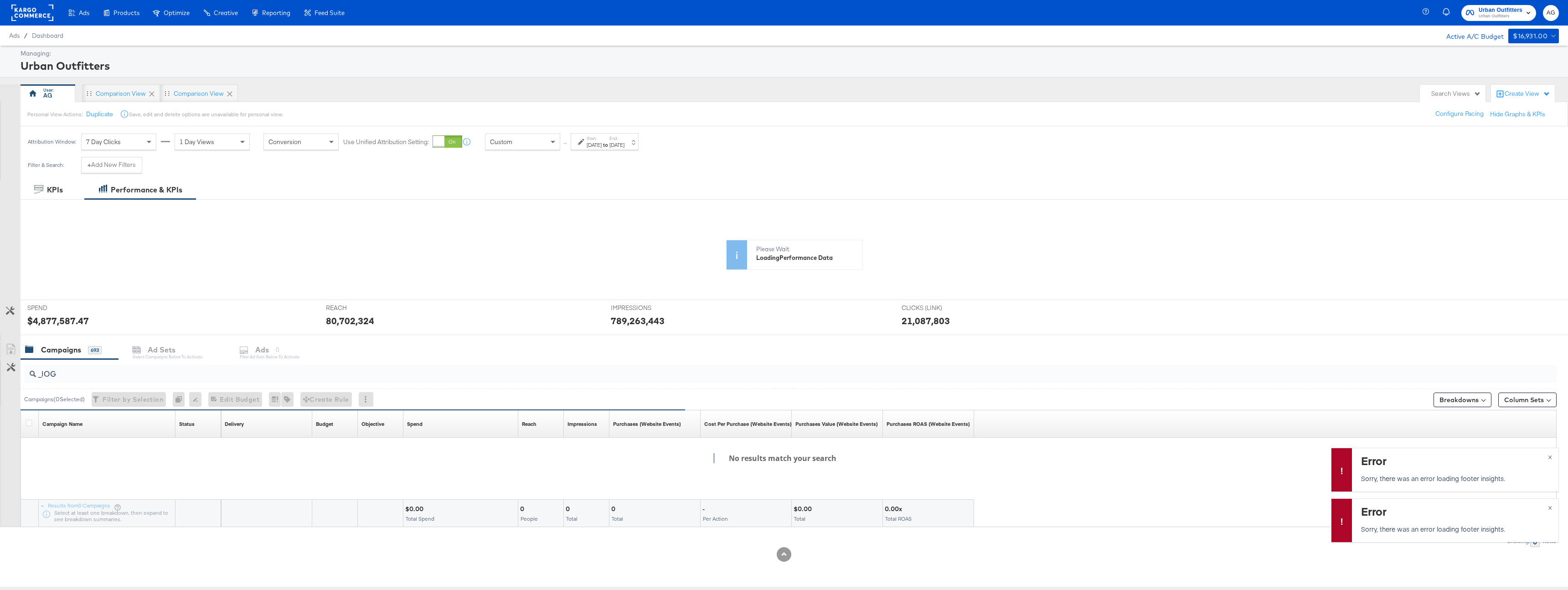
click at [99, 382] on div "_IOG" at bounding box center [791, 374] width 1533 height 18
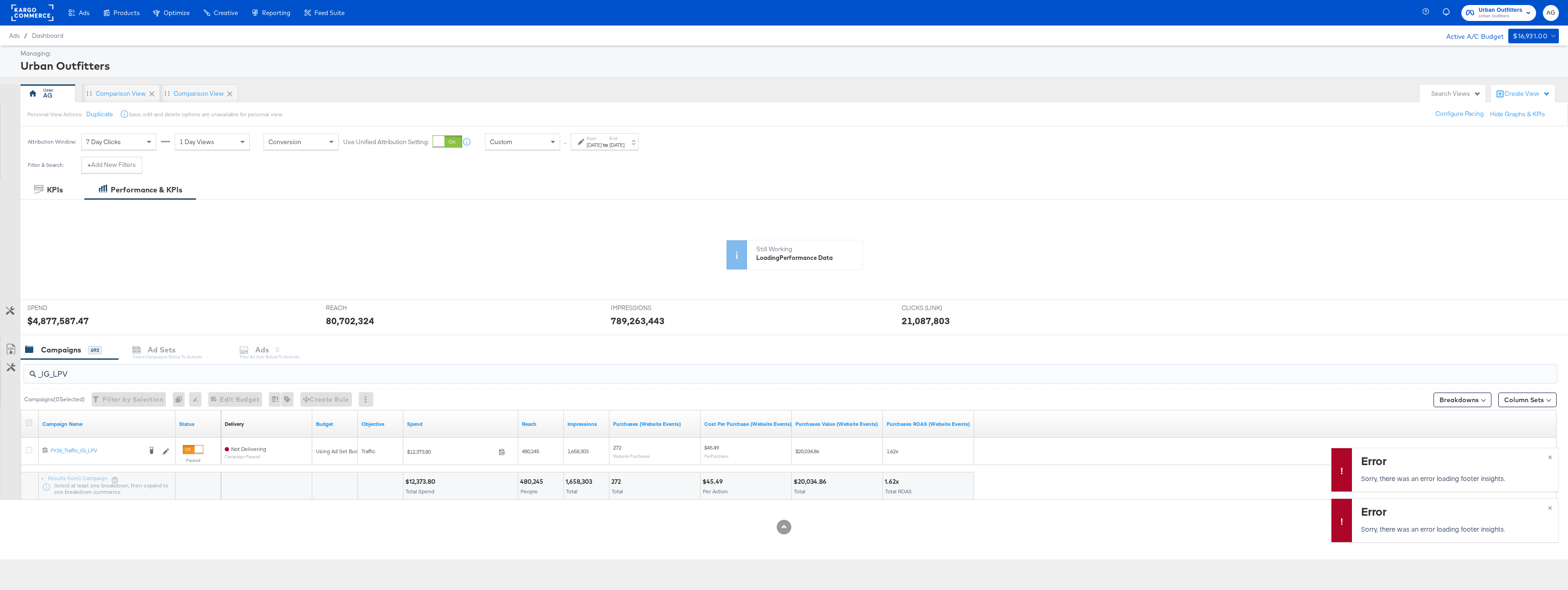
type input "_IG_LPV"
click at [28, 423] on icon at bounding box center [29, 423] width 7 height 7
click at [0, 0] on input "checkbox" at bounding box center [0, 0] width 0 height 0
click at [285, 357] on div "Ads for 1 Campaign" at bounding box center [292, 350] width 107 height 19
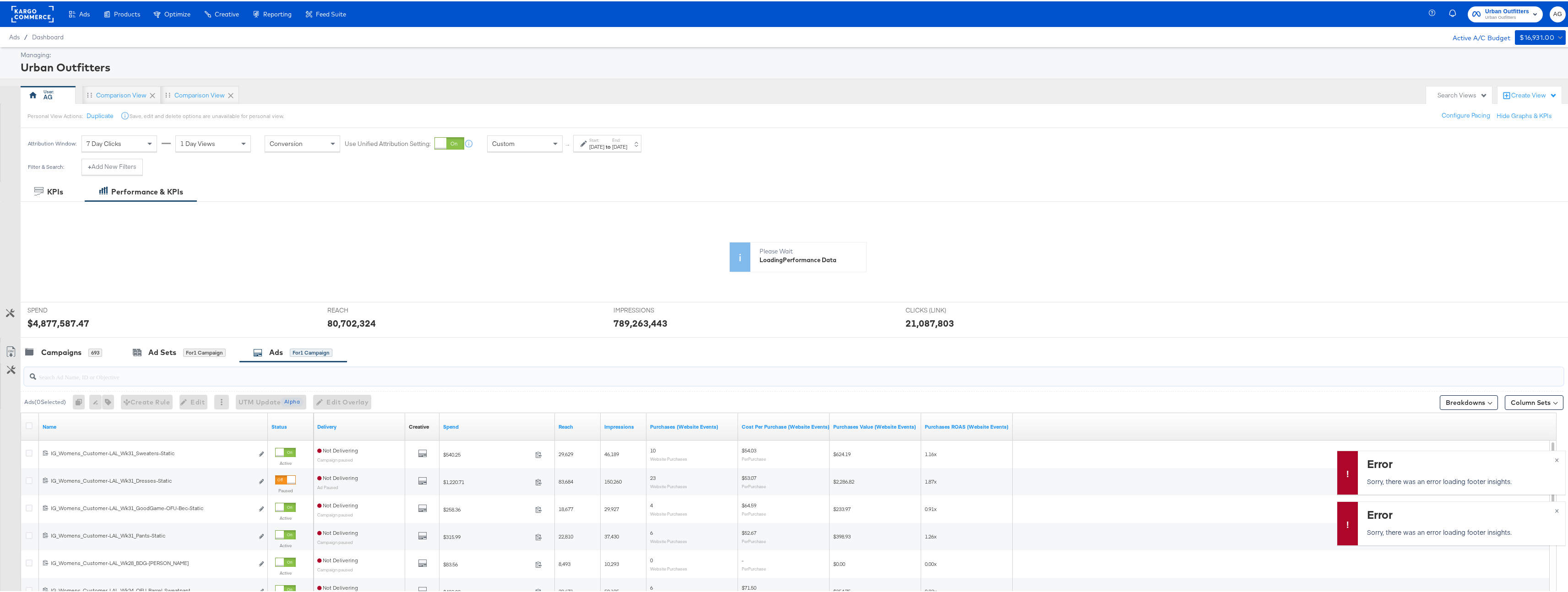
click at [155, 380] on input "search" at bounding box center [726, 371] width 1380 height 18
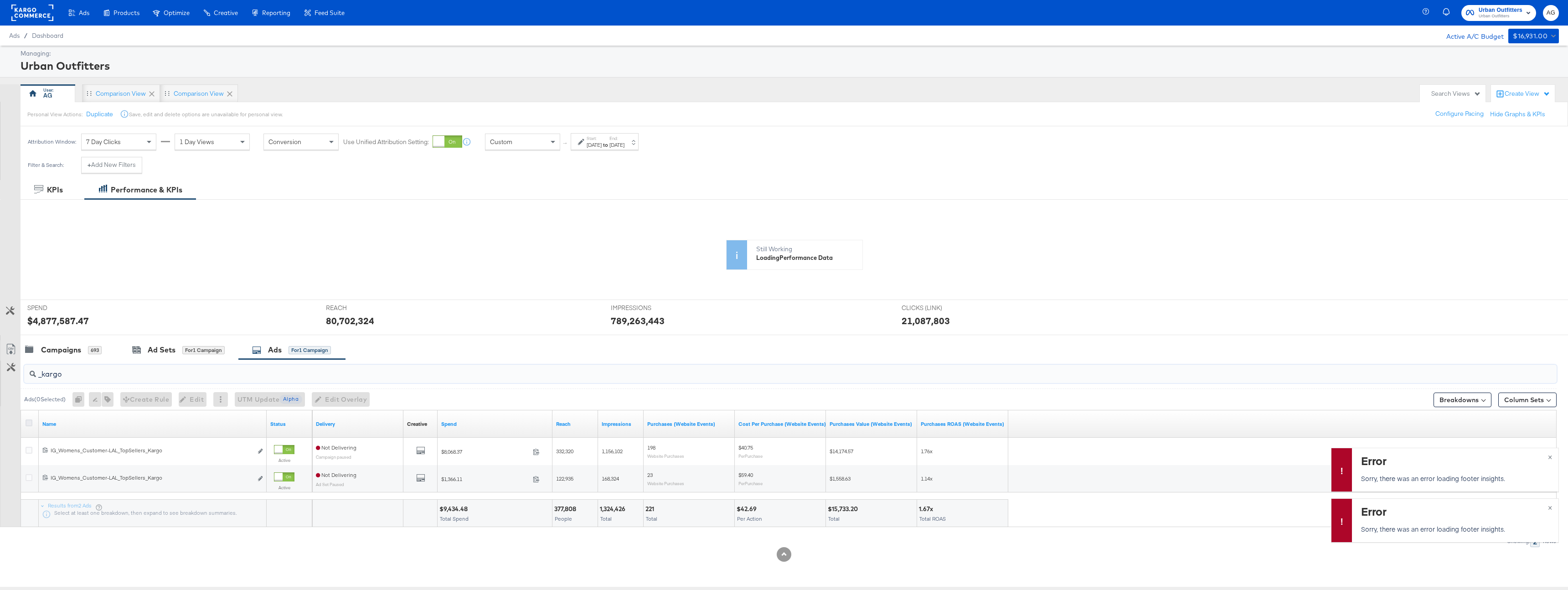
type input "_kargo"
click at [30, 423] on icon at bounding box center [29, 423] width 7 height 7
click at [0, 0] on input "checkbox" at bounding box center [0, 0] width 0 height 0
click at [1548, 459] on span "×" at bounding box center [1550, 456] width 4 height 10
click at [1547, 509] on button "×" at bounding box center [1550, 507] width 17 height 16
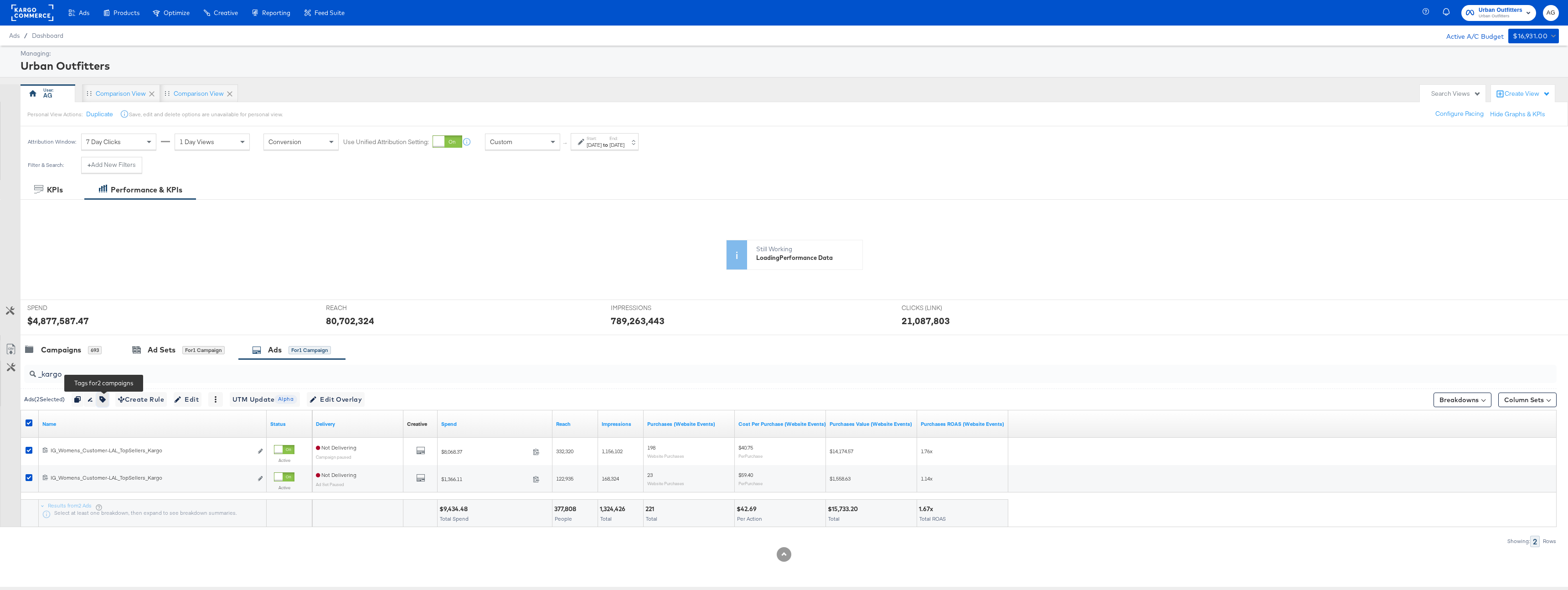
click at [104, 401] on icon "button" at bounding box center [102, 399] width 6 height 6
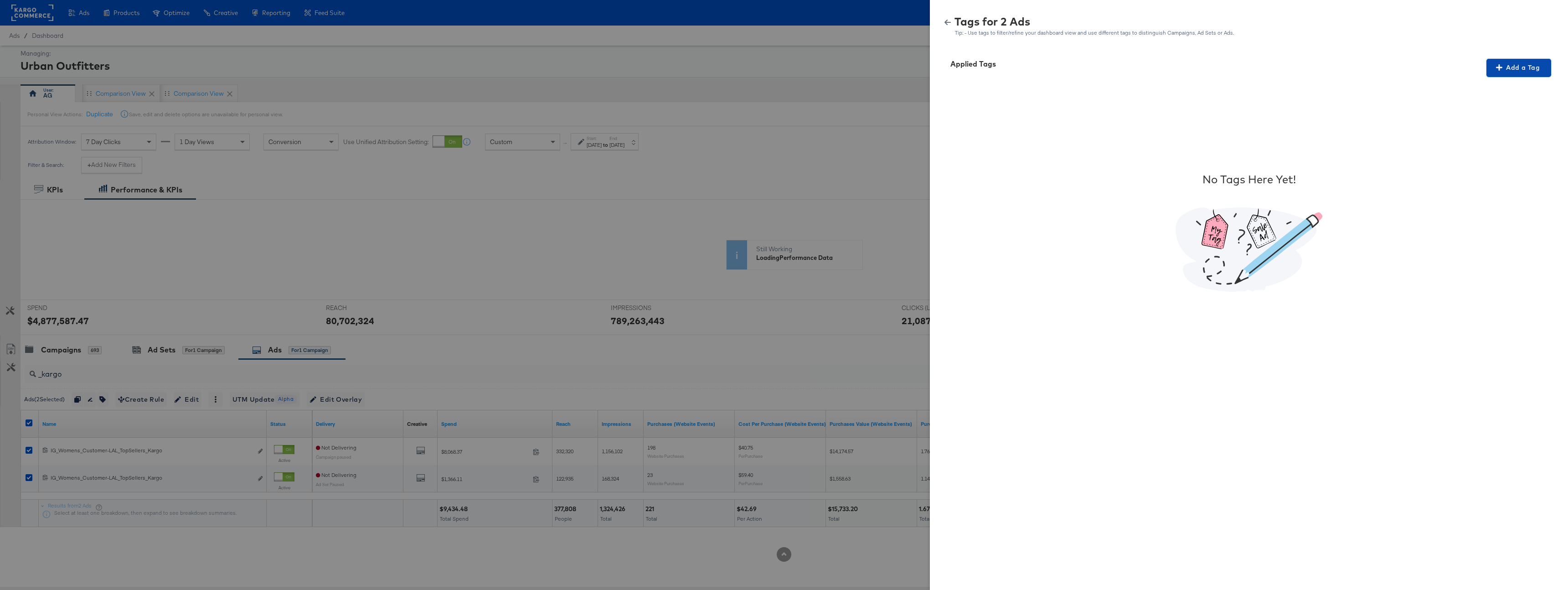
click at [1541, 65] on span "Add a Tag" at bounding box center [1519, 68] width 57 height 12
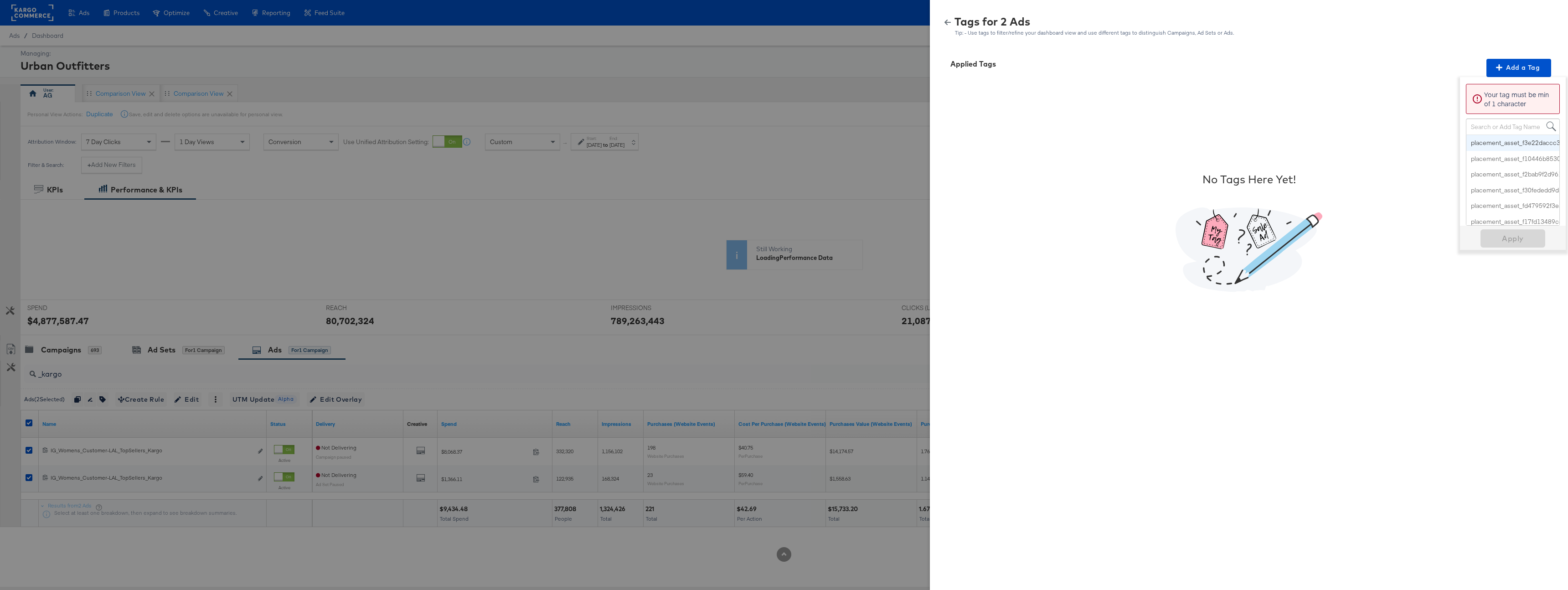
click at [1496, 122] on div "Search or Add Tag Name" at bounding box center [1513, 126] width 93 height 15
type input "Multi"
click at [1516, 148] on span "Apply" at bounding box center [1513, 147] width 57 height 13
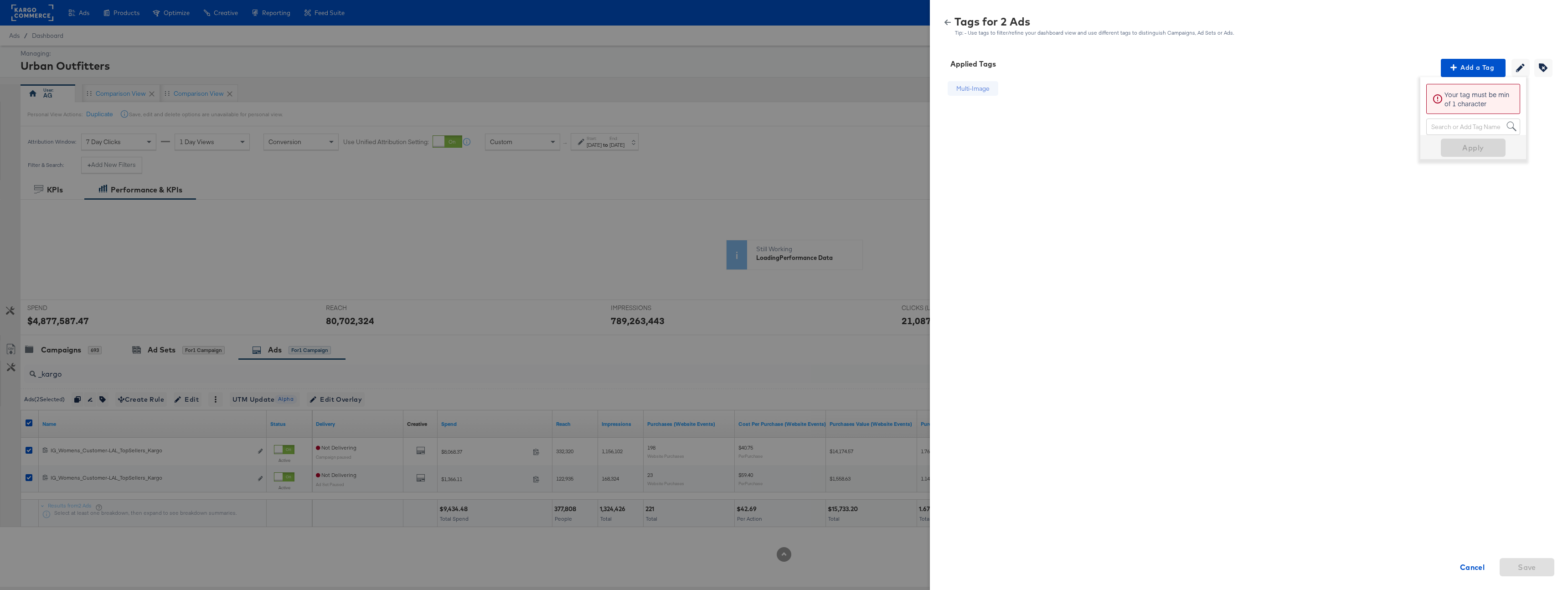
click at [945, 15] on div "Tags for 2 Ads Tip: - Use tags to filter/refine your dashboard view and use dif…" at bounding box center [1249, 23] width 616 height 26
click at [945, 23] on icon "button" at bounding box center [948, 22] width 6 height 5
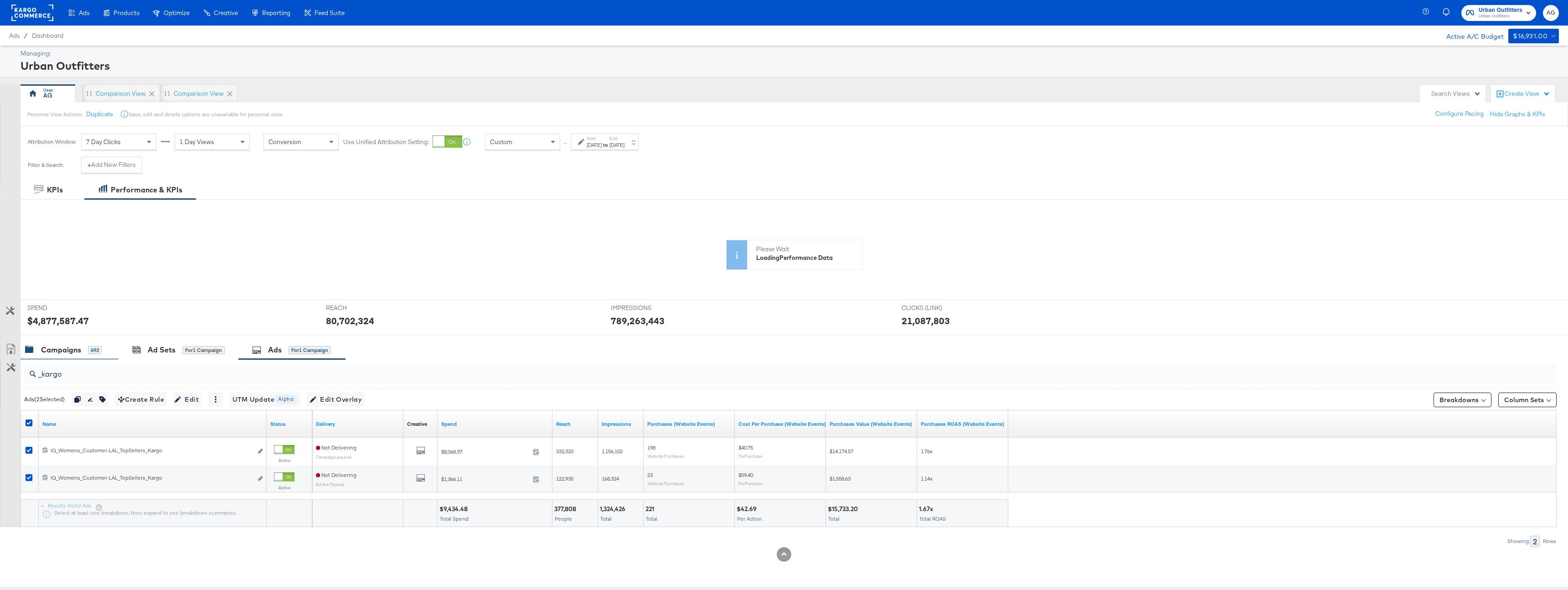
click at [58, 345] on div "Campaigns" at bounding box center [61, 349] width 40 height 10
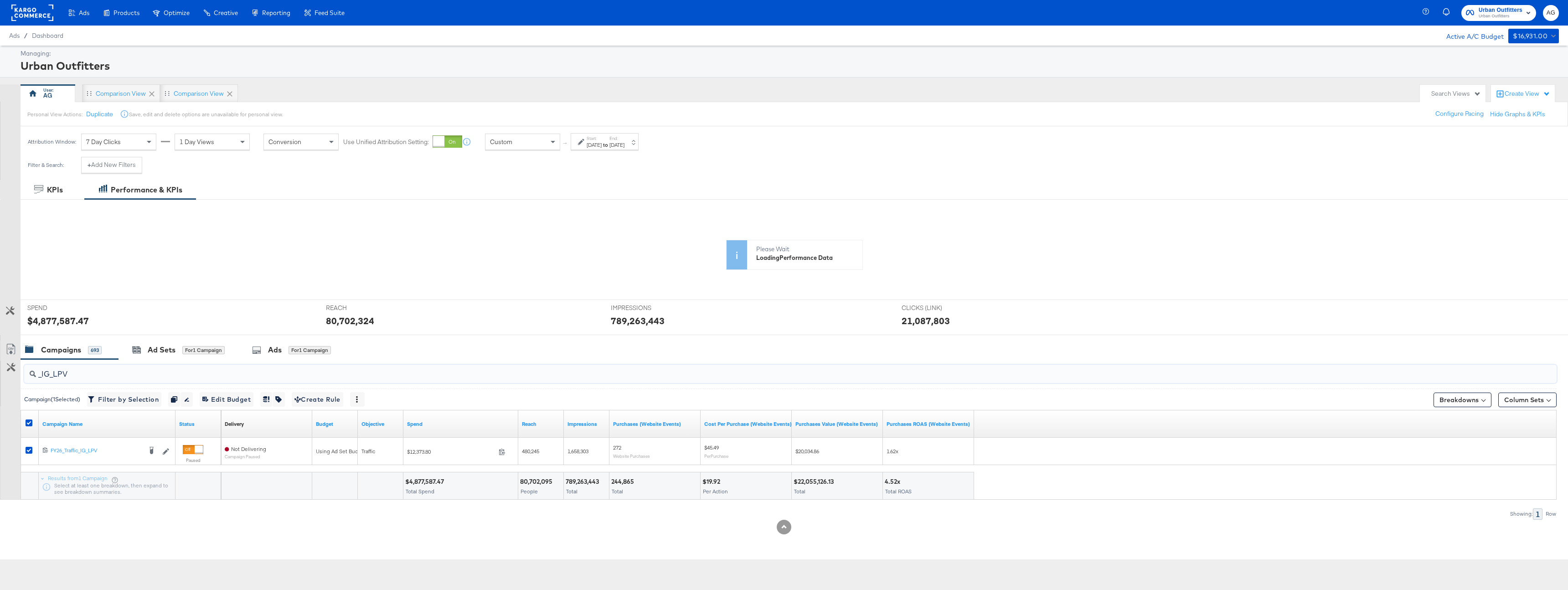
click at [65, 370] on input "_IG_LPV" at bounding box center [723, 370] width 1374 height 18
type input "_V2"
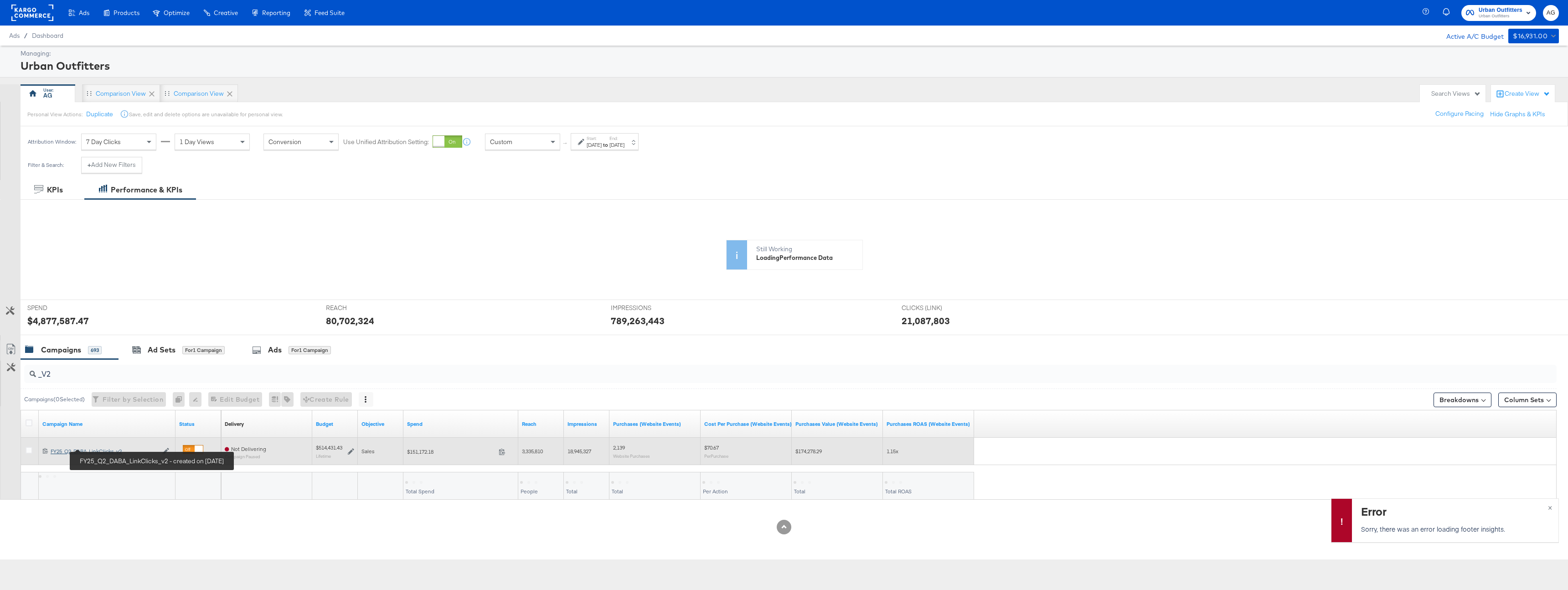
click at [72, 448] on div "FY25_Q2_DABA_LinkClicks_v2 FY25_Q2_DABA_LinkClicks_v2" at bounding box center [104, 451] width 107 height 7
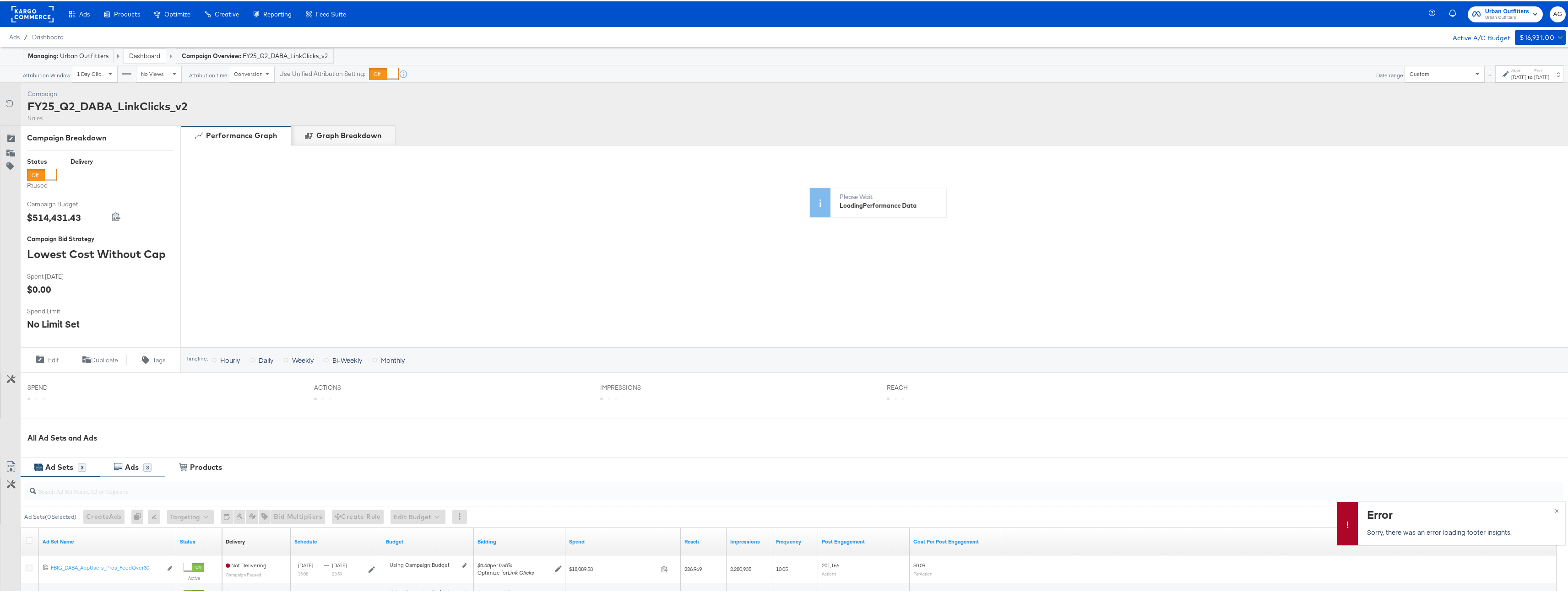
click at [127, 461] on div "Ads" at bounding box center [131, 466] width 13 height 10
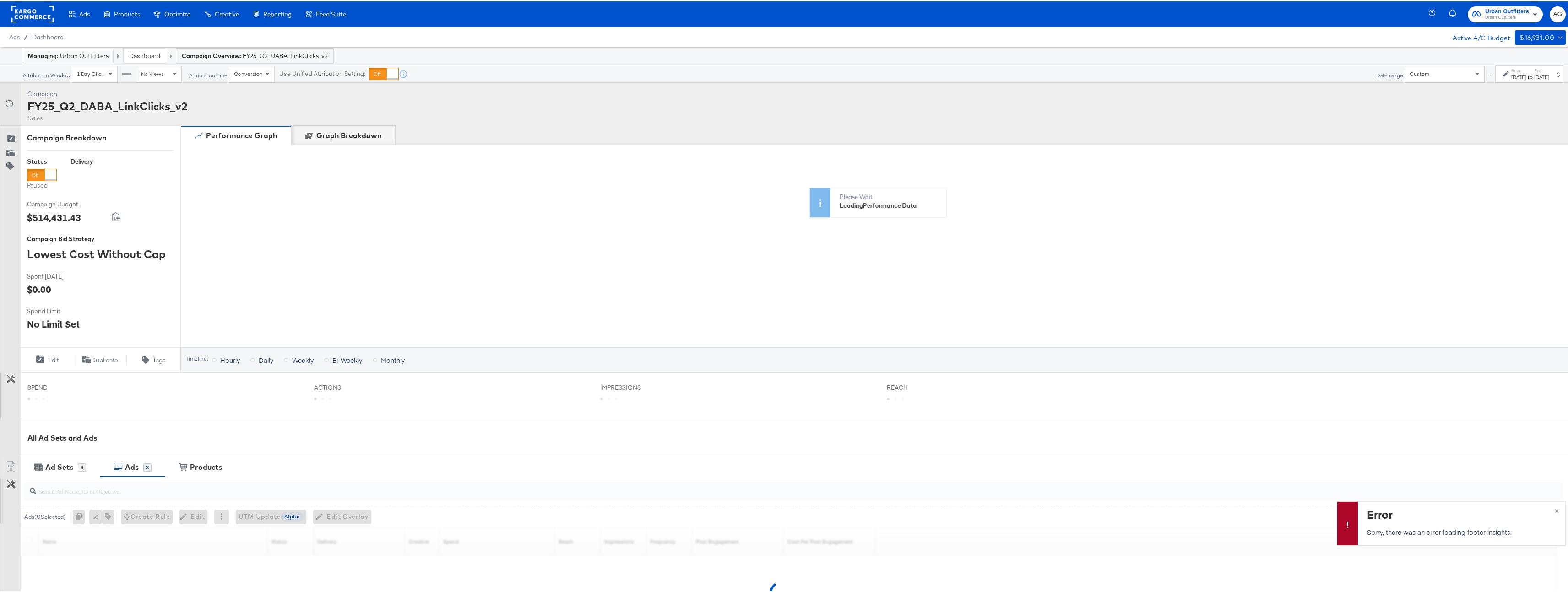
scroll to position [134, 0]
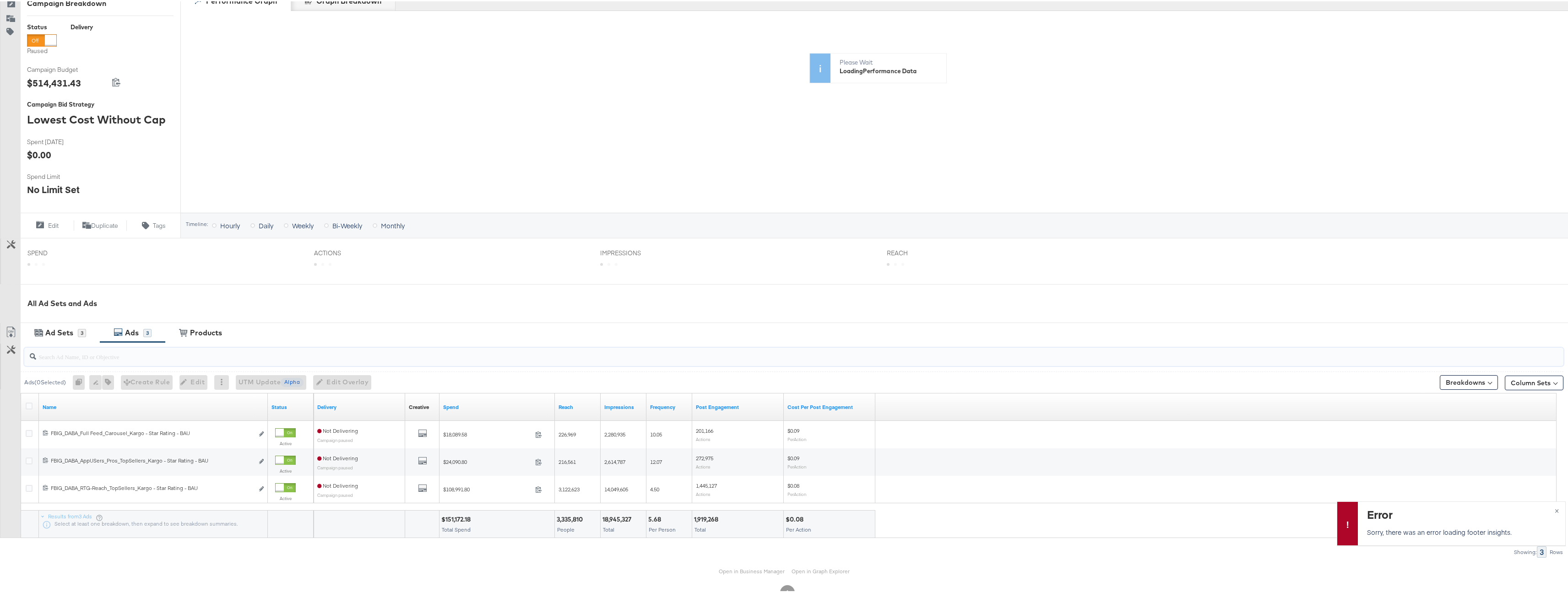
click at [174, 354] on input "search" at bounding box center [726, 351] width 1380 height 18
click at [26, 407] on icon at bounding box center [29, 404] width 7 height 7
click at [0, 0] on input "checkbox" at bounding box center [0, 0] width 0 height 0
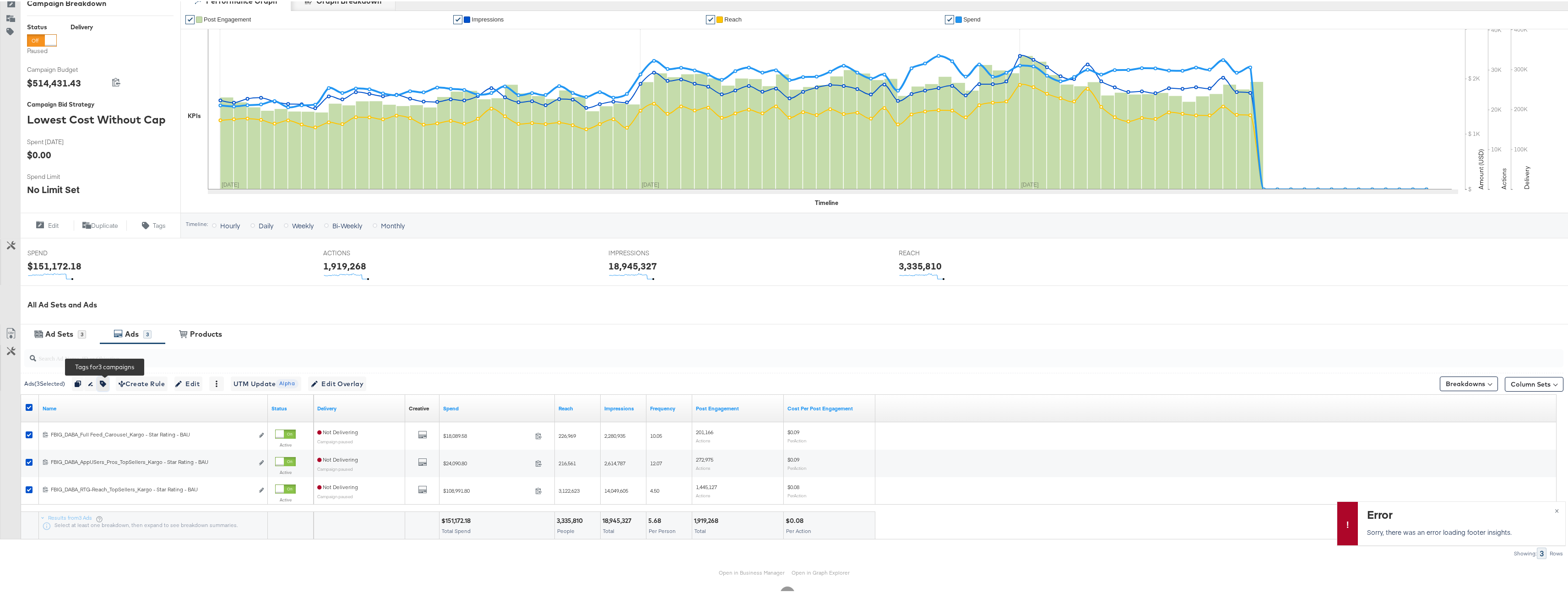
click at [109, 379] on button "button" at bounding box center [103, 382] width 12 height 15
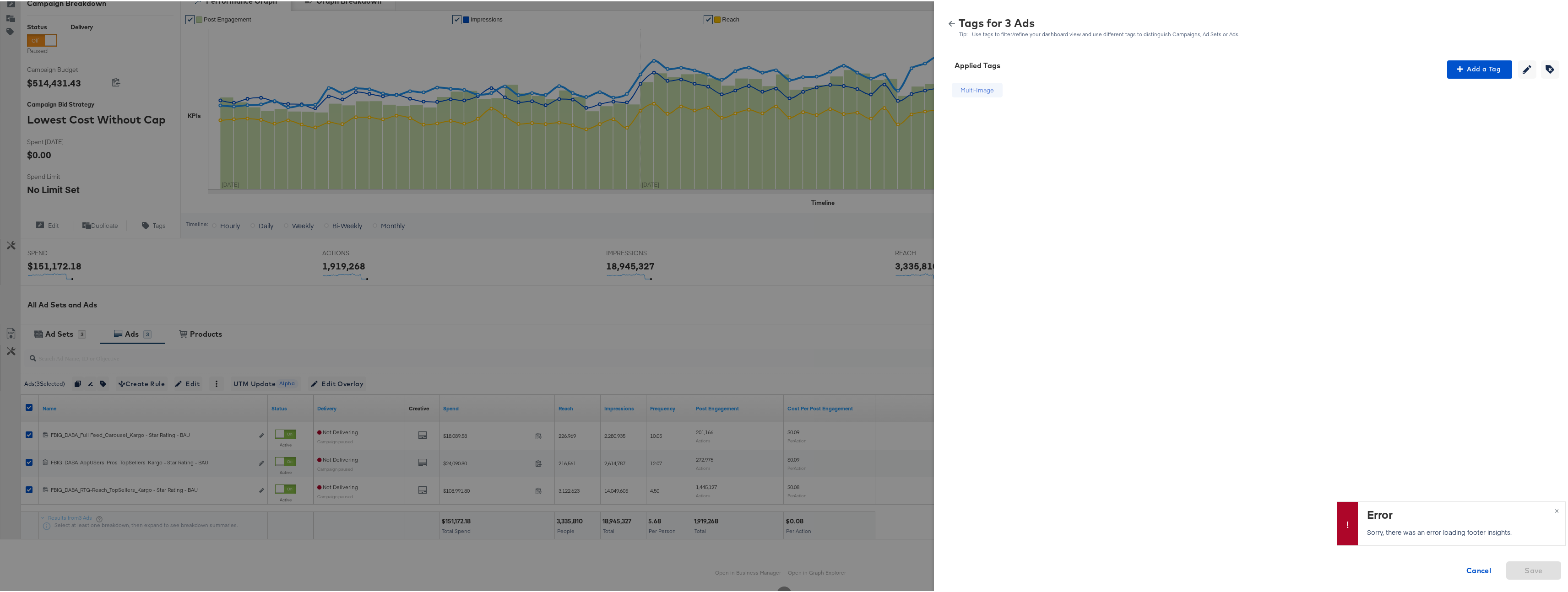
click at [567, 299] on div at bounding box center [787, 296] width 1575 height 592
drag, startPoint x: 931, startPoint y: 24, endPoint x: 938, endPoint y: 25, distance: 7.1
click at [938, 25] on div "Tags for 3 Ads Tip: - Use tags to filter/refine your dashboard view and use dif…" at bounding box center [1254, 23] width 641 height 41
click at [945, 26] on div "Tags for 3 Ads Tip: - Use tags to filter/refine your dashboard view and use dif…" at bounding box center [1254, 26] width 619 height 20
click at [949, 22] on icon "button" at bounding box center [952, 22] width 6 height 5
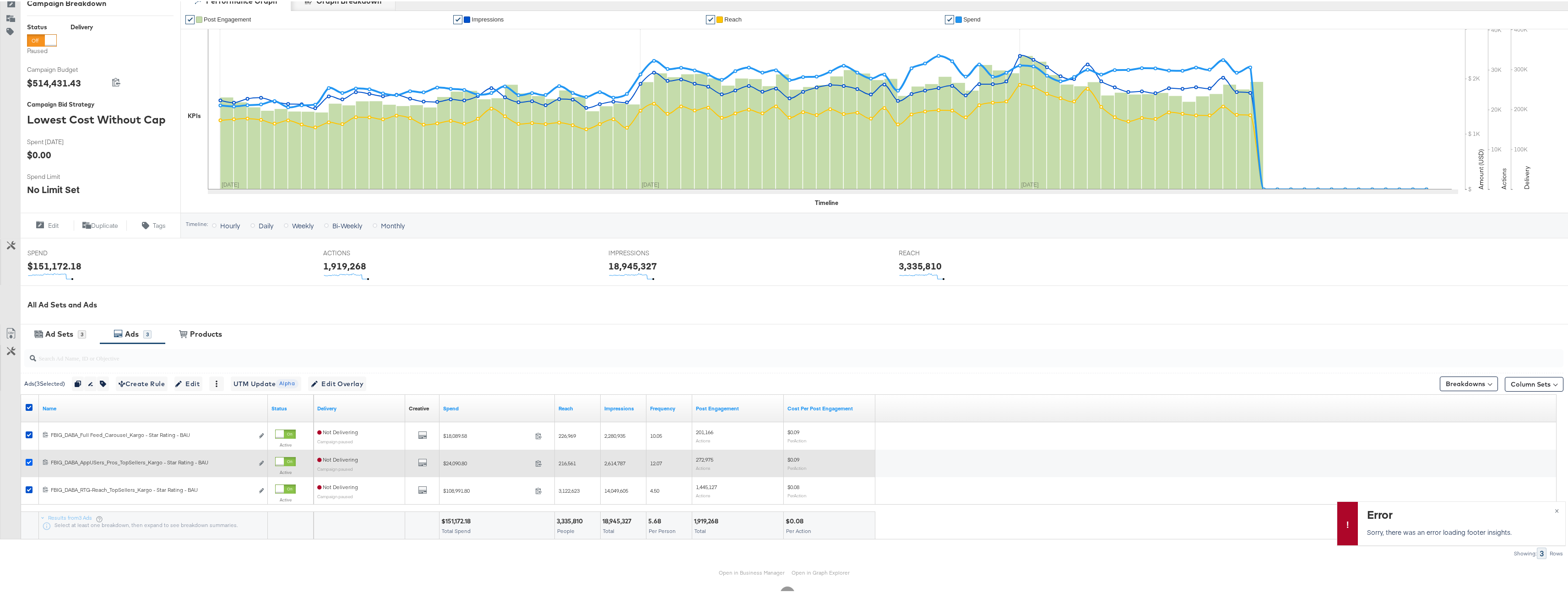
click at [29, 460] on icon at bounding box center [29, 461] width 7 height 7
click at [0, 0] on input "checkbox" at bounding box center [0, 0] width 0 height 0
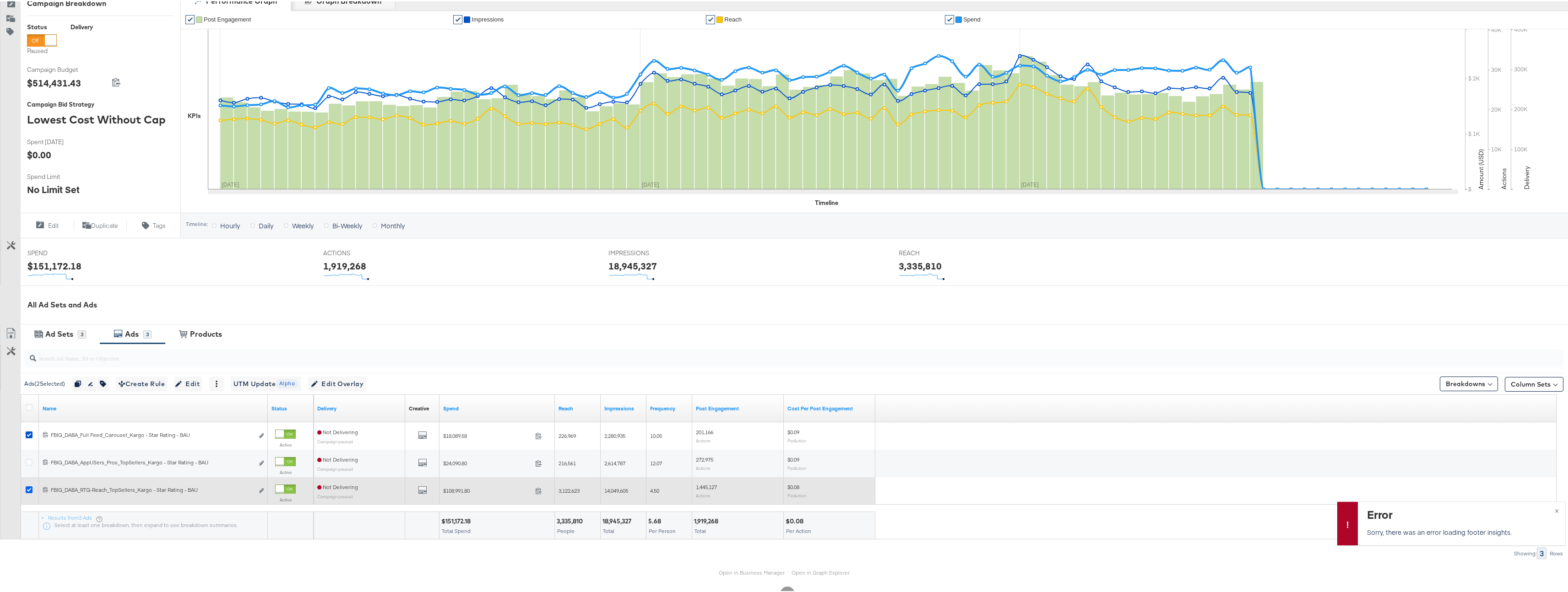
click at [26, 488] on icon at bounding box center [29, 488] width 7 height 7
click at [0, 0] on input "checkbox" at bounding box center [0, 0] width 0 height 0
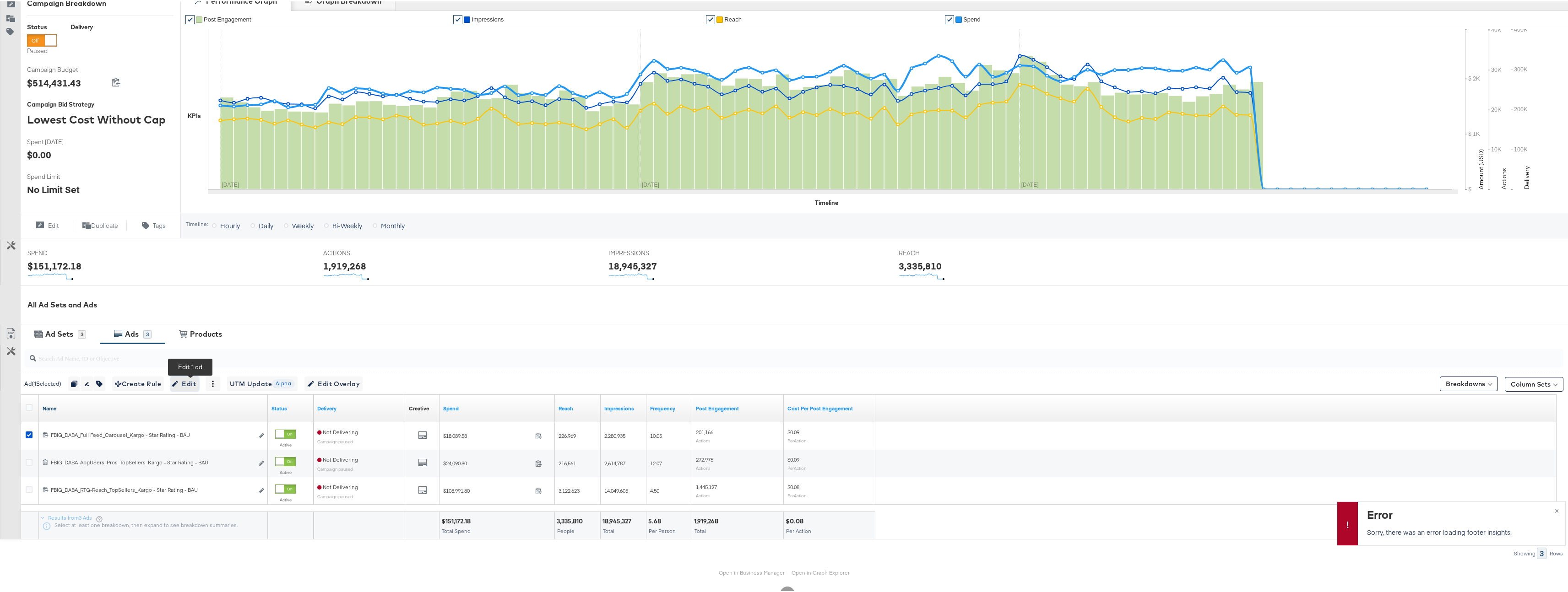
drag, startPoint x: 182, startPoint y: 382, endPoint x: 151, endPoint y: 405, distance: 38.6
click at [151, 405] on div "Ad ( 1 Selected) Duplicate 1 ad Rename 1 ad Tags for 1 campaign Create Rule Edi…" at bounding box center [781, 450] width 1563 height 216
click at [103, 385] on icon "button" at bounding box center [99, 382] width 6 height 6
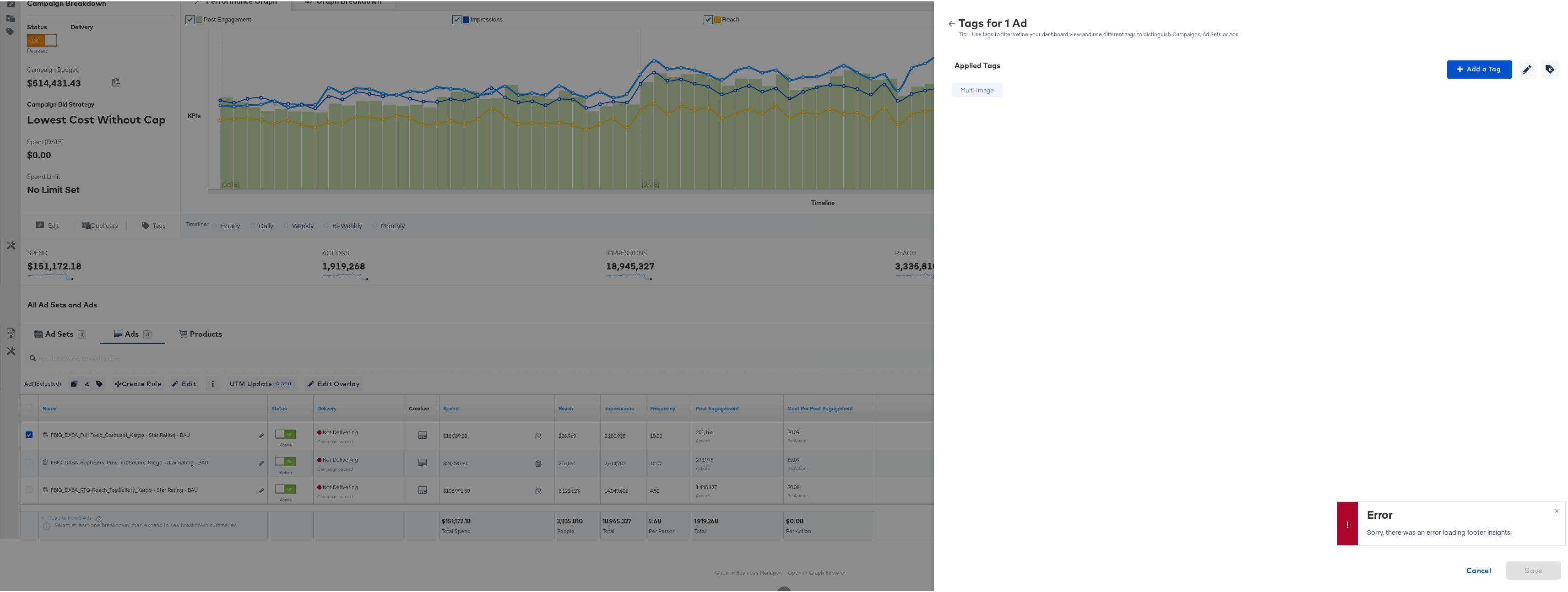
click at [949, 23] on icon "button" at bounding box center [952, 22] width 6 height 6
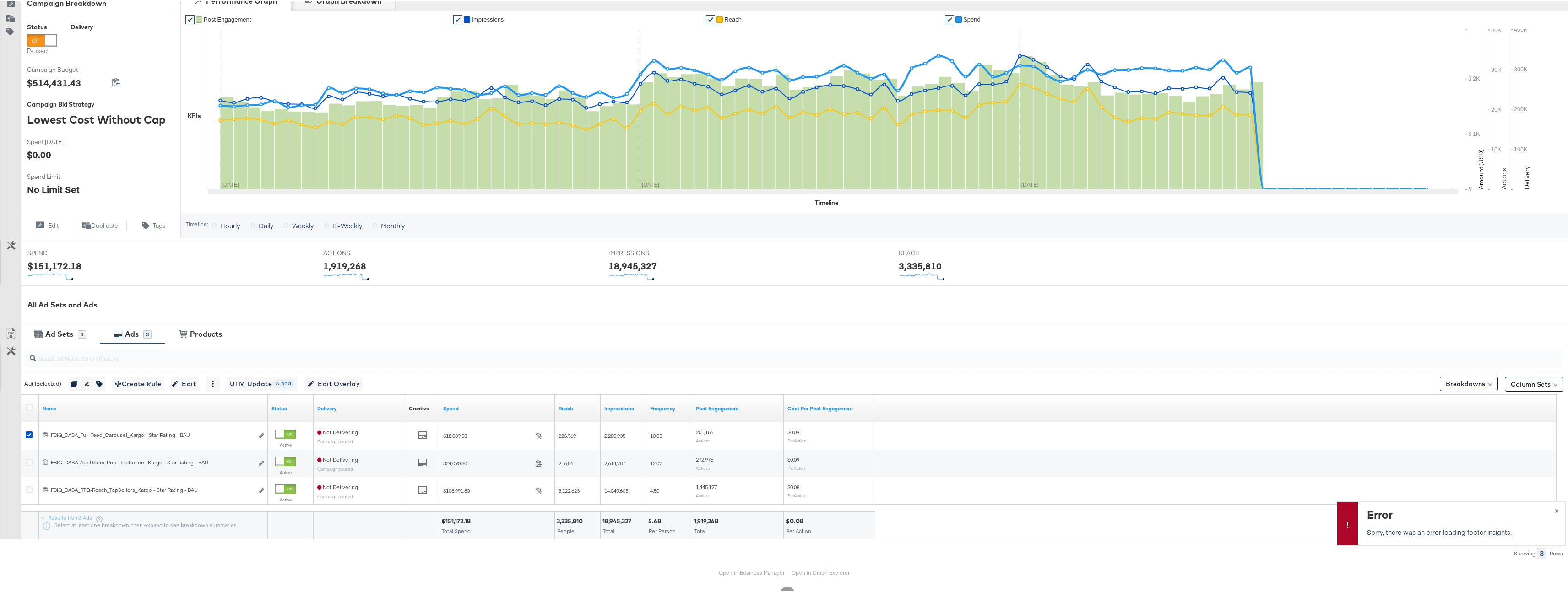
scroll to position [0, 0]
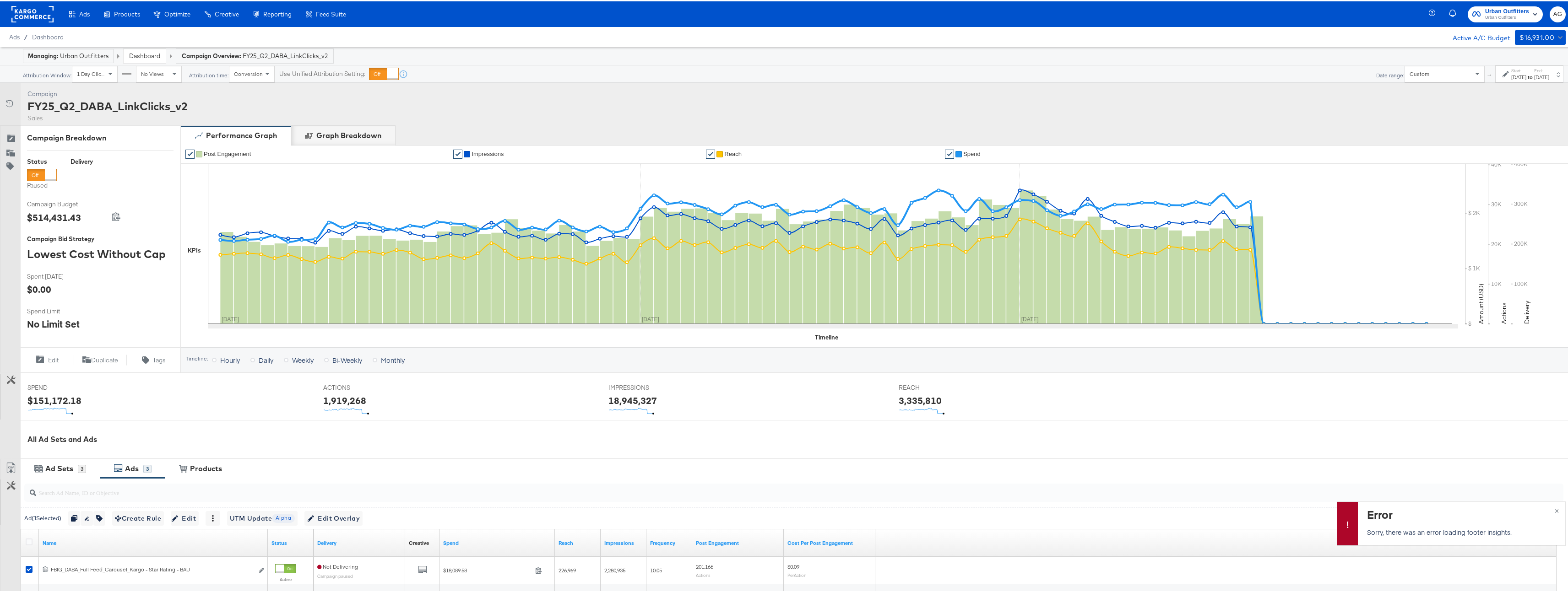
click at [152, 59] on div "Dashboard" at bounding box center [144, 54] width 42 height 14
click at [152, 53] on link "Dashboard" at bounding box center [144, 54] width 31 height 8
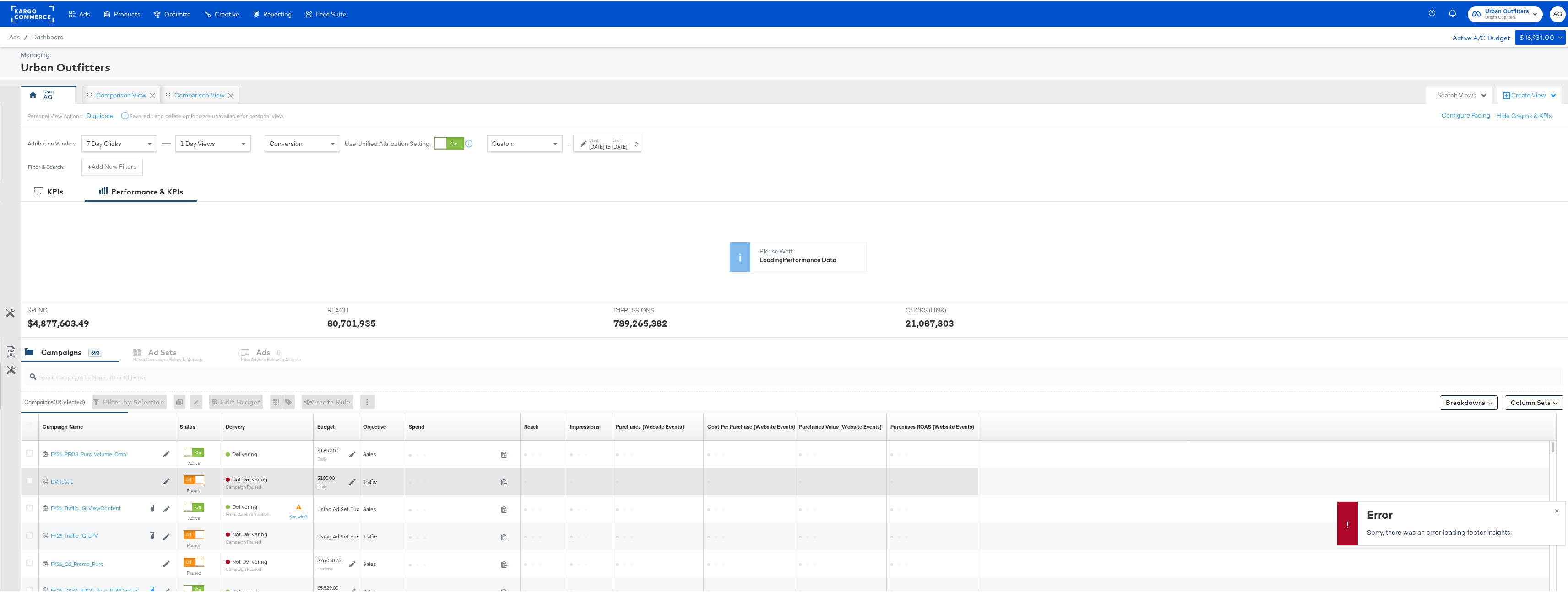
scroll to position [134, 0]
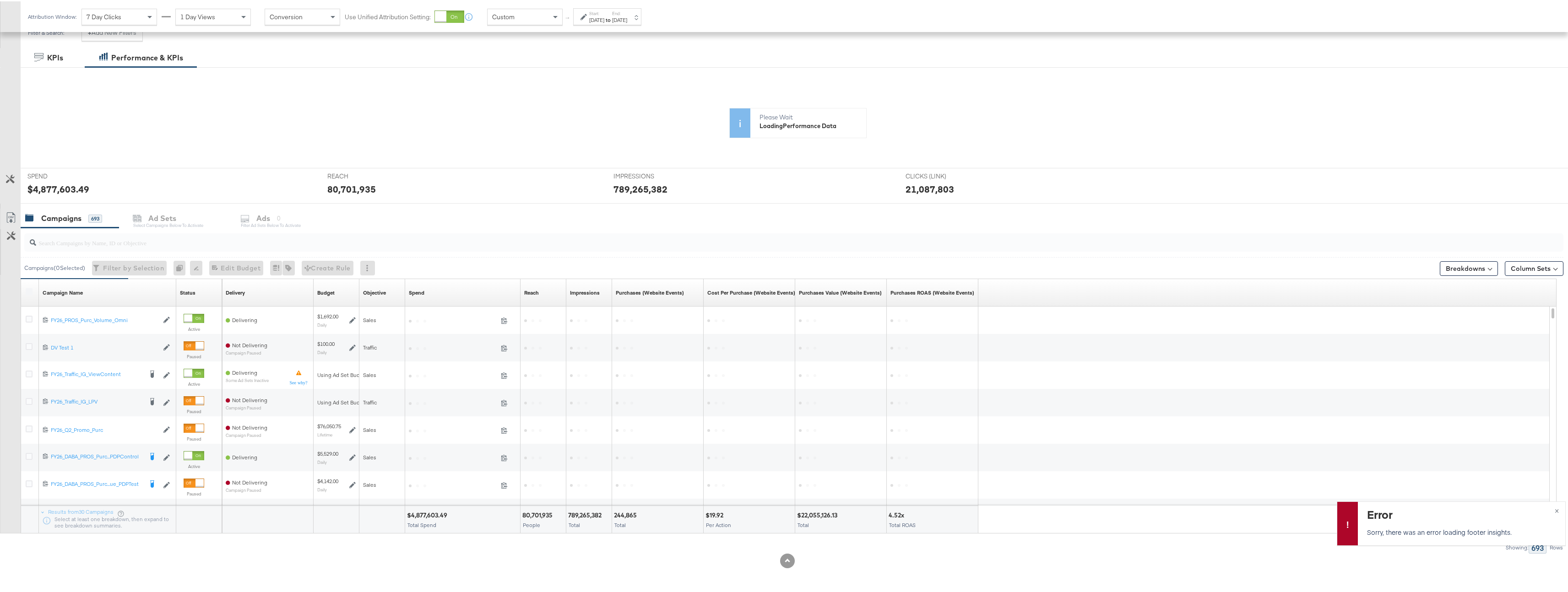
click at [243, 252] on div at bounding box center [794, 241] width 1539 height 22
click at [247, 245] on input "search" at bounding box center [726, 237] width 1380 height 18
type input "pros_"
click at [1555, 510] on button "×" at bounding box center [1557, 508] width 17 height 16
click at [30, 288] on icon at bounding box center [29, 290] width 7 height 7
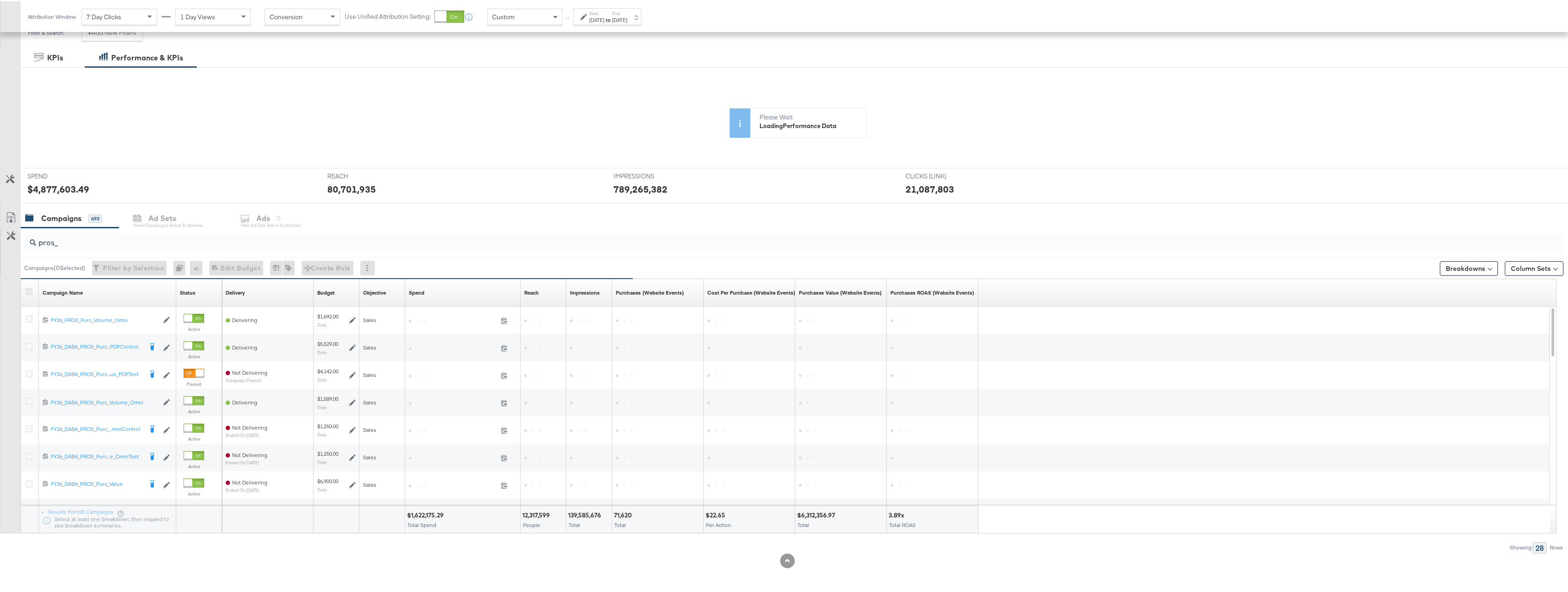
click at [0, 0] on input "checkbox" at bounding box center [0, 0] width 0 height 0
click at [268, 214] on icon at bounding box center [263, 217] width 9 height 9
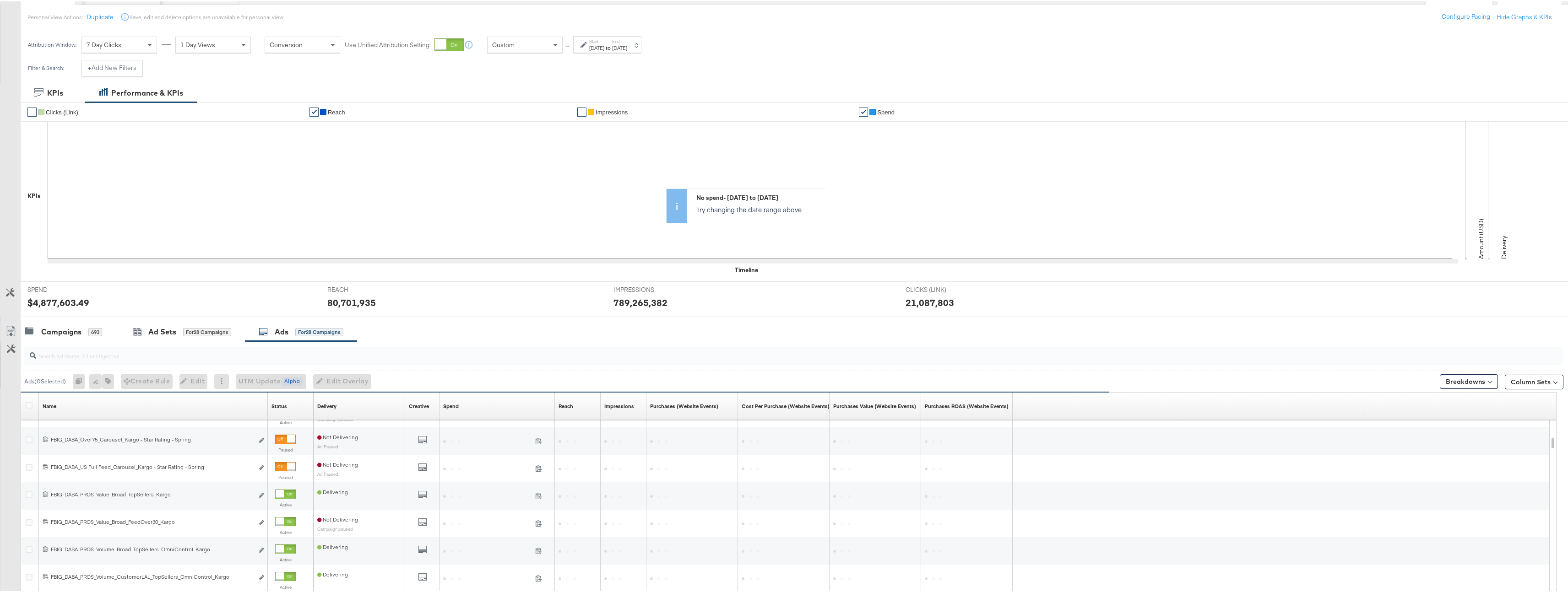
scroll to position [212, 0]
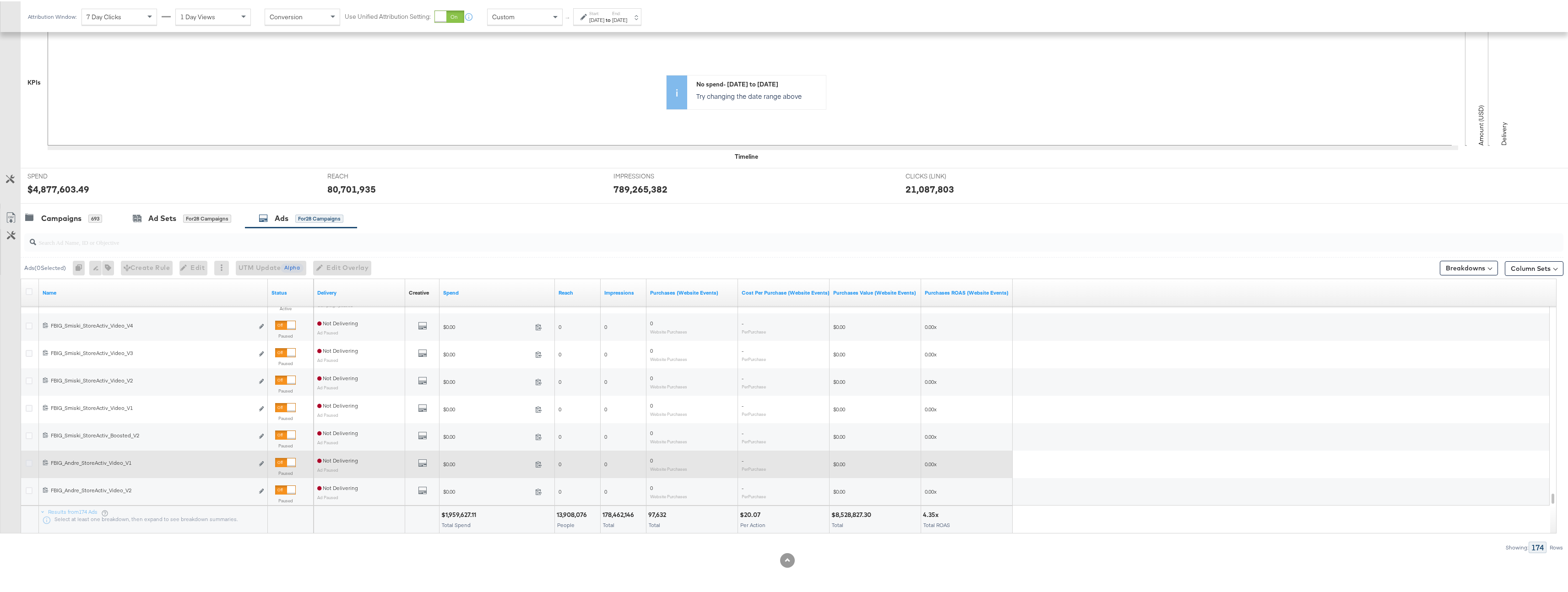
click at [29, 464] on icon at bounding box center [29, 461] width 7 height 7
click at [0, 0] on input "checkbox" at bounding box center [0, 0] width 0 height 0
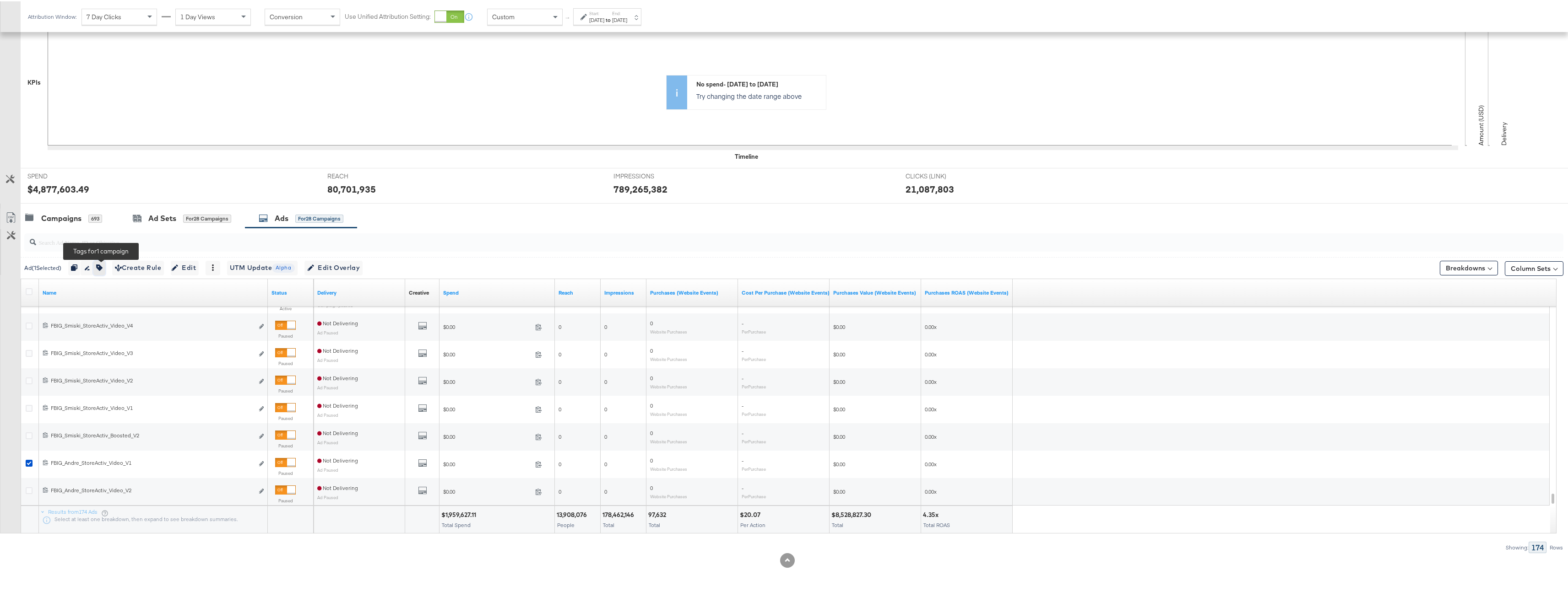
click at [101, 265] on icon "button" at bounding box center [99, 266] width 6 height 6
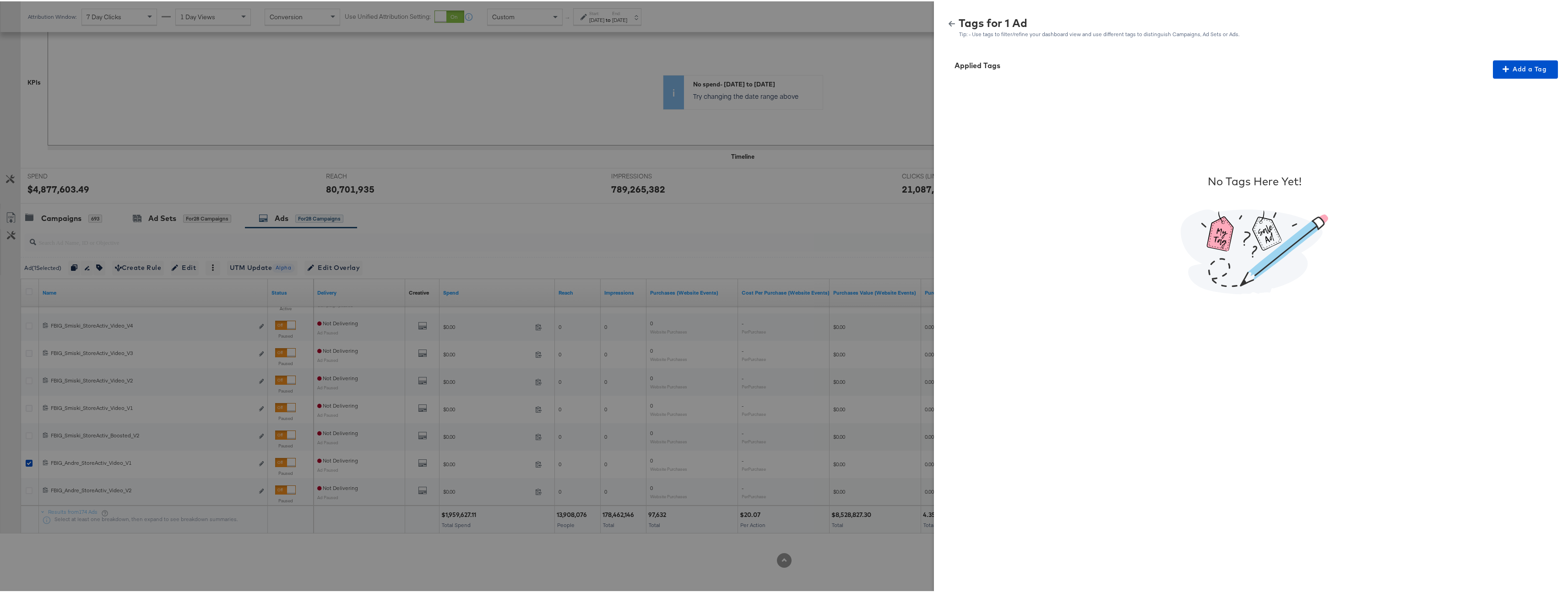
click at [127, 293] on div at bounding box center [787, 296] width 1575 height 592
click at [949, 25] on icon "button" at bounding box center [952, 22] width 6 height 6
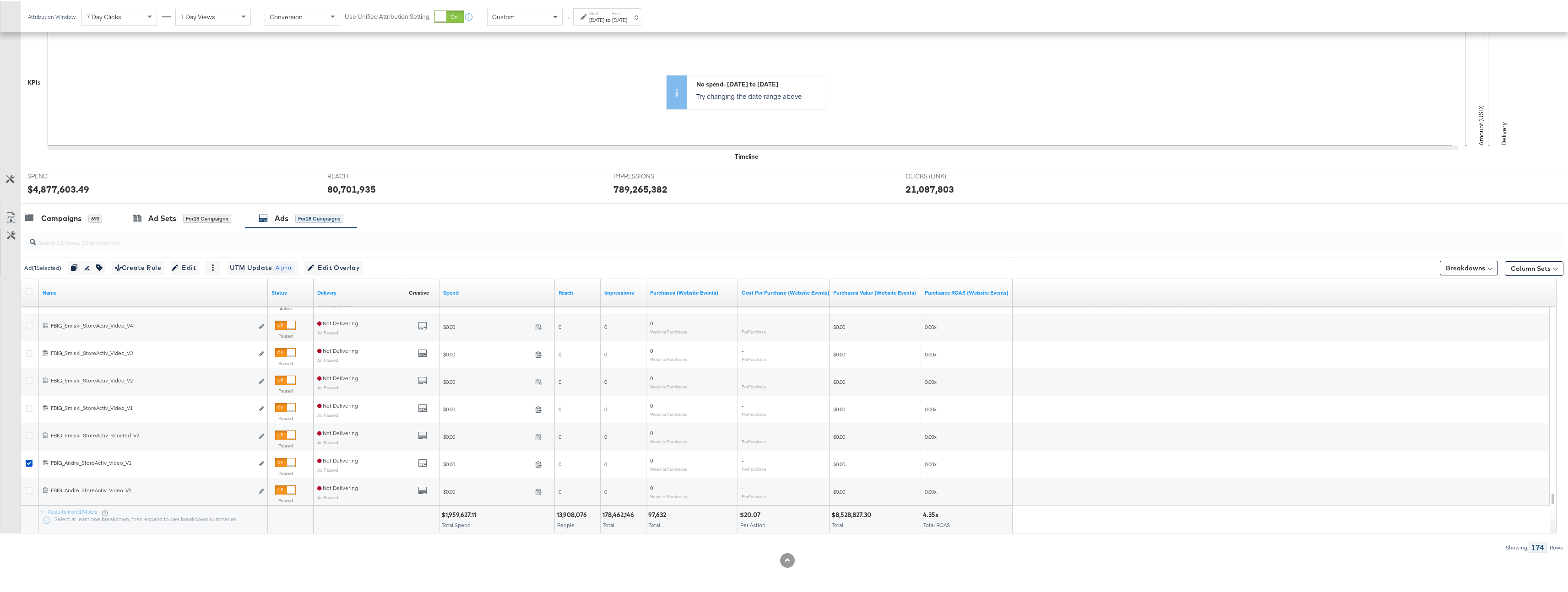
scroll to position [0, 0]
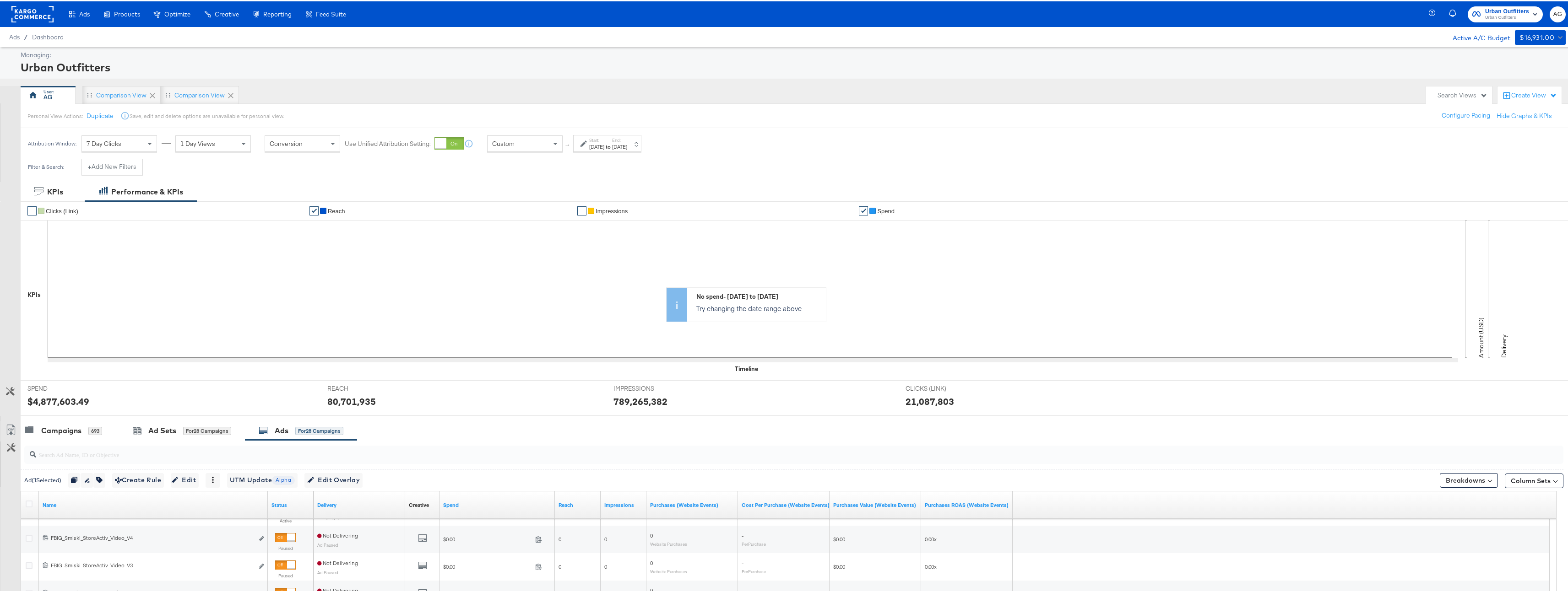
click at [1536, 90] on div "Create View" at bounding box center [1534, 94] width 46 height 9
click at [1500, 136] on span "Comparison View" at bounding box center [1491, 136] width 50 height 9
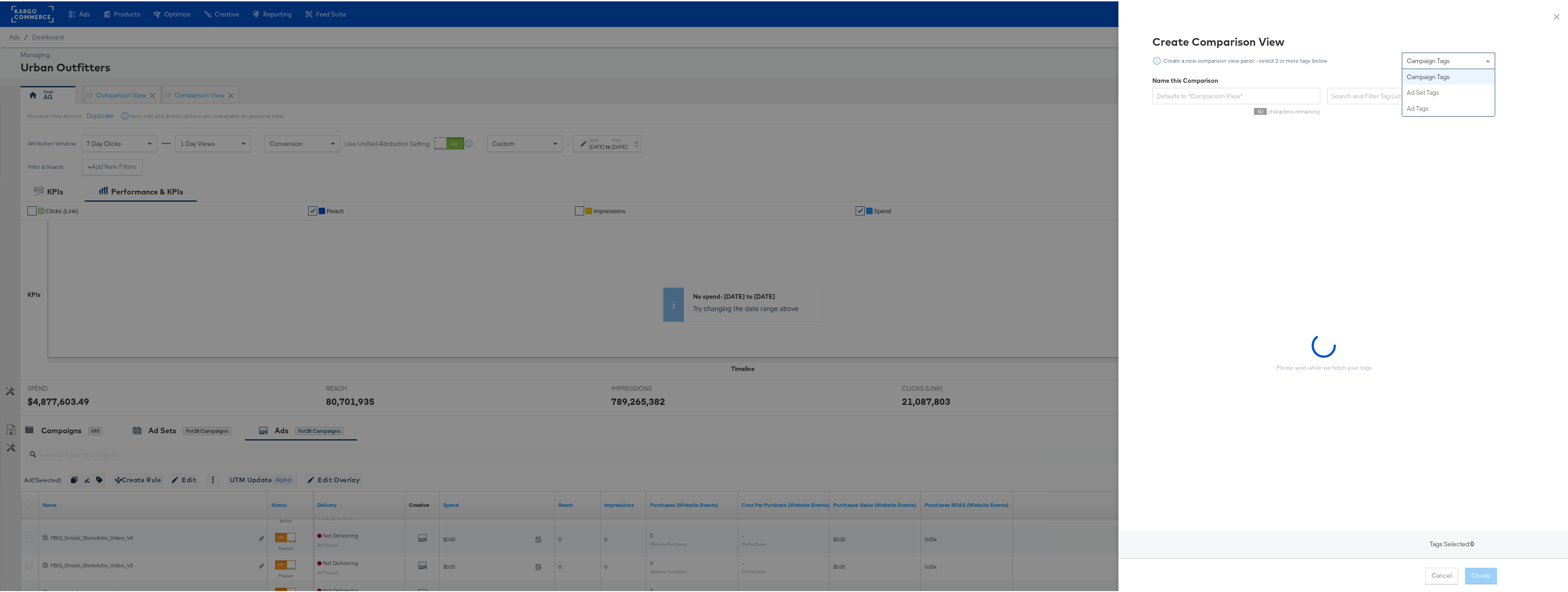
click at [1407, 61] on span "Campaign Tags" at bounding box center [1428, 59] width 43 height 8
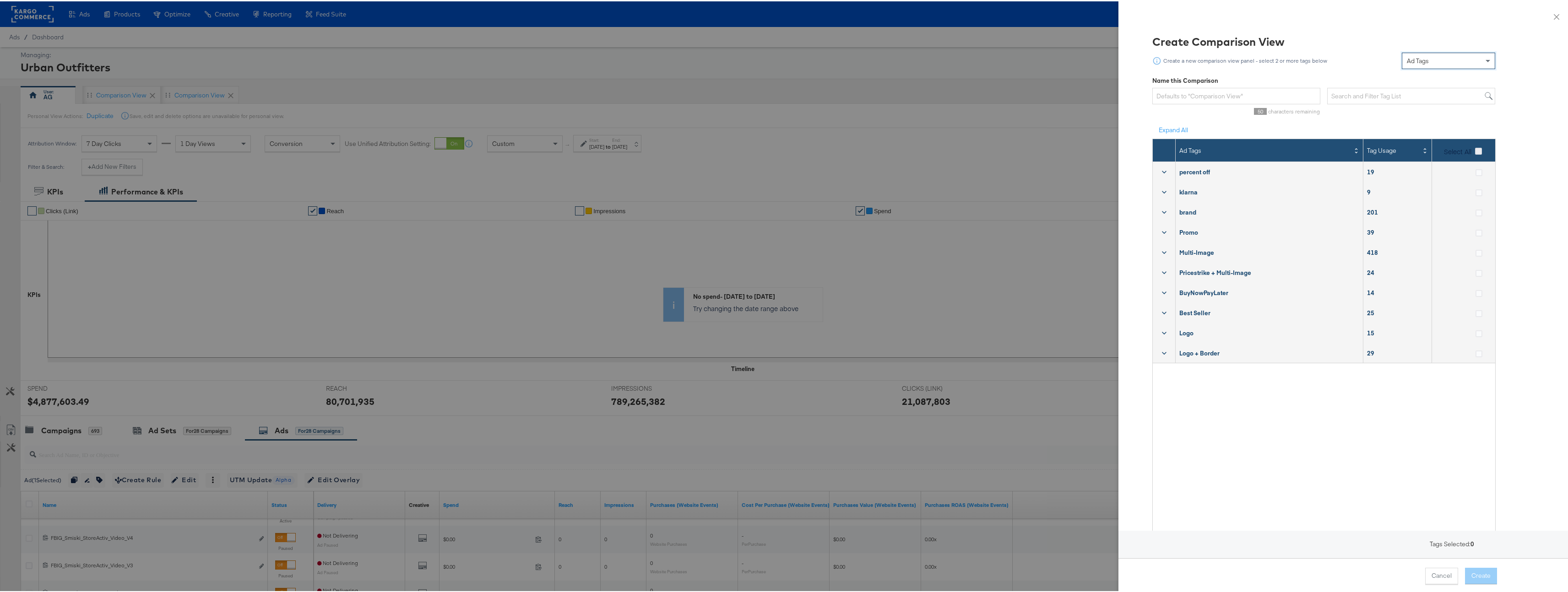
click at [1475, 150] on icon at bounding box center [1478, 150] width 7 height 7
click at [0, 0] on input "Select All" at bounding box center [0, 0] width 0 height 0
click at [1477, 572] on button "Create" at bounding box center [1481, 574] width 32 height 16
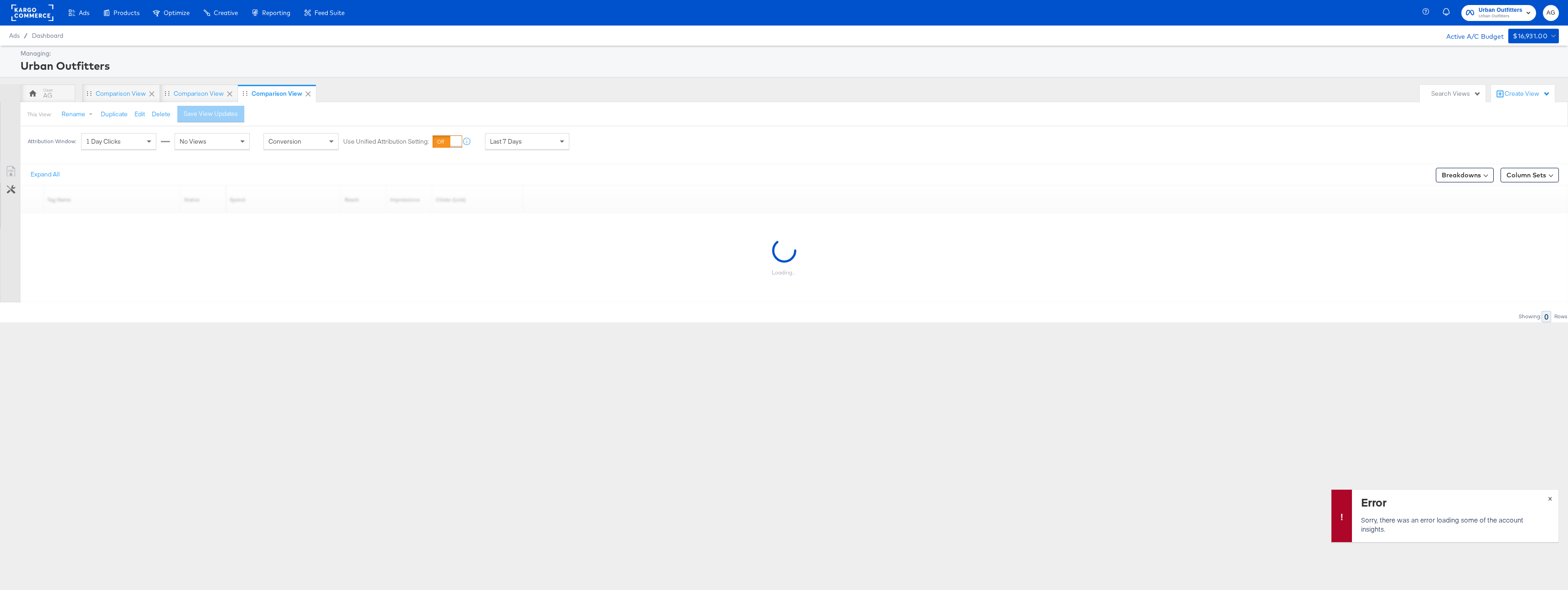
click at [1551, 498] on span "×" at bounding box center [1550, 497] width 4 height 10
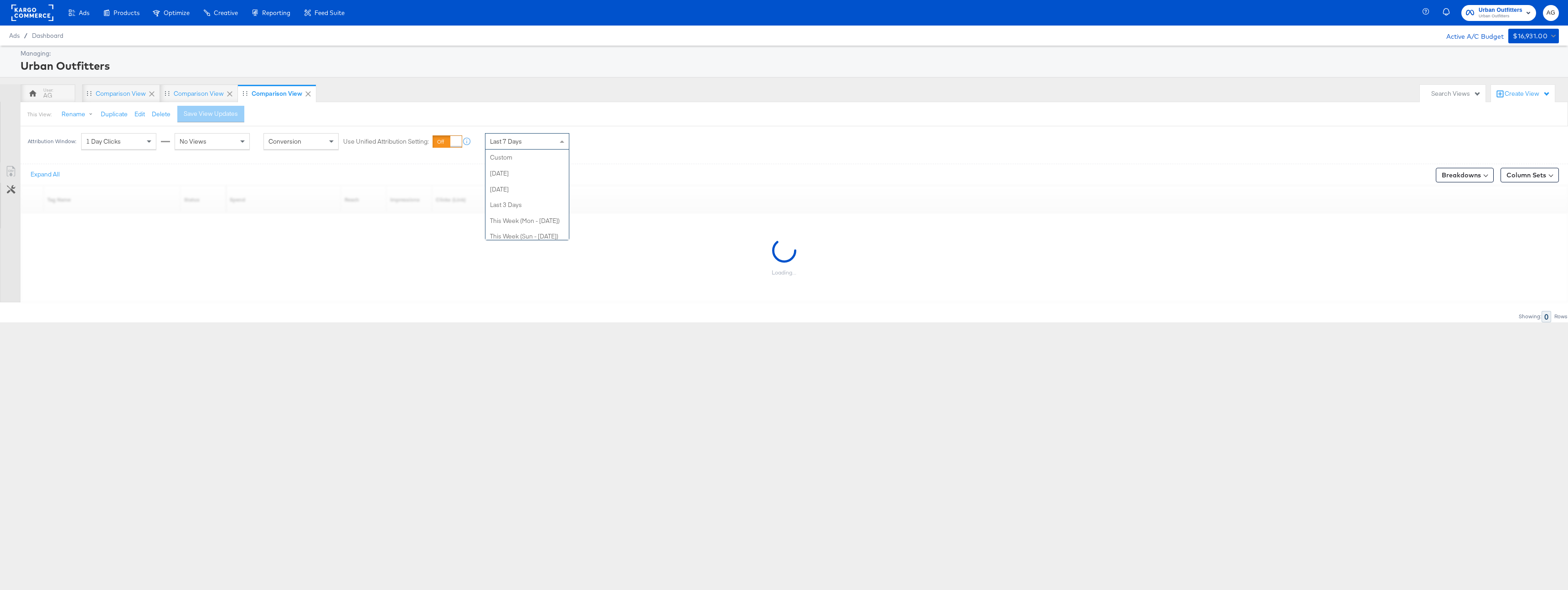
click at [505, 141] on span "Last 7 Days" at bounding box center [506, 141] width 32 height 8
click at [589, 147] on div "Sep 24th 2025" at bounding box center [594, 145] width 15 height 7
click at [491, 220] on input "September 24th 2025" at bounding box center [497, 214] width 99 height 16
click at [462, 235] on span "‹" at bounding box center [457, 233] width 14 height 13
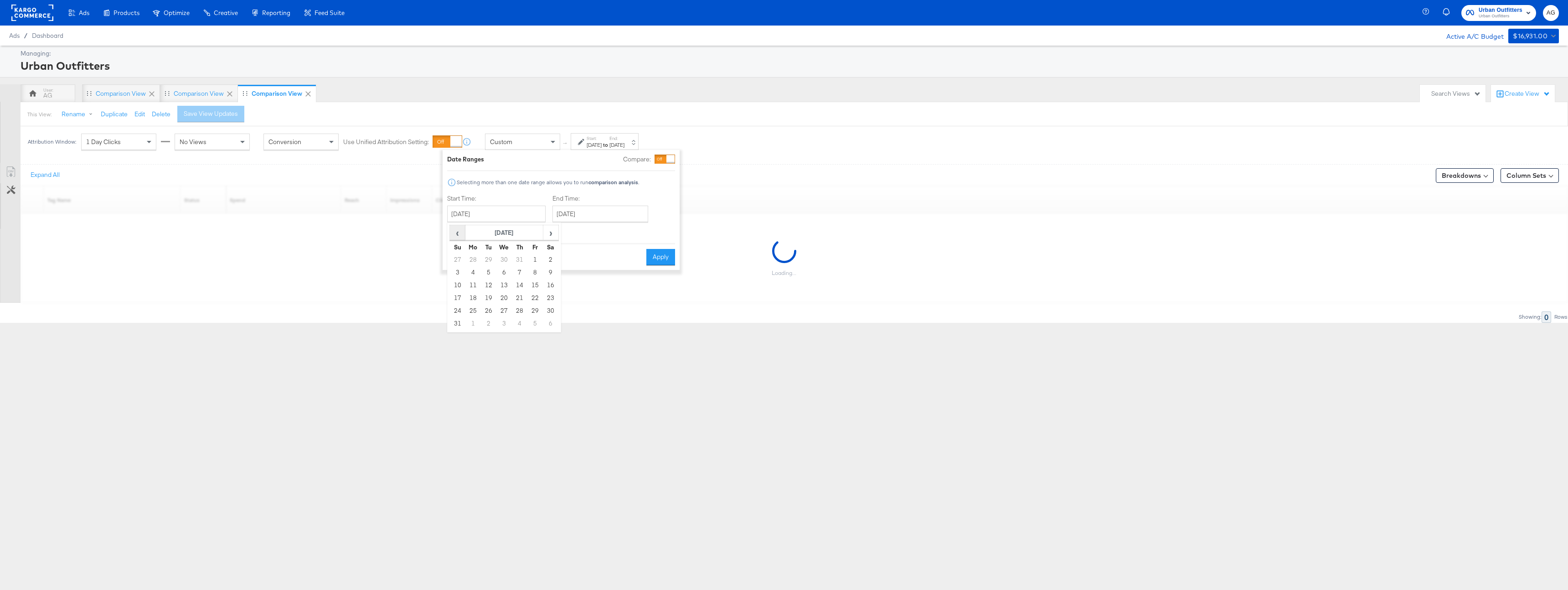
click at [462, 235] on span "‹" at bounding box center [457, 233] width 14 height 13
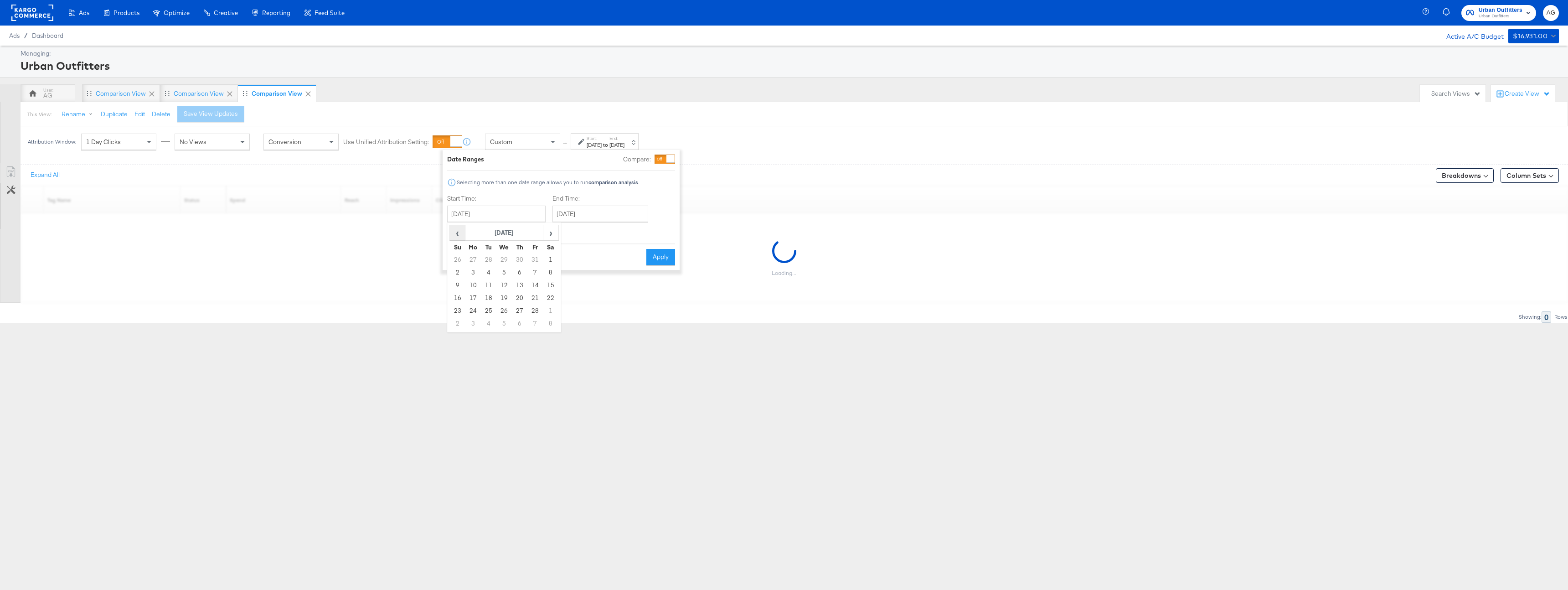
click at [462, 235] on span "‹" at bounding box center [457, 233] width 14 height 13
click at [507, 258] on td "1" at bounding box center [503, 259] width 15 height 13
type input "January 1st 2025"
click at [592, 213] on input "September 24th 2025" at bounding box center [597, 214] width 96 height 16
click at [586, 315] on td "30" at bounding box center [590, 311] width 15 height 13
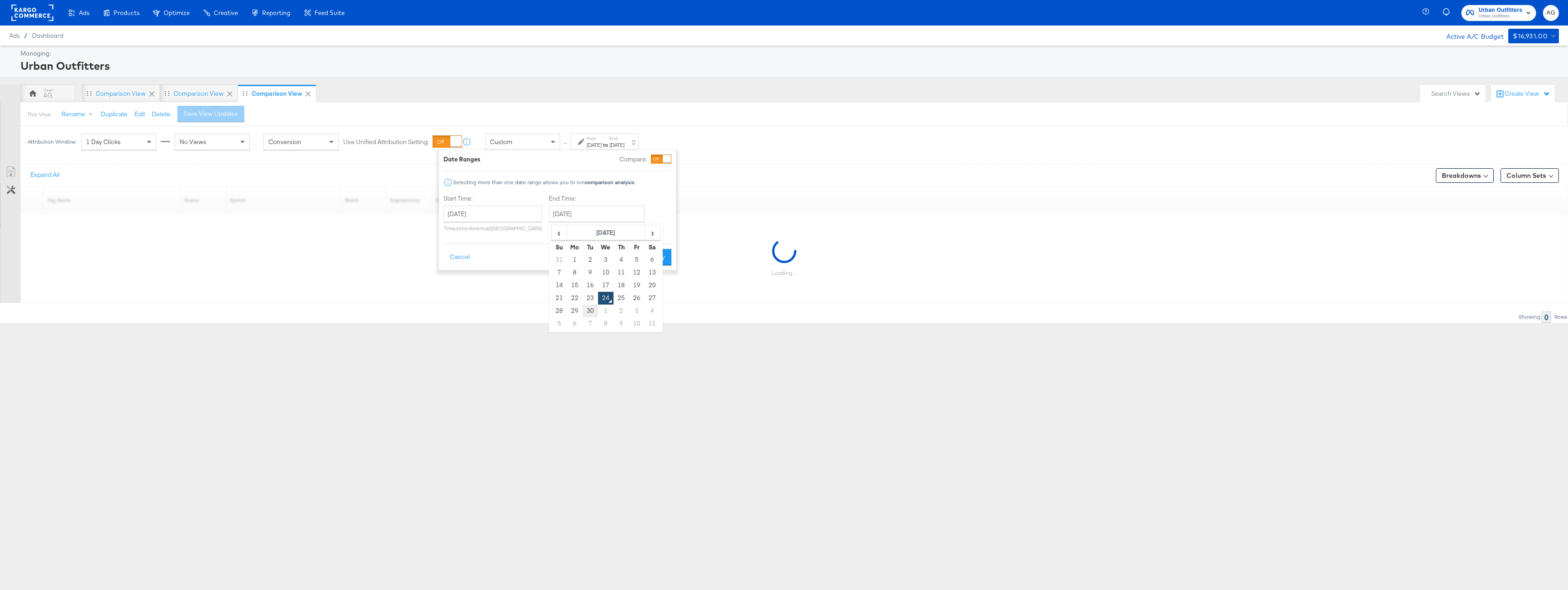
type input "September 30th 2025"
click at [651, 259] on button "Apply" at bounding box center [657, 257] width 29 height 16
click at [128, 144] on div "1 Day Clicks" at bounding box center [119, 141] width 74 height 15
click at [222, 135] on div "No Views" at bounding box center [212, 141] width 74 height 15
click at [1308, 144] on div "Attribution Window: 7 Day Clicks 1 Day Views Conversion Use Unified Attribution…" at bounding box center [784, 141] width 1568 height 30
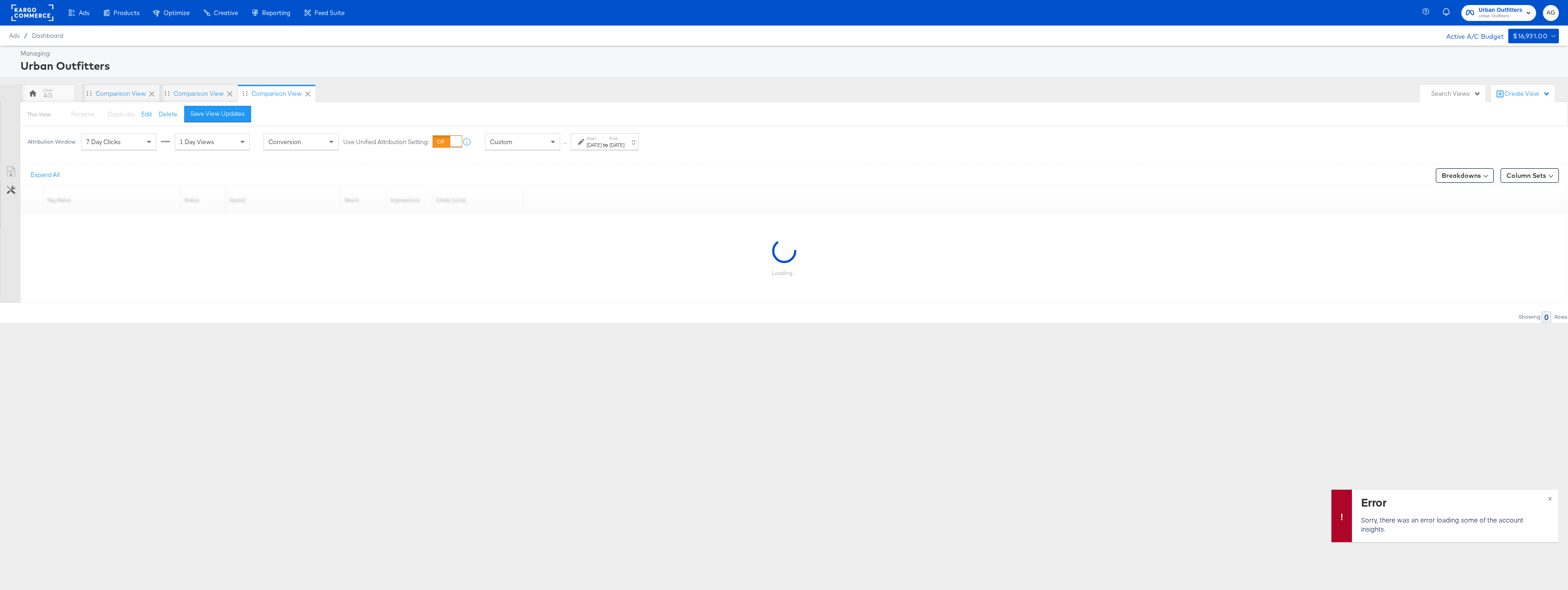
click at [1518, 94] on div "Create View" at bounding box center [1527, 94] width 46 height 9
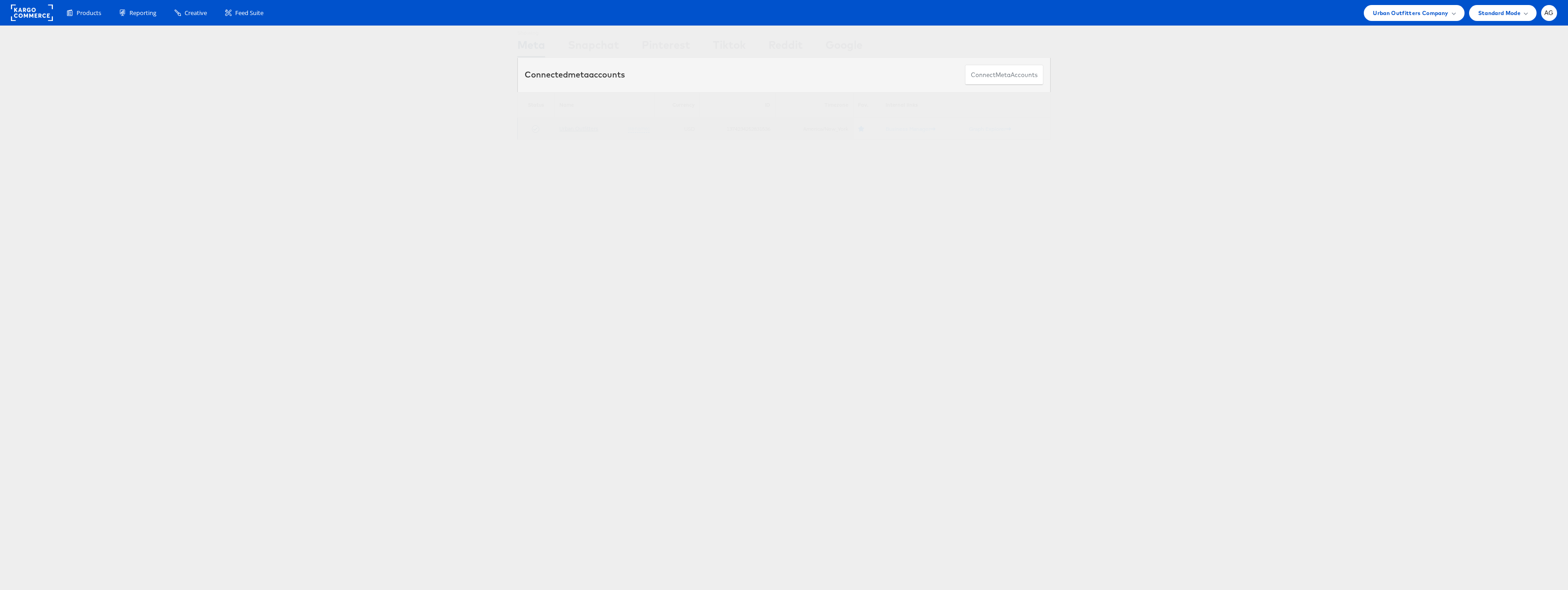
click at [593, 130] on link "Urban Outfitters" at bounding box center [579, 128] width 39 height 7
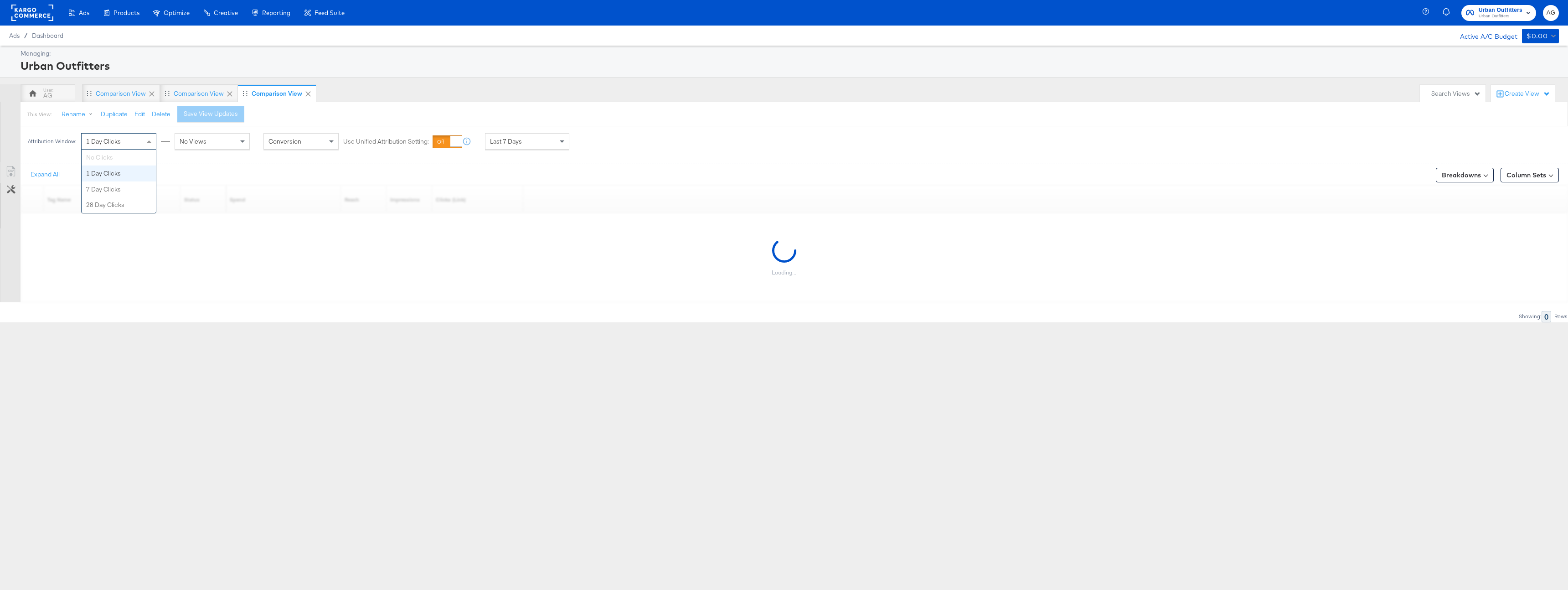
click at [141, 138] on div "1 Day Clicks" at bounding box center [119, 141] width 74 height 15
click at [204, 144] on span "No Views" at bounding box center [193, 141] width 27 height 8
click at [533, 139] on div "Last 7 Days" at bounding box center [527, 141] width 83 height 15
click at [600, 136] on label "Start:" at bounding box center [594, 138] width 15 height 6
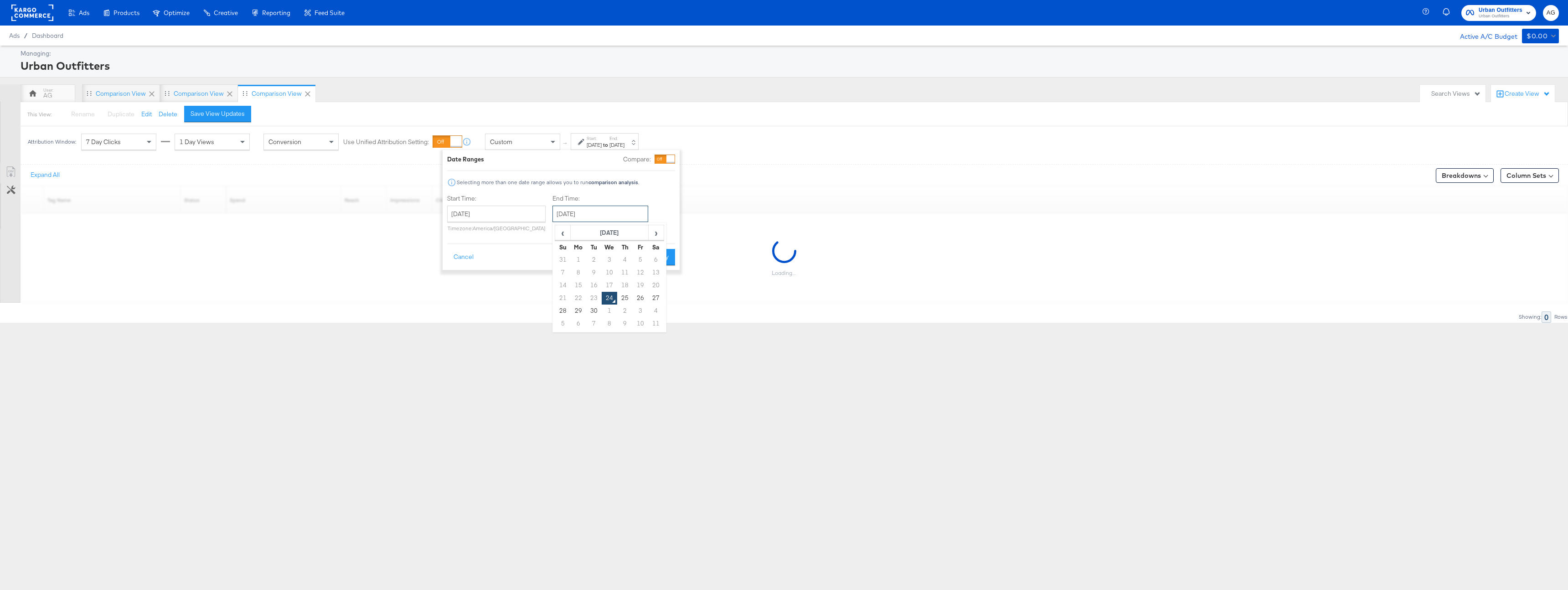
click at [556, 219] on input "[DATE]" at bounding box center [600, 214] width 96 height 16
click at [595, 307] on td "30" at bounding box center [593, 311] width 15 height 13
type input "[DATE]"
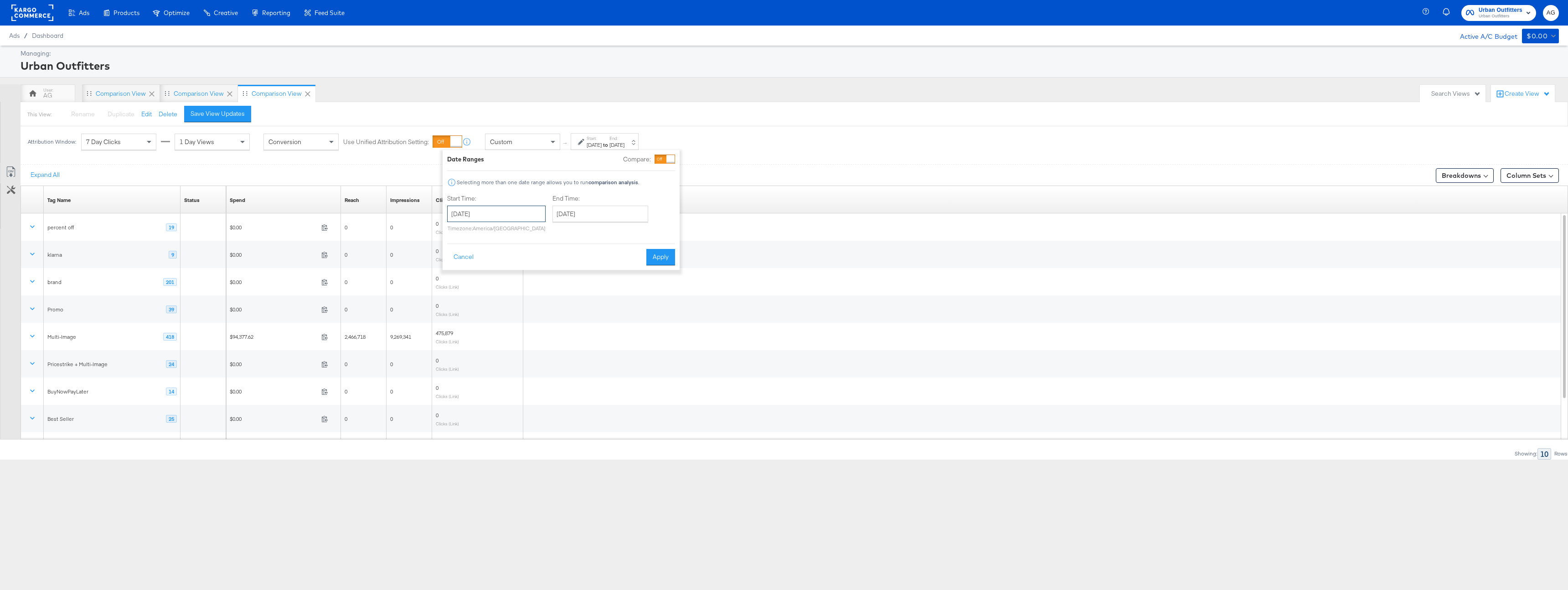
click at [522, 213] on input "September 24th 2025" at bounding box center [497, 214] width 99 height 16
click at [460, 233] on span "‹" at bounding box center [457, 233] width 14 height 13
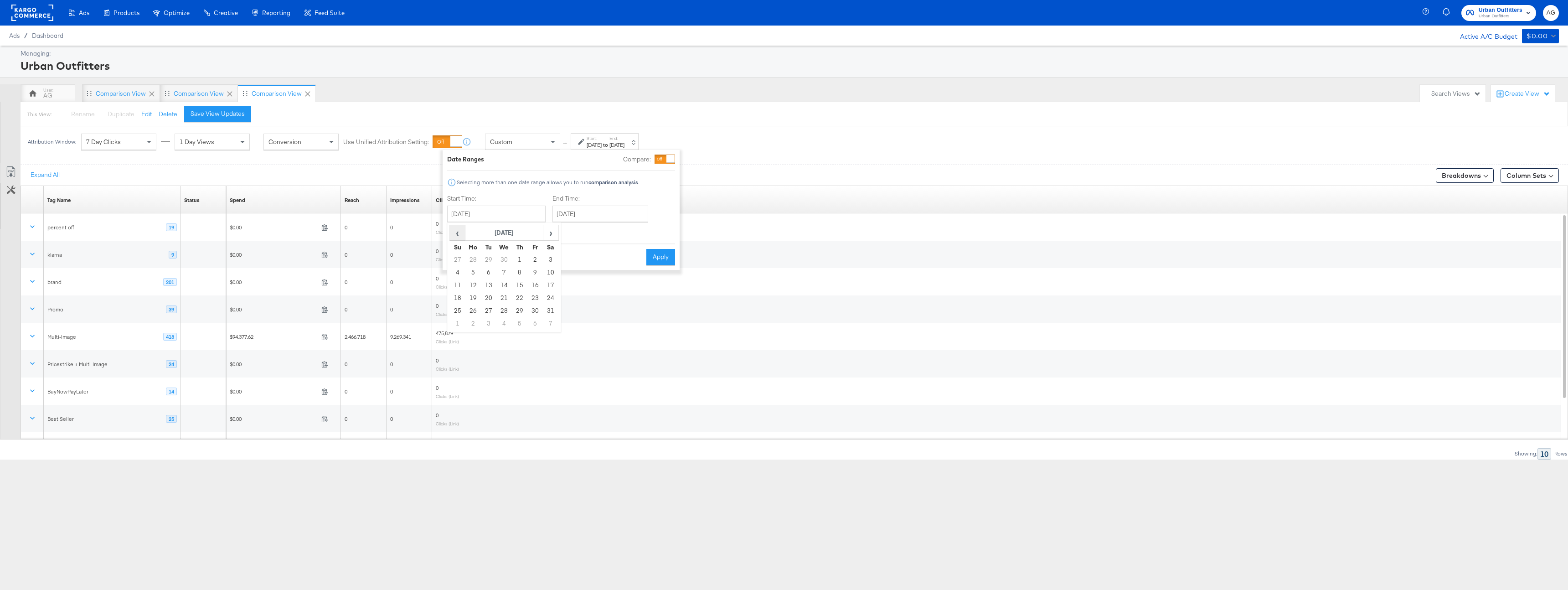
click at [460, 233] on span "‹" at bounding box center [457, 233] width 14 height 13
click at [460, 233] on span "‹" at bounding box center [457, 233] width 14 height 13
click at [503, 262] on td "1" at bounding box center [503, 259] width 15 height 13
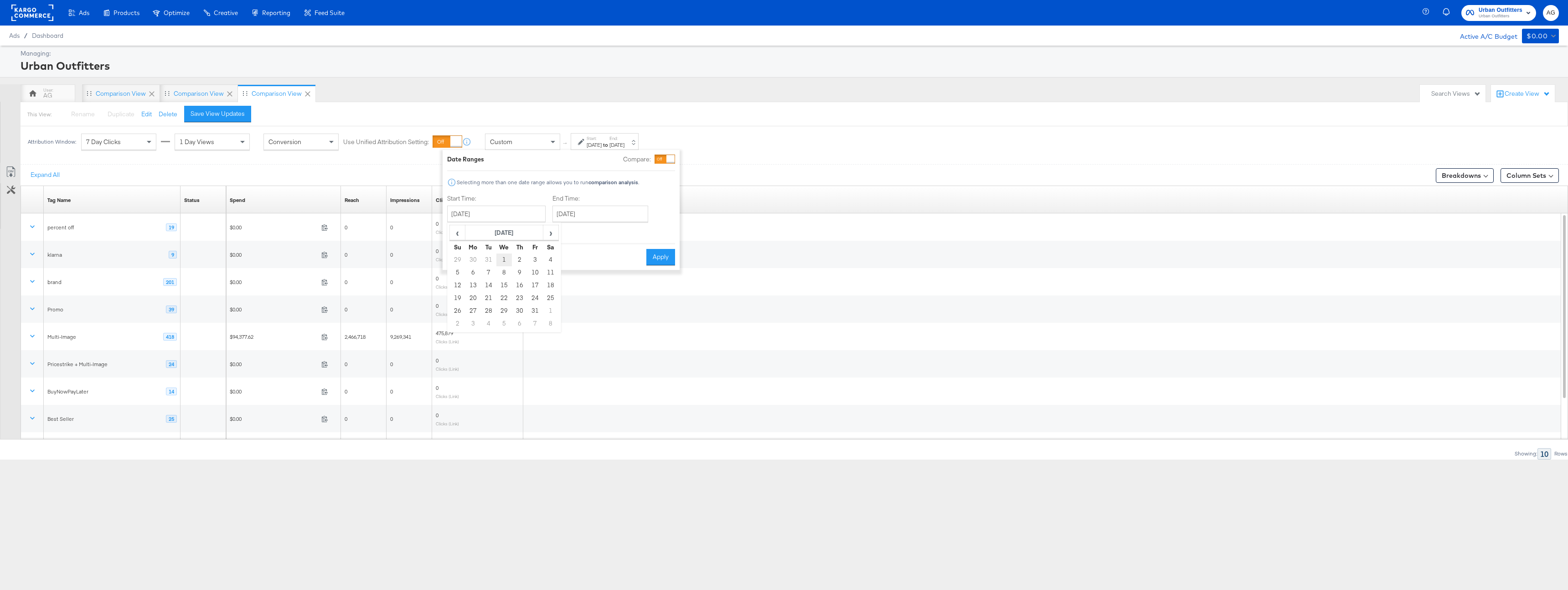
type input "January 1st 2025"
click at [656, 261] on button "Apply" at bounding box center [657, 257] width 29 height 16
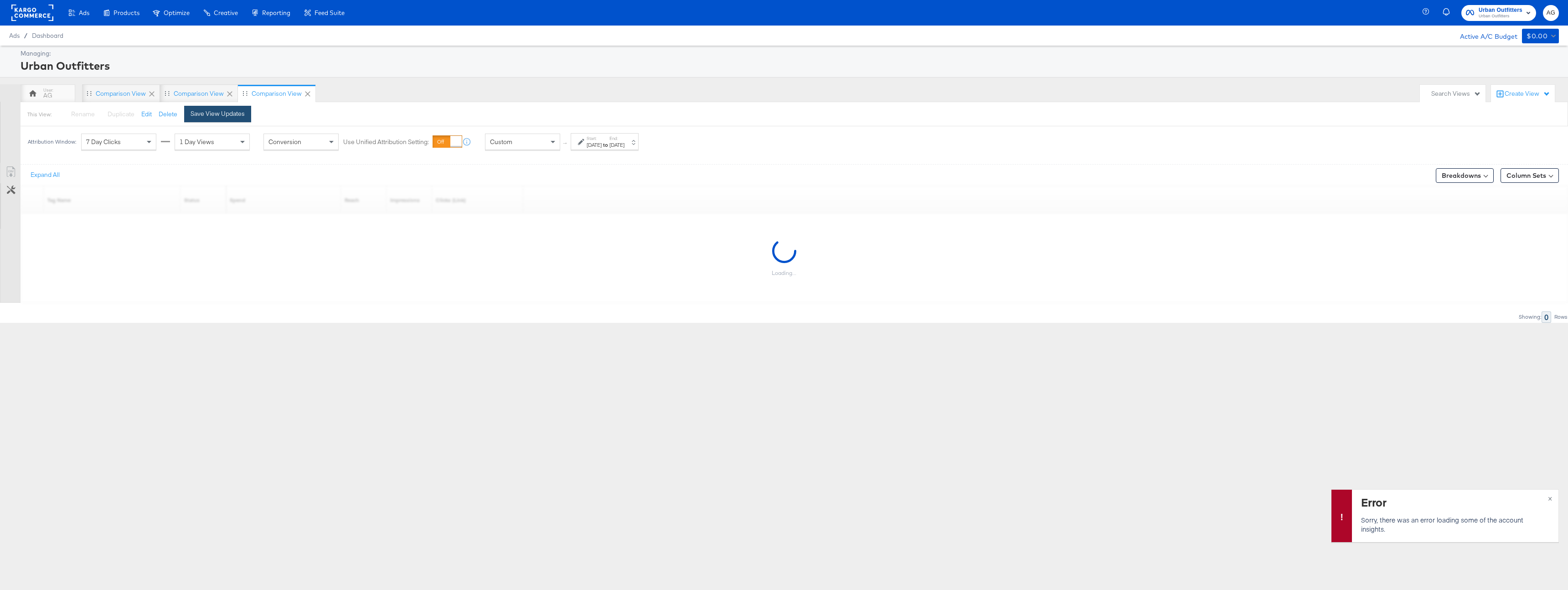
click at [217, 118] on button "Save View Updates" at bounding box center [218, 114] width 67 height 16
click at [1549, 499] on span "×" at bounding box center [1550, 497] width 4 height 10
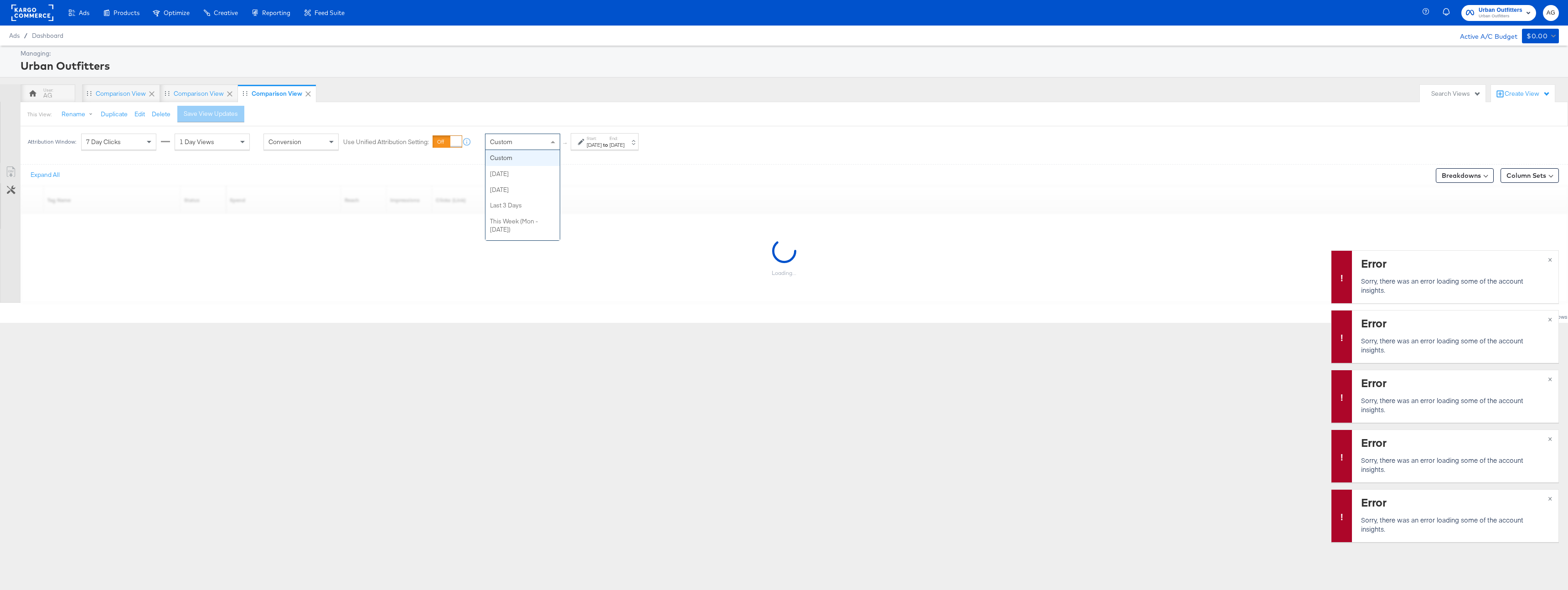
click at [541, 144] on div "Custom" at bounding box center [523, 141] width 74 height 15
click at [626, 149] on div "Start: Jan 1st 2025 to End: Sep 30th 2025" at bounding box center [605, 142] width 68 height 17
click at [586, 214] on input "September 30th 2025" at bounding box center [597, 214] width 96 height 16
click at [558, 237] on span "‹" at bounding box center [559, 233] width 14 height 13
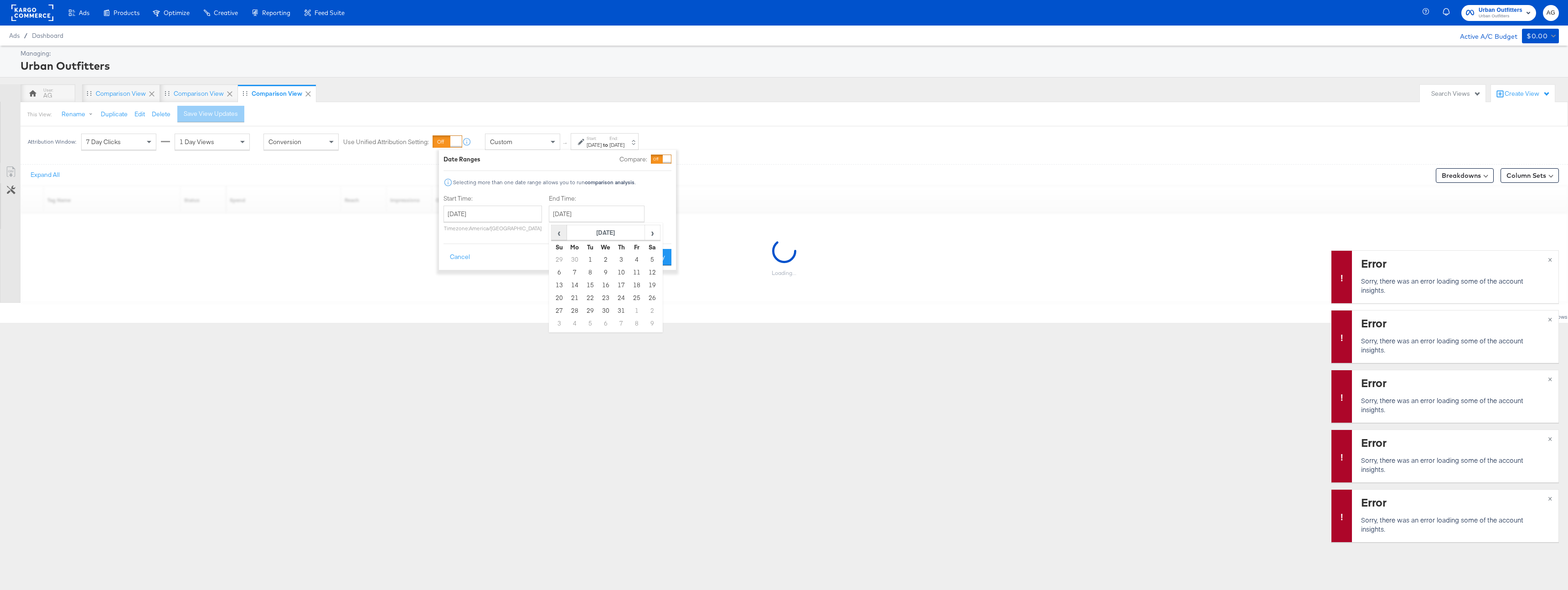
click at [558, 237] on span "‹" at bounding box center [559, 233] width 14 height 13
click at [569, 325] on td "31" at bounding box center [575, 323] width 15 height 13
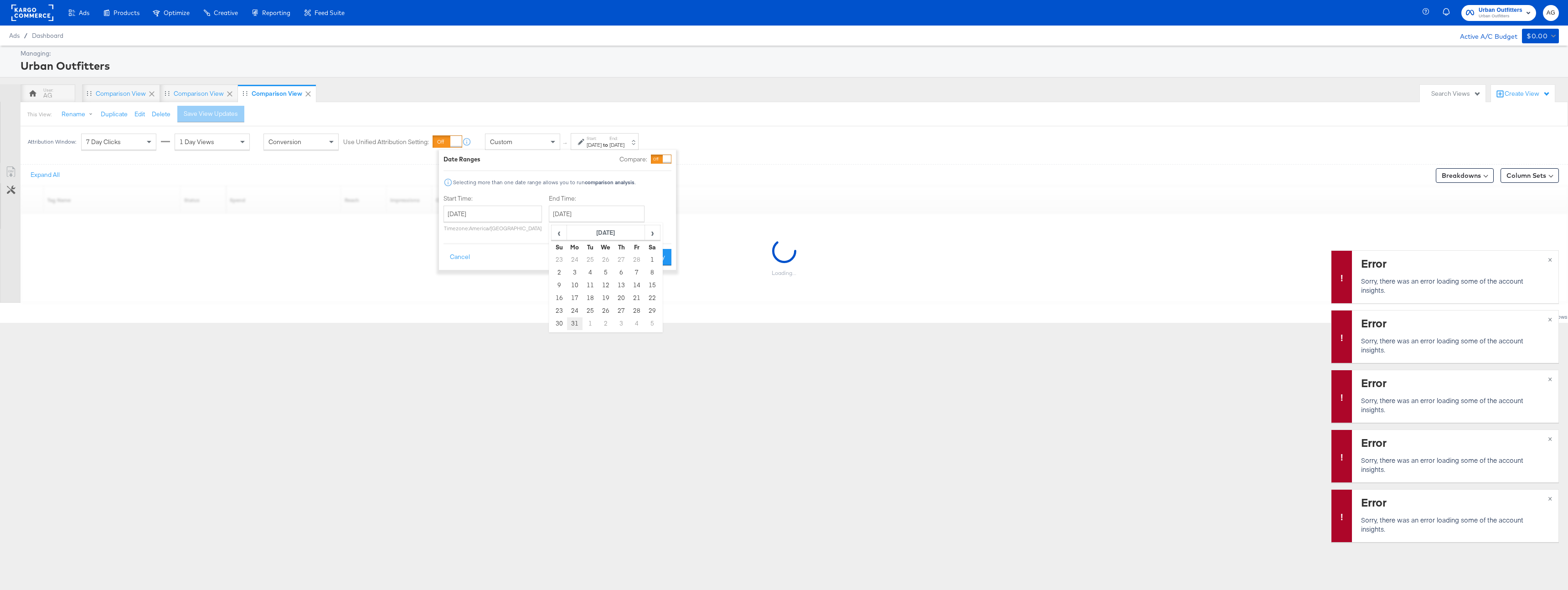
type input "March 31st 2025"
click at [653, 260] on button "Apply" at bounding box center [656, 257] width 29 height 16
click at [1549, 262] on span "×" at bounding box center [1550, 258] width 4 height 10
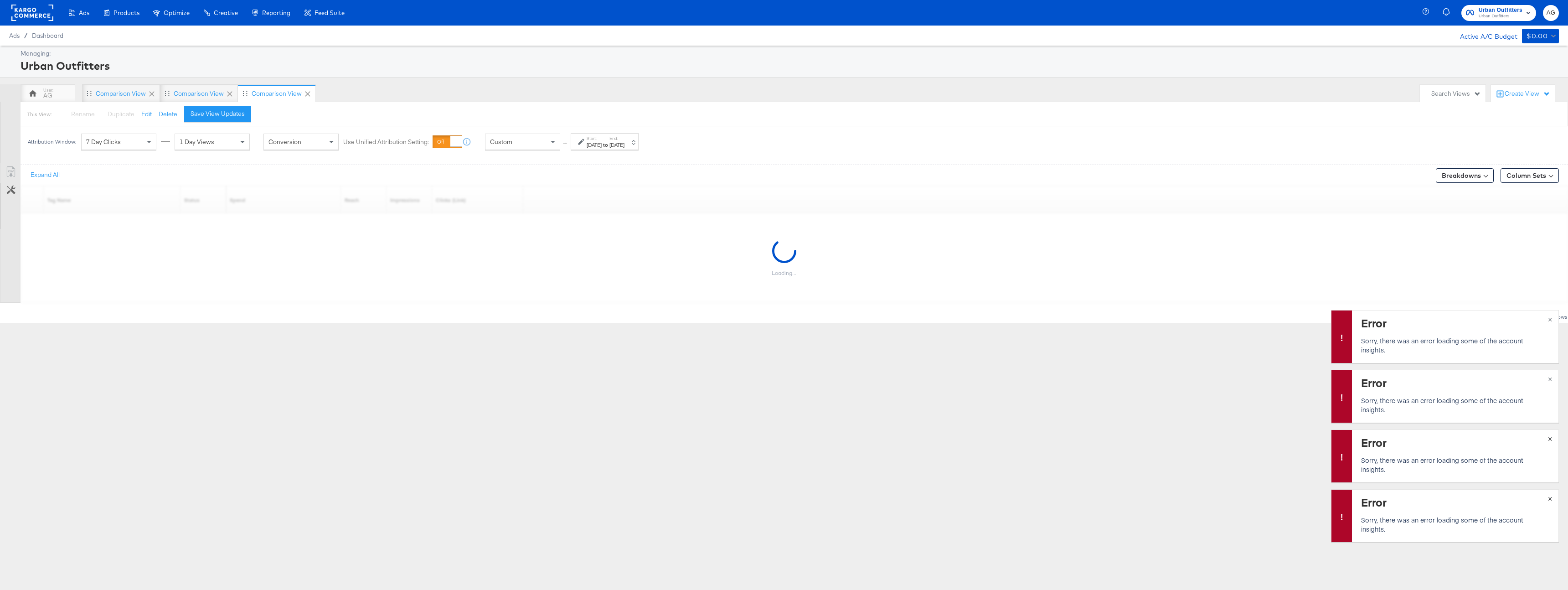
click at [1549, 496] on span "×" at bounding box center [1550, 497] width 4 height 10
click at [1549, 497] on span "×" at bounding box center [1550, 497] width 4 height 10
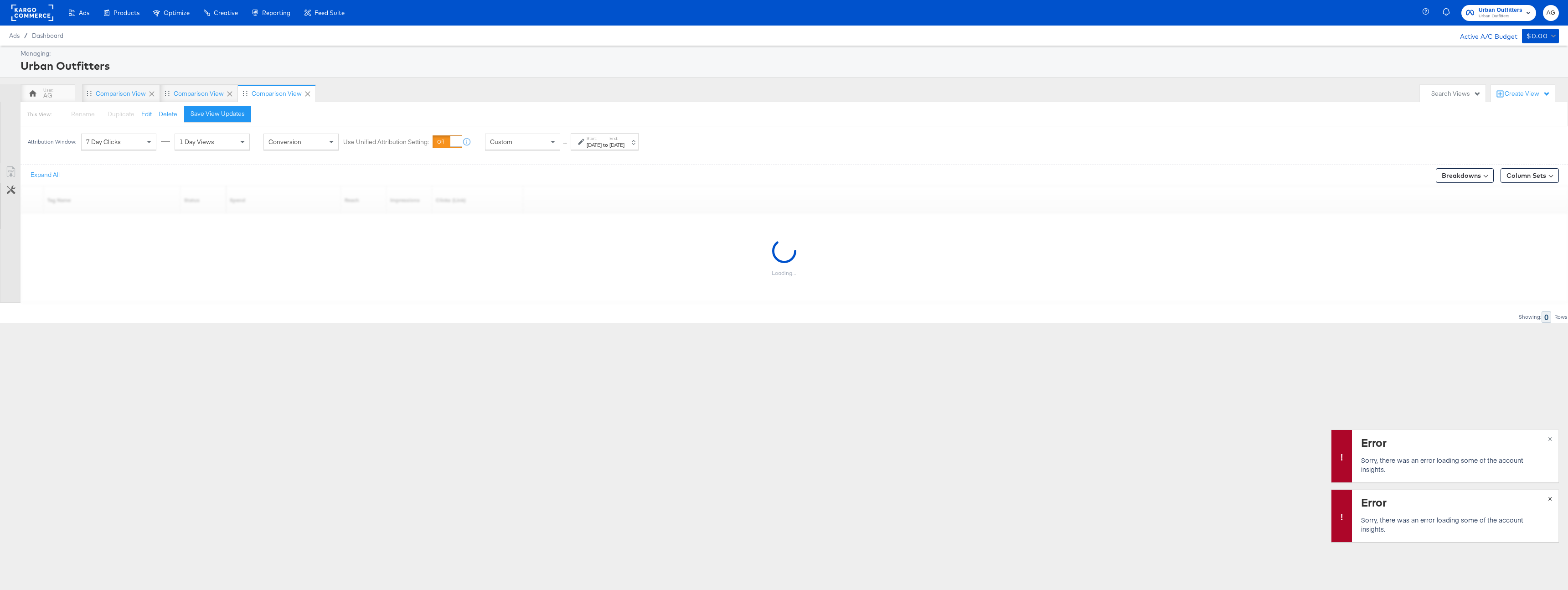
click at [1549, 497] on span "×" at bounding box center [1550, 497] width 4 height 10
click at [1550, 443] on span "×" at bounding box center [1550, 438] width 4 height 10
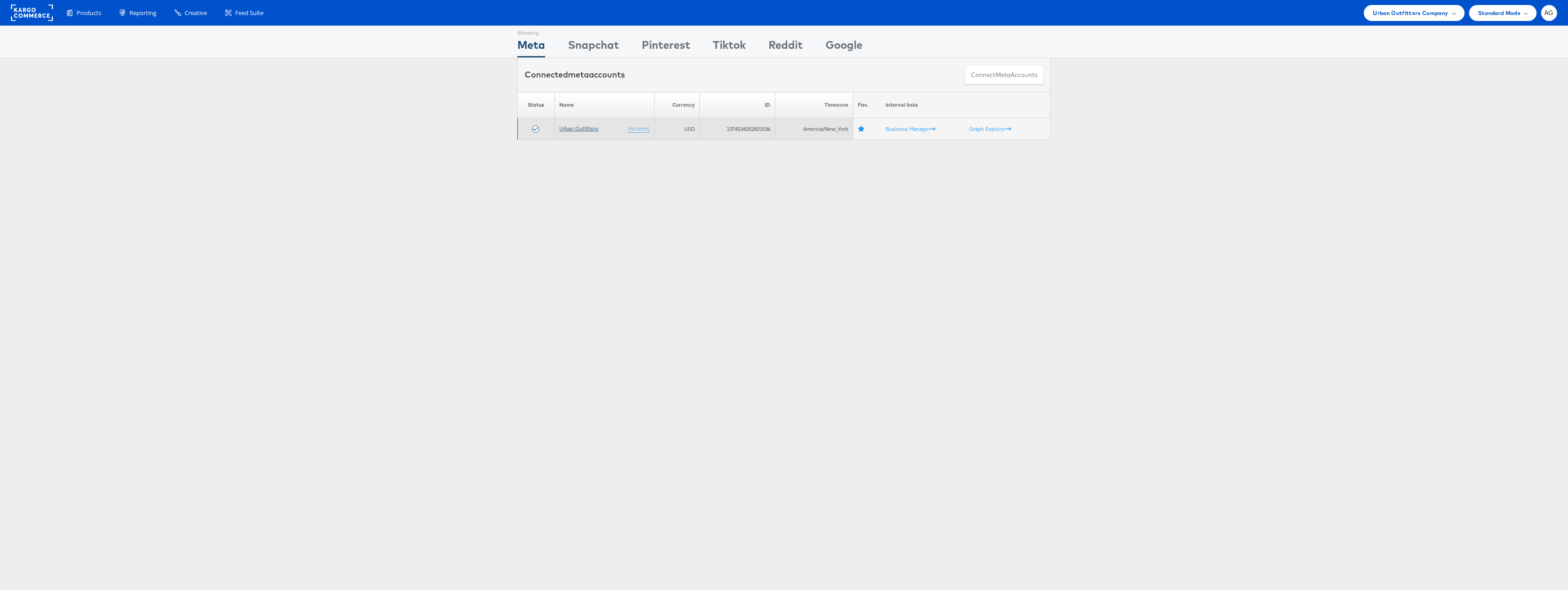
click at [586, 128] on link "Urban Outfitters" at bounding box center [579, 128] width 39 height 7
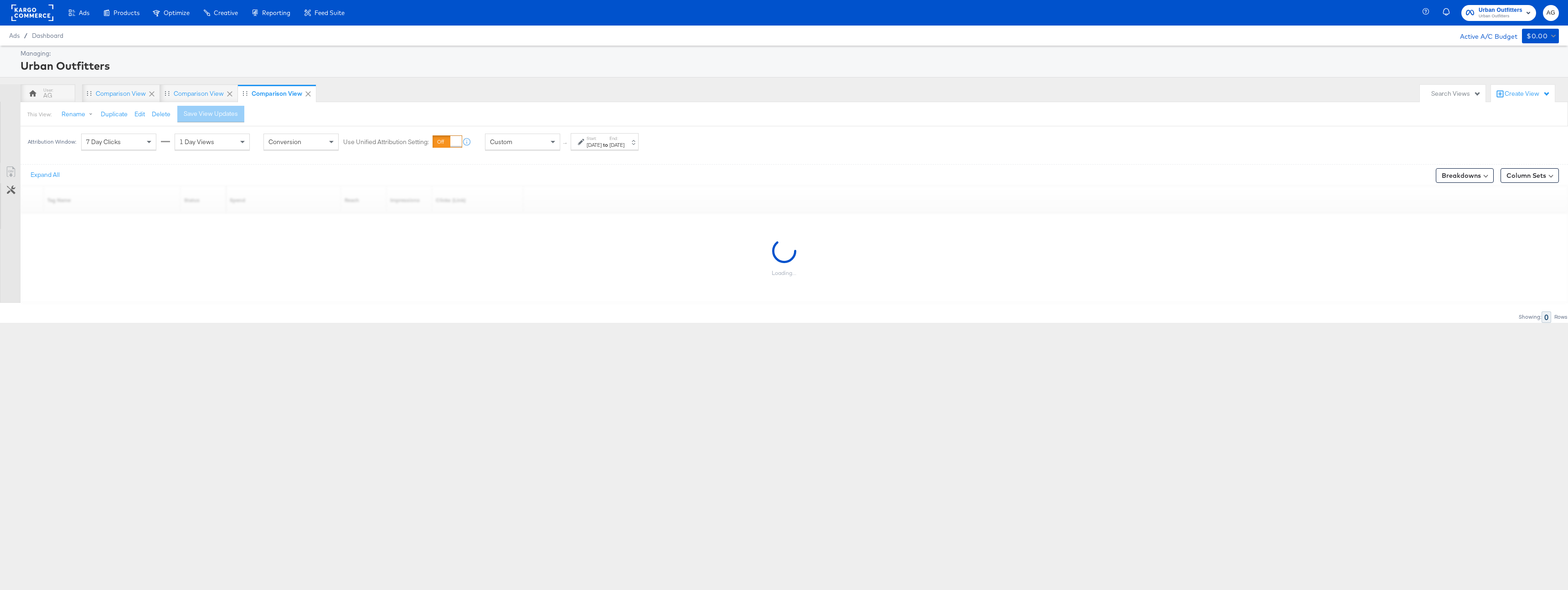
click at [625, 147] on div "[DATE]" at bounding box center [617, 145] width 15 height 7
click at [584, 212] on input "[DATE]" at bounding box center [597, 214] width 96 height 16
click at [553, 230] on span "‹" at bounding box center [559, 233] width 14 height 13
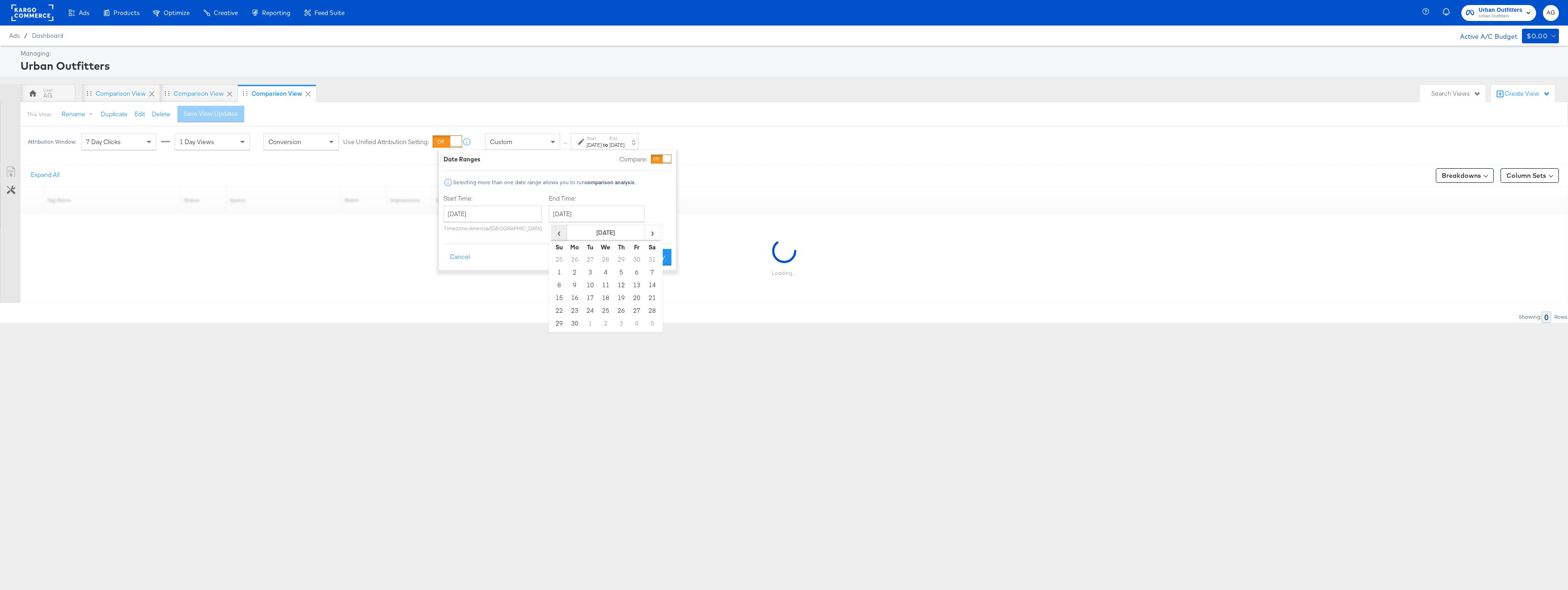
click at [553, 230] on span "‹" at bounding box center [559, 233] width 14 height 13
click at [571, 322] on td "31" at bounding box center [575, 323] width 15 height 13
type input "[DATE]"
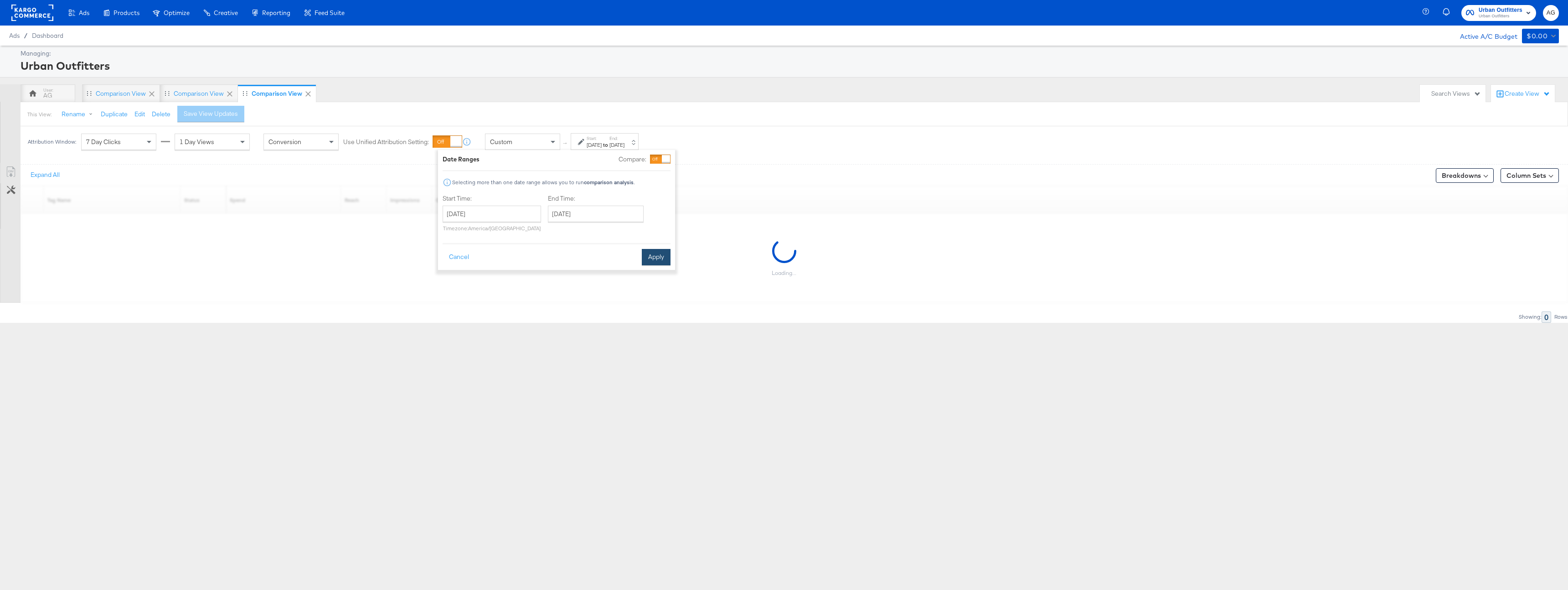
click at [654, 261] on button "Apply" at bounding box center [656, 257] width 29 height 16
click at [883, 407] on div "Ads Products Optimize Creative Reporting Feed Suite Urban Outfitters Urban Outf…" at bounding box center [784, 295] width 1568 height 590
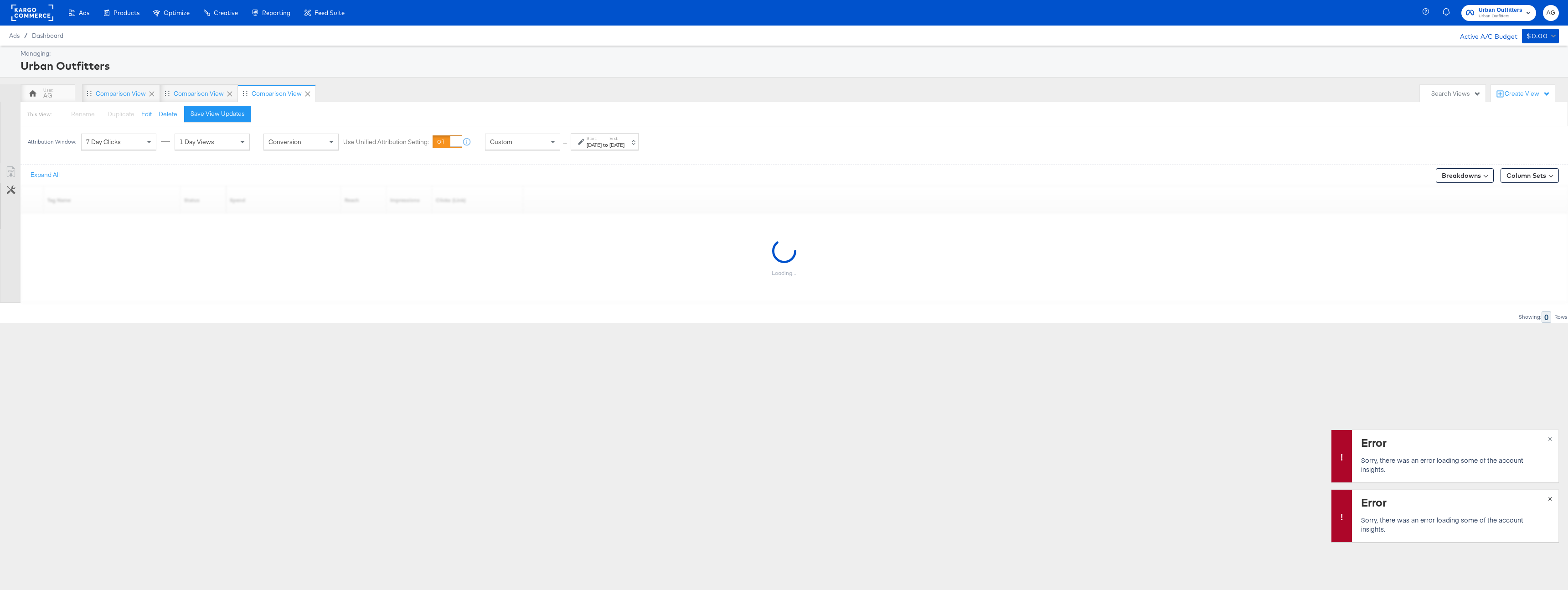
click at [1549, 502] on span "×" at bounding box center [1550, 497] width 4 height 10
click at [1552, 497] on span "×" at bounding box center [1550, 497] width 4 height 10
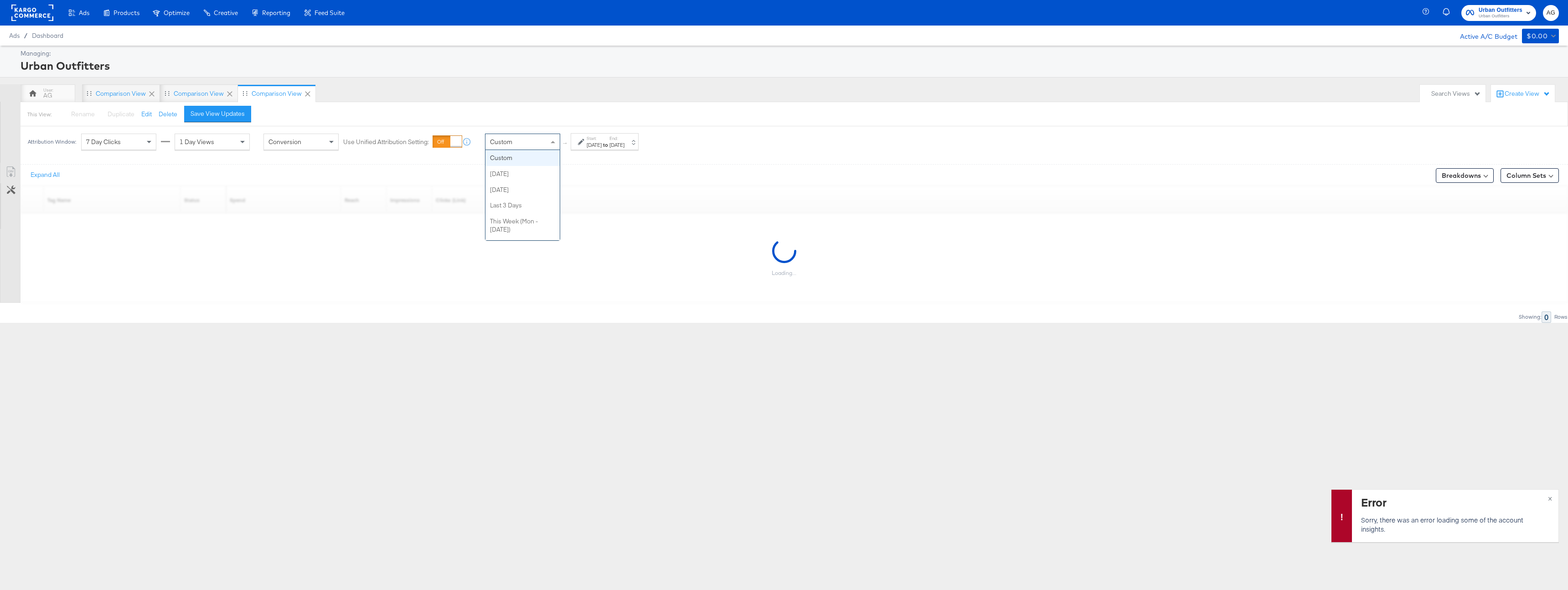
click at [532, 142] on div "Custom" at bounding box center [523, 141] width 74 height 15
click at [1549, 500] on span "×" at bounding box center [1550, 497] width 4 height 10
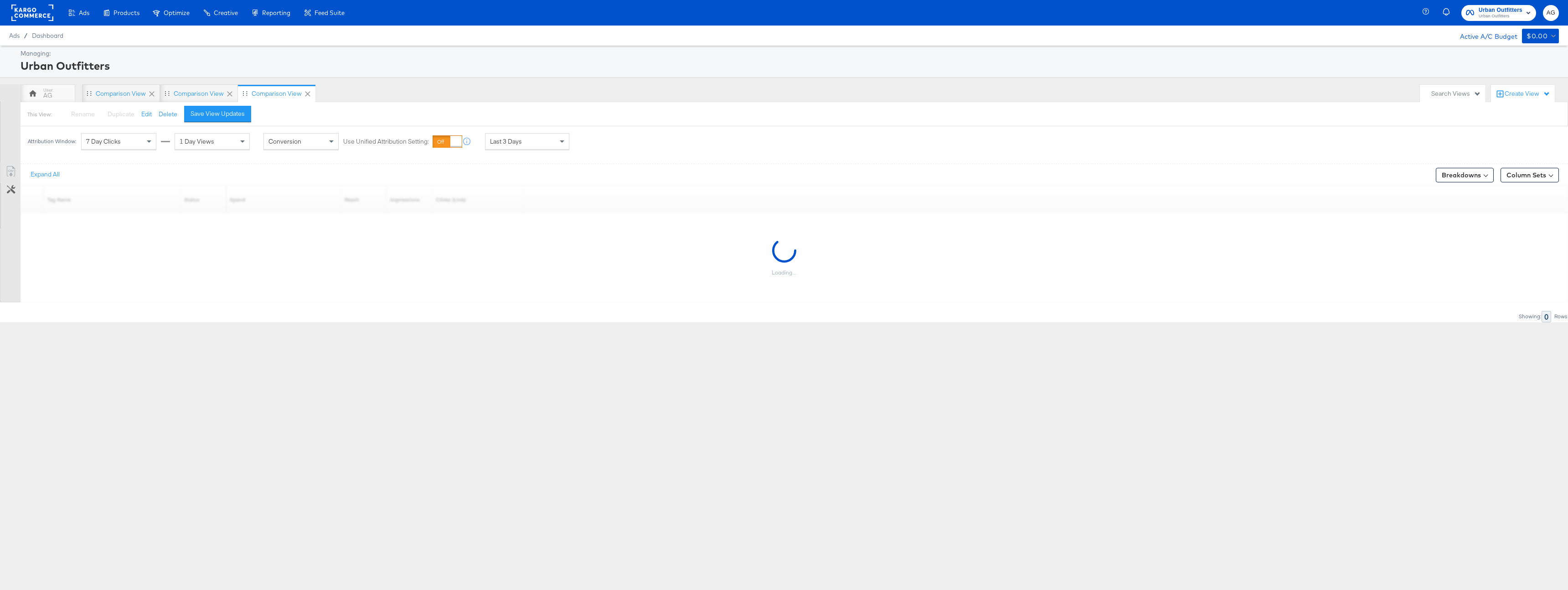
click at [459, 458] on div "Ads Products Optimize Creative Reporting Feed Suite Urban Outfitters Urban Outf…" at bounding box center [784, 295] width 1568 height 590
click at [1500, 90] on icon at bounding box center [1500, 94] width 9 height 9
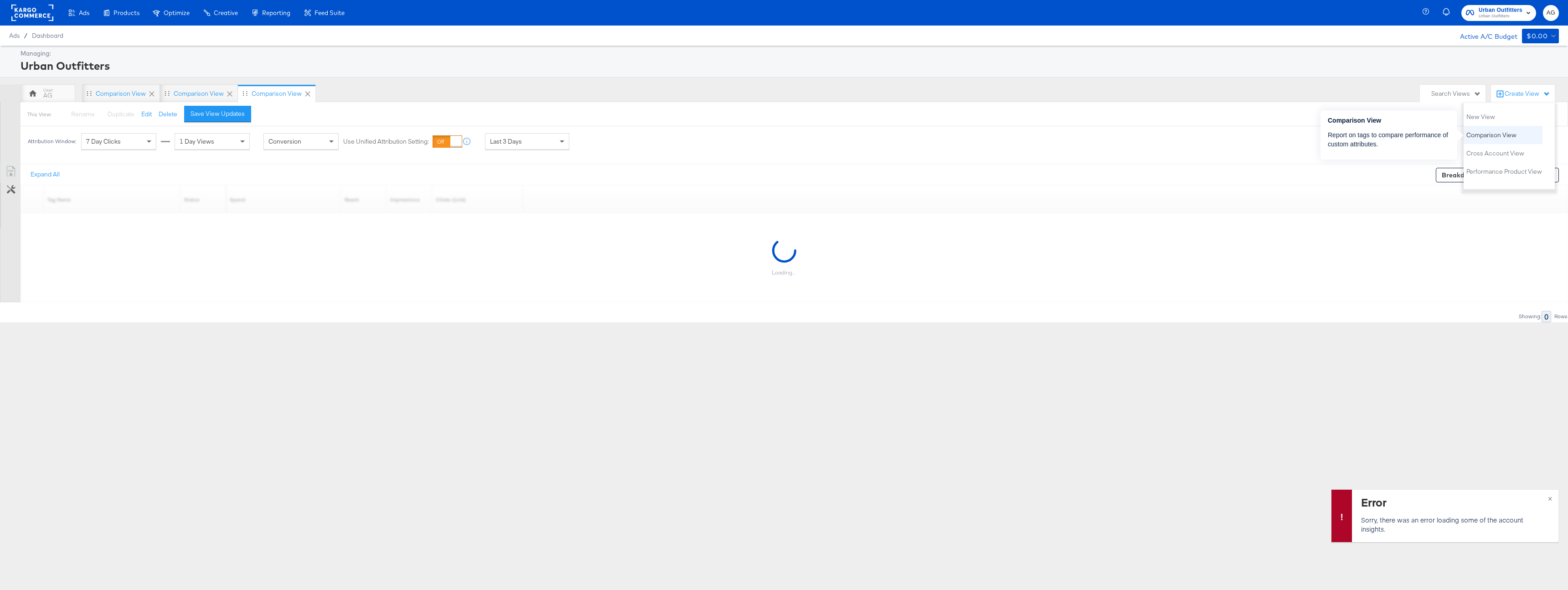
click at [1496, 138] on span "Comparison View" at bounding box center [1491, 135] width 50 height 9
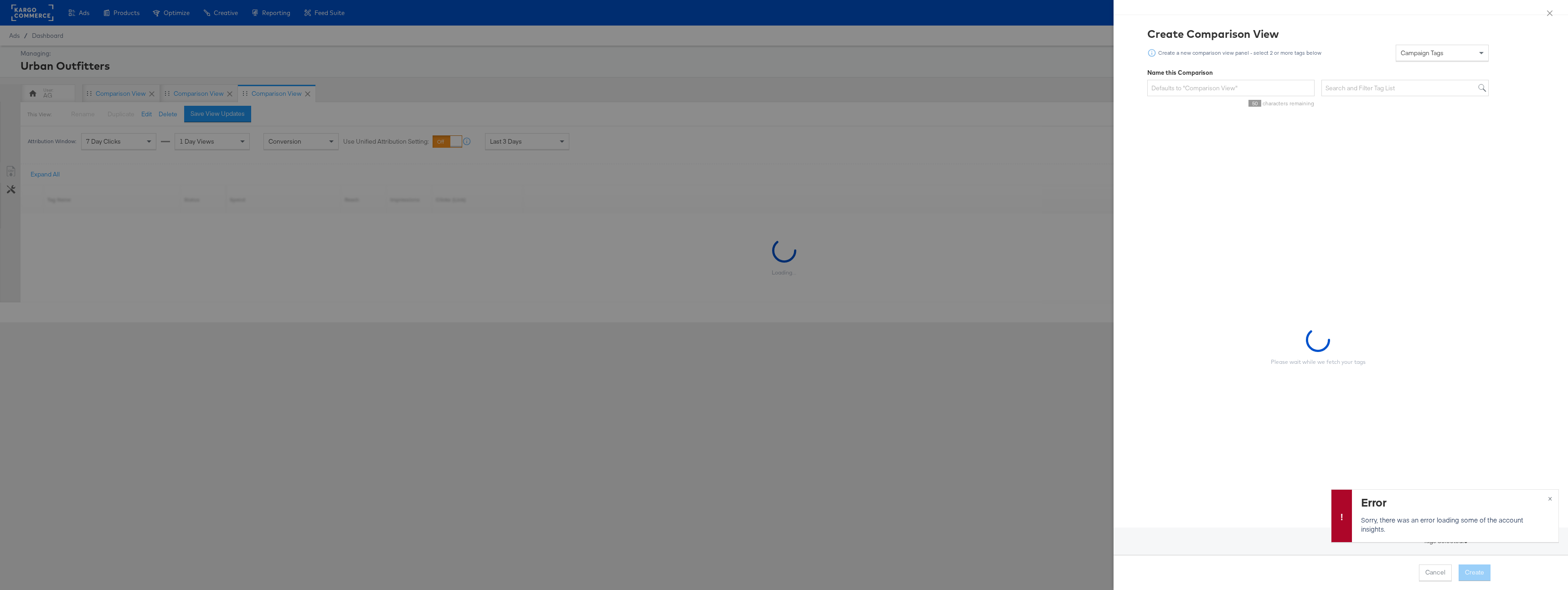
click at [1435, 57] on div "Campaign Tags" at bounding box center [1442, 52] width 92 height 15
click at [1547, 496] on button "×" at bounding box center [1550, 497] width 17 height 16
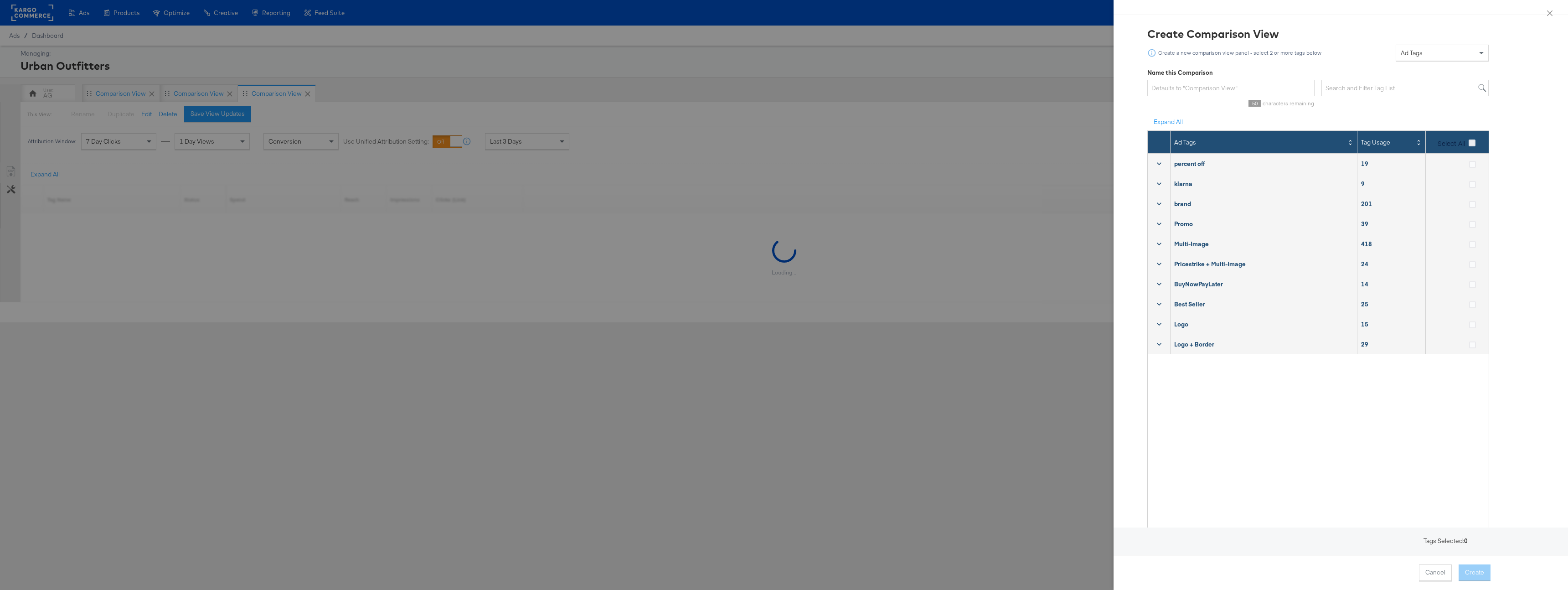
click at [1475, 144] on icon at bounding box center [1472, 142] width 7 height 7
click at [0, 0] on input "Select All" at bounding box center [0, 0] width 0 height 0
click at [1473, 574] on button "Create" at bounding box center [1474, 572] width 32 height 16
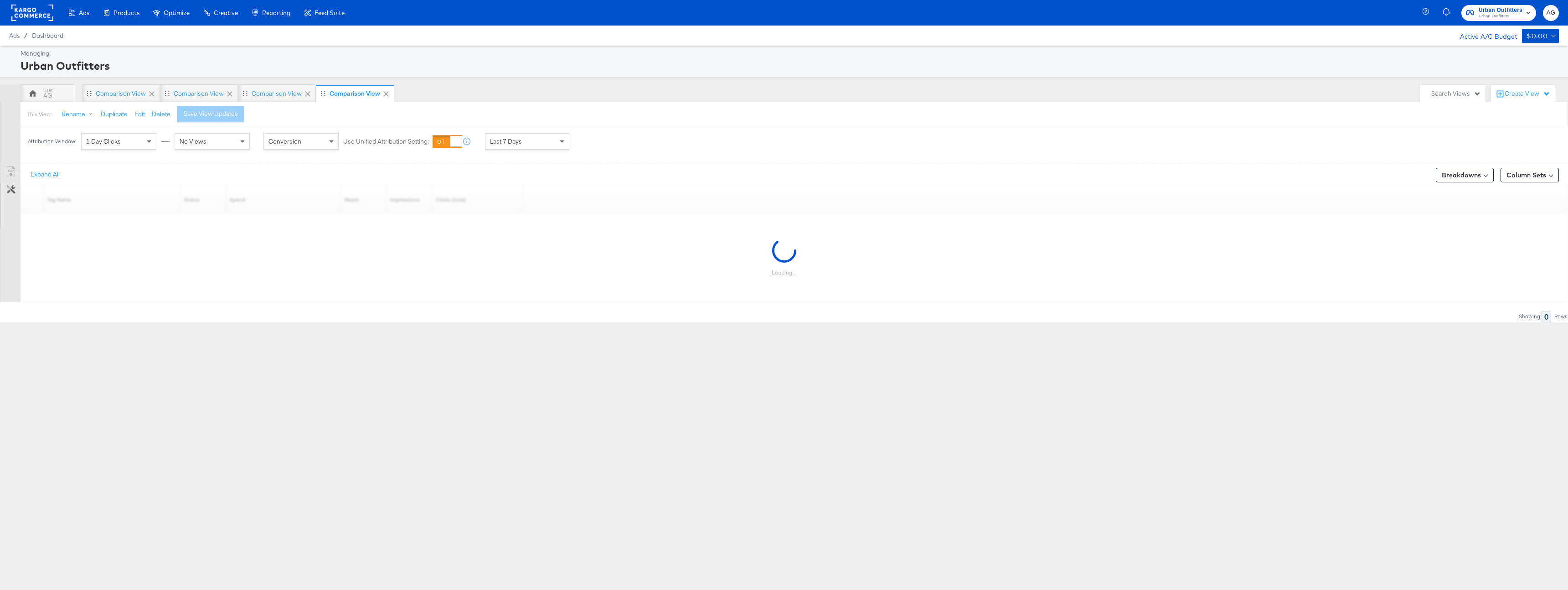
click at [154, 94] on icon at bounding box center [152, 94] width 9 height 9
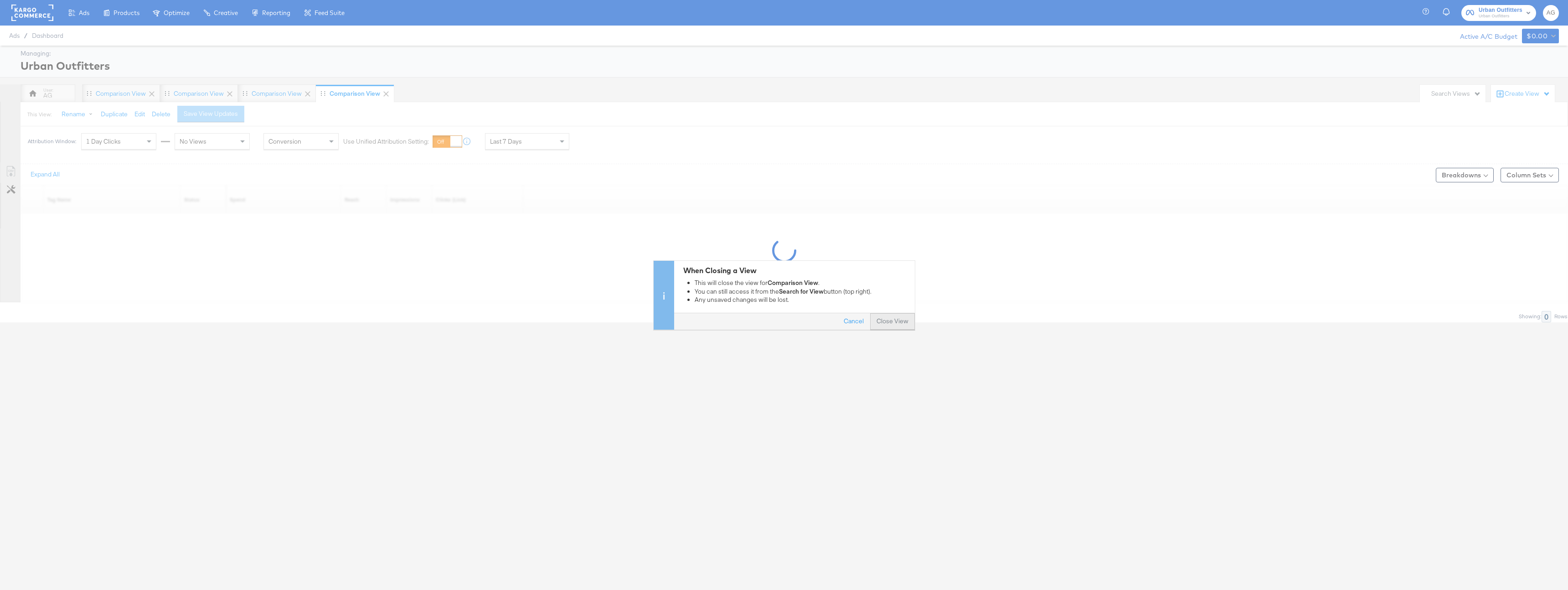
click at [891, 322] on button "Close View" at bounding box center [892, 321] width 44 height 16
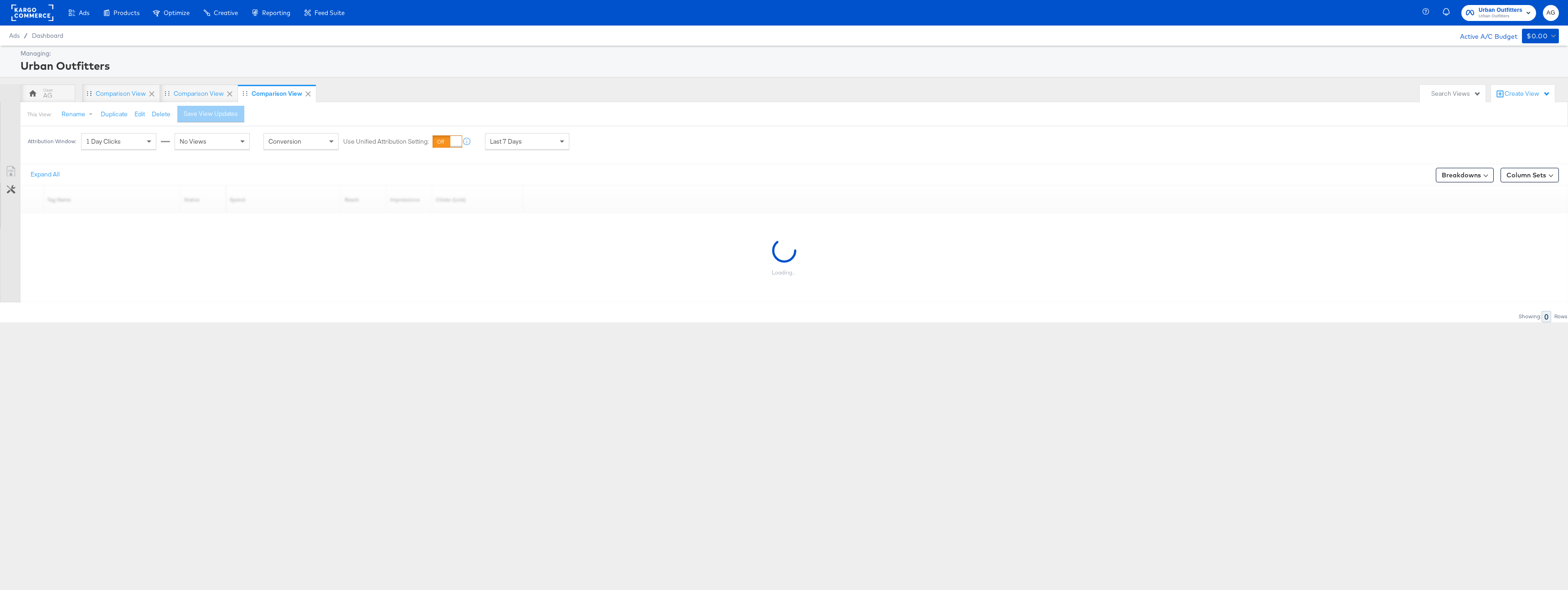
click at [149, 98] on icon at bounding box center [152, 94] width 9 height 9
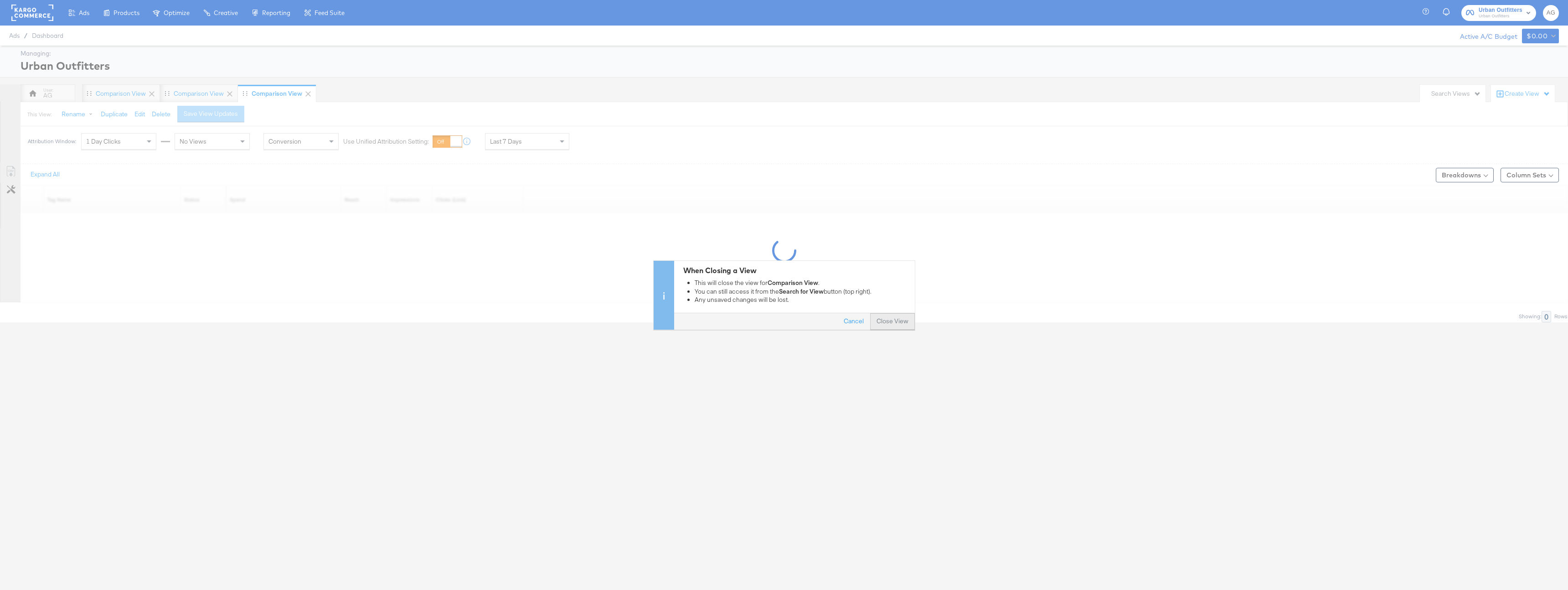
click at [890, 325] on button "Close View" at bounding box center [892, 321] width 44 height 16
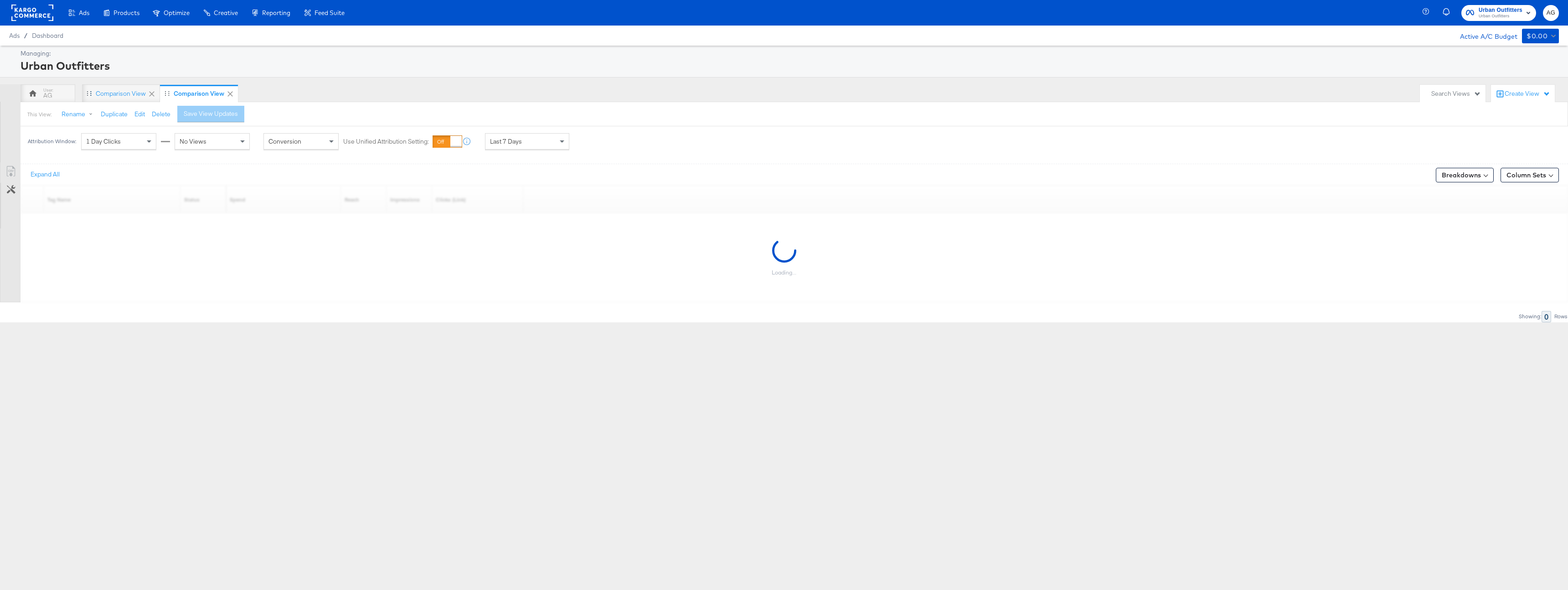
click at [152, 94] on icon at bounding box center [152, 94] width 9 height 9
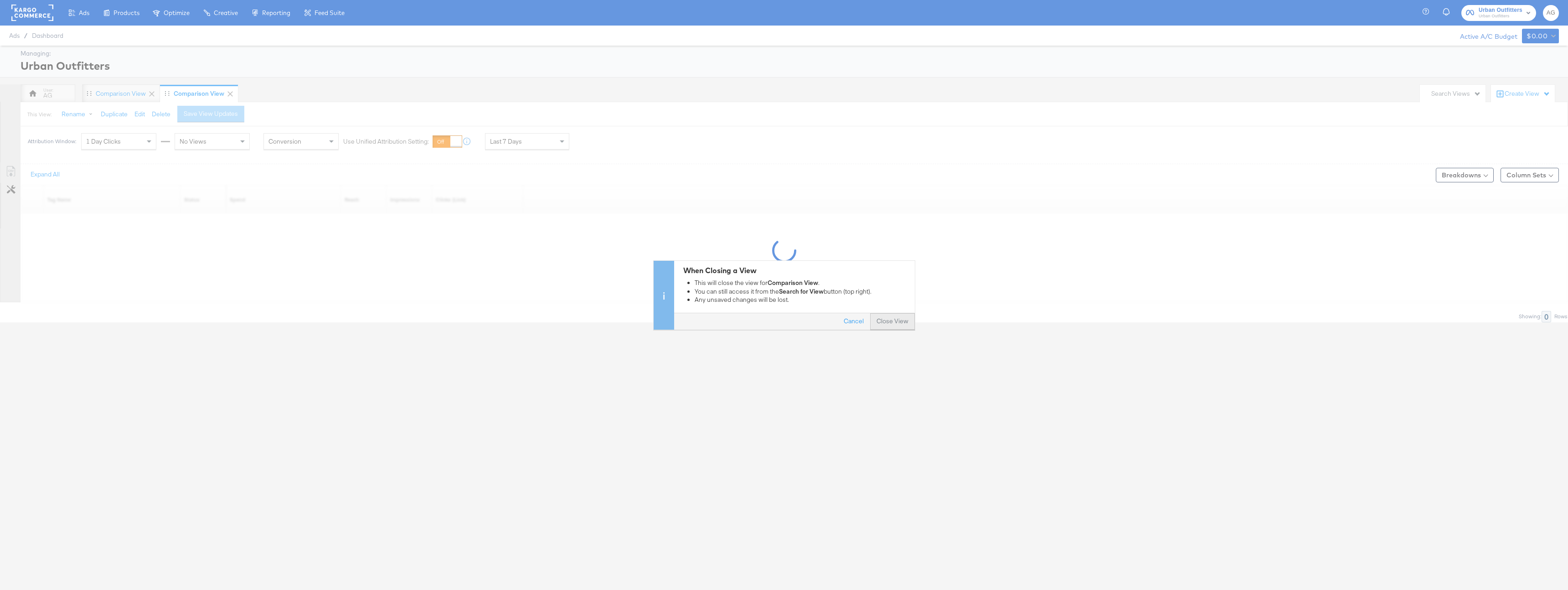
click at [898, 323] on button "Close View" at bounding box center [892, 321] width 44 height 16
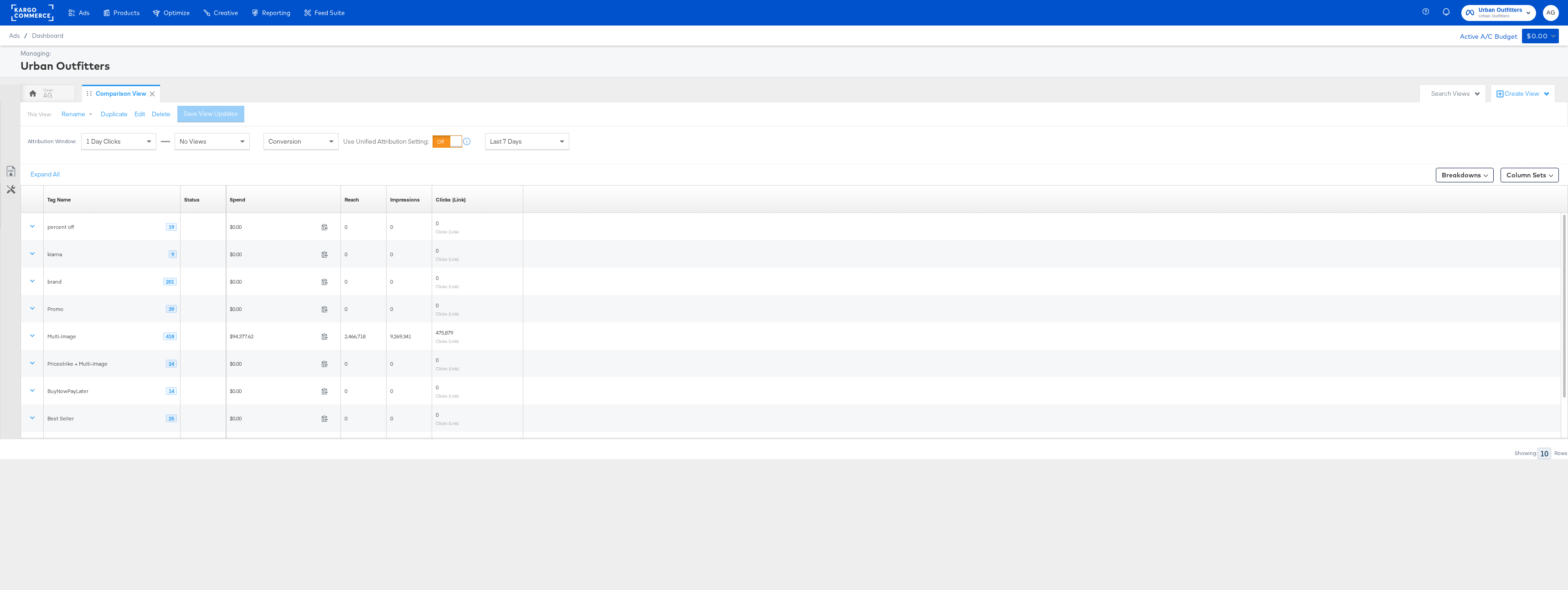
click at [139, 144] on div "1 Day Clicks" at bounding box center [119, 141] width 74 height 15
drag, startPoint x: 132, startPoint y: 191, endPoint x: 136, endPoint y: 184, distance: 8.1
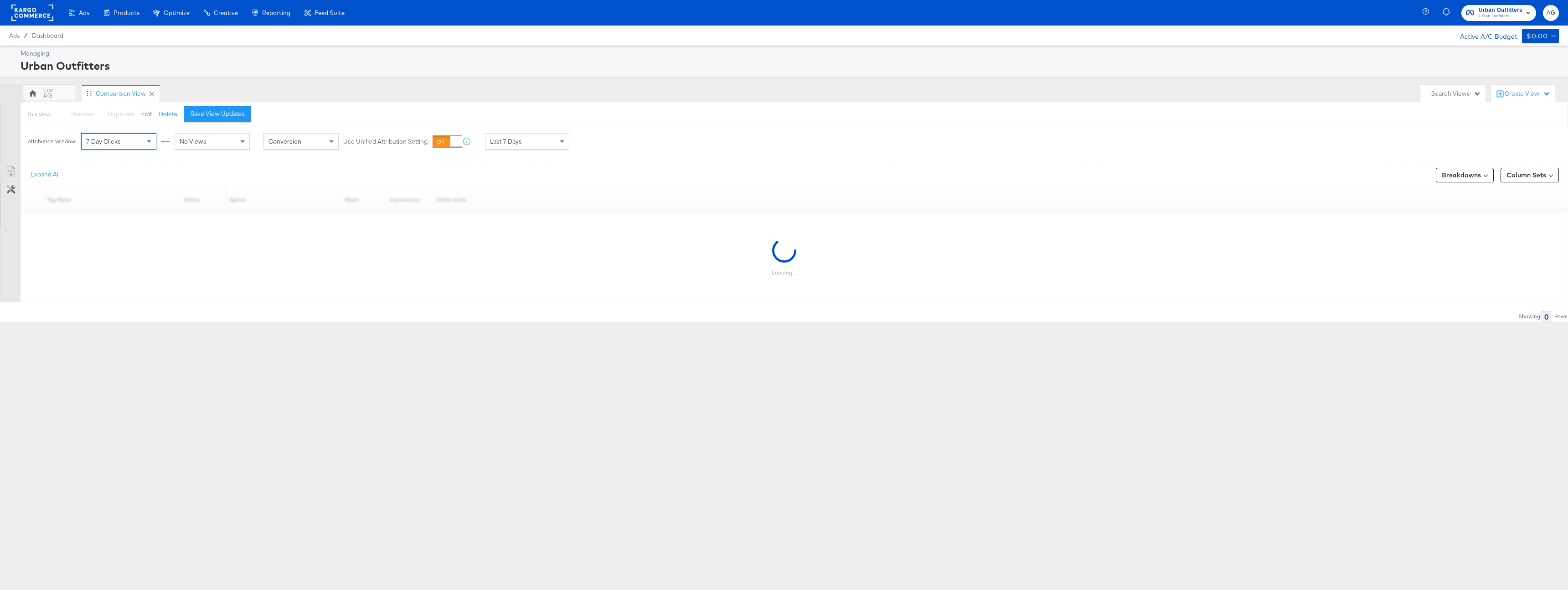
click at [188, 146] on div "No Views" at bounding box center [212, 141] width 74 height 15
click at [398, 87] on div "AG Comparison View" at bounding box center [718, 94] width 1395 height 18
click at [475, 119] on div "This View: Rename Please save your changes before renaming this view Duplicate …" at bounding box center [794, 114] width 1548 height 24
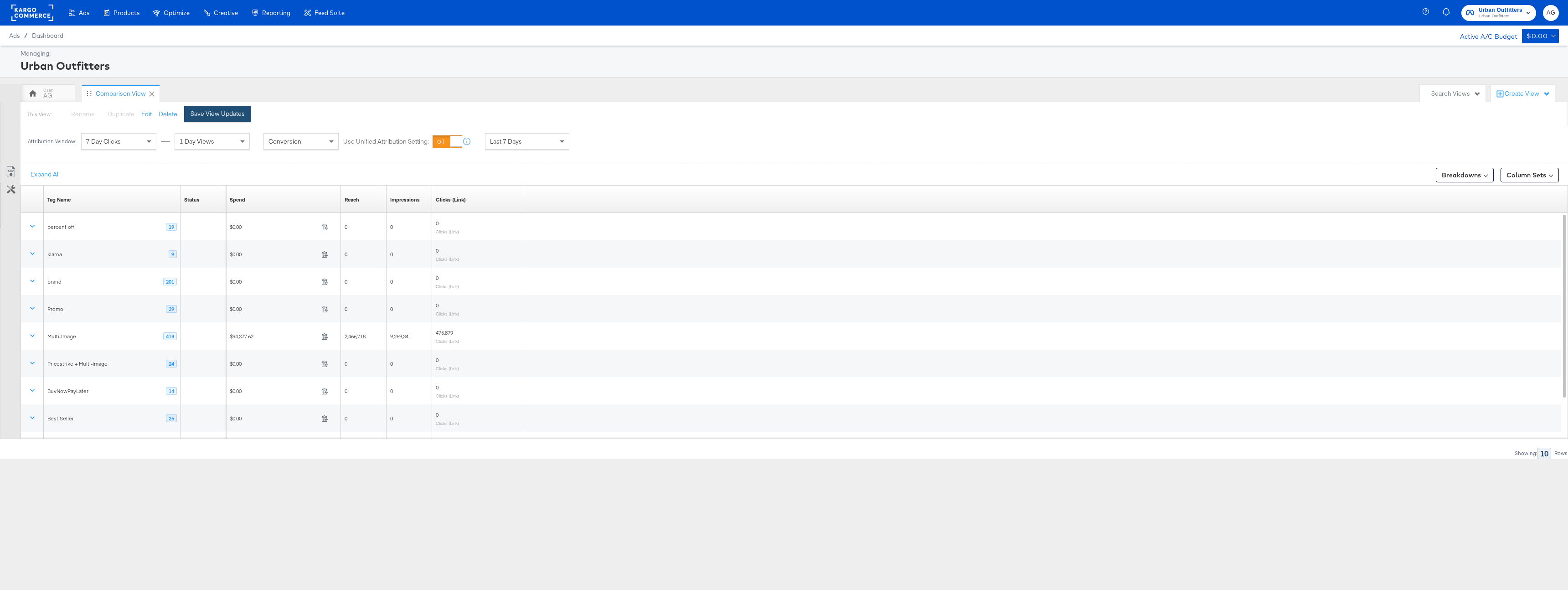
click at [233, 116] on div "Save View Updates" at bounding box center [217, 114] width 54 height 9
click at [519, 146] on div "Last 7 Days" at bounding box center [527, 141] width 83 height 15
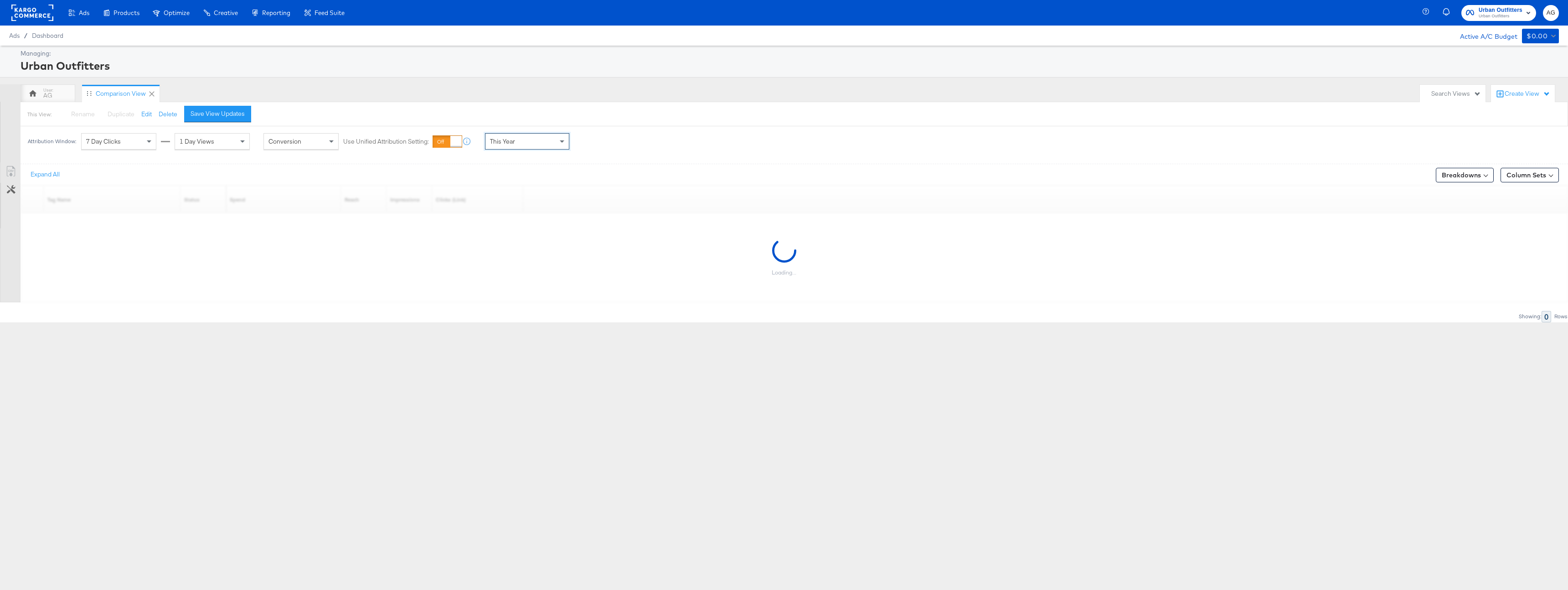
click at [707, 104] on div "This View: Rename Please save your changes before renaming this view Duplicate …" at bounding box center [794, 114] width 1548 height 24
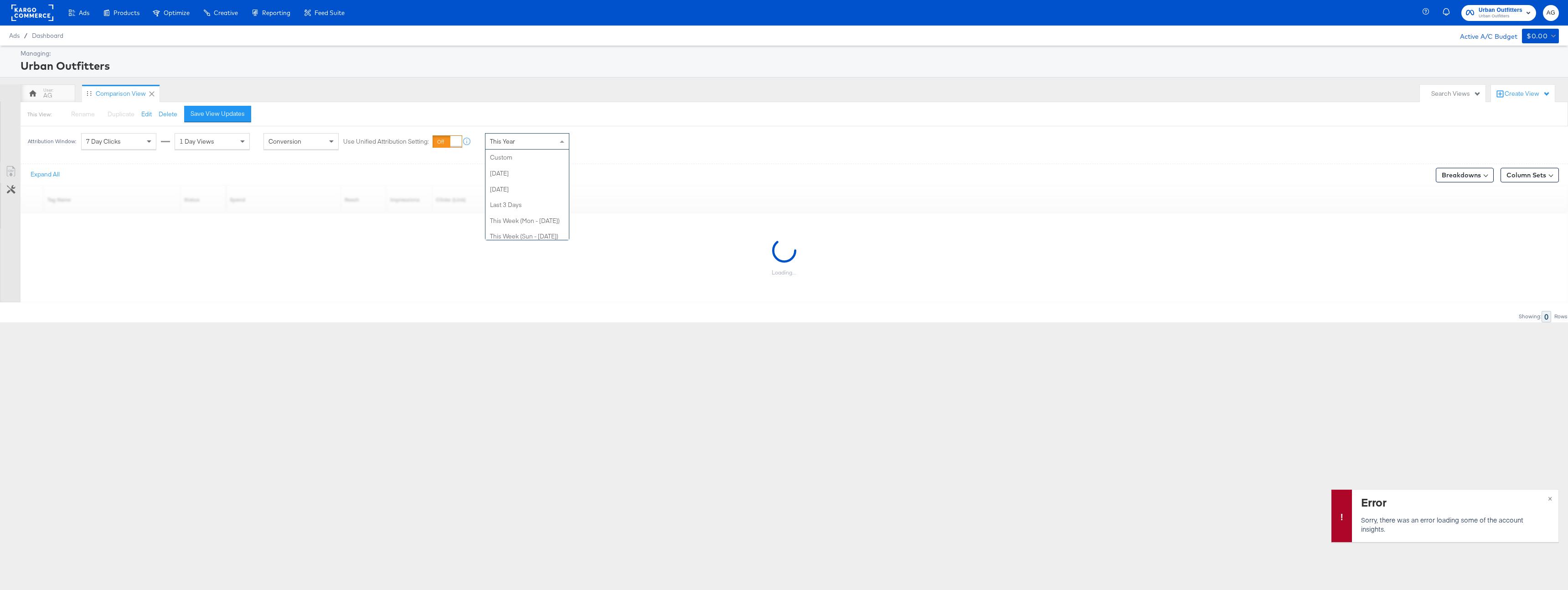
click at [558, 141] on span at bounding box center [563, 141] width 12 height 15
click at [859, 129] on div "Attribution Window: 7 Day Clicks 1 Day Views Conversion Use Unified Attribution…" at bounding box center [784, 141] width 1568 height 30
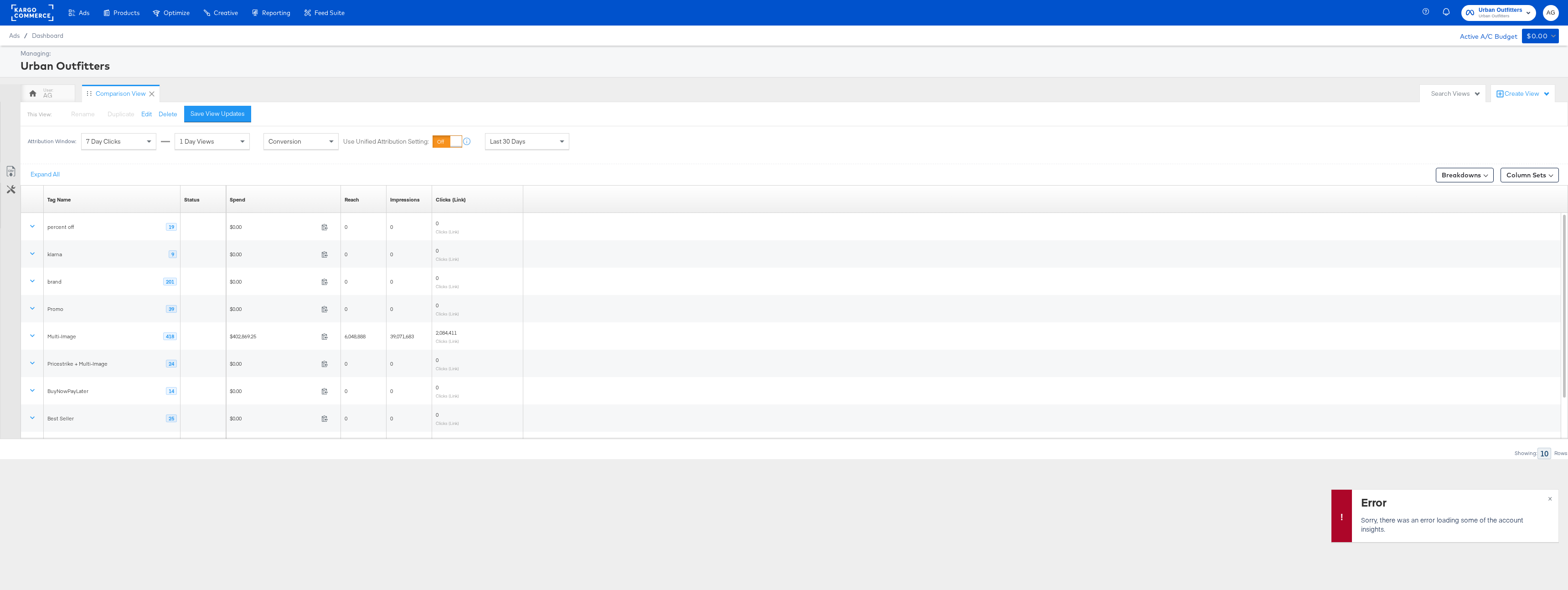
click at [523, 137] on span "Last 30 Days" at bounding box center [508, 141] width 35 height 8
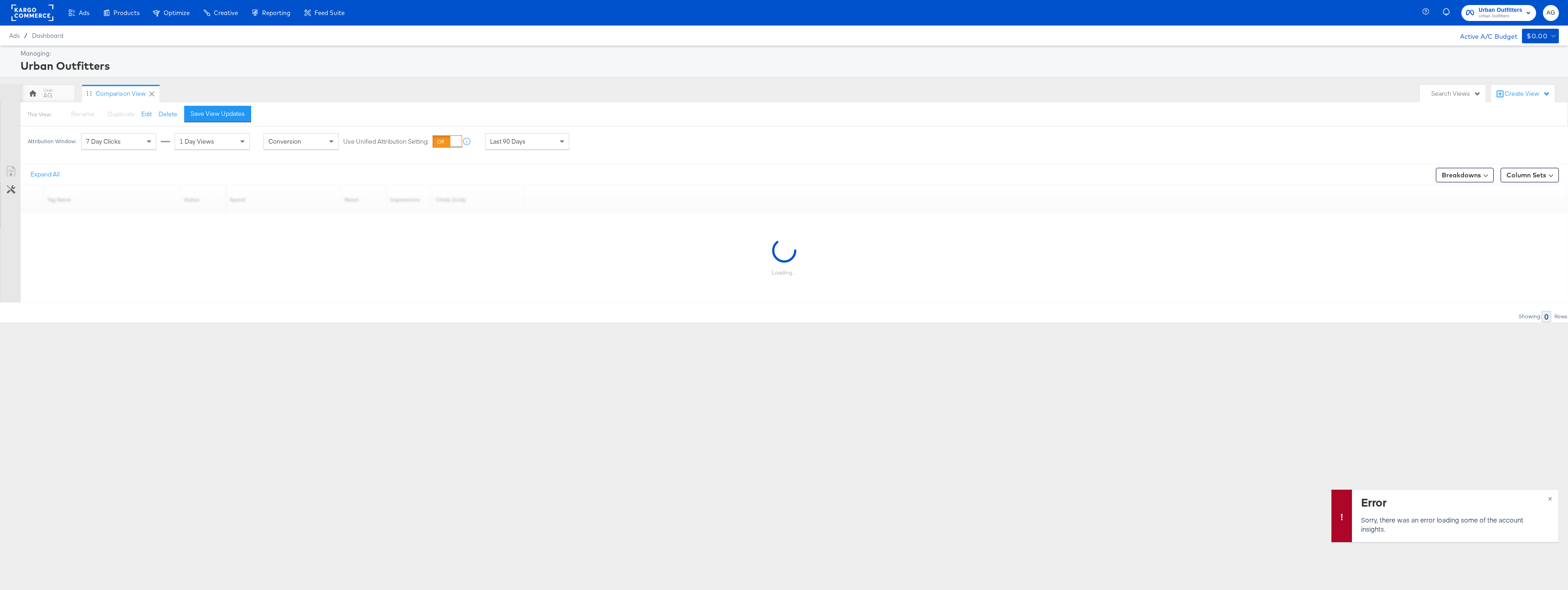
click at [643, 119] on div "This View: Rename Please save your changes before renaming this view Duplicate …" at bounding box center [794, 114] width 1548 height 24
click at [1553, 498] on button "×" at bounding box center [1550, 497] width 17 height 16
click at [1210, 442] on div "Ads Products Optimize Creative Reporting Feed Suite Urban Outfitters Urban Outf…" at bounding box center [784, 295] width 1568 height 590
click at [1550, 496] on span "×" at bounding box center [1550, 497] width 4 height 10
click at [517, 147] on div "Last 90 Days" at bounding box center [527, 141] width 83 height 15
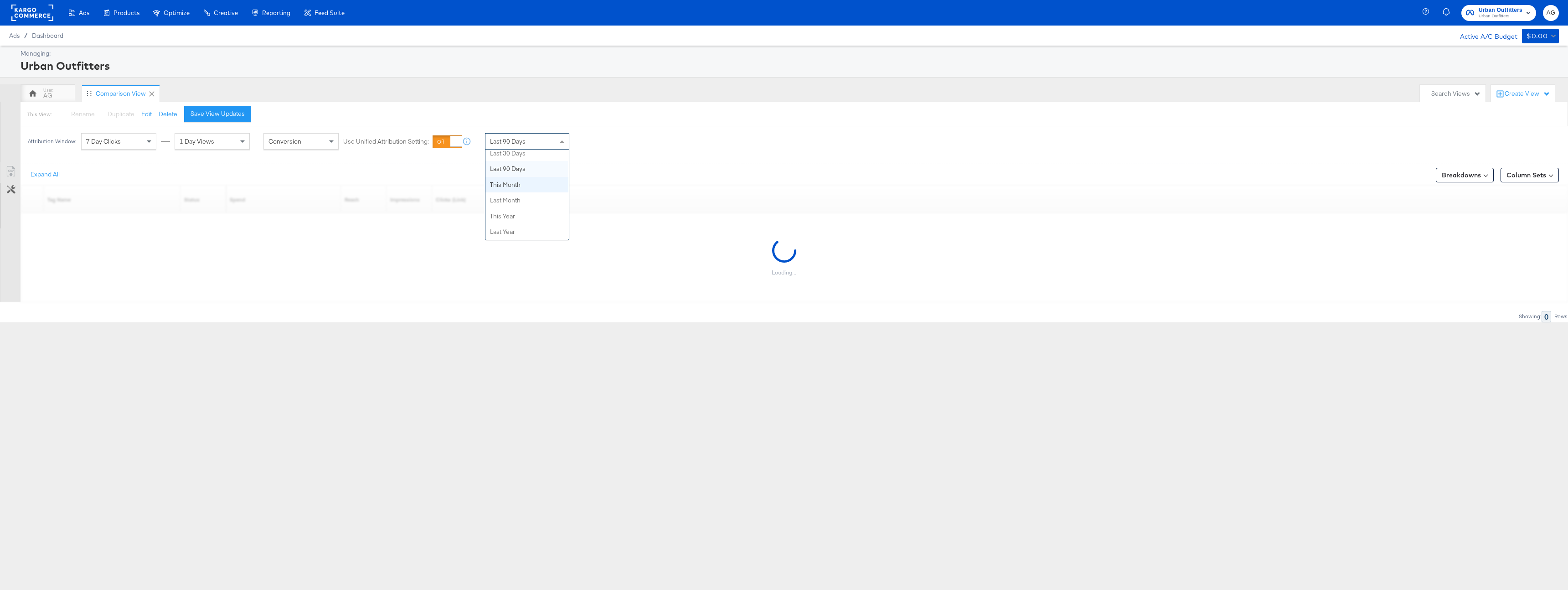
scroll to position [142, 0]
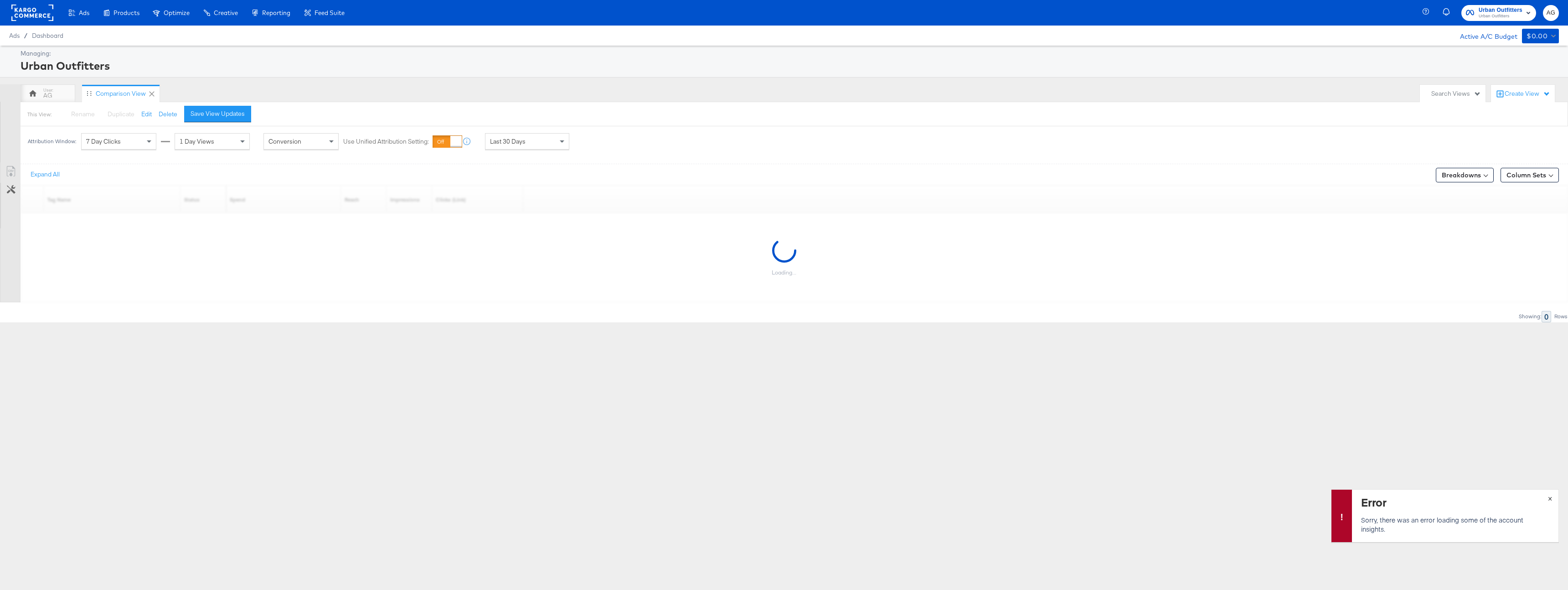
click at [1554, 498] on button "×" at bounding box center [1550, 497] width 17 height 16
click at [548, 138] on div "Last 30 Days" at bounding box center [527, 141] width 83 height 15
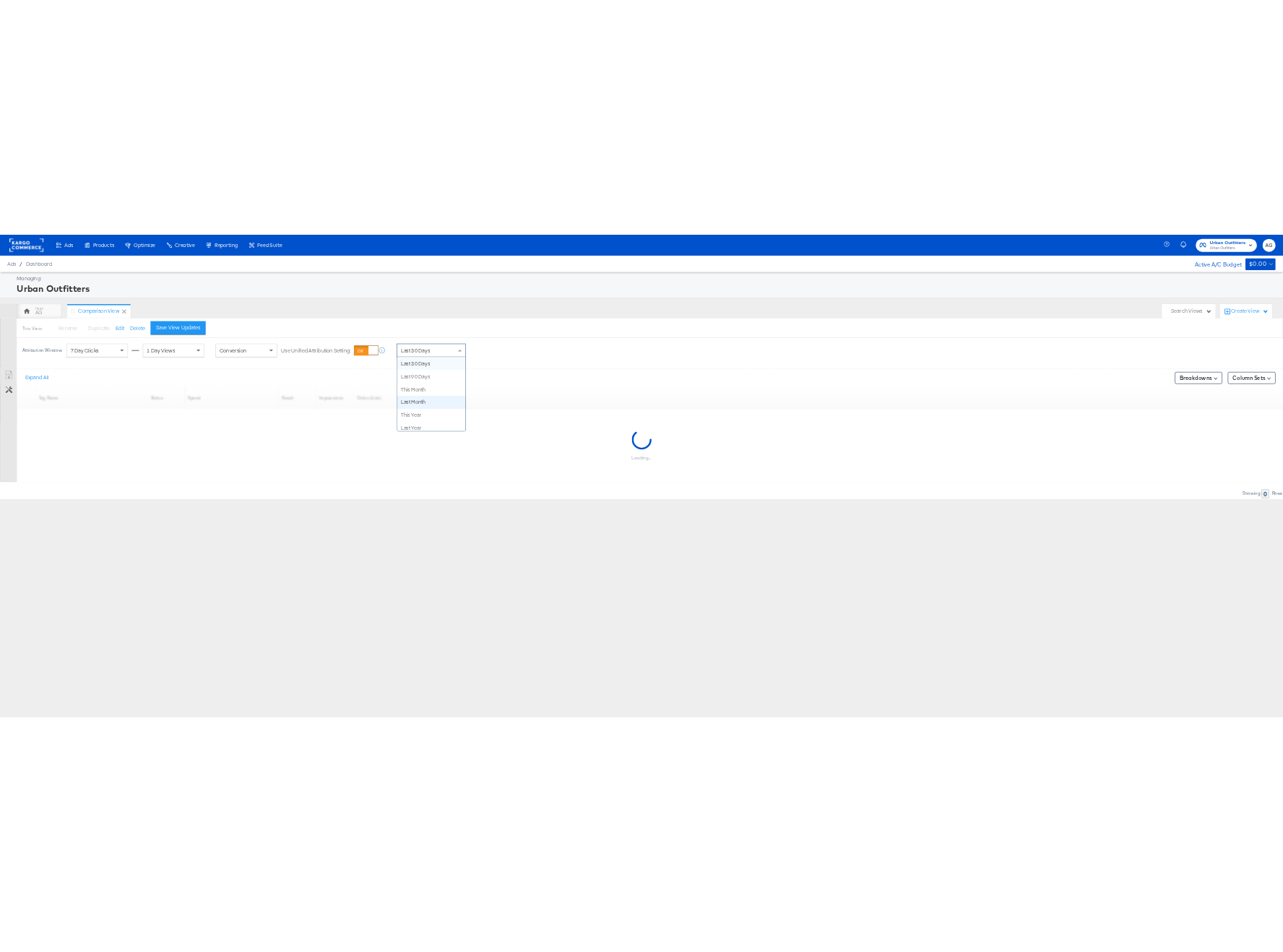
scroll to position [0, 0]
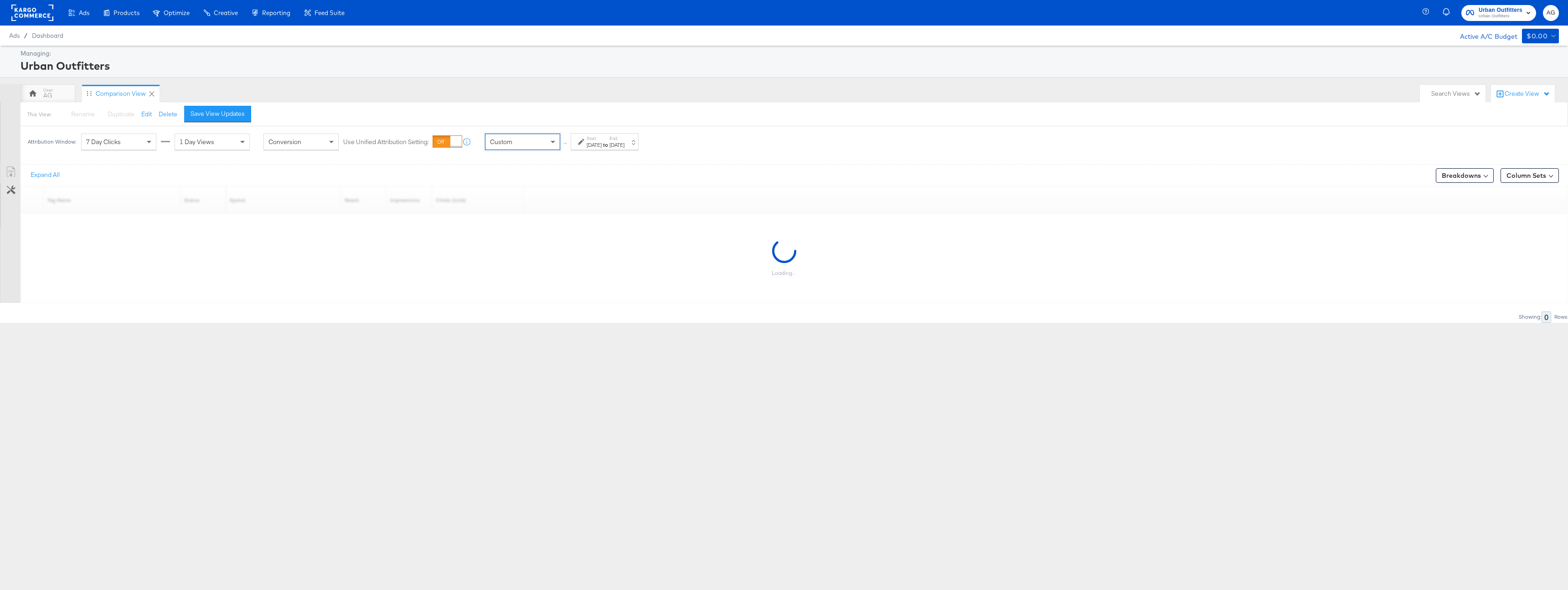
click at [601, 146] on div "Sep 24th 2025" at bounding box center [594, 145] width 15 height 7
click at [627, 215] on input "September 24th 2025" at bounding box center [600, 214] width 96 height 16
click at [589, 312] on td "30" at bounding box center [593, 311] width 15 height 13
type input "September 30th 2025"
click at [519, 217] on input "September 24th 2025" at bounding box center [497, 214] width 99 height 16
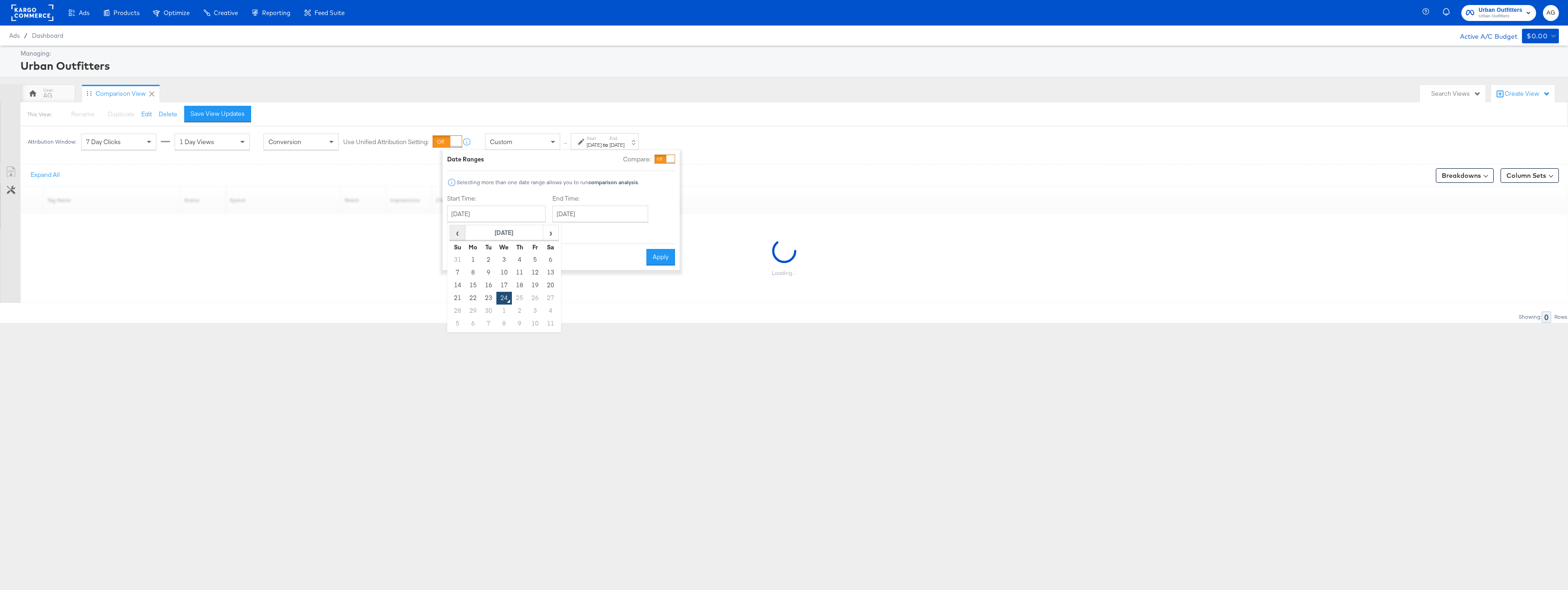
click at [460, 235] on span "‹" at bounding box center [457, 233] width 14 height 13
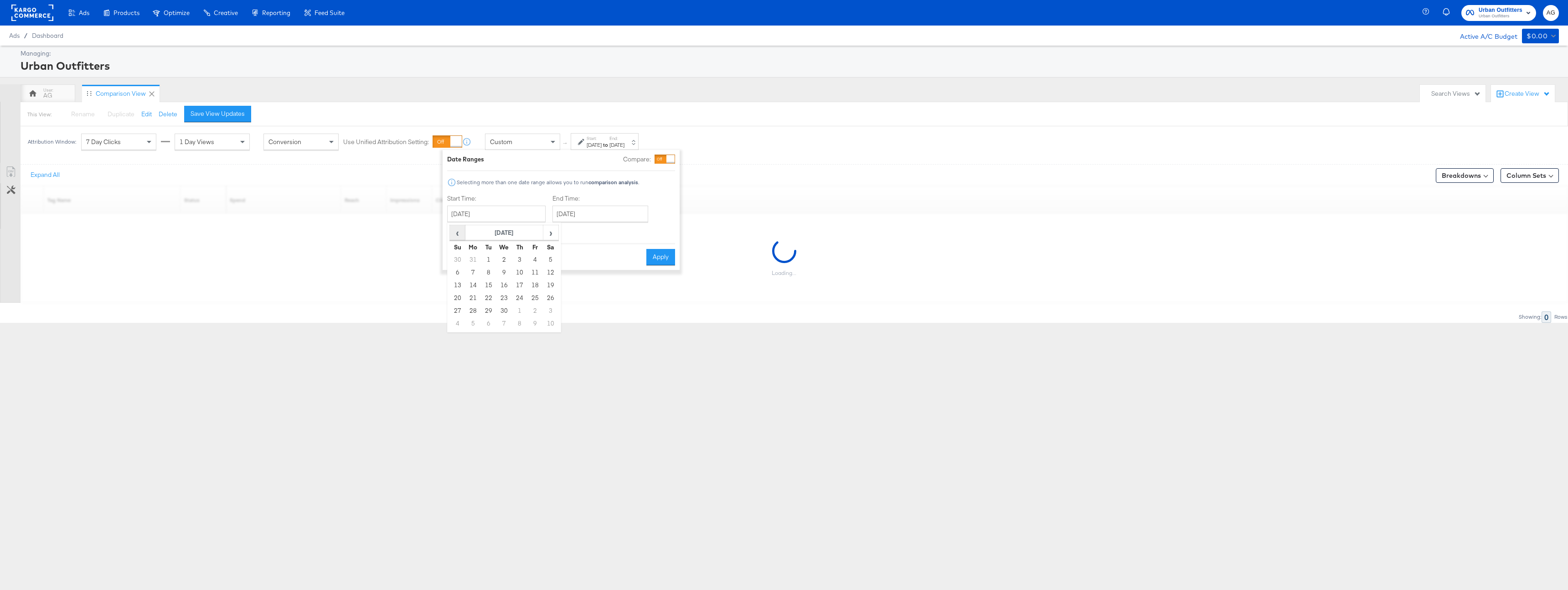
click at [460, 235] on span "‹" at bounding box center [457, 233] width 14 height 13
click at [554, 235] on span "›" at bounding box center [550, 233] width 14 height 13
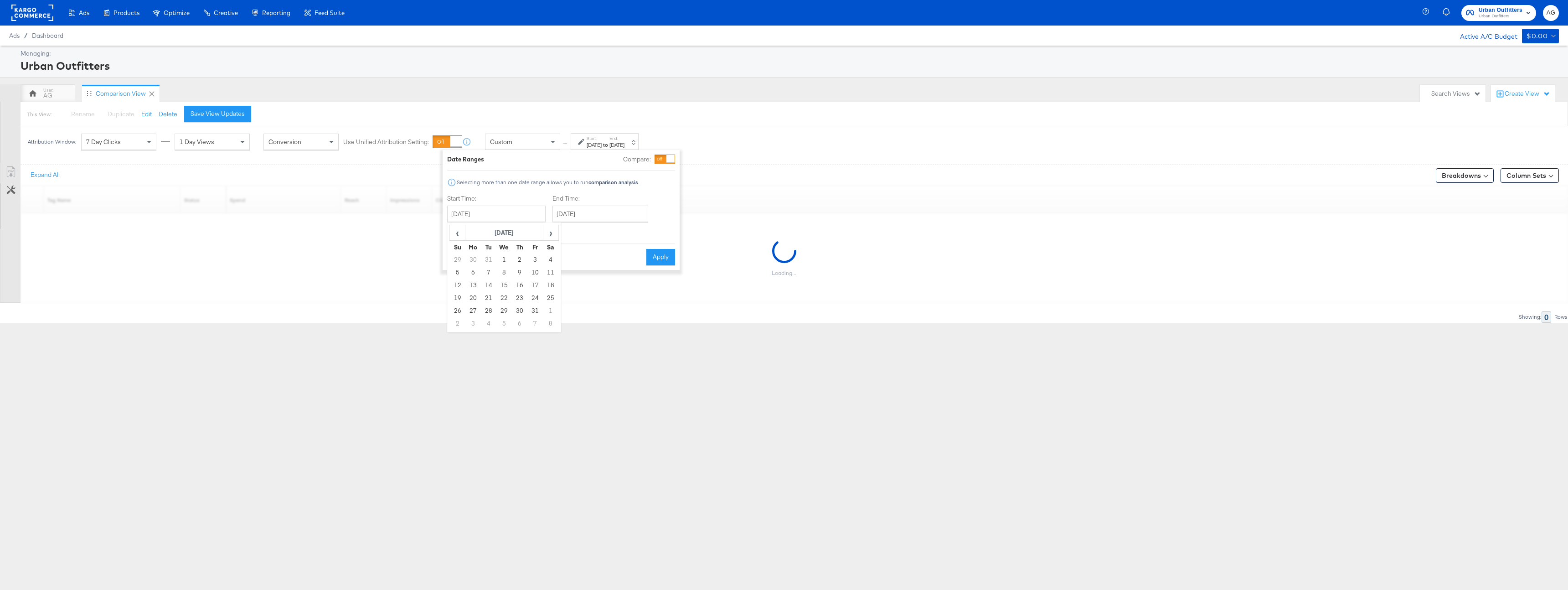
click at [500, 257] on td "1" at bounding box center [503, 259] width 15 height 13
type input "January 1st 2025"
click at [659, 255] on button "Apply" at bounding box center [657, 257] width 29 height 16
click at [225, 111] on div "Save View Updates" at bounding box center [217, 114] width 54 height 9
click at [1547, 168] on div "Column Sets" at bounding box center [1530, 175] width 58 height 15
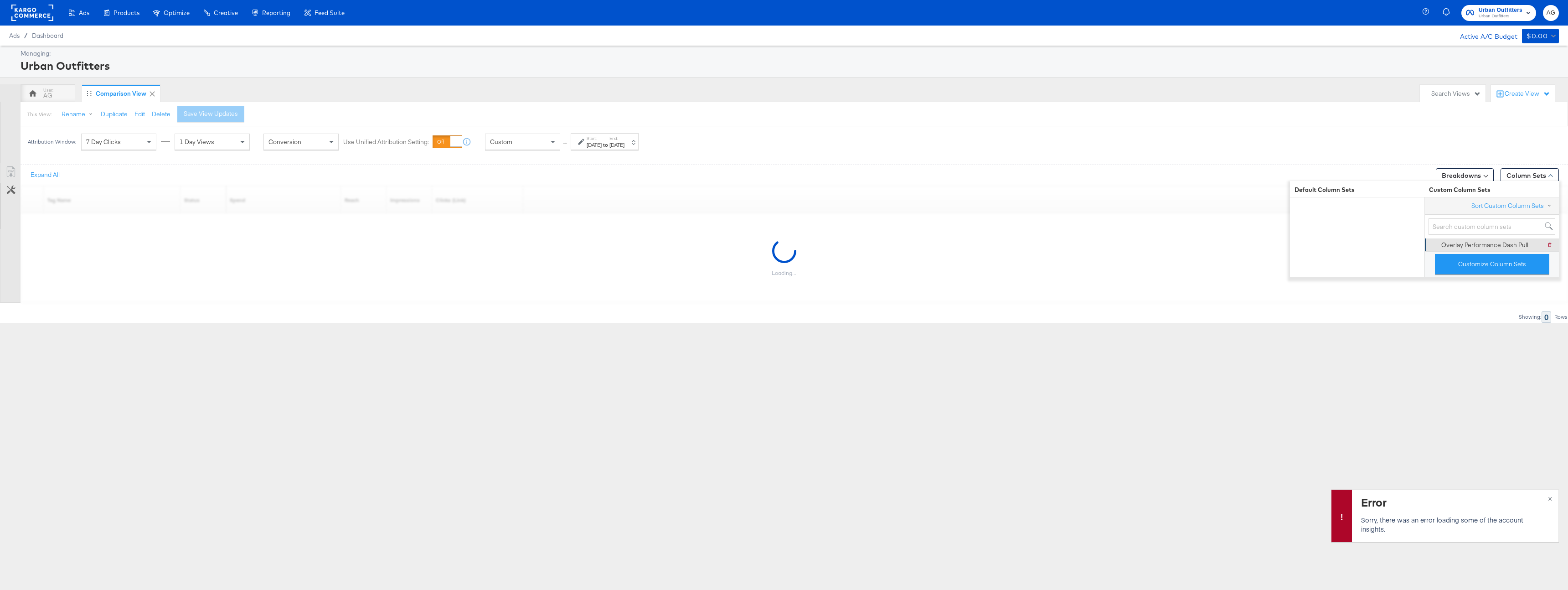
click at [1507, 244] on div "Overlay Performance Dash Pull" at bounding box center [1485, 245] width 87 height 9
click at [1552, 500] on button "×" at bounding box center [1550, 497] width 17 height 16
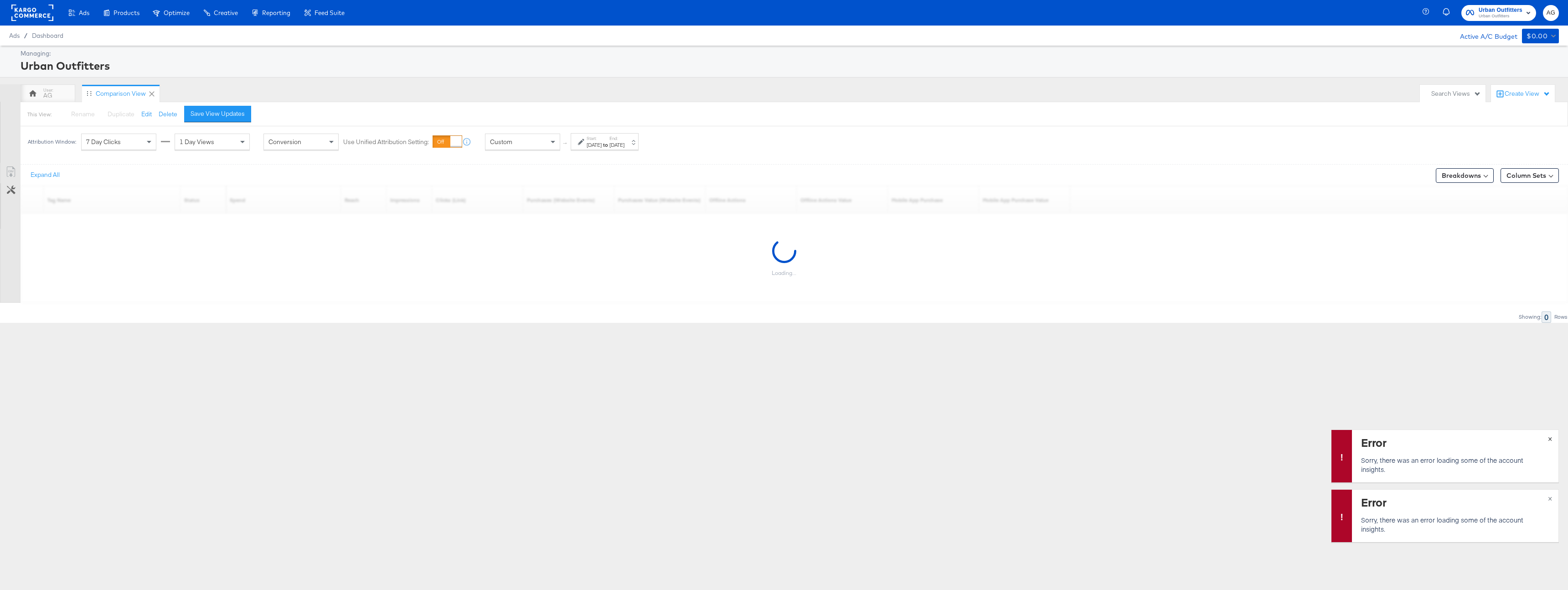
click at [1554, 438] on button "×" at bounding box center [1550, 438] width 17 height 16
click at [1551, 497] on span "×" at bounding box center [1550, 497] width 4 height 10
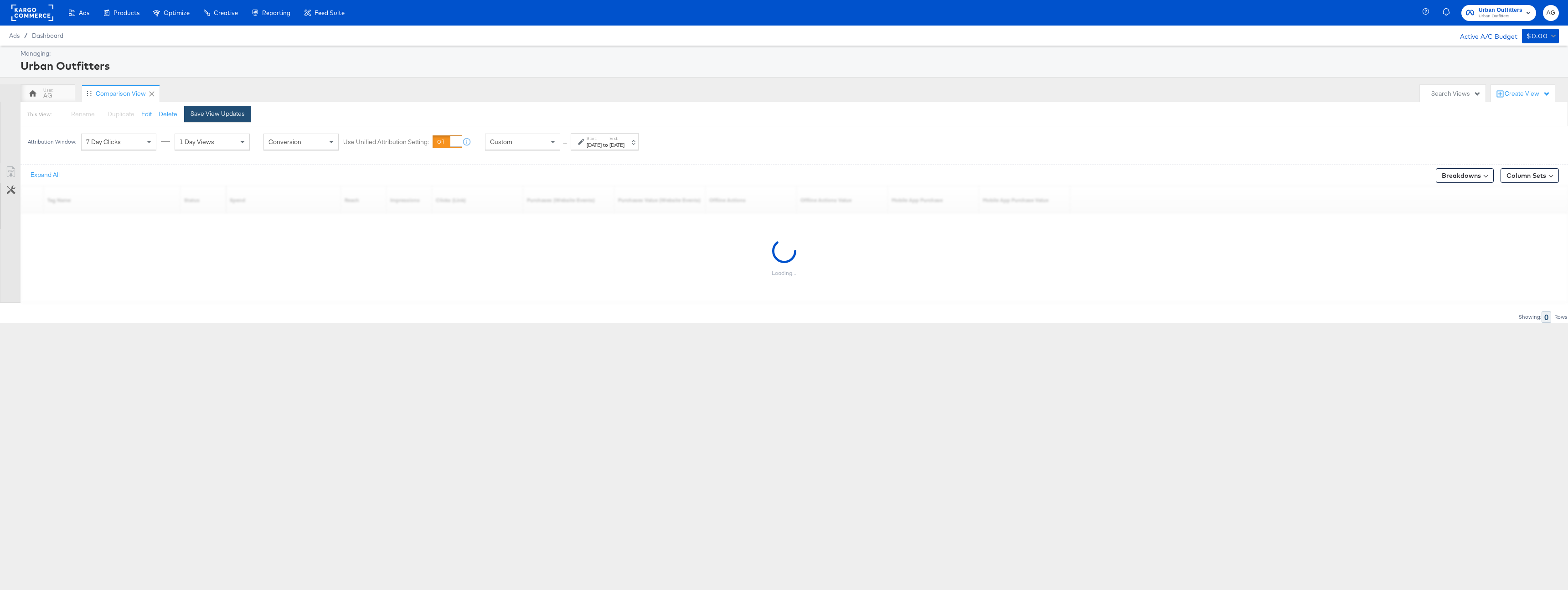
click at [228, 117] on div "Save View Updates" at bounding box center [217, 114] width 54 height 9
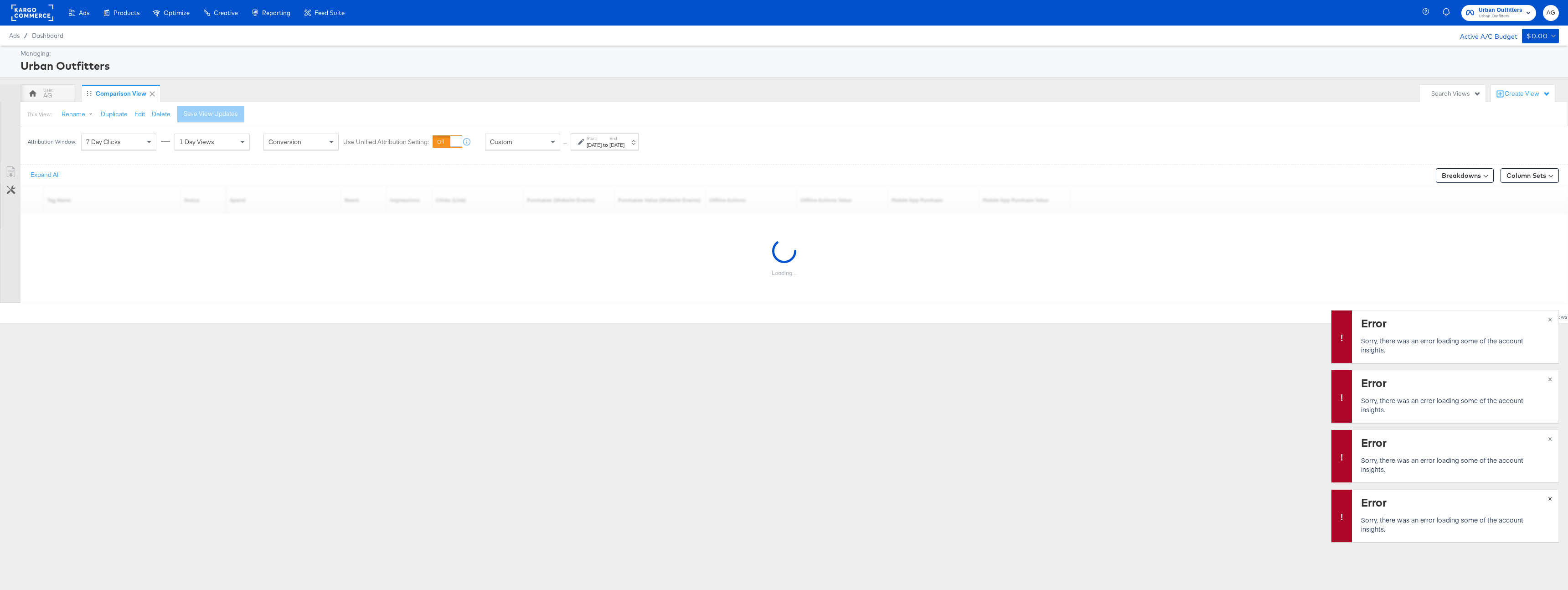
click at [1553, 497] on button "×" at bounding box center [1550, 497] width 17 height 16
click at [1553, 446] on button "×" at bounding box center [1550, 438] width 17 height 16
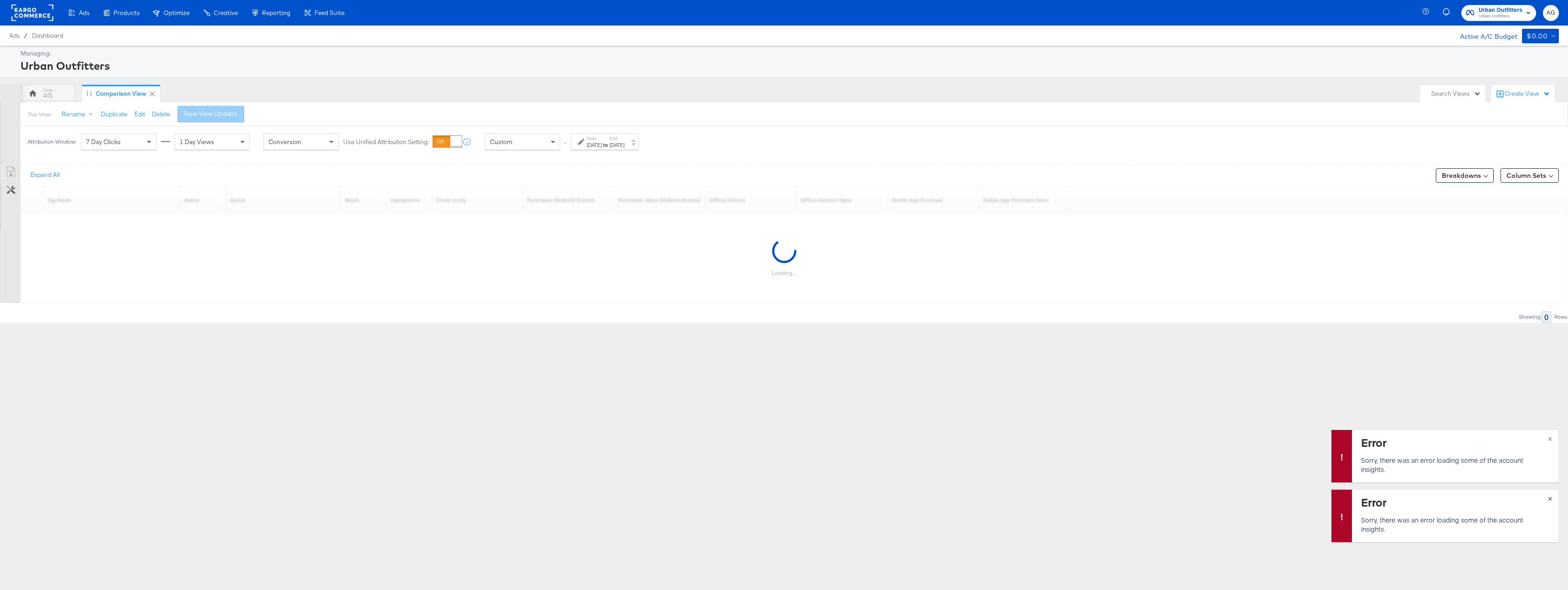
click at [1553, 497] on button "×" at bounding box center [1550, 497] width 17 height 16
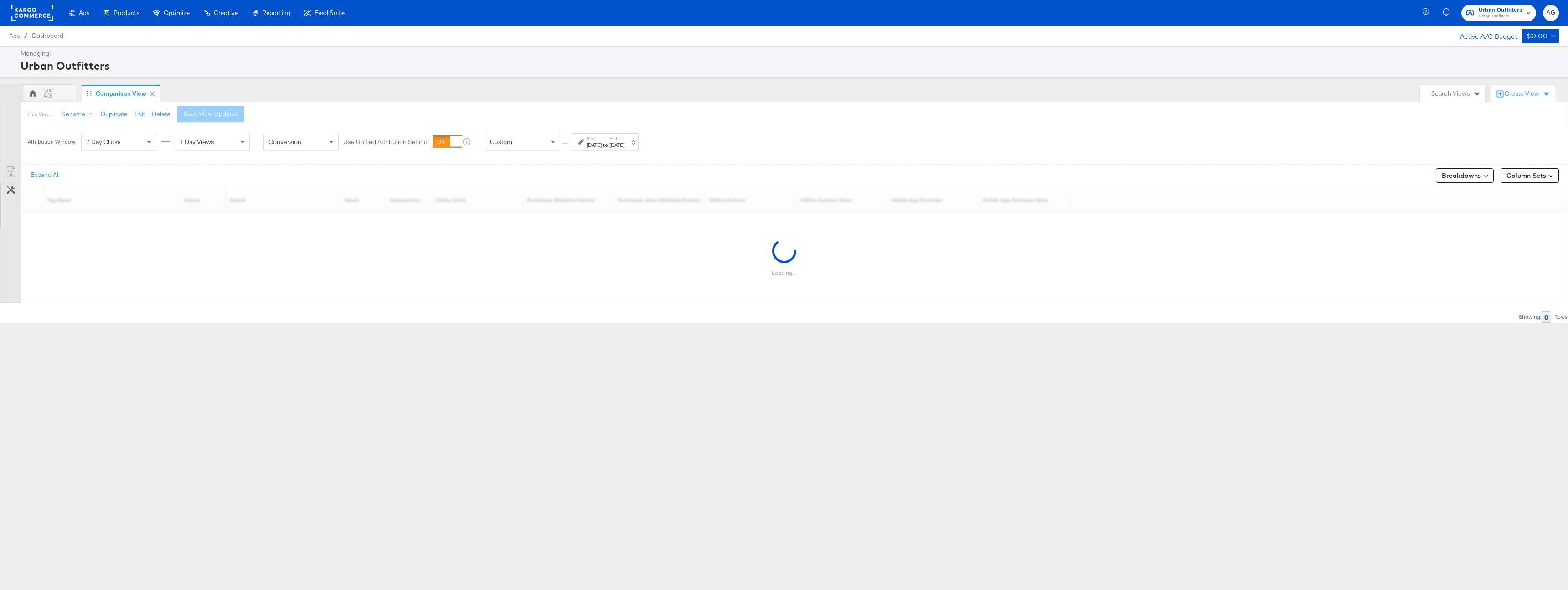
click at [812, 126] on div "Attribution Window: 7 Day Clicks 1 Day Views Conversion Use Unified Attribution…" at bounding box center [784, 141] width 1568 height 30
